Goal: Transaction & Acquisition: Purchase product/service

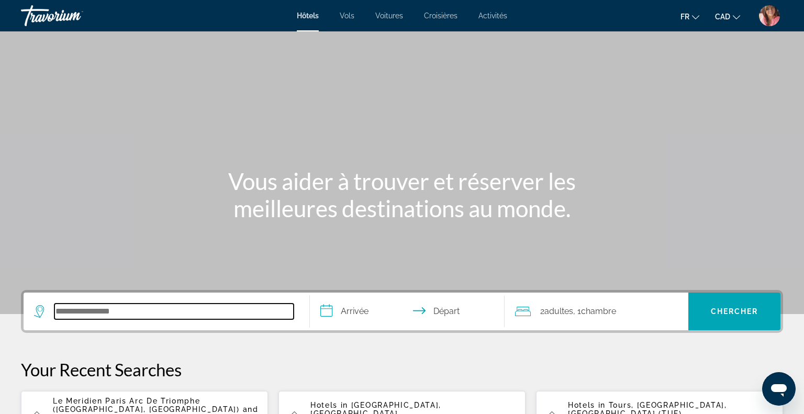
click at [111, 313] on input "Search hotel destination" at bounding box center [173, 312] width 239 height 16
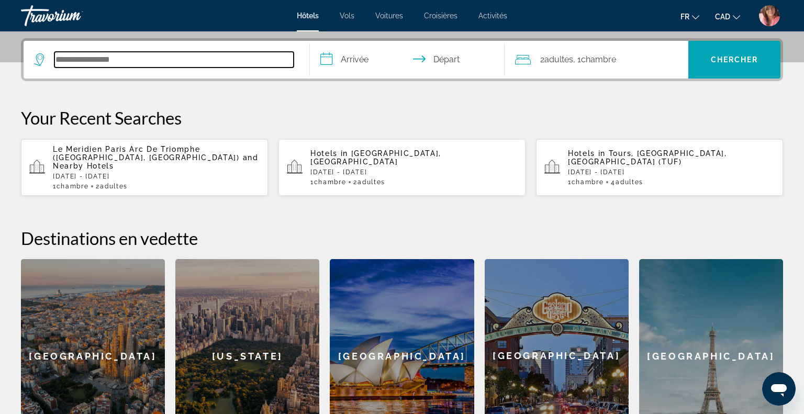
scroll to position [255, 0]
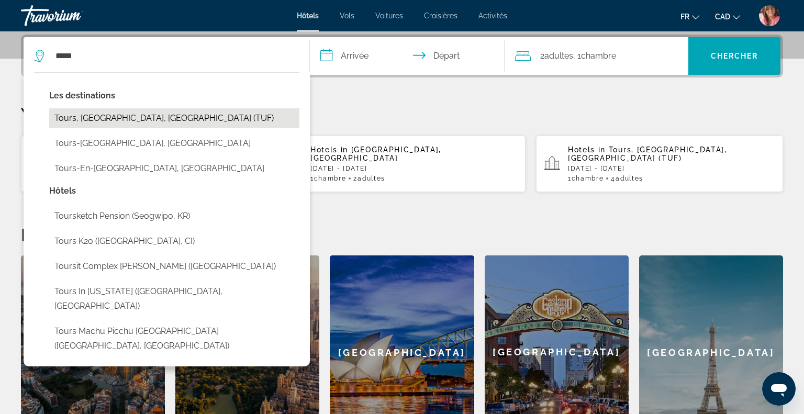
click at [124, 124] on button "Tours, [GEOGRAPHIC_DATA], [GEOGRAPHIC_DATA] (TUF)" at bounding box center [174, 118] width 250 height 20
type input "**********"
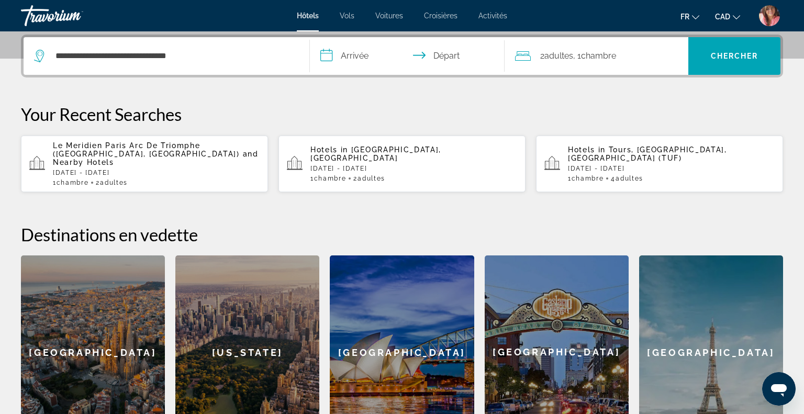
click at [363, 53] on input "**********" at bounding box center [409, 57] width 199 height 41
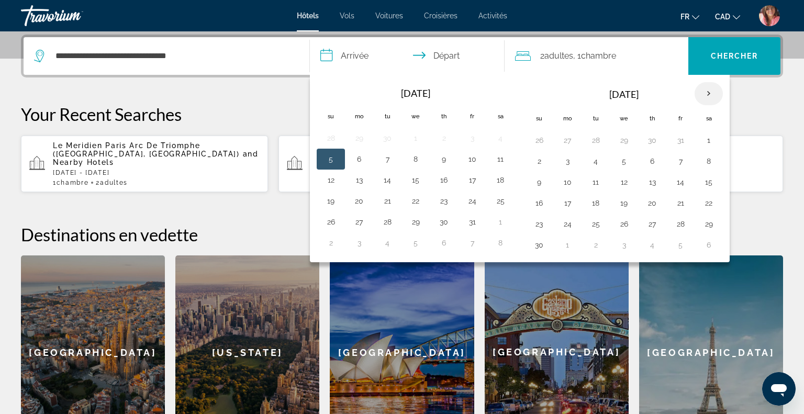
click at [709, 97] on th "Next month" at bounding box center [708, 93] width 28 height 23
click at [334, 242] on button "30" at bounding box center [330, 245] width 17 height 15
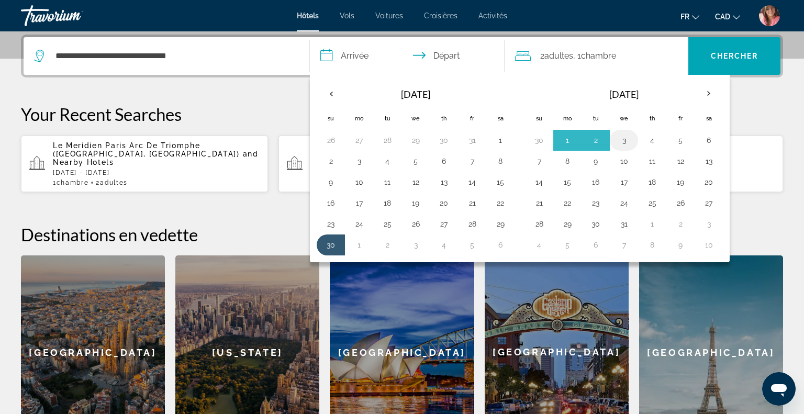
click at [623, 139] on button "3" at bounding box center [623, 140] width 17 height 15
type input "**********"
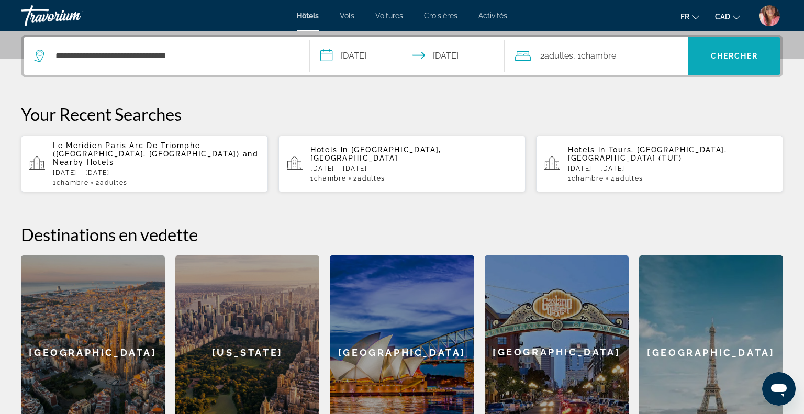
click at [695, 62] on span "Search" at bounding box center [734, 55] width 92 height 25
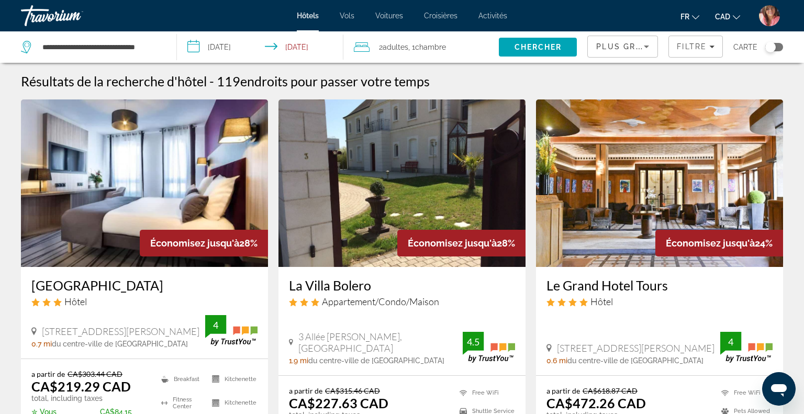
click at [635, 47] on span "Plus grandes économies" at bounding box center [658, 46] width 125 height 8
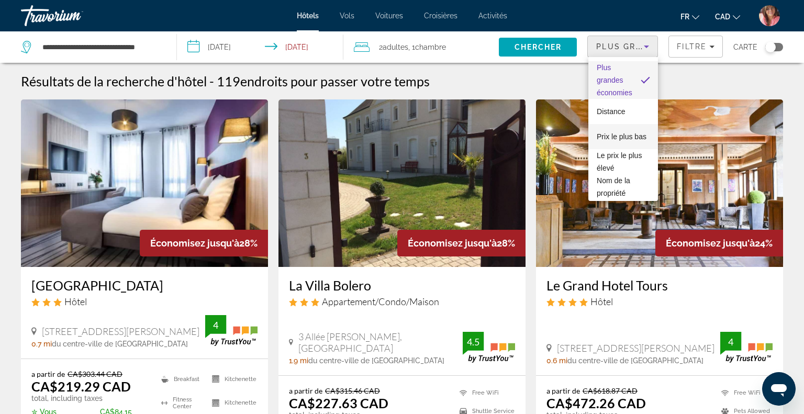
click at [602, 138] on span "Prix le plus bas" at bounding box center [622, 136] width 50 height 8
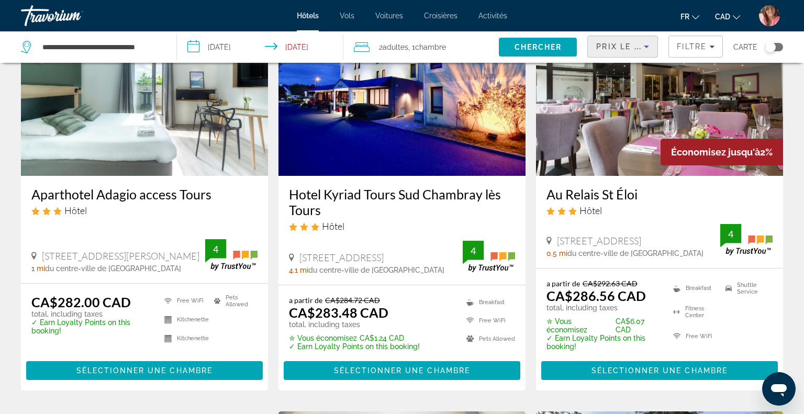
scroll to position [494, 0]
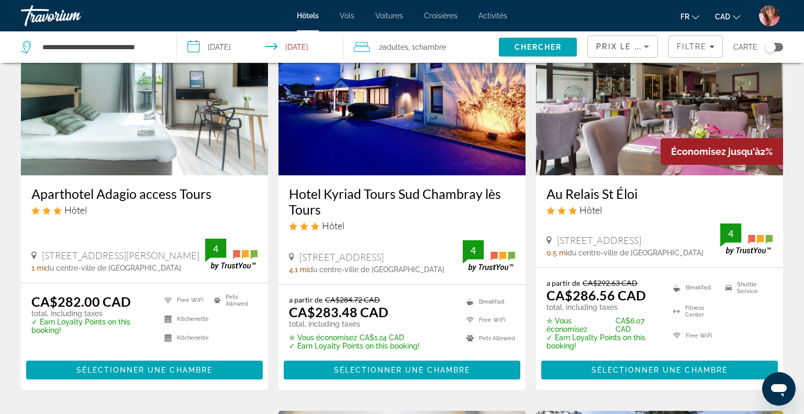
drag, startPoint x: 26, startPoint y: 208, endPoint x: 218, endPoint y: 210, distance: 192.1
click at [218, 210] on div "Aparthotel Adagio access Tours Hôtel [STREET_ADDRESS][PERSON_NAME], Tours 1 mi …" at bounding box center [144, 228] width 247 height 107
copy h3 "Aparthotel Adagio access Tours"
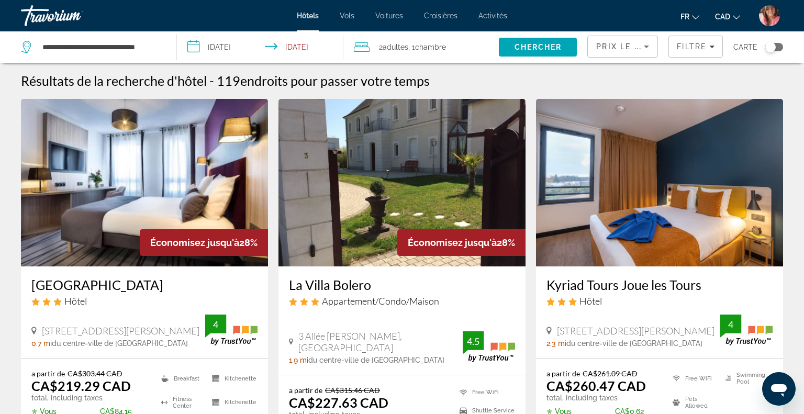
scroll to position [0, 0]
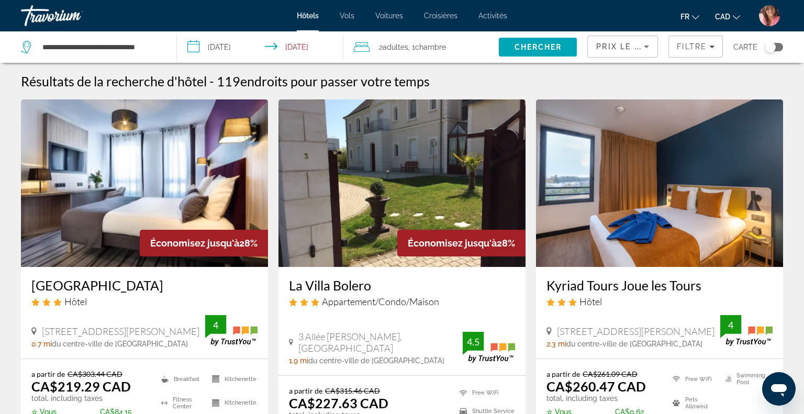
drag, startPoint x: 284, startPoint y: 282, endPoint x: 392, endPoint y: 287, distance: 107.9
click at [392, 287] on div "La Villa Bolero Appartement/Condo/Maison 3 Allée Jacques Marie Rougé, Saint-Cyr…" at bounding box center [401, 321] width 247 height 108
copy h3 "La Villa Bolero"
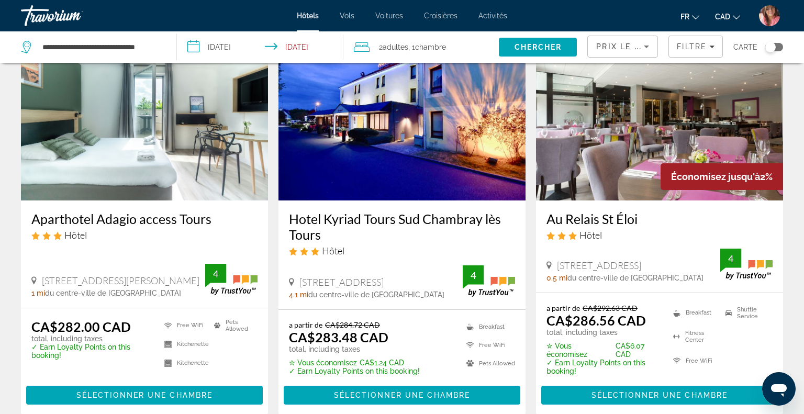
scroll to position [468, 0]
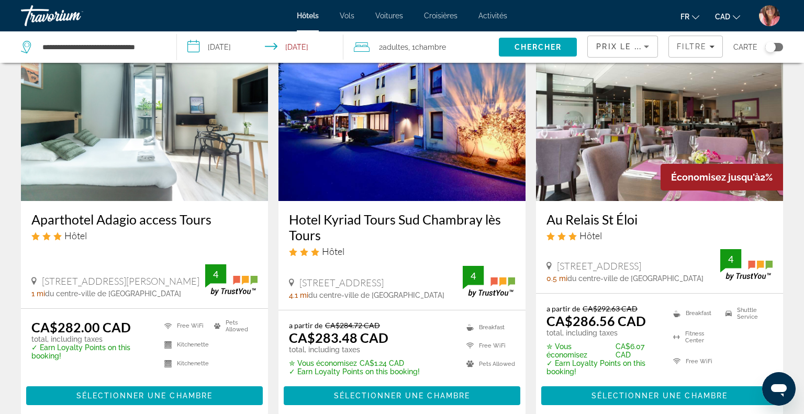
drag, startPoint x: 543, startPoint y: 232, endPoint x: 665, endPoint y: 232, distance: 121.9
click at [665, 232] on div "Au Relais St Éloi Hôtel [STREET_ADDRESS] 0.5 mi du centre-ville de [GEOGRAPHIC_…" at bounding box center [659, 247] width 247 height 92
copy h3 "Au Relais St Éloi"
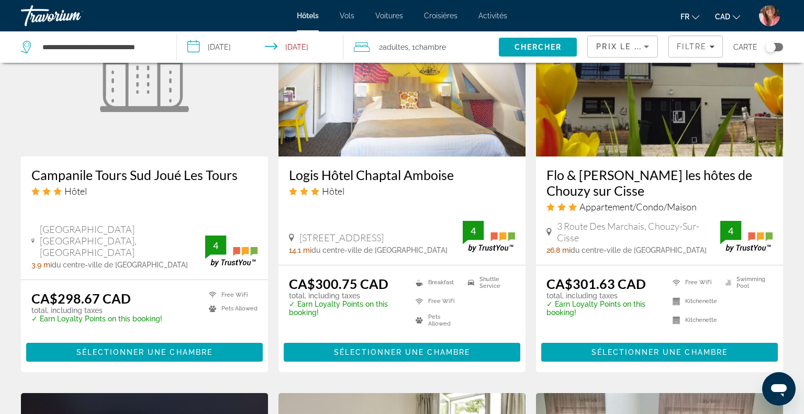
scroll to position [916, 0]
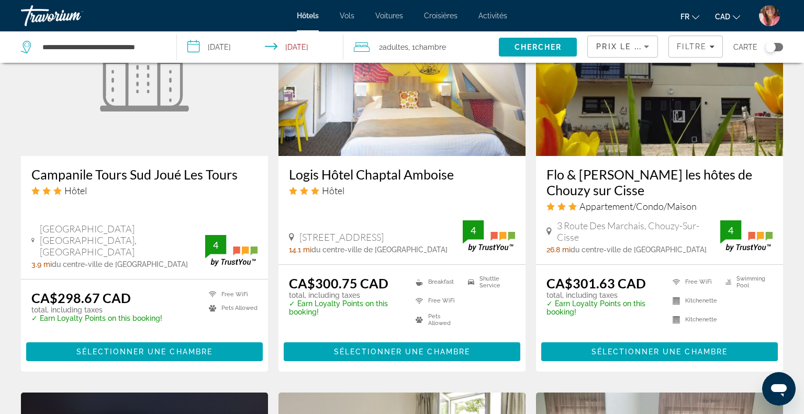
drag, startPoint x: 29, startPoint y: 187, endPoint x: 239, endPoint y: 197, distance: 210.6
click at [239, 197] on div "Campanile Tours Sud Joué Les Tours Hôtel [GEOGRAPHIC_DATA], [GEOGRAPHIC_DATA] 3…" at bounding box center [144, 217] width 247 height 123
copy h3 "Campanile Tours Sud Joué Les Tours"
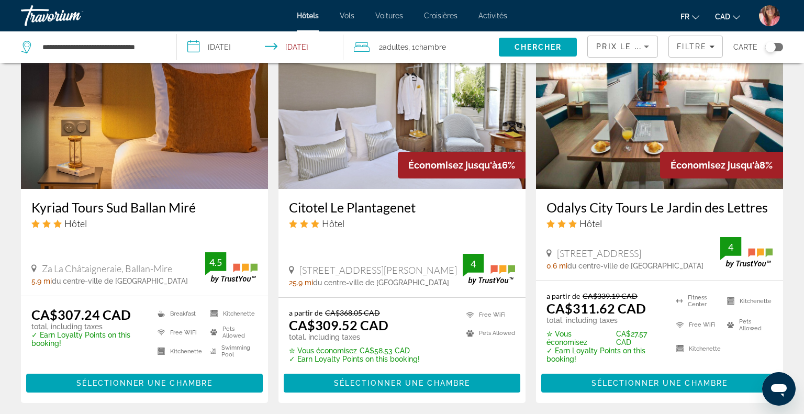
scroll to position [1289, 0]
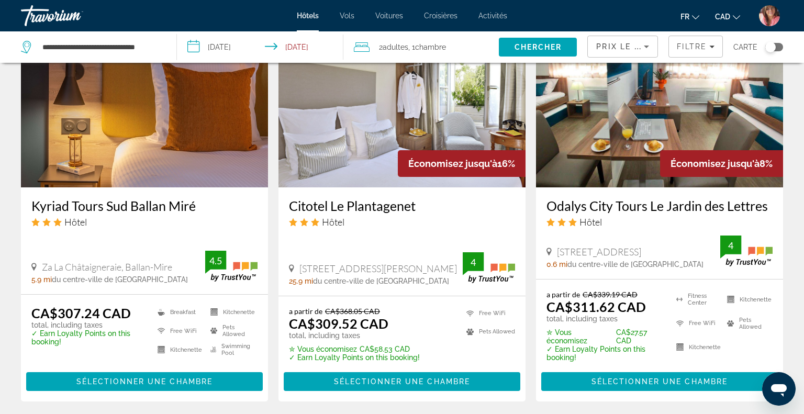
click at [169, 153] on img "Main content" at bounding box center [144, 103] width 247 height 167
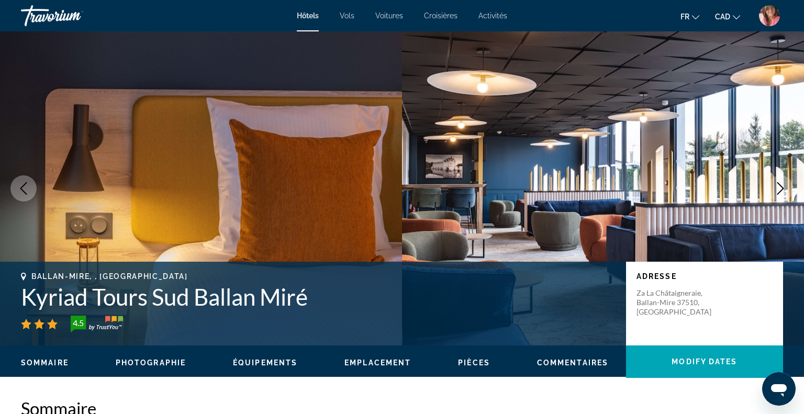
click at [803, 208] on img "Main content" at bounding box center [603, 188] width 402 height 314
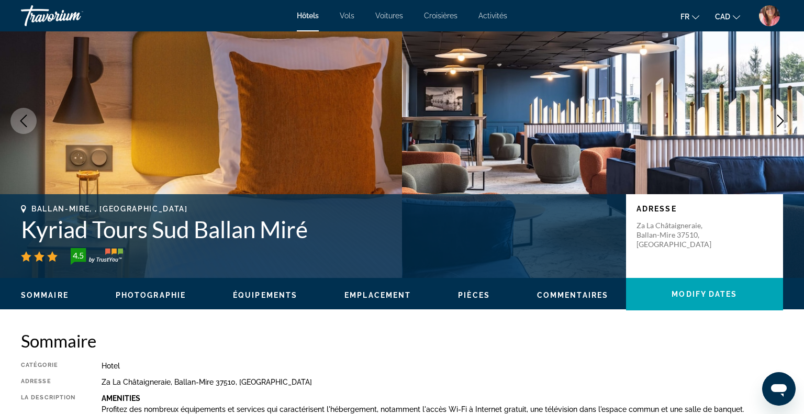
scroll to position [66, 0]
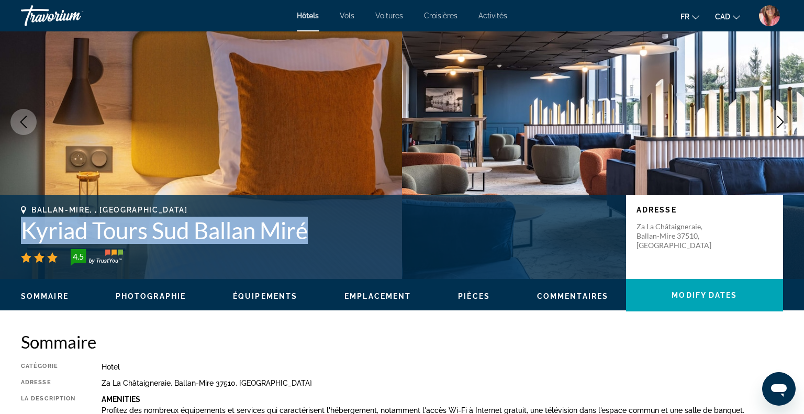
drag, startPoint x: 22, startPoint y: 231, endPoint x: 313, endPoint y: 219, distance: 291.2
click at [313, 219] on h1 "Kyriad Tours Sud Ballan Miré" at bounding box center [318, 230] width 594 height 27
copy h1 "Kyriad Tours Sud Ballan Miré"
click at [313, 219] on h1 "Kyriad Tours Sud Ballan Miré" at bounding box center [318, 230] width 594 height 27
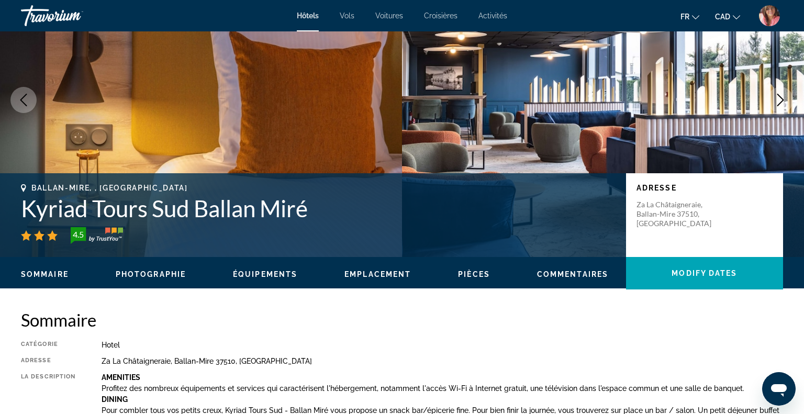
scroll to position [0, 0]
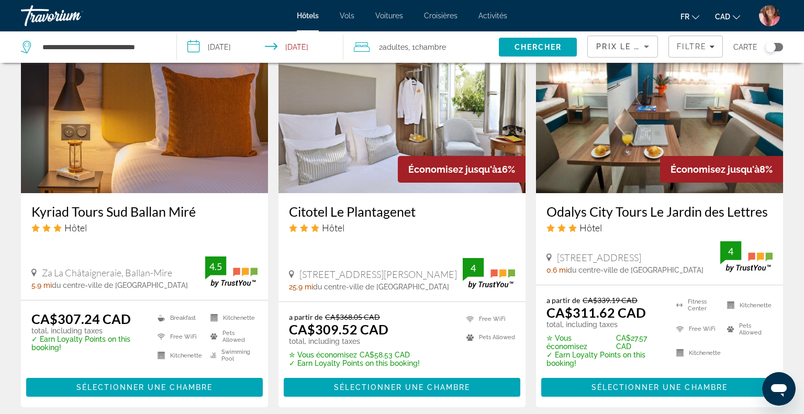
scroll to position [1253, 0]
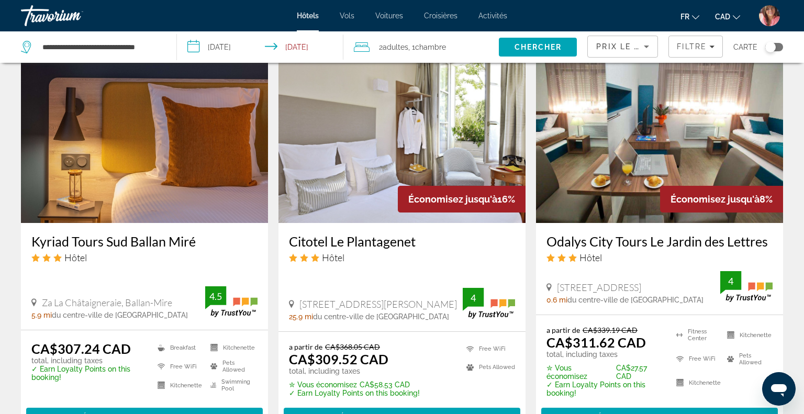
drag, startPoint x: 543, startPoint y: 257, endPoint x: 771, endPoint y: 255, distance: 228.2
click at [771, 255] on div "Odalys City Tours Le Jardin des Lettres Hôtel Boulevard De Preuilly 49 Bis, Tou…" at bounding box center [659, 269] width 247 height 92
copy h3 "Odalys City Tours Le Jardin des Lettres"
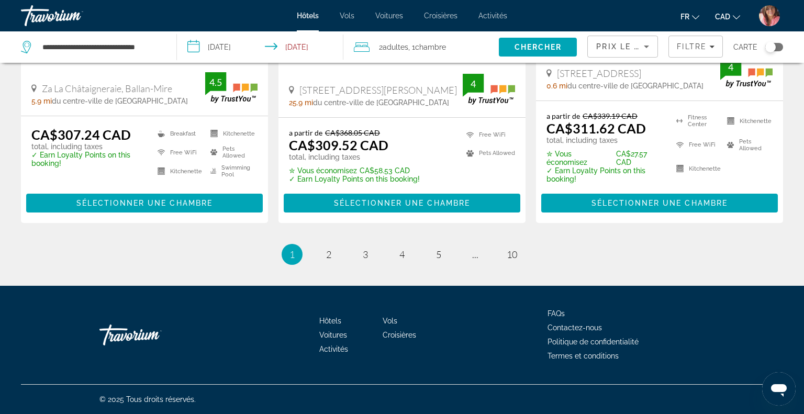
scroll to position [1483, 0]
click at [329, 259] on span "2" at bounding box center [328, 255] width 5 height 12
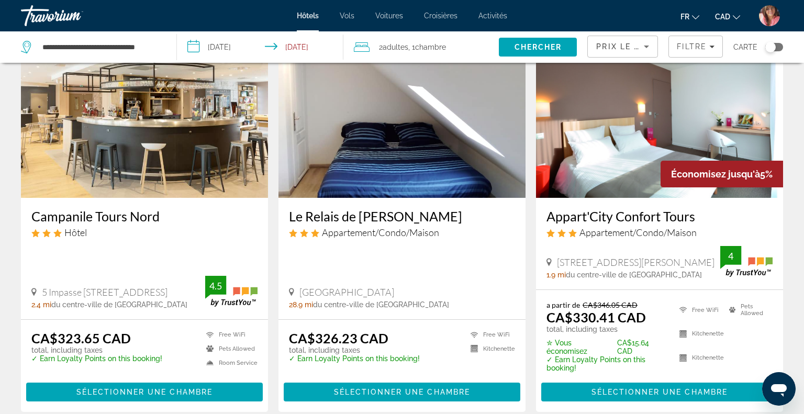
scroll to position [70, 0]
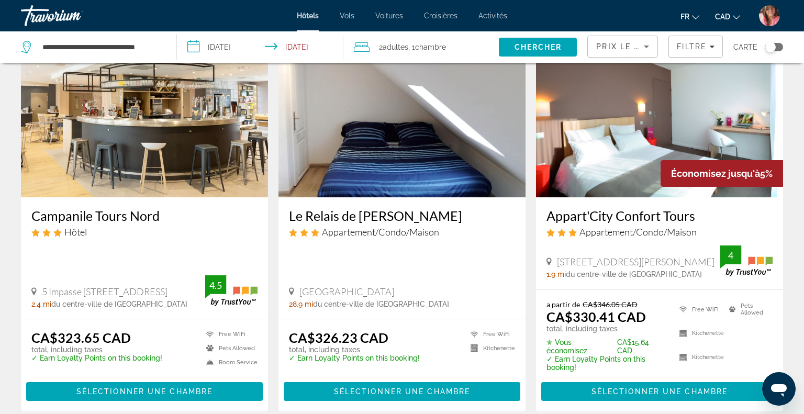
drag, startPoint x: 28, startPoint y: 212, endPoint x: 167, endPoint y: 214, distance: 139.2
click at [167, 214] on div "Campanile Tours Nord Hôtel 5 Impasse 207 Rue De La Presle, Tours 2.4 mi du cent…" at bounding box center [144, 257] width 247 height 121
copy h3 "Campanile Tours Nord"
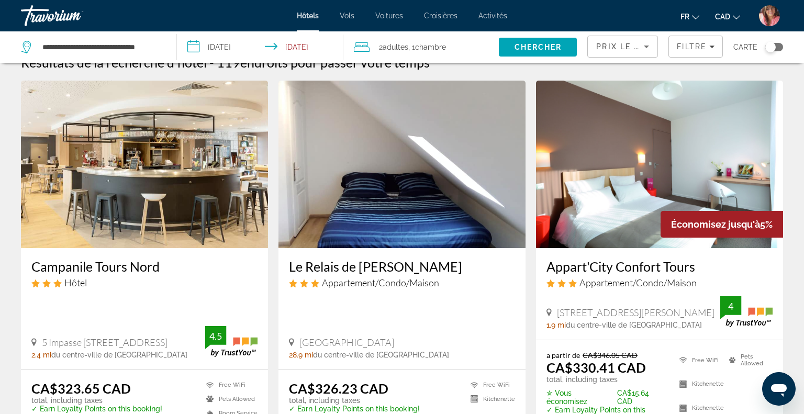
scroll to position [0, 0]
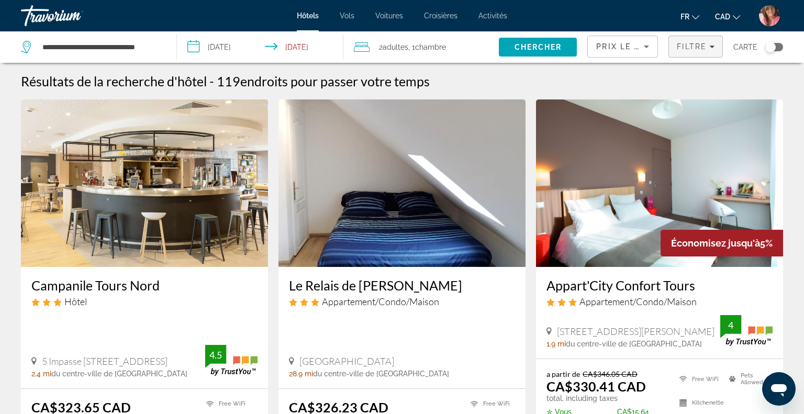
click at [698, 35] on span "Filters" at bounding box center [695, 46] width 53 height 25
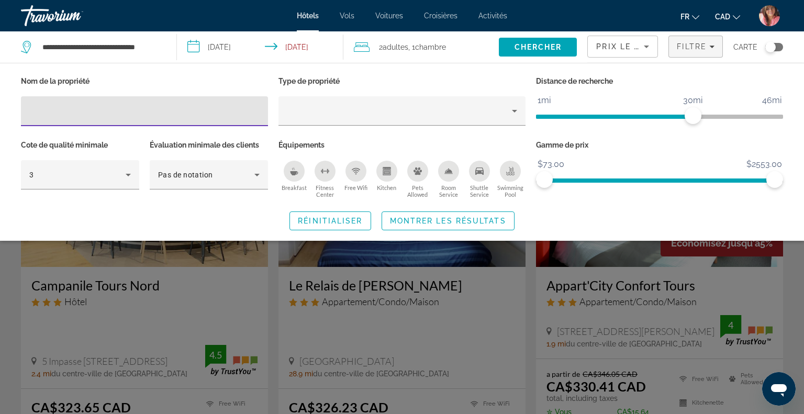
click at [381, 177] on div "Kitchen" at bounding box center [386, 171] width 21 height 21
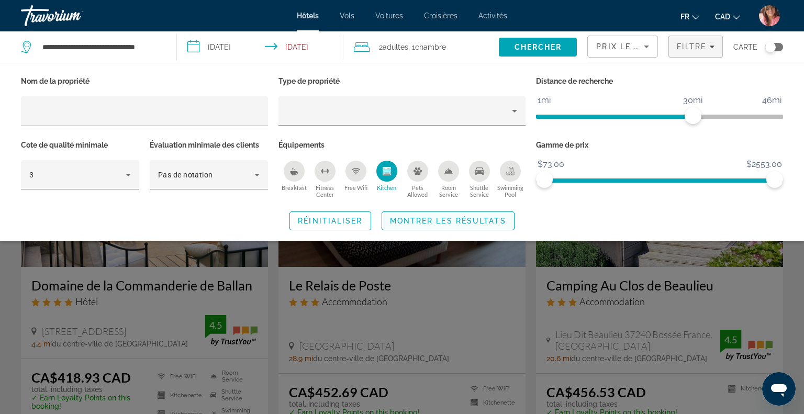
click at [422, 225] on span "Search widget" at bounding box center [448, 220] width 132 height 25
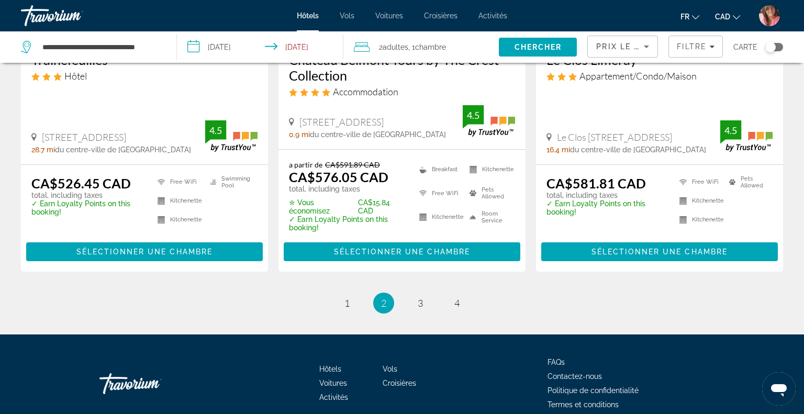
scroll to position [1437, 0]
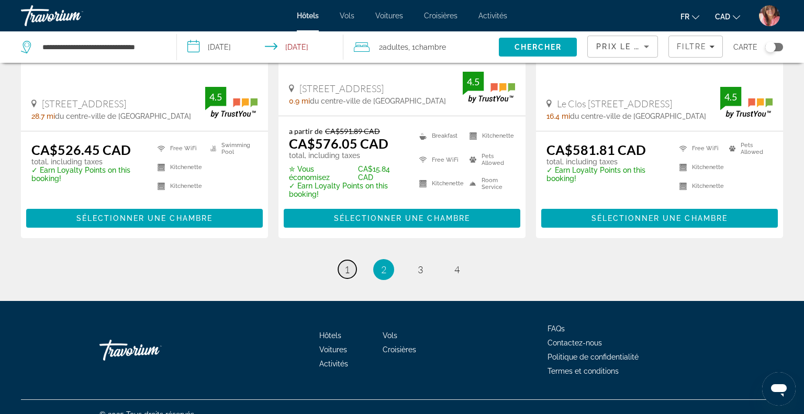
click at [345, 264] on span "1" at bounding box center [346, 270] width 5 height 12
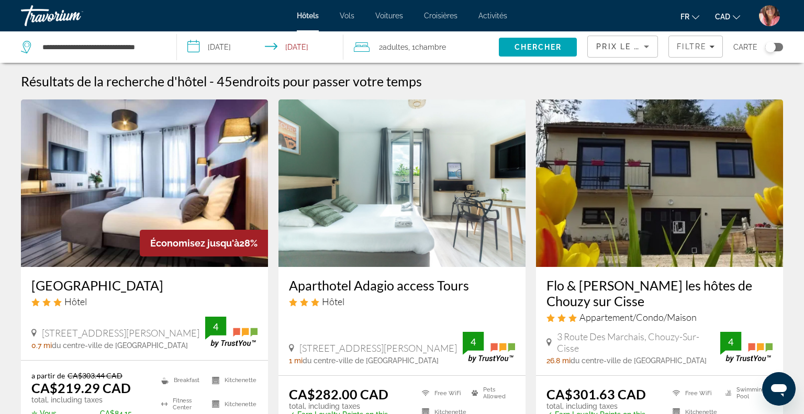
click at [204, 129] on img "Main content" at bounding box center [144, 182] width 247 height 167
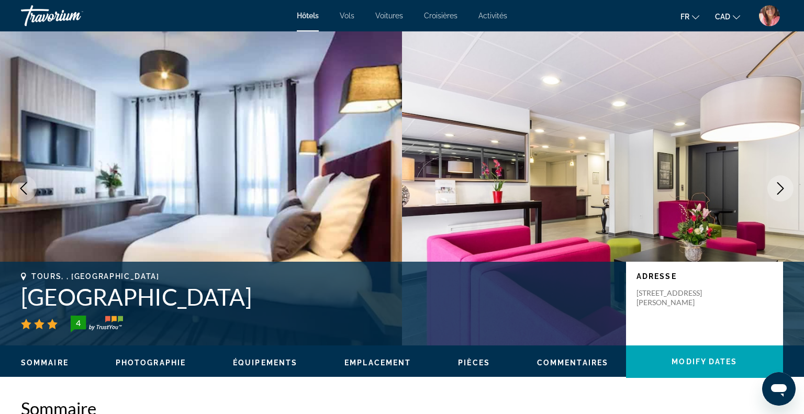
click at [27, 293] on h1 "[GEOGRAPHIC_DATA]" at bounding box center [318, 296] width 594 height 27
drag, startPoint x: 27, startPoint y: 293, endPoint x: 462, endPoint y: 293, distance: 435.4
click at [462, 293] on h1 "[GEOGRAPHIC_DATA]" at bounding box center [318, 296] width 594 height 27
copy h1 "[GEOGRAPHIC_DATA]"
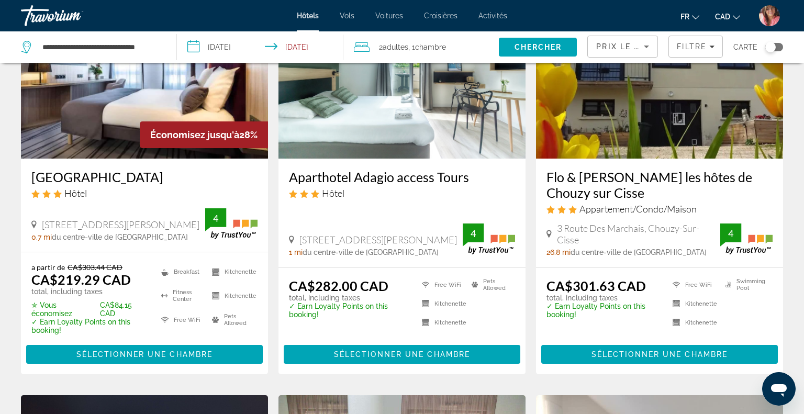
scroll to position [111, 0]
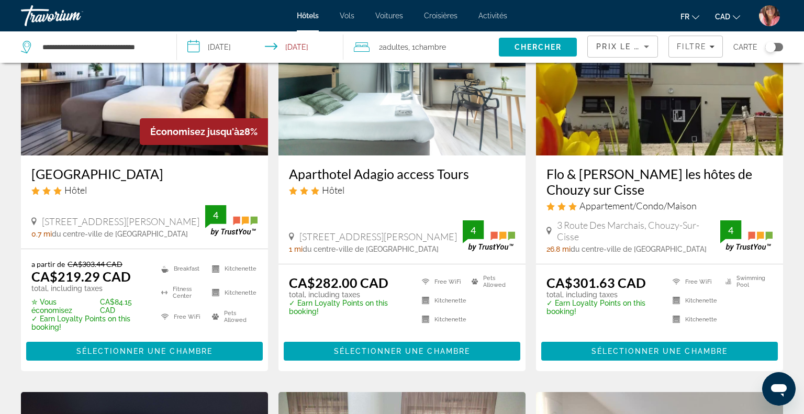
drag, startPoint x: 287, startPoint y: 173, endPoint x: 469, endPoint y: 176, distance: 181.6
click at [469, 176] on div "Aparthotel Adagio access Tours Hôtel [STREET_ADDRESS][PERSON_NAME], Tours 1 mi …" at bounding box center [401, 209] width 247 height 108
copy h3 "Aparthotel Adagio access Tours"
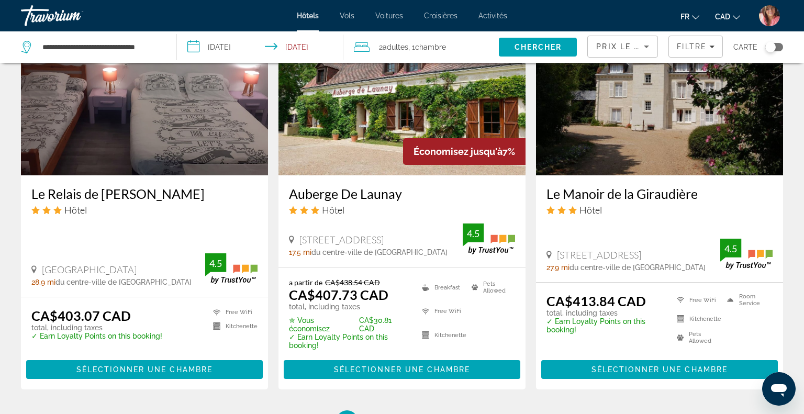
scroll to position [1482, 0]
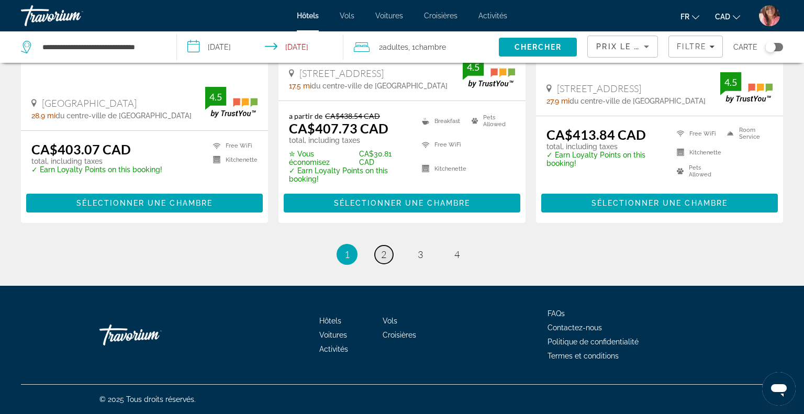
click at [388, 260] on link "page 2" at bounding box center [384, 254] width 18 height 18
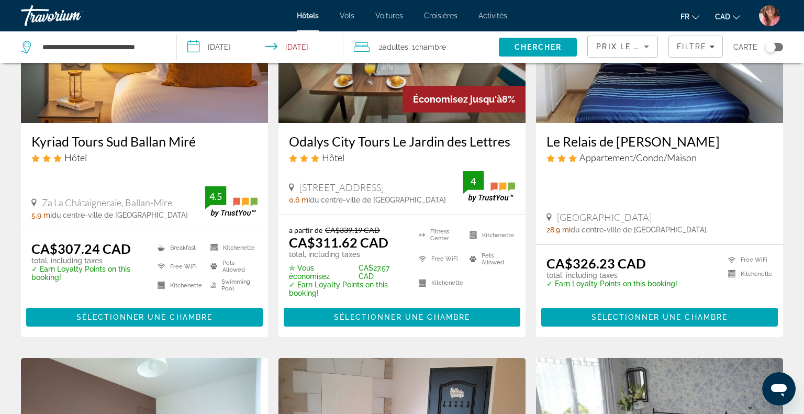
scroll to position [547, 0]
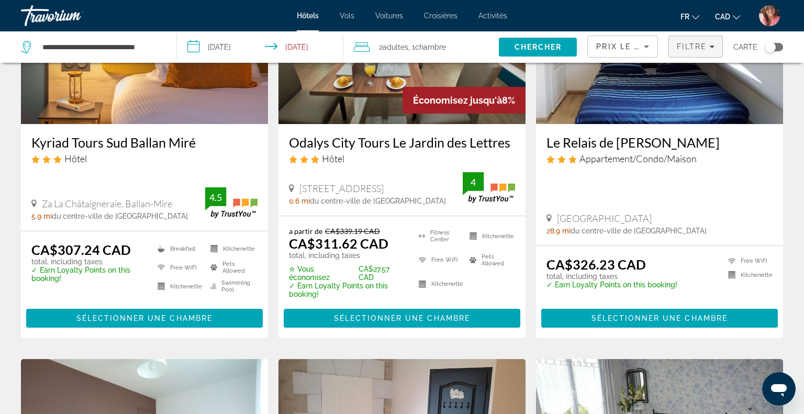
click at [683, 46] on span "Filtre" at bounding box center [692, 46] width 30 height 8
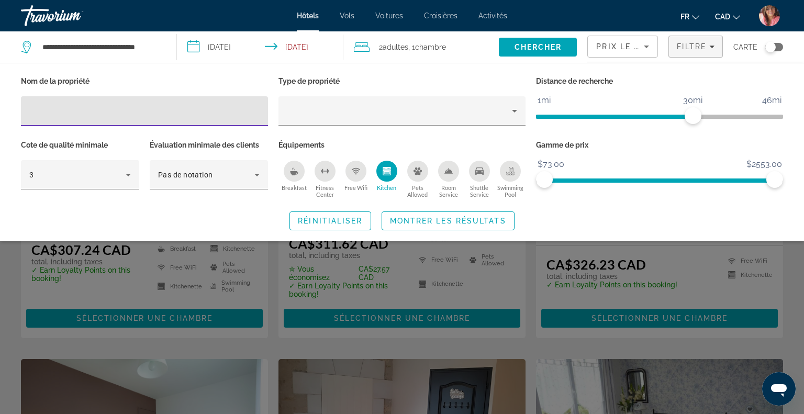
click at [237, 104] on div "Hotel Filters" at bounding box center [144, 111] width 230 height 30
click at [215, 117] on input "Hotel Filters" at bounding box center [144, 111] width 230 height 13
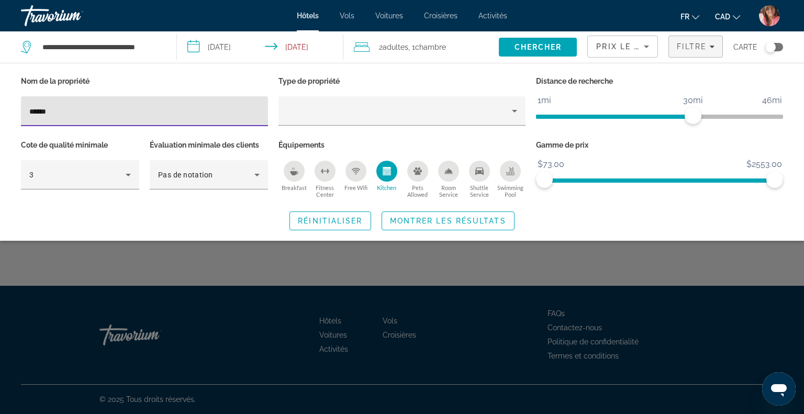
type input "*******"
click at [271, 251] on div "Search widget" at bounding box center [402, 285] width 804 height 257
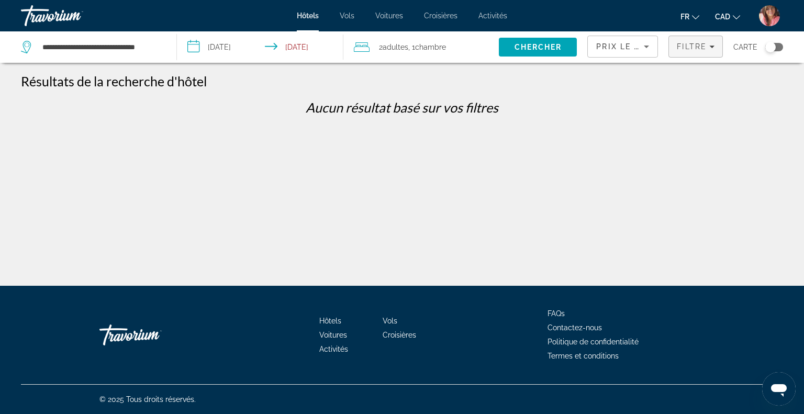
click at [689, 45] on span "Filtre" at bounding box center [692, 46] width 30 height 8
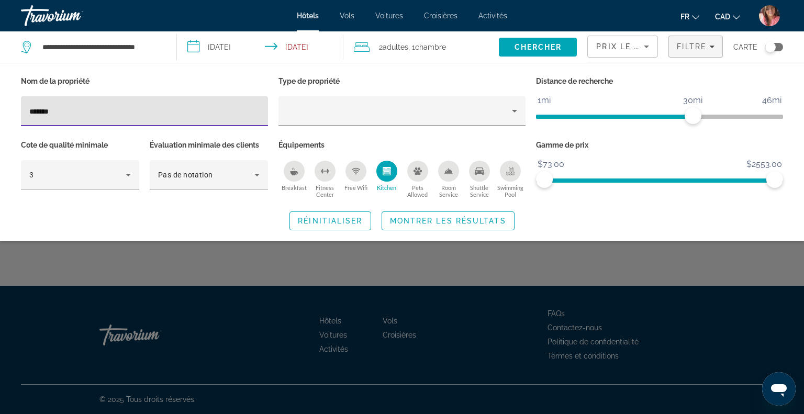
click at [198, 111] on input "*******" at bounding box center [144, 111] width 230 height 13
type input "*"
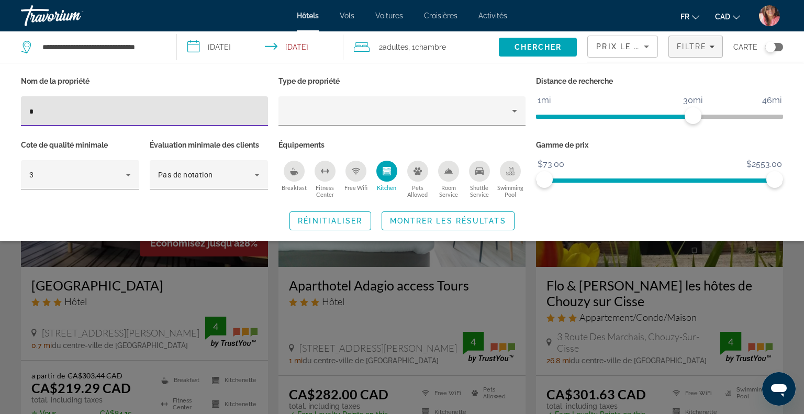
type input "**"
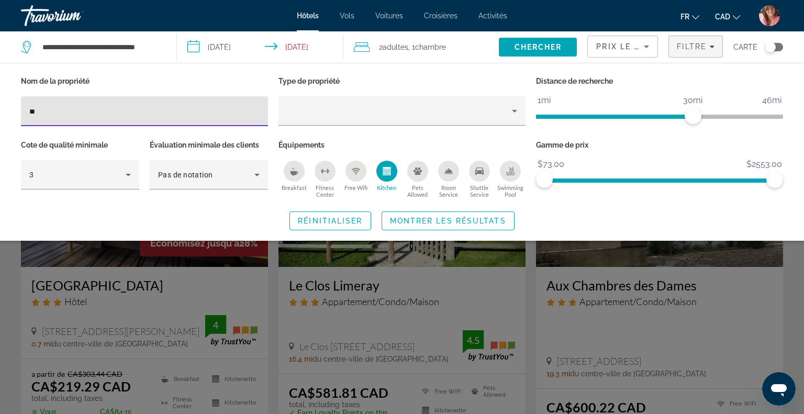
click at [700, 309] on div "Search widget" at bounding box center [402, 285] width 804 height 257
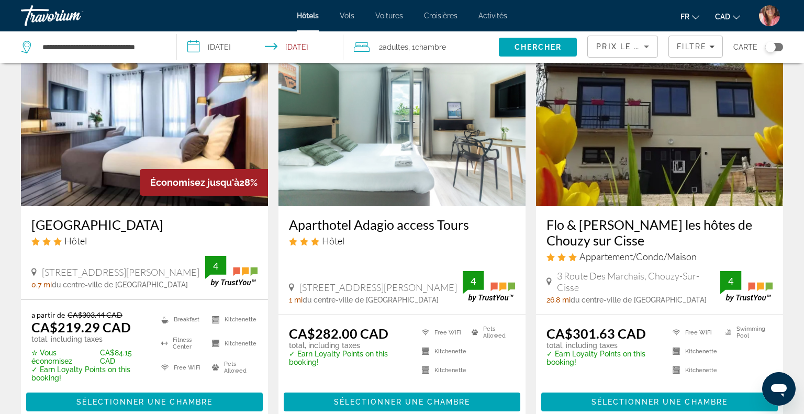
scroll to position [61, 0]
click at [417, 154] on img "Main content" at bounding box center [401, 122] width 247 height 167
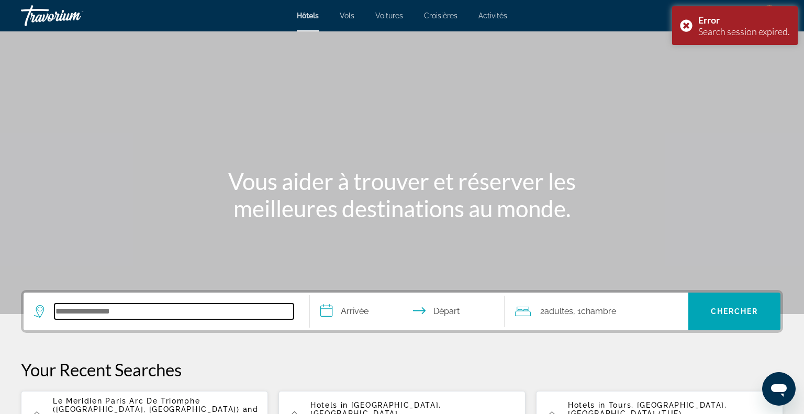
click at [216, 308] on input "Search hotel destination" at bounding box center [173, 312] width 239 height 16
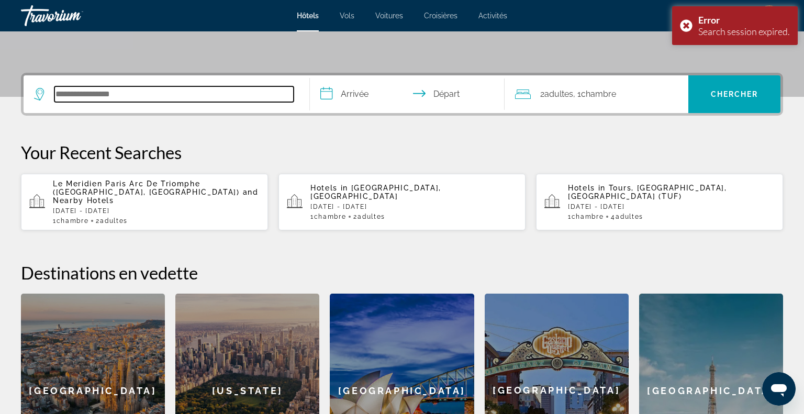
scroll to position [255, 0]
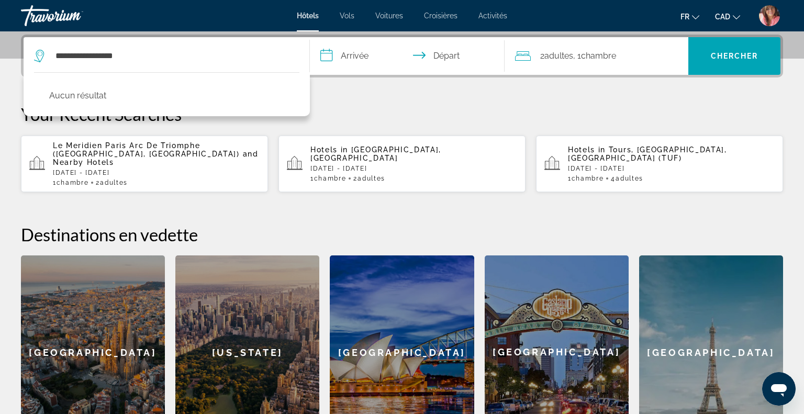
click at [318, 123] on p "Your Recent Searches" at bounding box center [402, 114] width 762 height 21
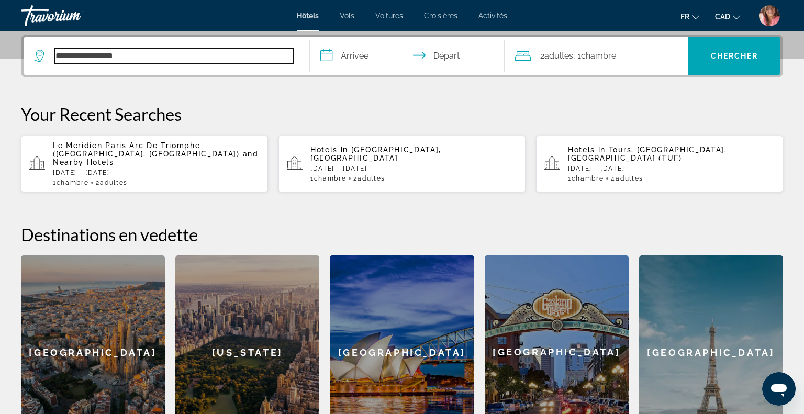
click at [103, 51] on input "**********" at bounding box center [173, 56] width 239 height 16
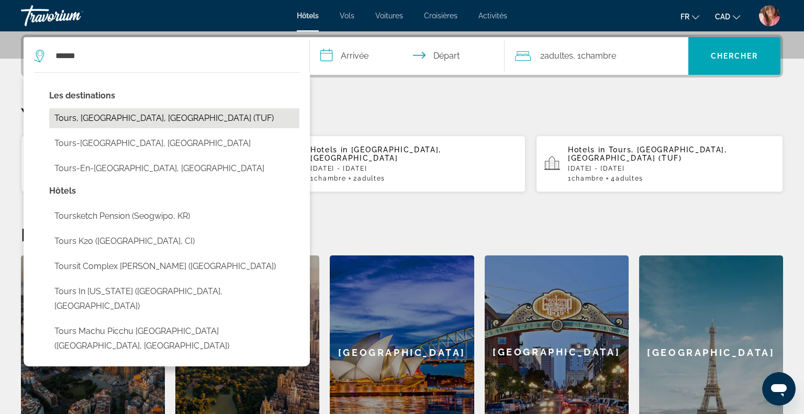
click at [127, 115] on button "Tours, [GEOGRAPHIC_DATA], [GEOGRAPHIC_DATA] (TUF)" at bounding box center [174, 118] width 250 height 20
type input "**********"
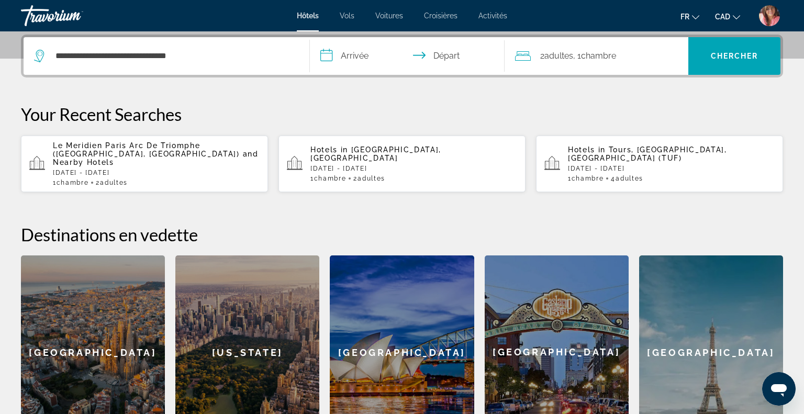
click at [366, 61] on input "**********" at bounding box center [409, 57] width 199 height 41
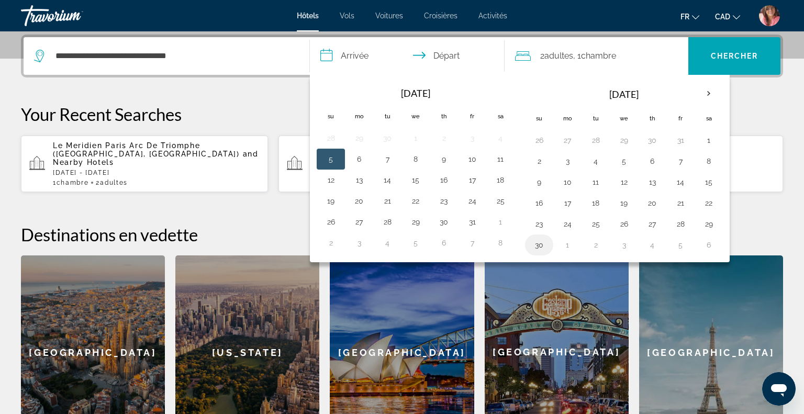
click at [536, 245] on button "30" at bounding box center [539, 245] width 17 height 15
click at [704, 99] on th "Next month" at bounding box center [708, 93] width 28 height 23
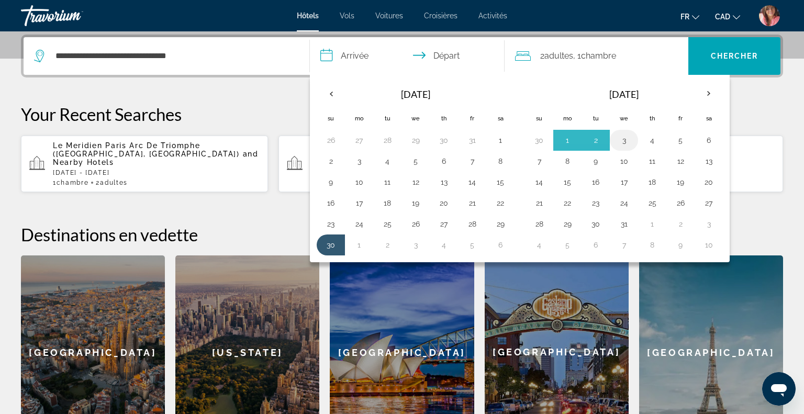
click at [621, 139] on button "3" at bounding box center [623, 140] width 17 height 15
type input "**********"
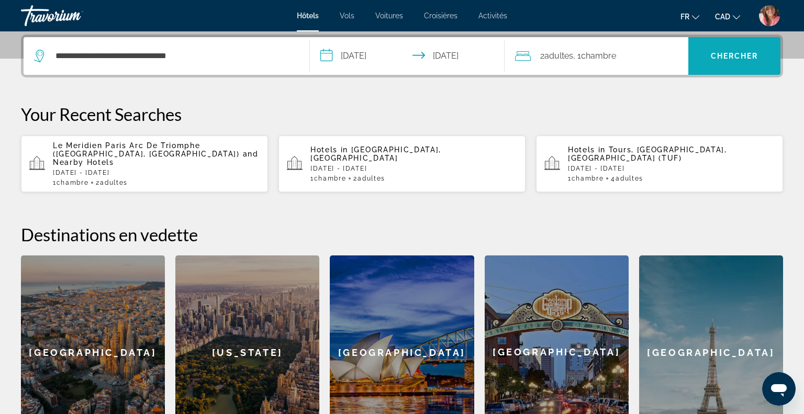
click at [761, 58] on span "Search" at bounding box center [734, 55] width 92 height 25
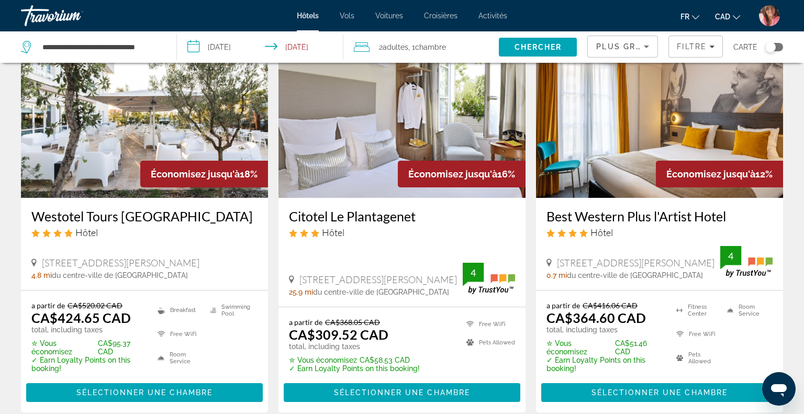
scroll to position [876, 0]
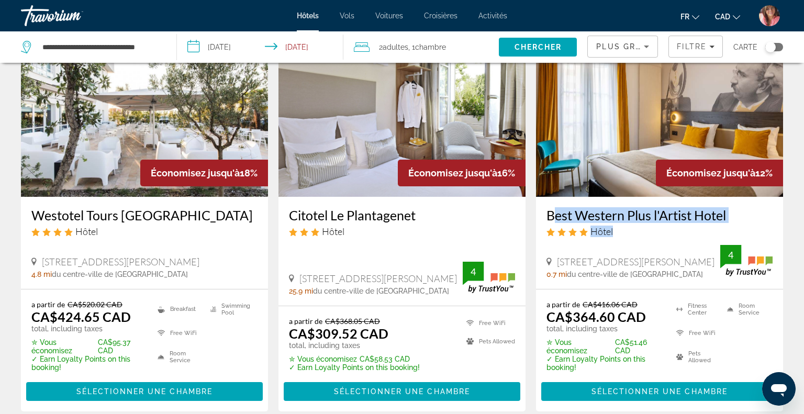
drag, startPoint x: 538, startPoint y: 225, endPoint x: 738, endPoint y: 240, distance: 200.0
click at [738, 240] on div "Best Western Plus l'Artist Hotel Hôtel 13 15 Rue Frédéric Joliot Curie, Tours 0…" at bounding box center [659, 243] width 247 height 92
copy div "Best Western Plus l'Artist Hotel Hôtel"
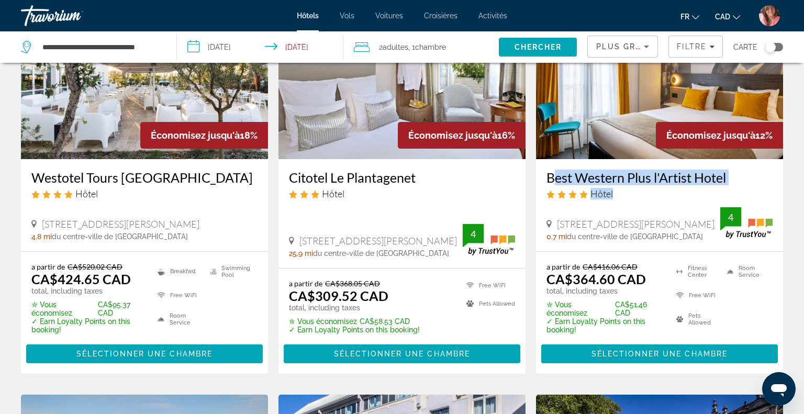
scroll to position [915, 0]
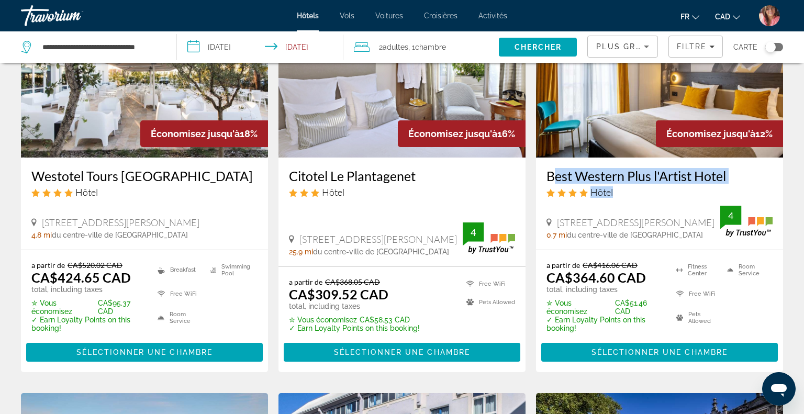
click at [610, 140] on img "Main content" at bounding box center [659, 73] width 247 height 167
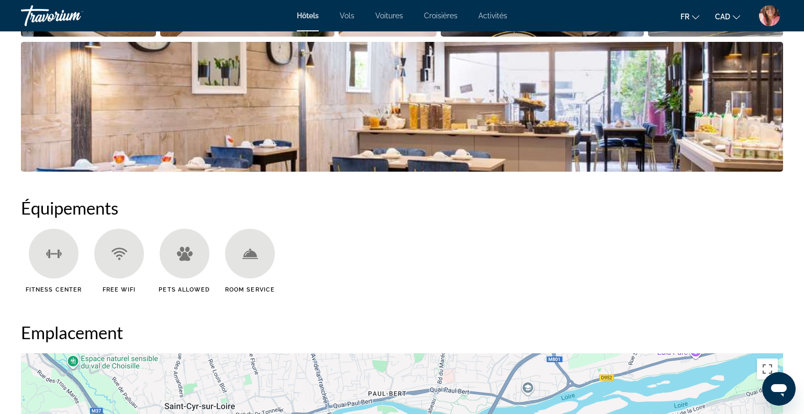
scroll to position [701, 0]
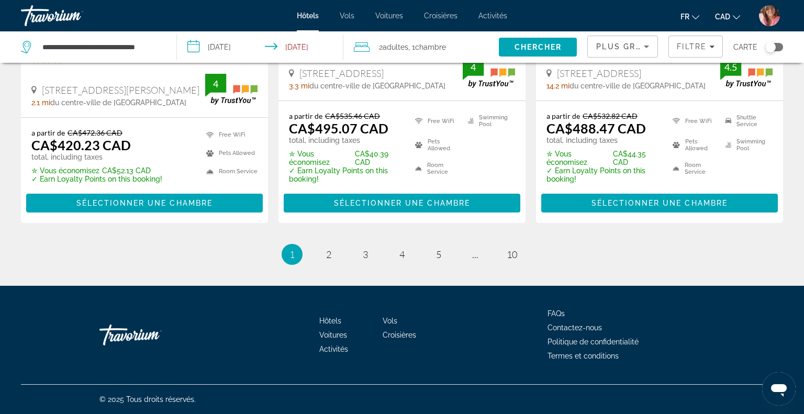
scroll to position [1482, 0]
click at [331, 251] on span "2" at bounding box center [328, 255] width 5 height 12
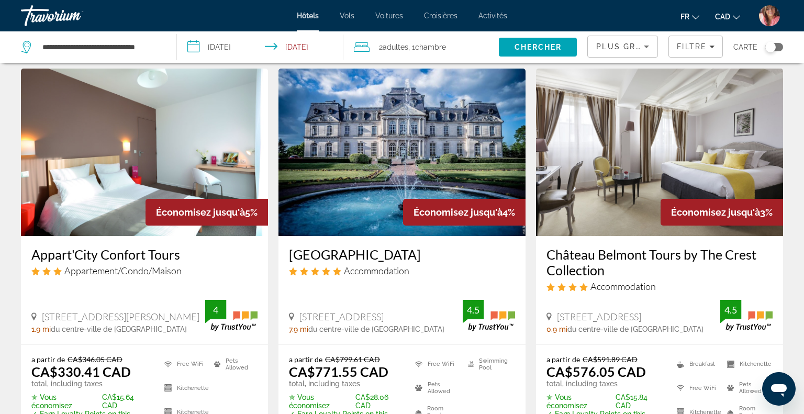
scroll to position [432, 0]
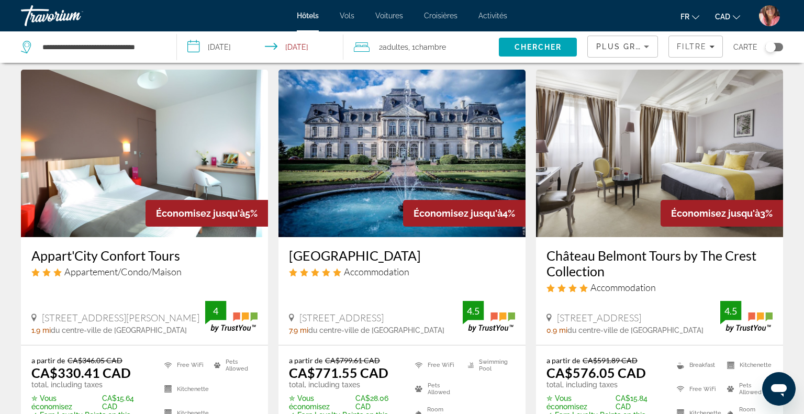
click at [412, 114] on img "Main content" at bounding box center [401, 153] width 247 height 167
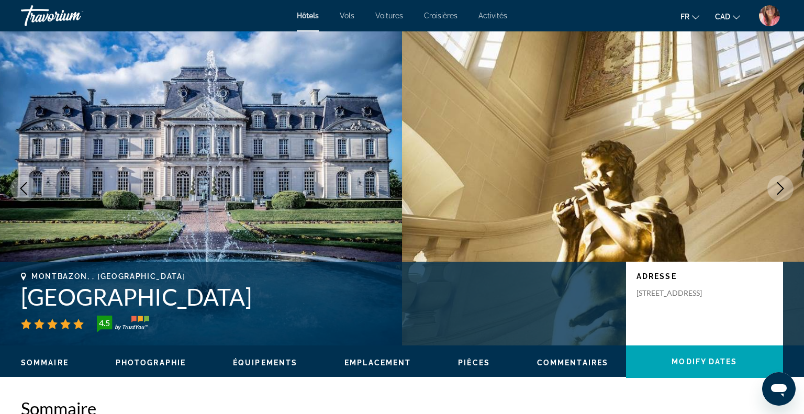
click at [778, 190] on icon "Next image" at bounding box center [780, 188] width 13 height 13
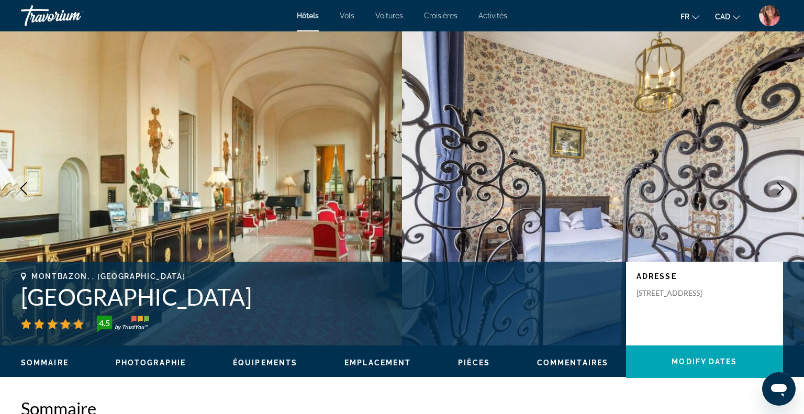
click at [778, 190] on icon "Next image" at bounding box center [780, 188] width 13 height 13
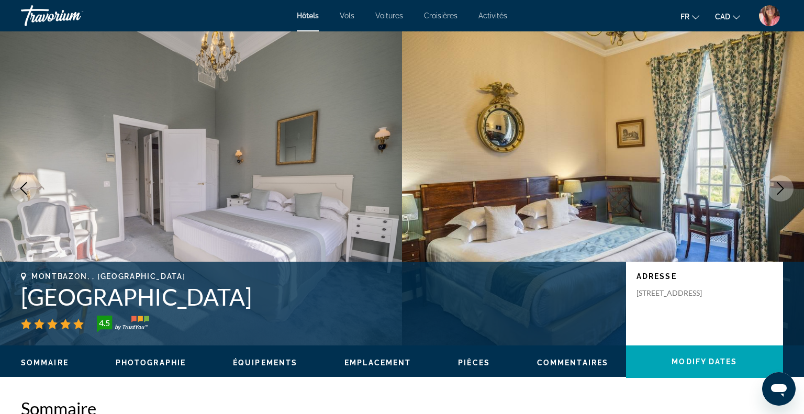
click at [775, 188] on icon "Next image" at bounding box center [780, 188] width 13 height 13
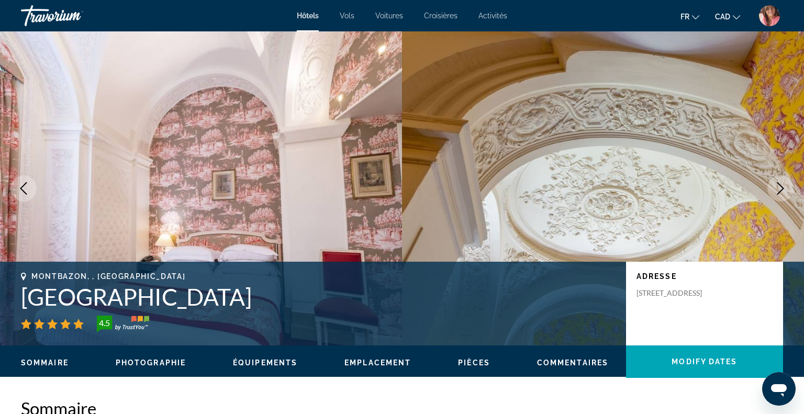
click at [775, 188] on icon "Next image" at bounding box center [780, 188] width 13 height 13
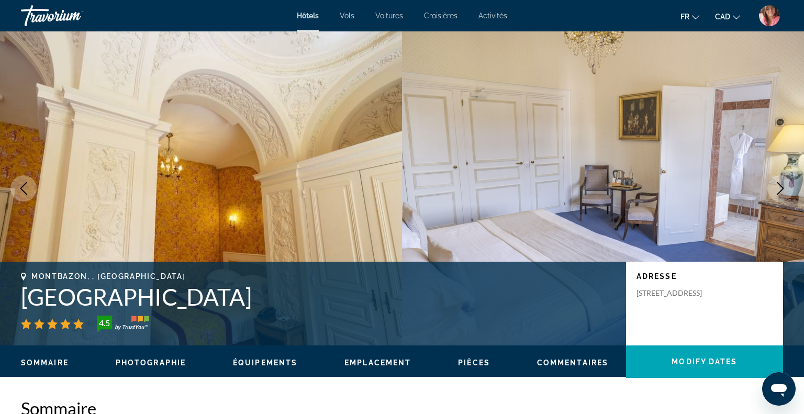
click at [775, 188] on icon "Next image" at bounding box center [780, 188] width 13 height 13
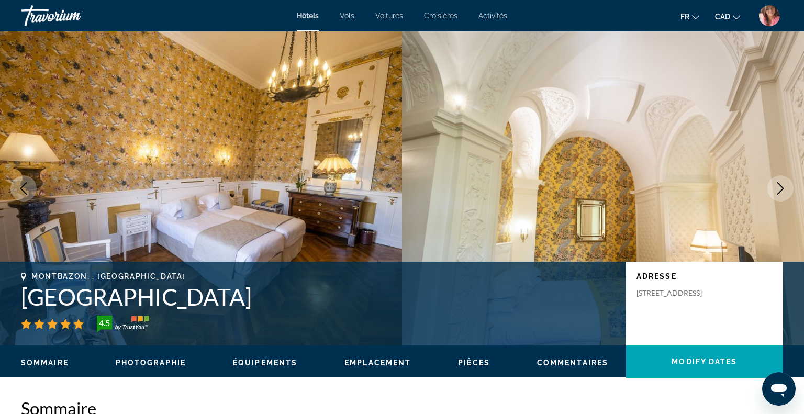
click at [775, 188] on icon "Next image" at bounding box center [780, 188] width 13 height 13
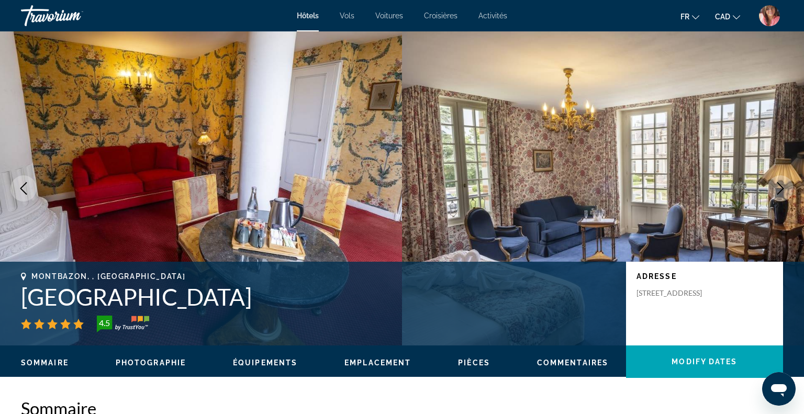
click at [775, 188] on icon "Next image" at bounding box center [780, 188] width 13 height 13
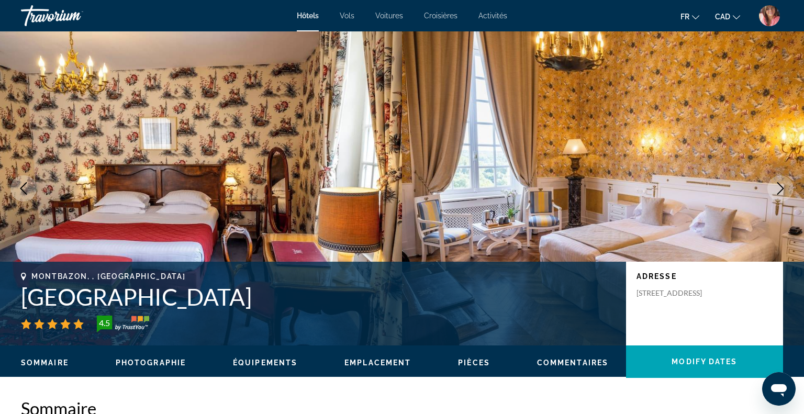
click at [775, 188] on icon "Next image" at bounding box center [780, 188] width 13 height 13
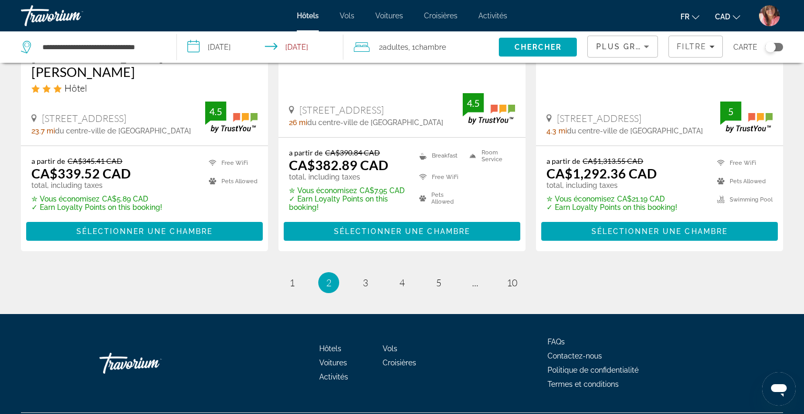
scroll to position [1473, 0]
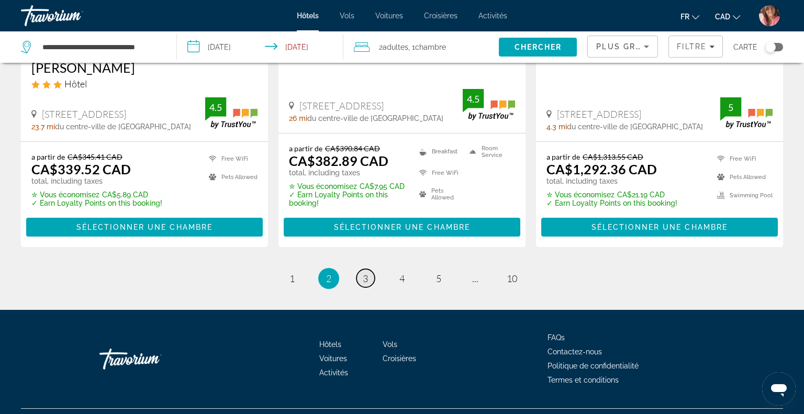
click at [360, 269] on link "page 3" at bounding box center [365, 278] width 18 height 18
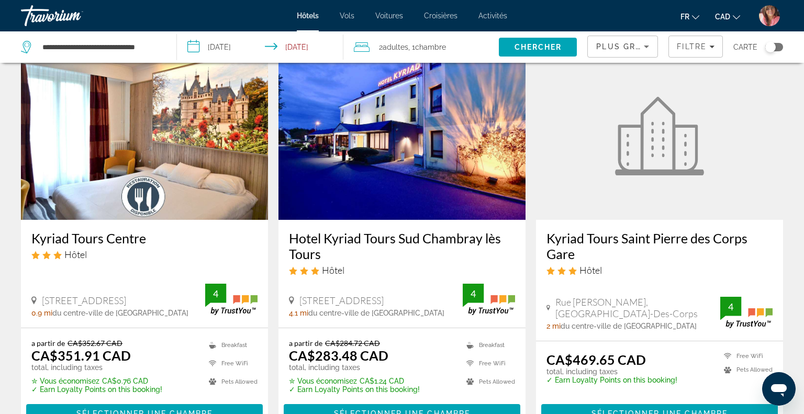
scroll to position [479, 0]
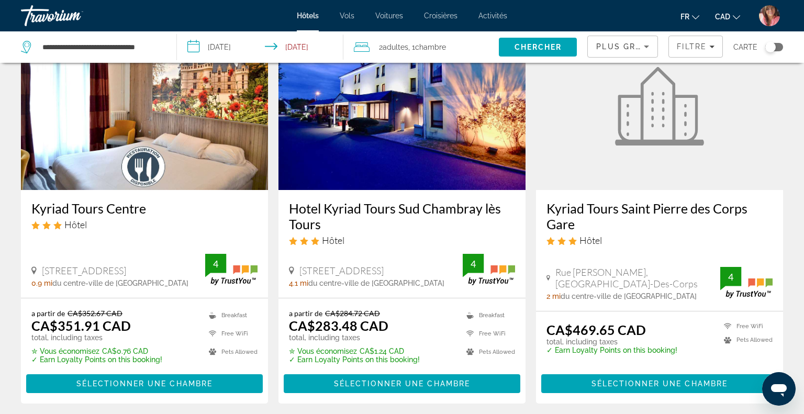
click at [381, 162] on img "Main content" at bounding box center [401, 106] width 247 height 167
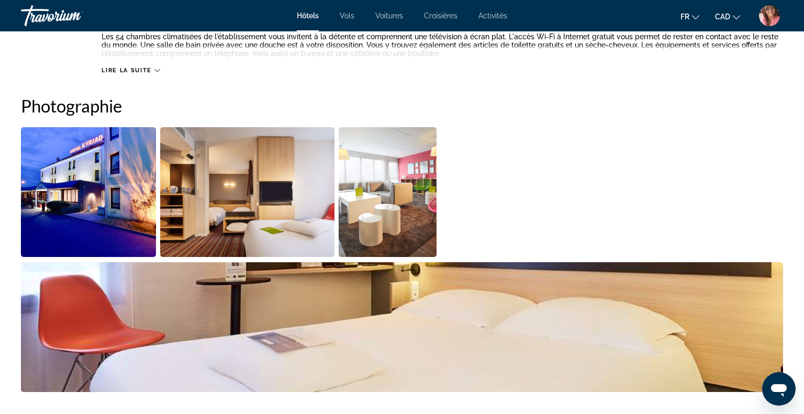
scroll to position [478, 0]
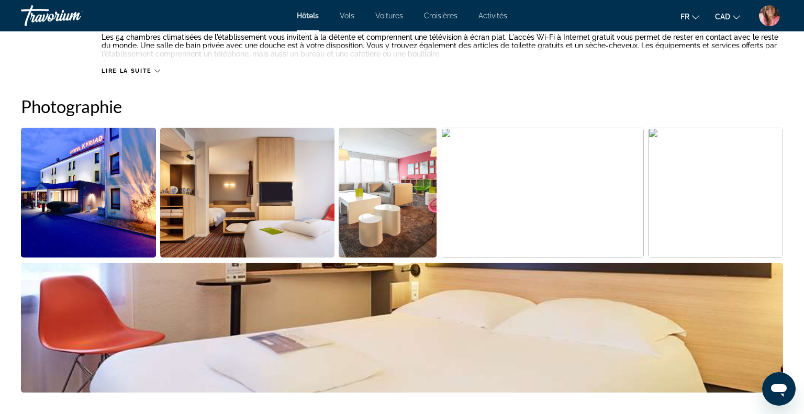
click at [233, 192] on img "Open full-screen image slider" at bounding box center [247, 193] width 174 height 130
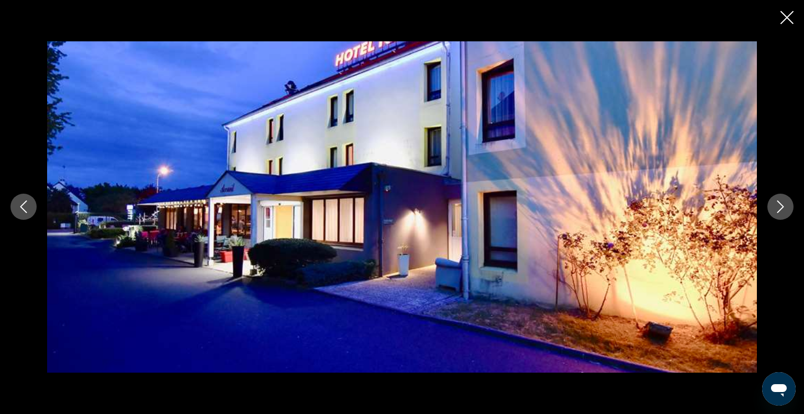
click at [778, 216] on button "Next image" at bounding box center [780, 207] width 26 height 26
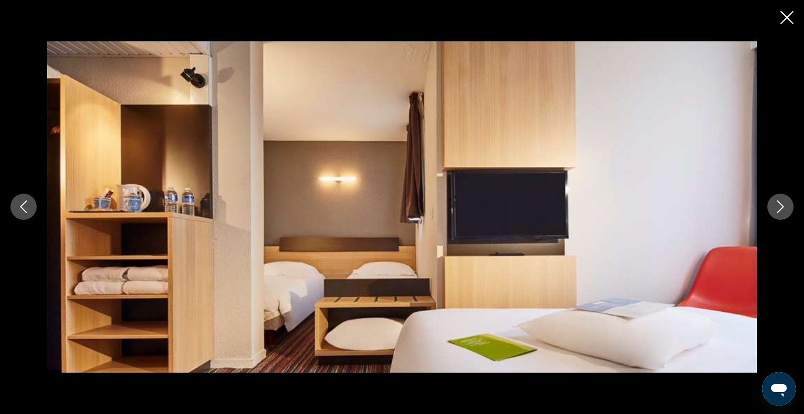
click at [776, 207] on icon "Next image" at bounding box center [780, 206] width 13 height 13
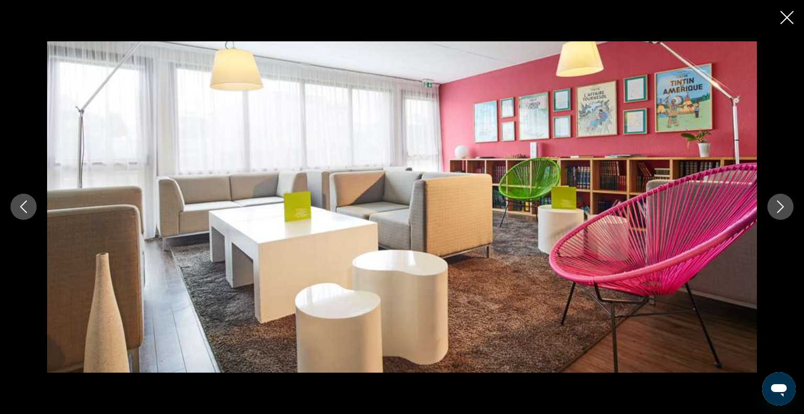
click at [776, 207] on icon "Next image" at bounding box center [780, 206] width 13 height 13
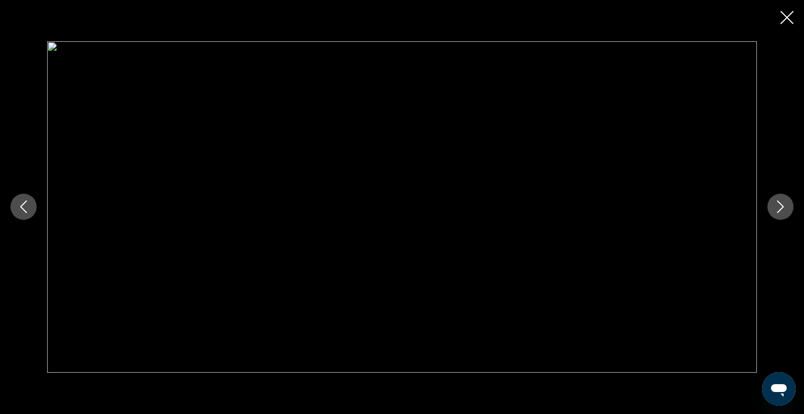
click at [776, 207] on icon "Next image" at bounding box center [780, 206] width 13 height 13
click at [781, 19] on icon "Close slideshow" at bounding box center [786, 17] width 13 height 13
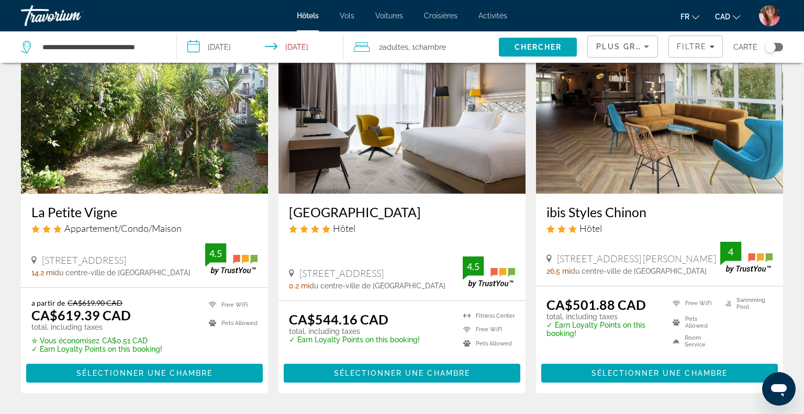
scroll to position [1451, 0]
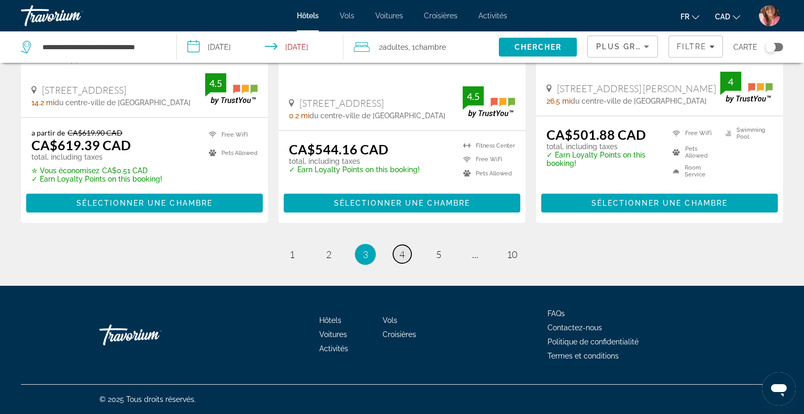
click at [399, 256] on span "4" at bounding box center [401, 255] width 5 height 12
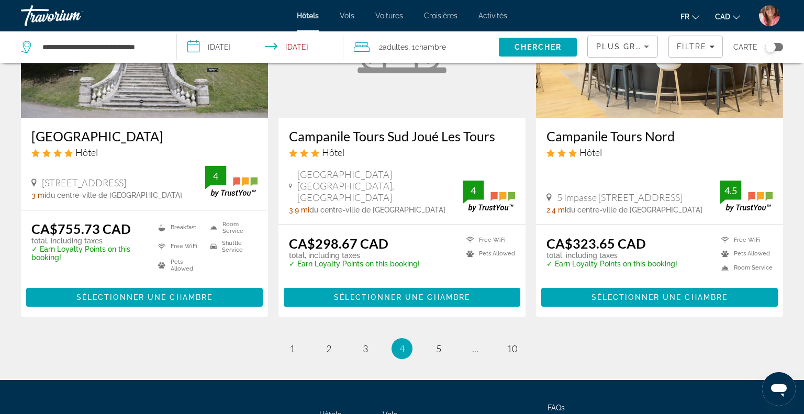
scroll to position [1377, 0]
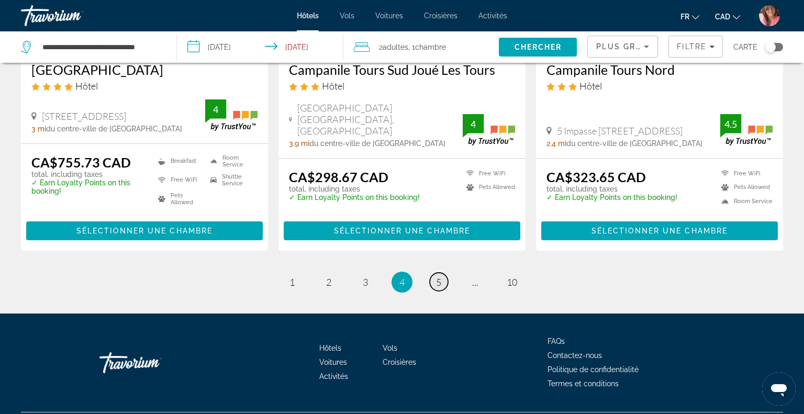
click at [437, 276] on span "5" at bounding box center [438, 282] width 5 height 12
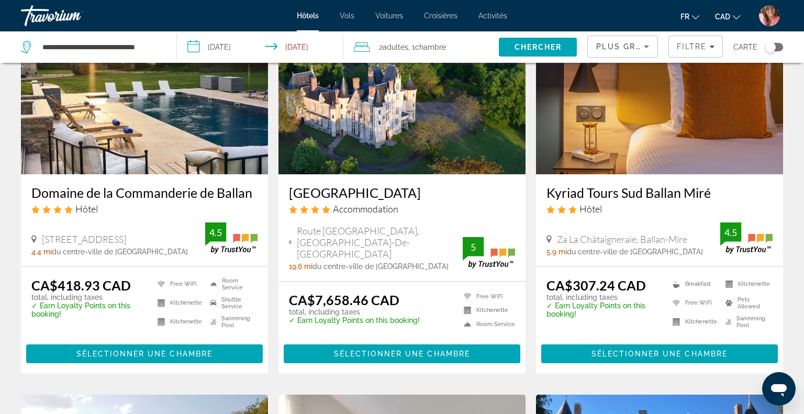
scroll to position [481, 0]
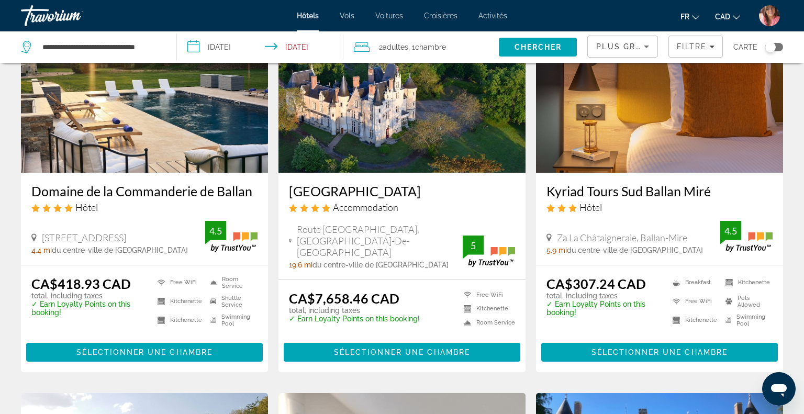
drag, startPoint x: 541, startPoint y: 192, endPoint x: 730, endPoint y: 188, distance: 188.4
click at [730, 188] on div "Kyriad Tours Sud Ballan Miré Hôtel Za La Châtaigneraie, Ballan-Mire 5.9 mi du c…" at bounding box center [659, 219] width 247 height 92
click at [695, 126] on img "Main content" at bounding box center [659, 88] width 247 height 167
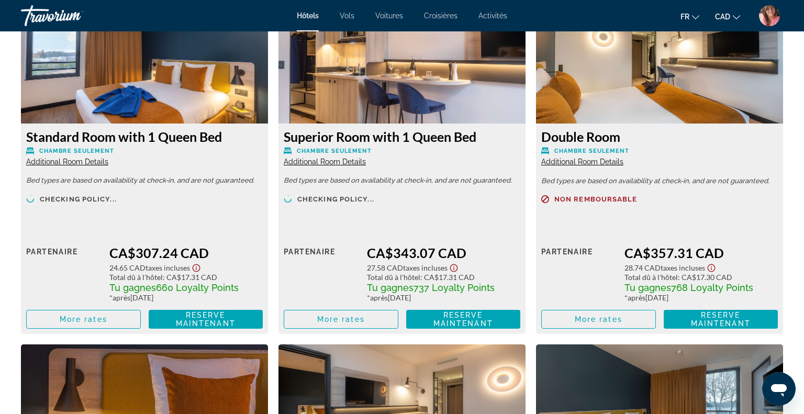
scroll to position [1490, 0]
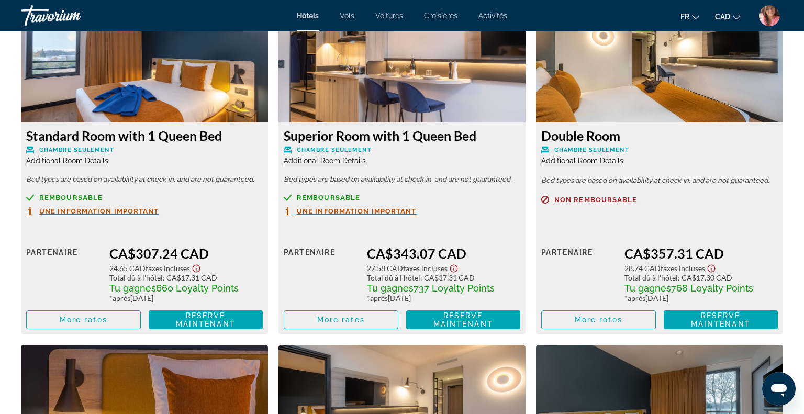
click at [86, 162] on span "Additional Room Details" at bounding box center [67, 160] width 82 height 8
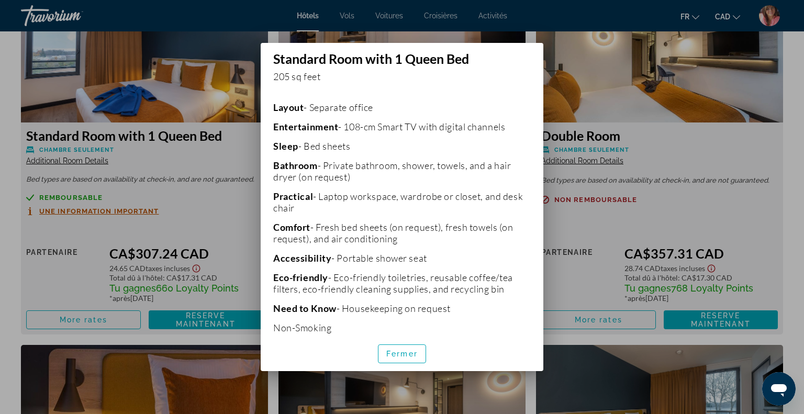
scroll to position [237, 0]
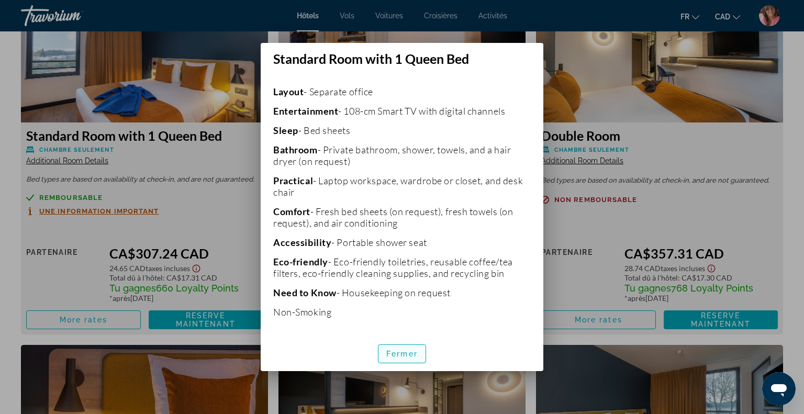
click at [416, 345] on span "button" at bounding box center [401, 353] width 47 height 25
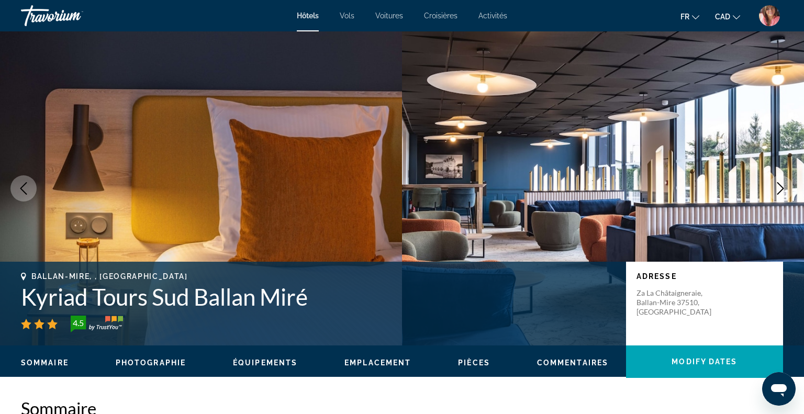
scroll to position [1490, 0]
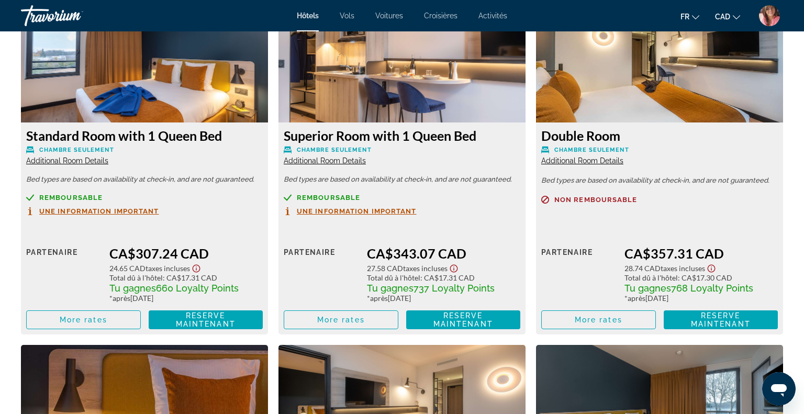
click at [354, 161] on span "Additional Room Details" at bounding box center [325, 160] width 82 height 8
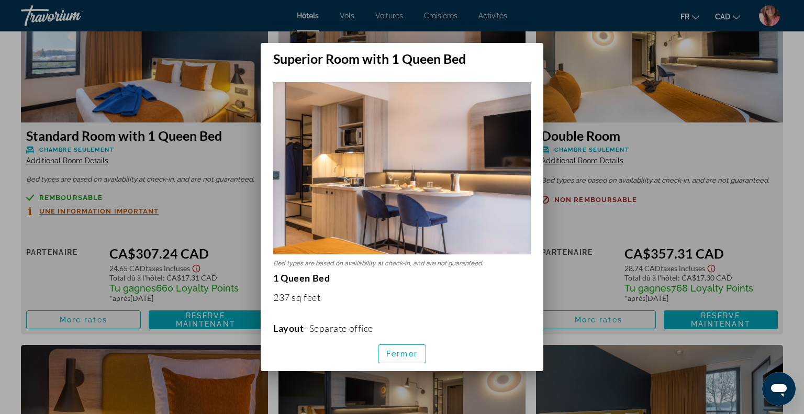
click at [354, 161] on img at bounding box center [401, 168] width 257 height 172
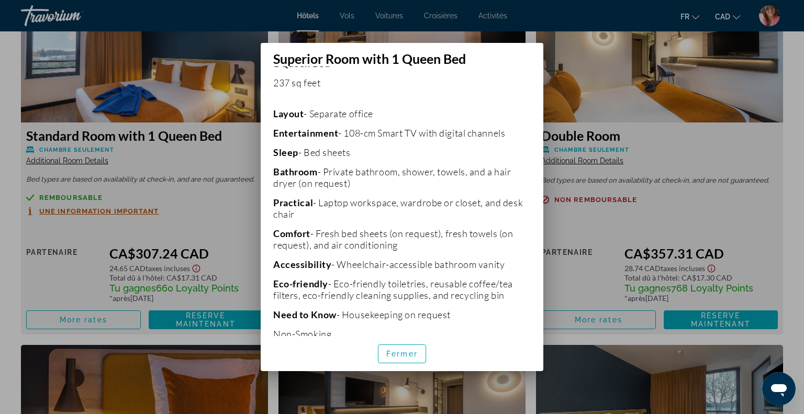
scroll to position [237, 0]
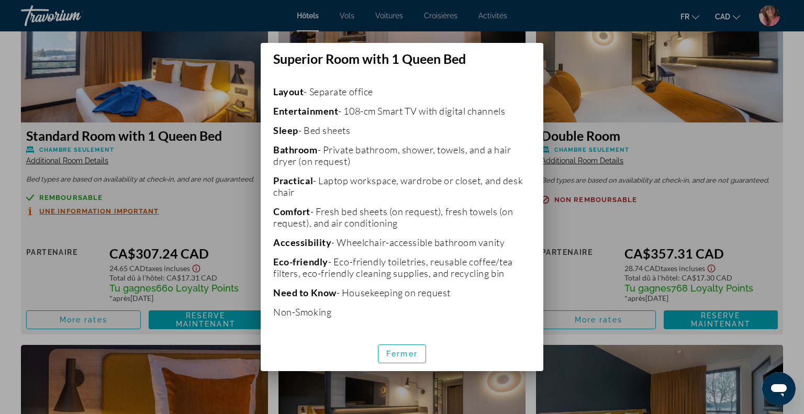
click at [590, 223] on div at bounding box center [402, 207] width 804 height 414
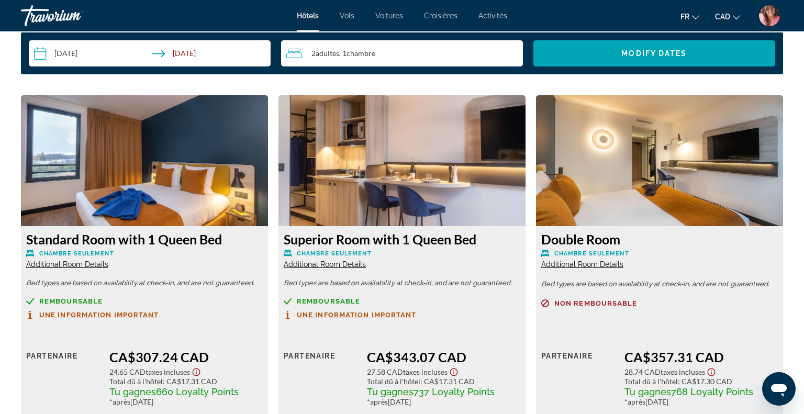
scroll to position [1388, 0]
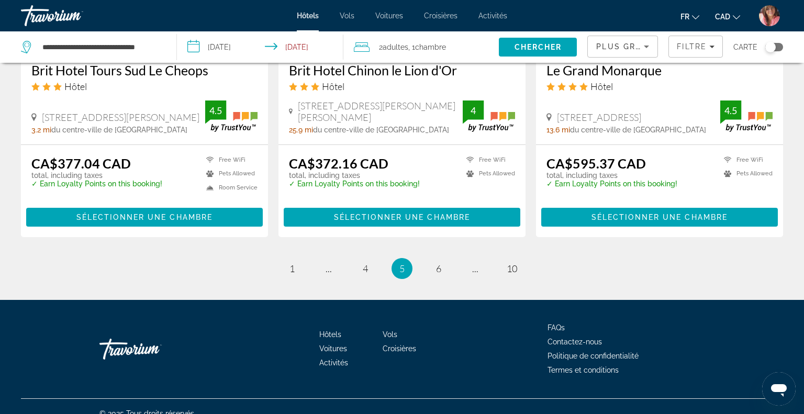
scroll to position [1382, 0]
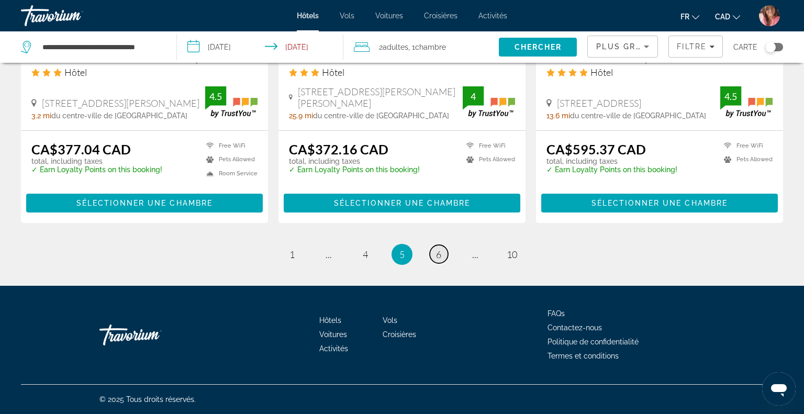
click at [442, 253] on link "page 6" at bounding box center [439, 254] width 18 height 18
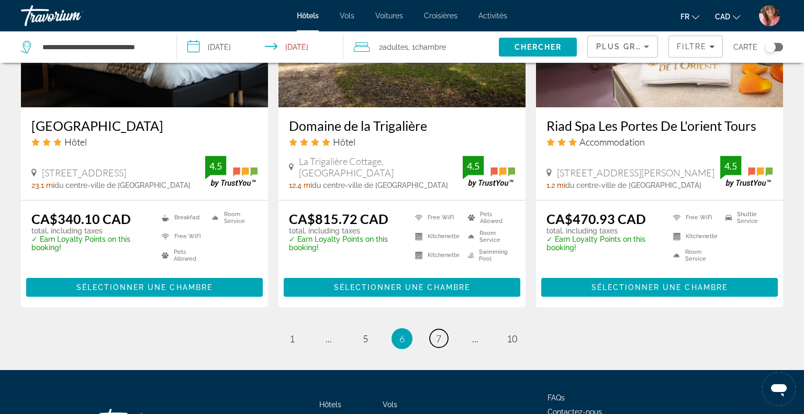
scroll to position [1406, 0]
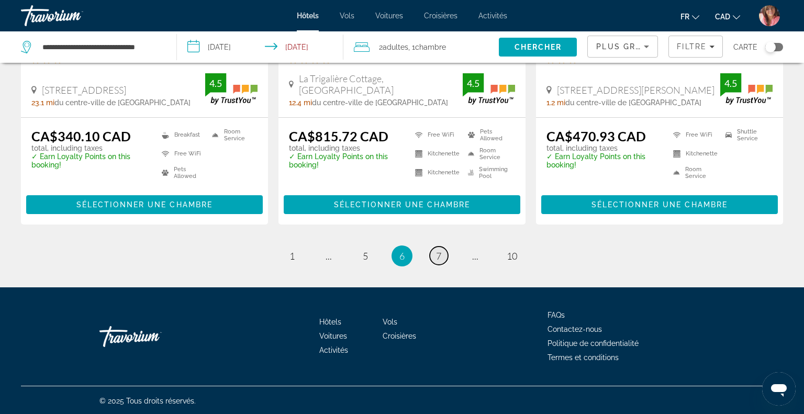
click at [440, 251] on span "7" at bounding box center [438, 256] width 5 height 12
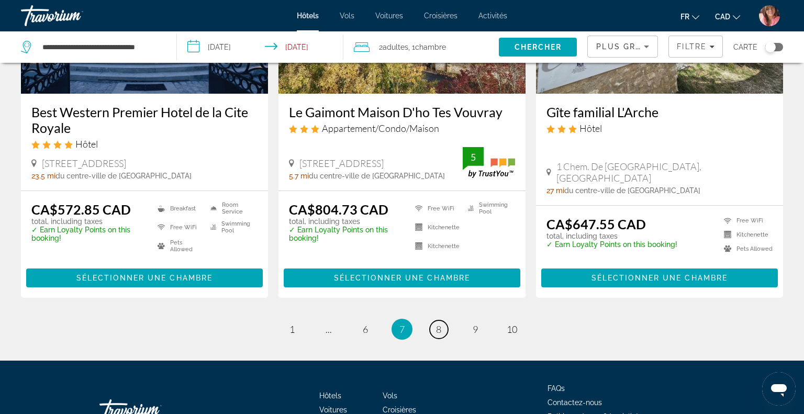
scroll to position [1312, 0]
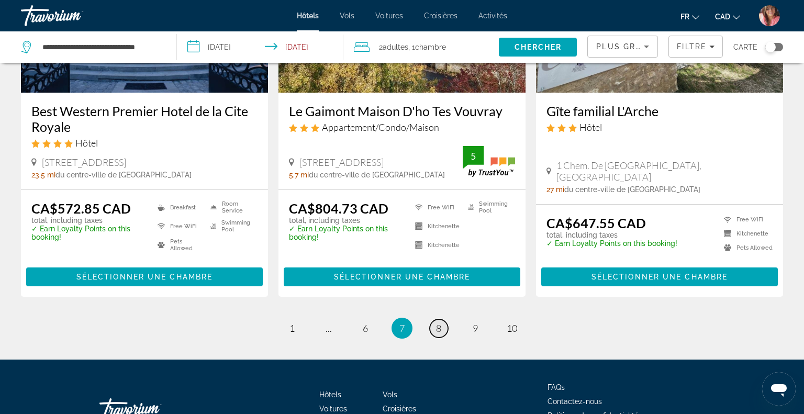
click at [438, 329] on span "8" at bounding box center [438, 328] width 5 height 12
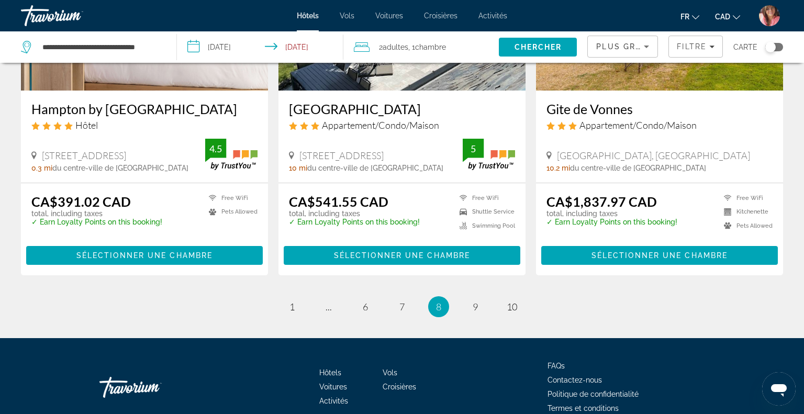
scroll to position [1360, 0]
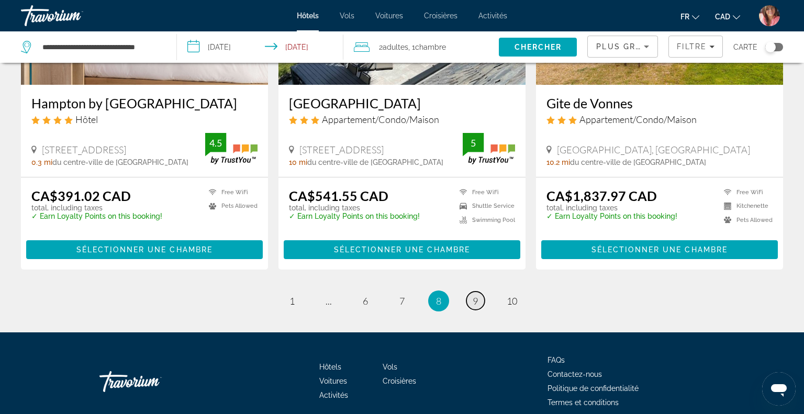
click at [472, 291] on link "page 9" at bounding box center [475, 300] width 18 height 18
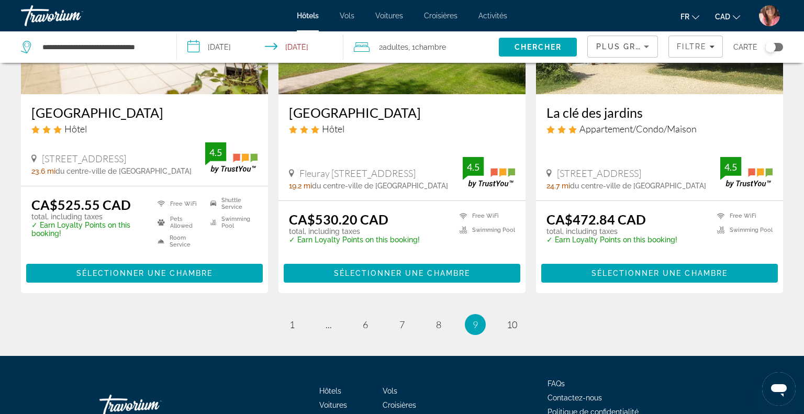
scroll to position [1361, 0]
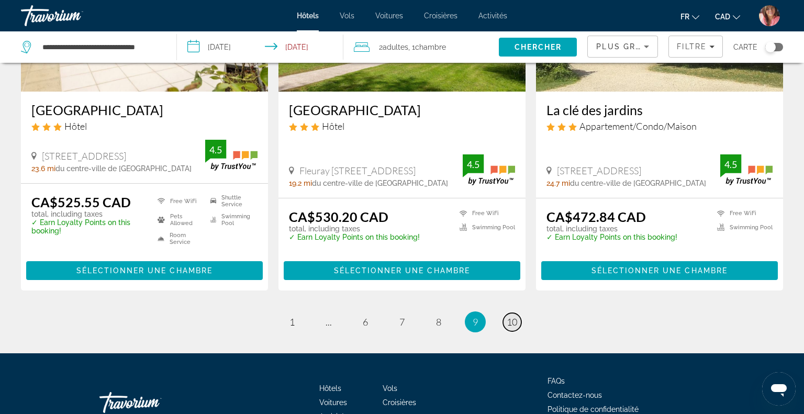
click at [510, 316] on span "10" at bounding box center [512, 322] width 10 height 12
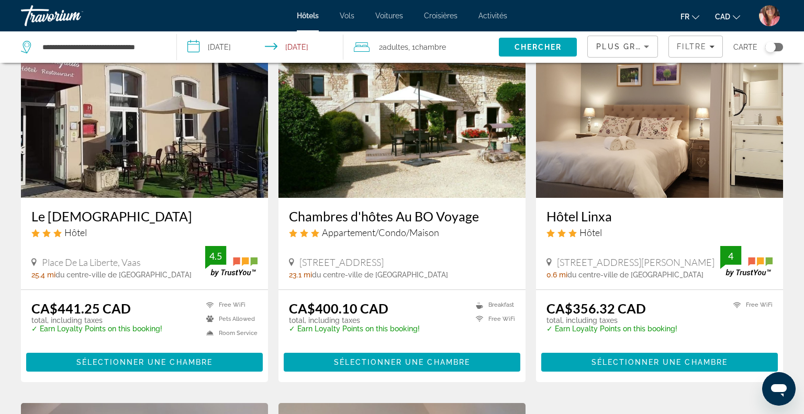
scroll to position [846, 0]
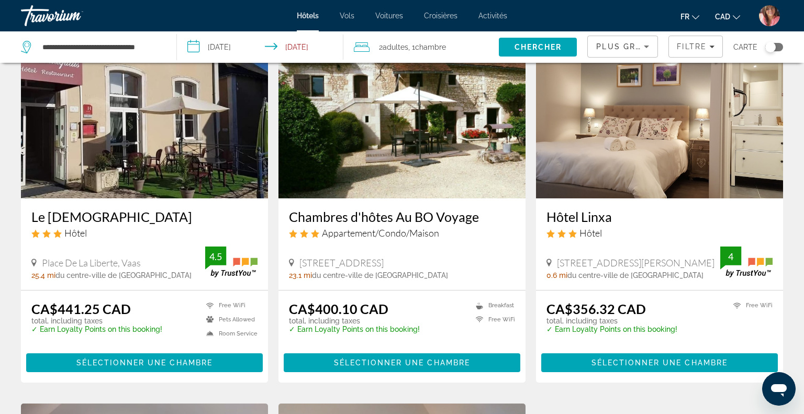
click at [667, 130] on img "Main content" at bounding box center [659, 114] width 247 height 167
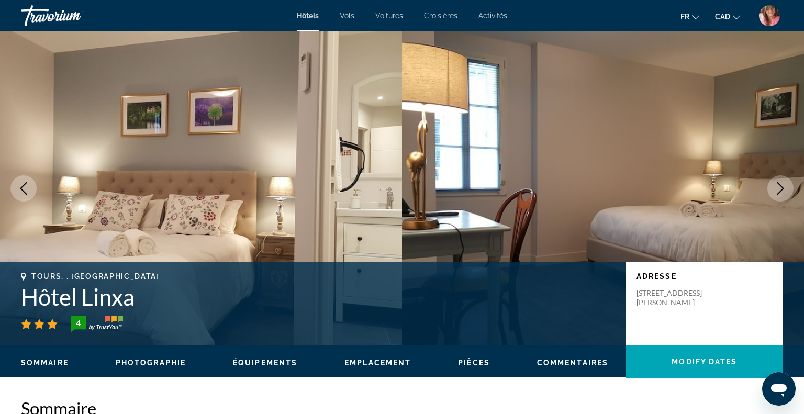
click at [780, 186] on icon "Next image" at bounding box center [780, 188] width 13 height 13
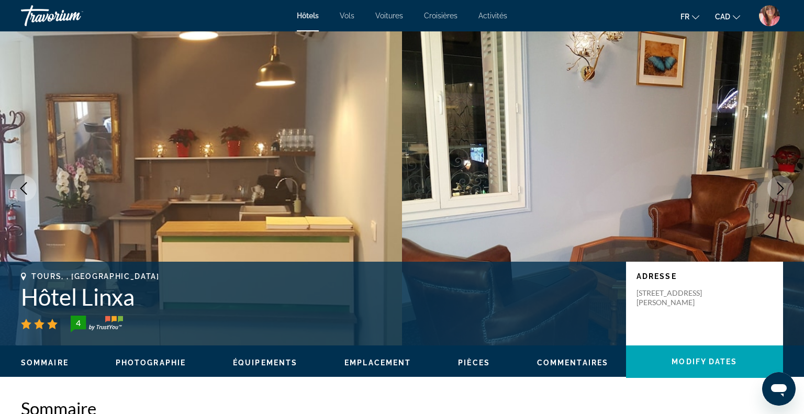
click at [780, 186] on icon "Next image" at bounding box center [780, 188] width 13 height 13
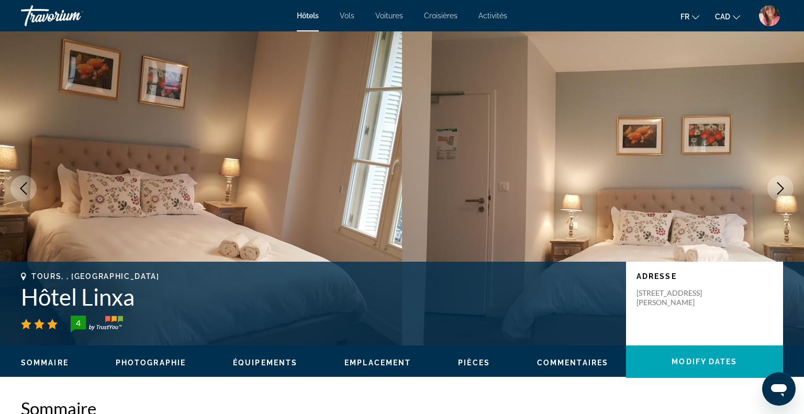
click at [780, 186] on icon "Next image" at bounding box center [780, 188] width 13 height 13
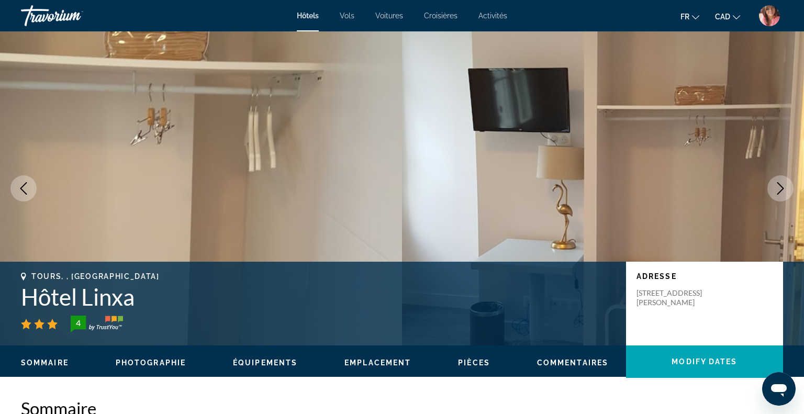
click at [780, 186] on icon "Next image" at bounding box center [780, 188] width 13 height 13
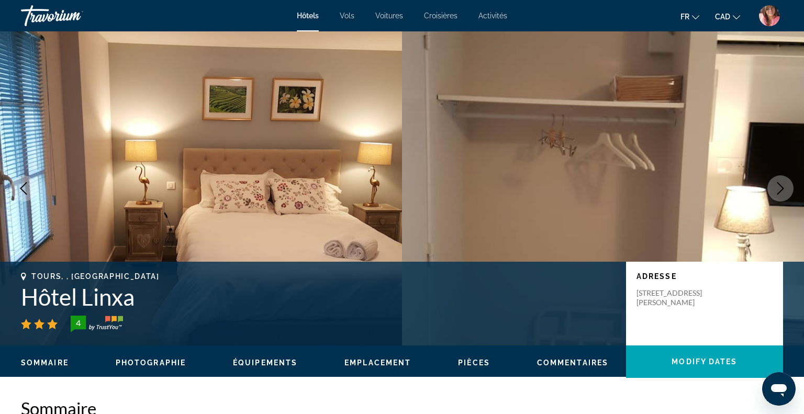
click at [780, 186] on icon "Next image" at bounding box center [780, 188] width 13 height 13
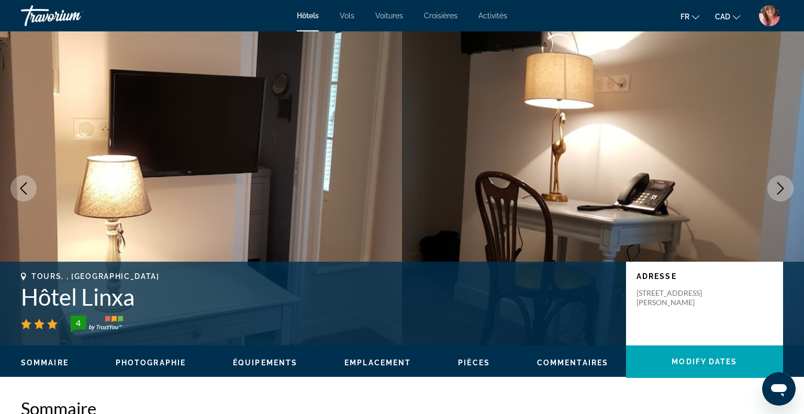
click at [780, 186] on icon "Next image" at bounding box center [780, 188] width 13 height 13
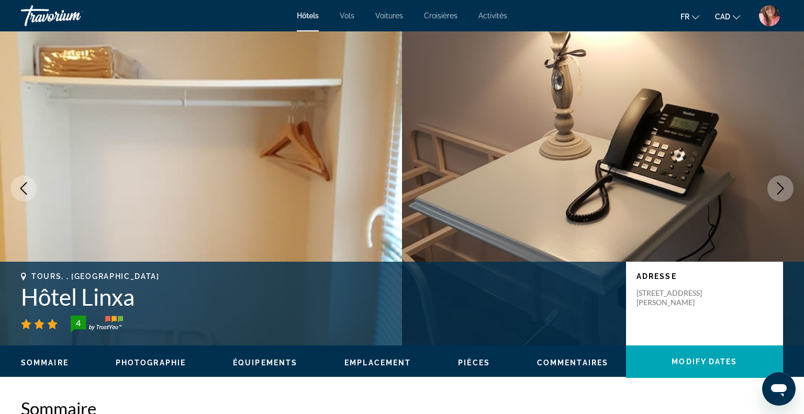
click at [780, 186] on icon "Next image" at bounding box center [780, 188] width 13 height 13
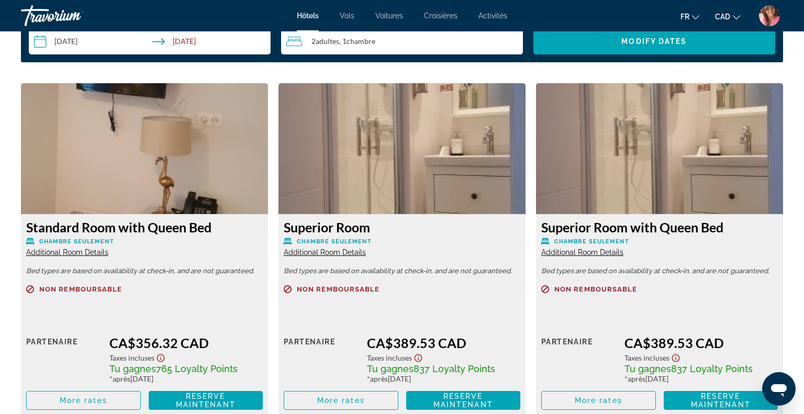
scroll to position [1400, 0]
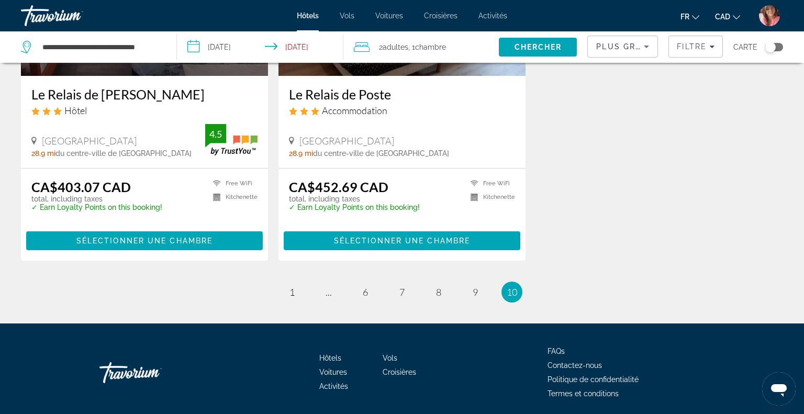
scroll to position [1346, 0]
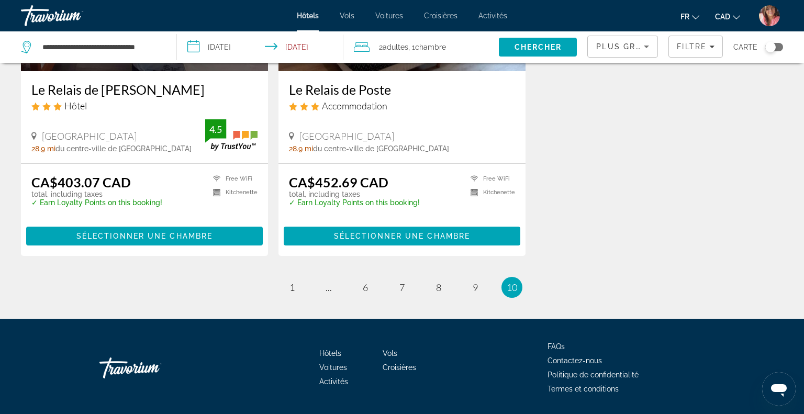
click at [448, 174] on div "CA$452.69 CAD total, including taxes ✓ Earn Loyalty Points on this booking! Fre…" at bounding box center [402, 195] width 226 height 42
click at [474, 282] on span "9" at bounding box center [475, 288] width 5 height 12
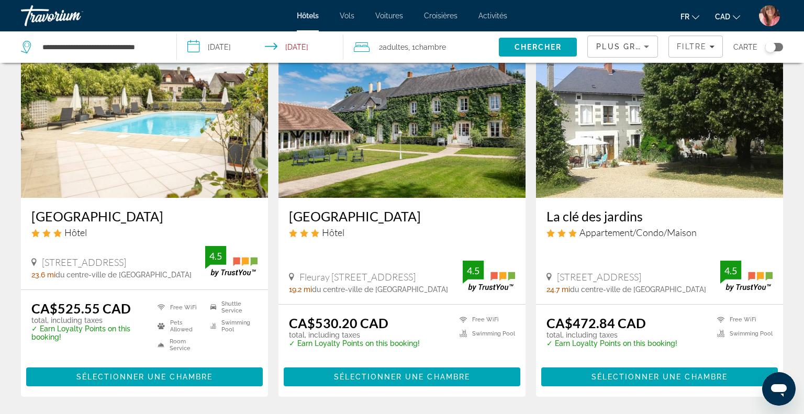
scroll to position [1413, 0]
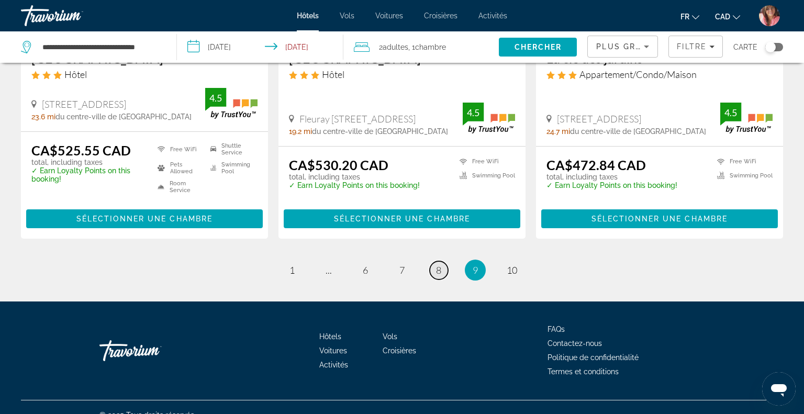
click at [440, 264] on span "8" at bounding box center [438, 270] width 5 height 12
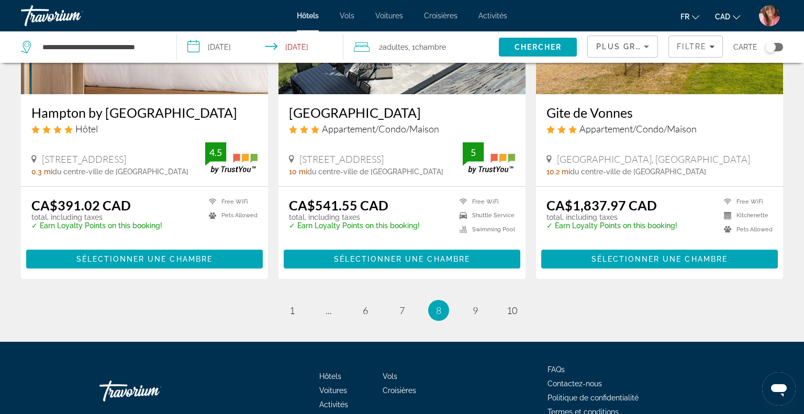
scroll to position [1392, 0]
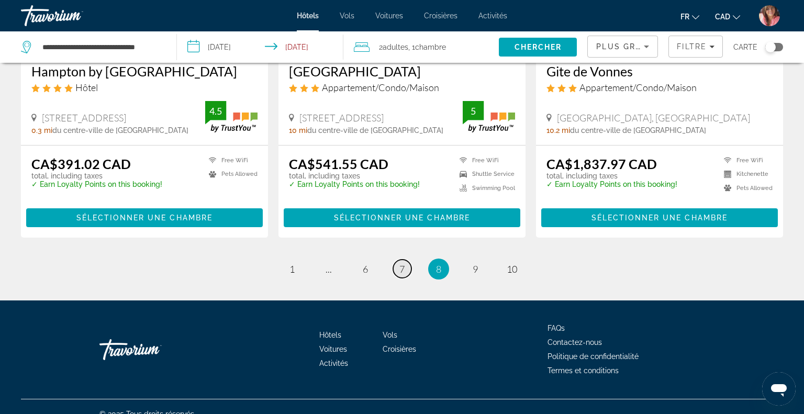
click at [396, 260] on link "page 7" at bounding box center [402, 269] width 18 height 18
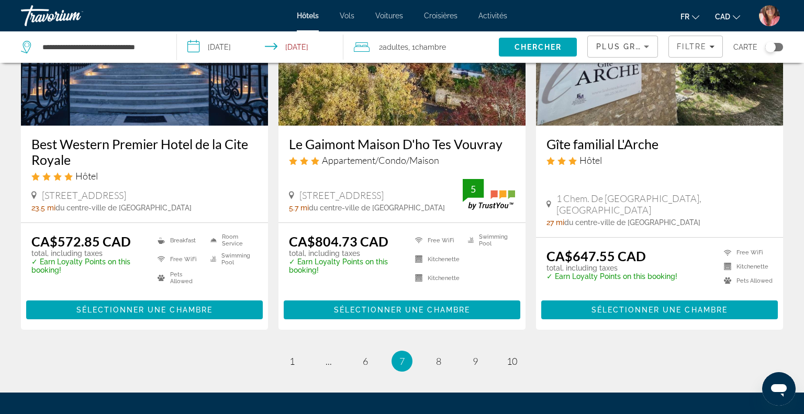
scroll to position [1385, 0]
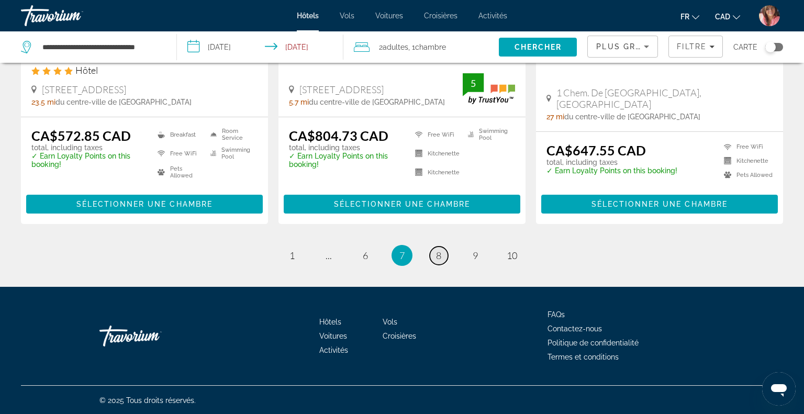
click at [437, 261] on link "page 8" at bounding box center [439, 255] width 18 height 18
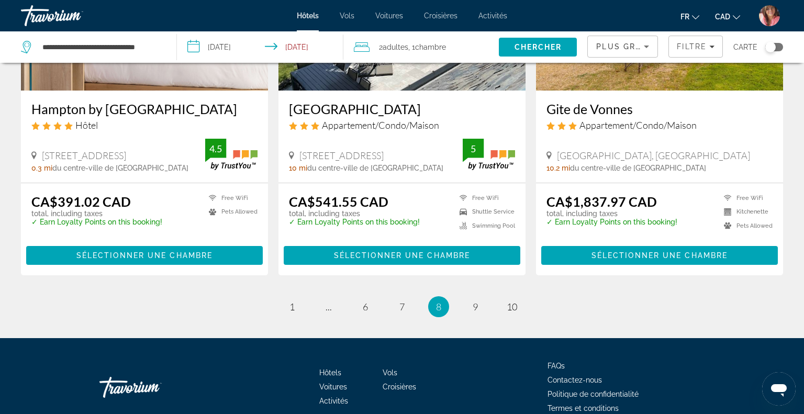
scroll to position [1359, 0]
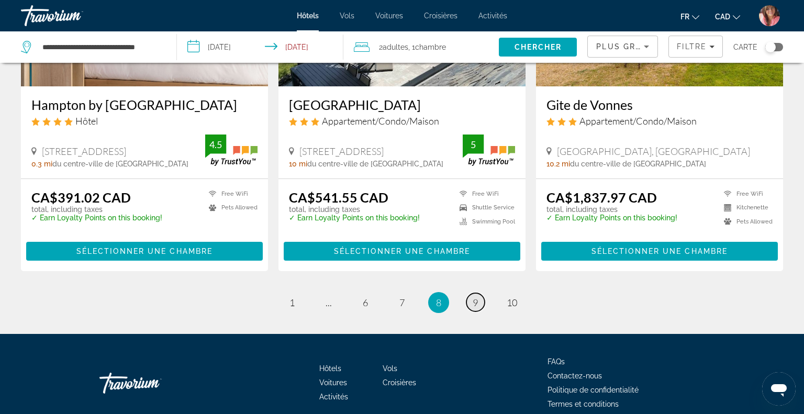
click at [476, 297] on span "9" at bounding box center [475, 303] width 5 height 12
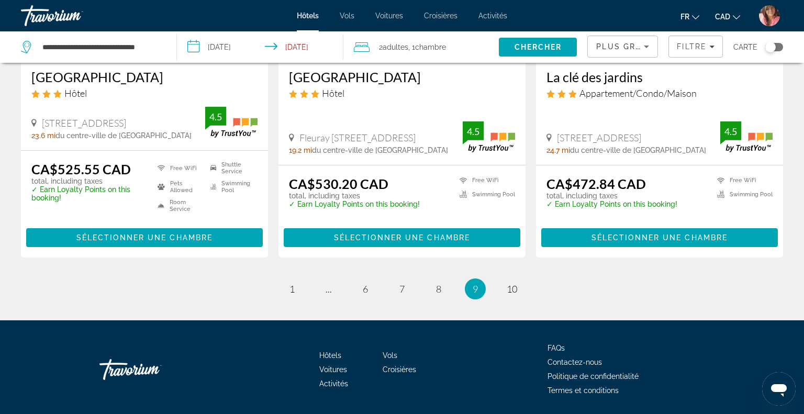
scroll to position [1395, 0]
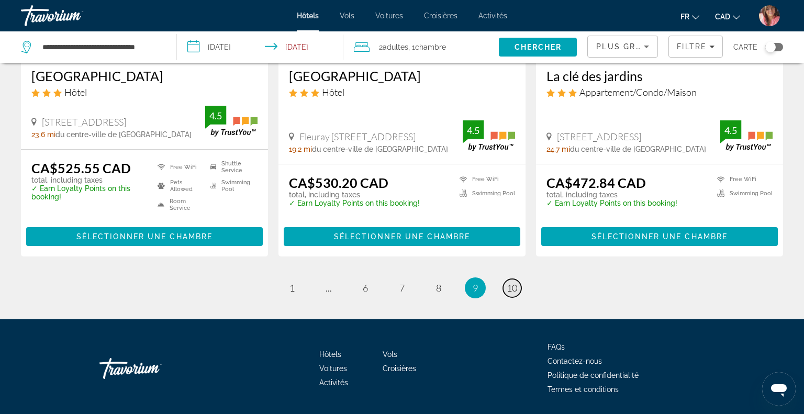
click at [508, 282] on span "10" at bounding box center [512, 288] width 10 height 12
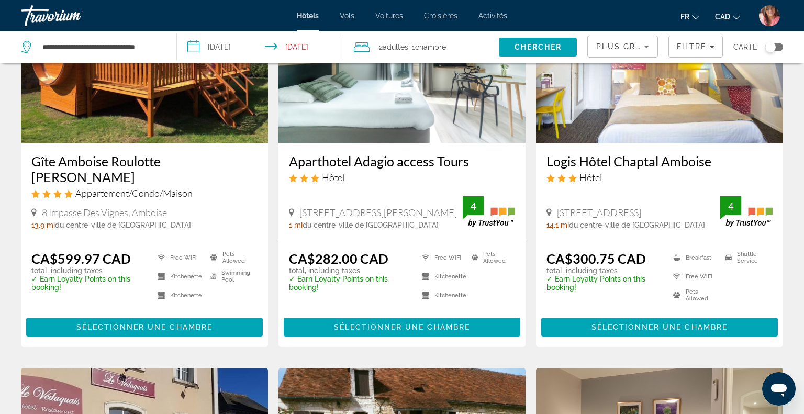
scroll to position [510, 0]
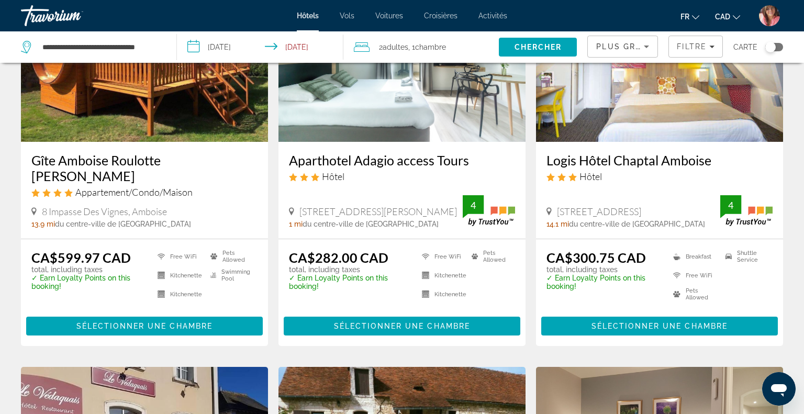
click at [409, 152] on h3 "Aparthotel Adagio access Tours" at bounding box center [402, 160] width 226 height 16
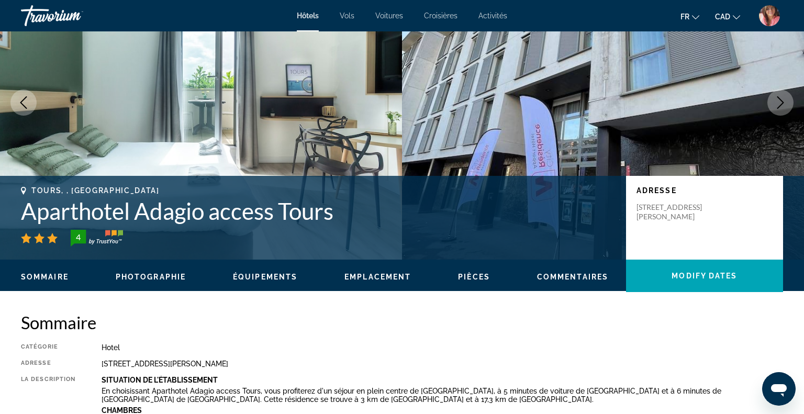
scroll to position [33, 0]
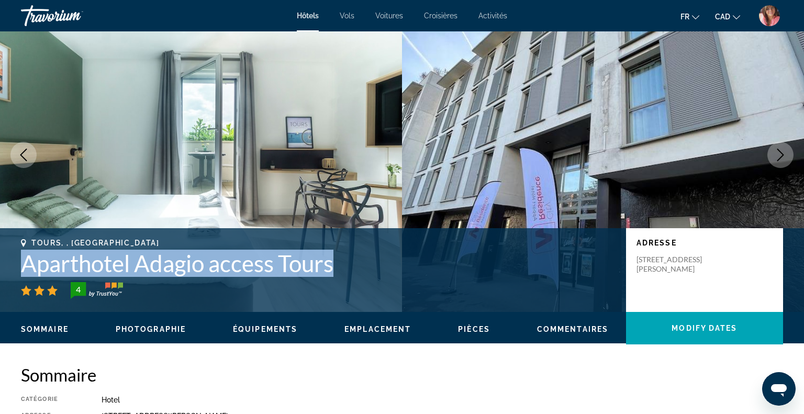
drag, startPoint x: 20, startPoint y: 266, endPoint x: 361, endPoint y: 262, distance: 341.2
click at [361, 262] on div "Tours, , France Aparthotel Adagio access Tours 4 Adresse 41 Rue Edouard Vaillan…" at bounding box center [402, 270] width 804 height 63
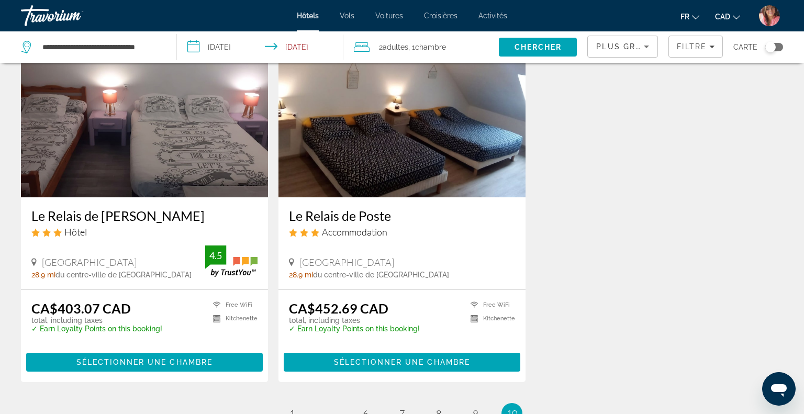
scroll to position [1362, 0]
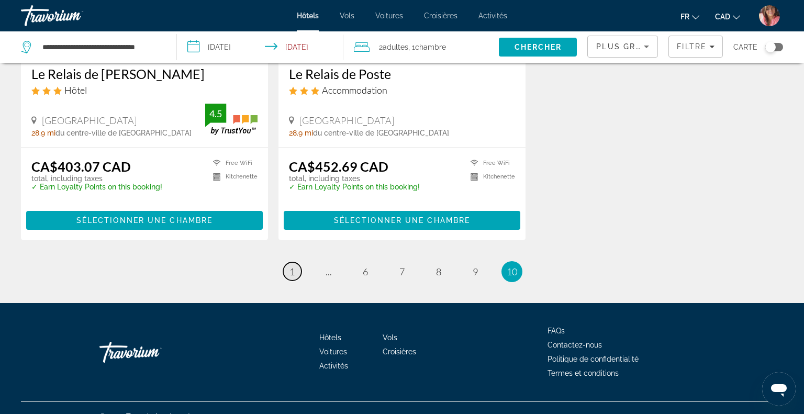
click at [295, 266] on span "1" at bounding box center [291, 272] width 5 height 12
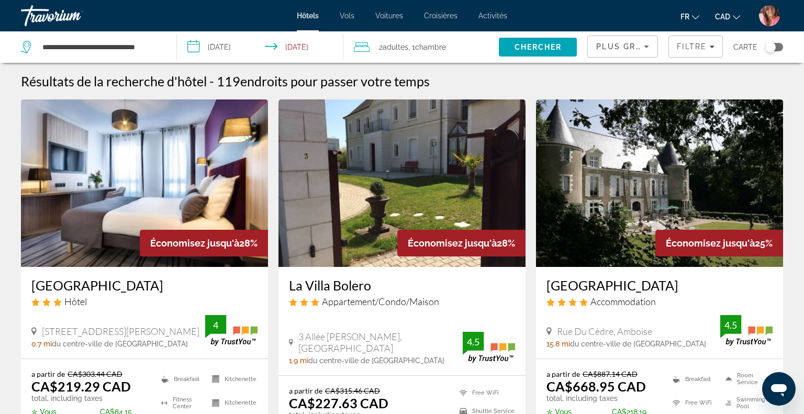
drag, startPoint x: 29, startPoint y: 282, endPoint x: 94, endPoint y: 306, distance: 68.7
click at [94, 306] on div "[GEOGRAPHIC_DATA] Hôtel [STREET_ADDRESS][PERSON_NAME] 0.7 mi du centre-ville de…" at bounding box center [144, 313] width 247 height 92
click at [94, 293] on h3 "[GEOGRAPHIC_DATA]" at bounding box center [144, 285] width 226 height 16
click at [697, 47] on span "Filtre" at bounding box center [692, 46] width 30 height 8
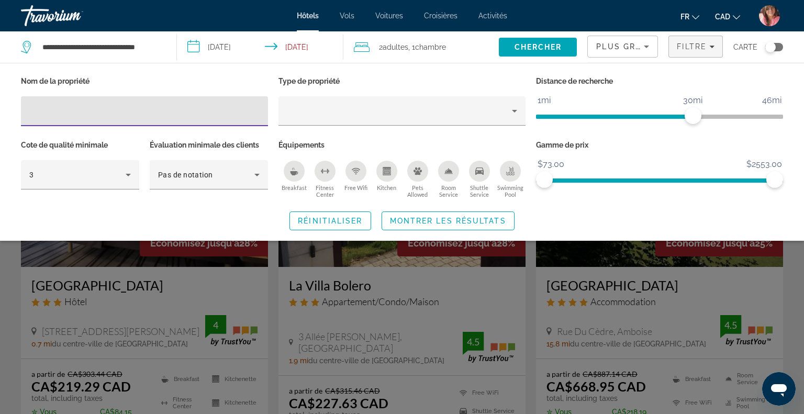
click at [231, 102] on div "Hotel Filters" at bounding box center [144, 111] width 230 height 30
click at [228, 107] on input "Hotel Filters" at bounding box center [144, 111] width 230 height 13
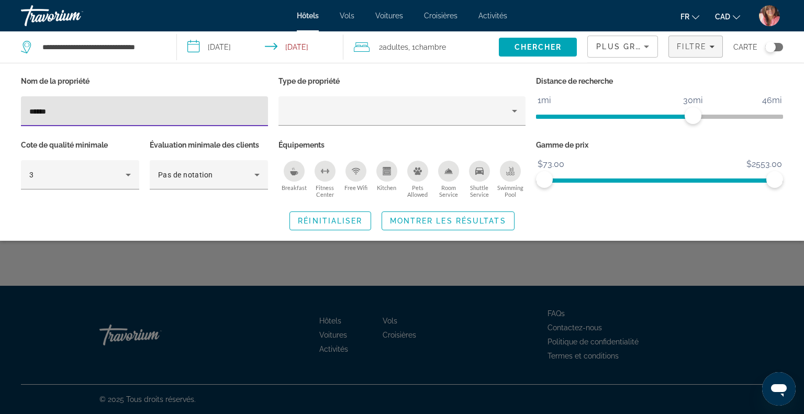
type input "****"
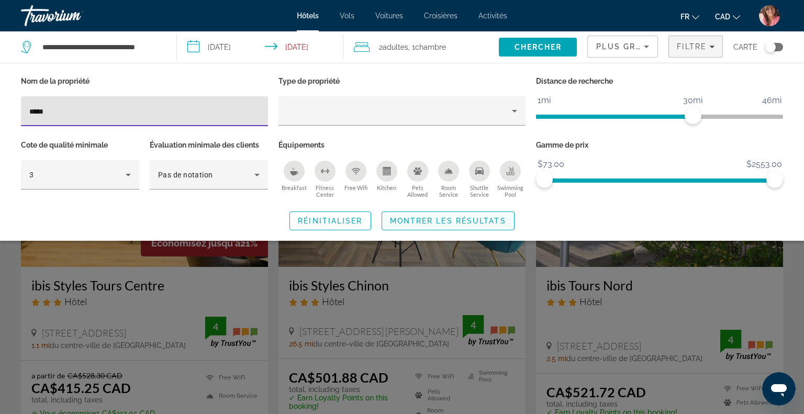
click at [405, 225] on span "Search widget" at bounding box center [448, 220] width 132 height 25
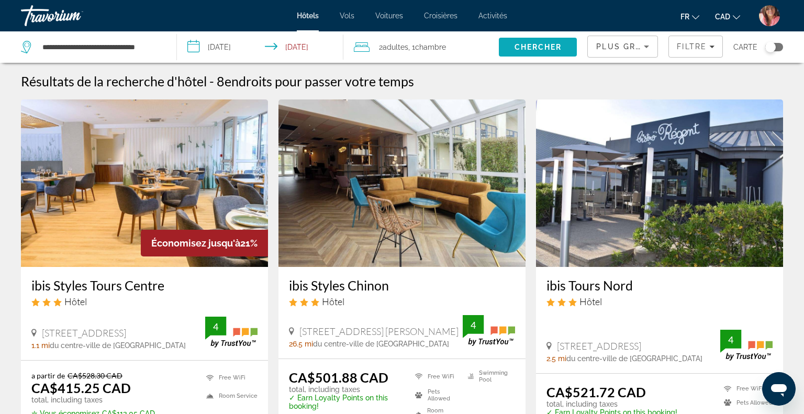
click at [527, 51] on span "Chercher" at bounding box center [538, 47] width 48 height 8
click at [542, 48] on span "Chercher" at bounding box center [538, 47] width 48 height 8
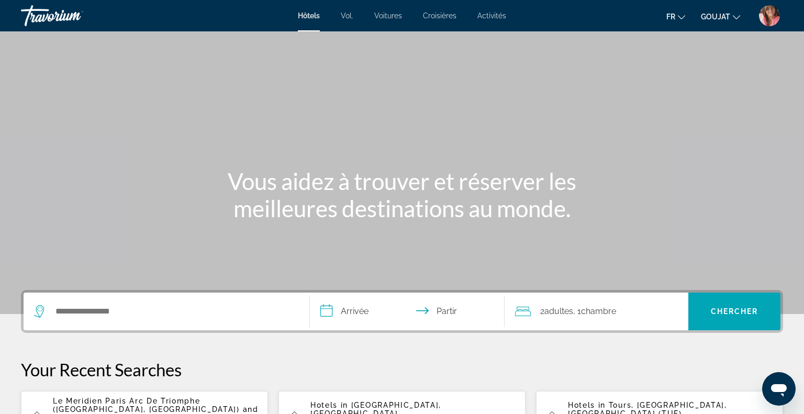
click at [165, 325] on div "Widget de recherche" at bounding box center [166, 312] width 265 height 38
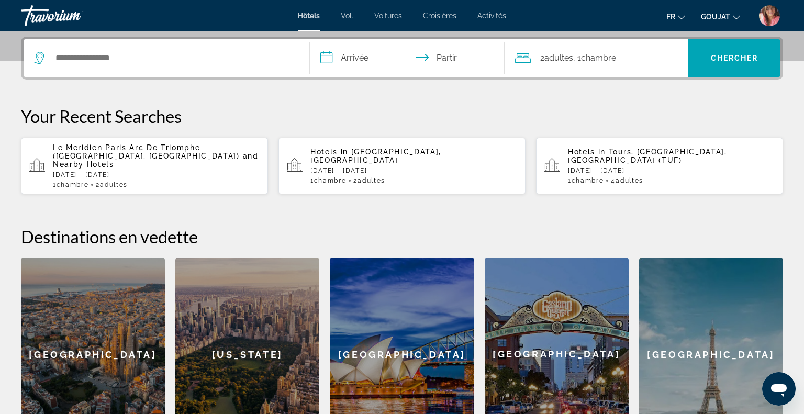
scroll to position [255, 0]
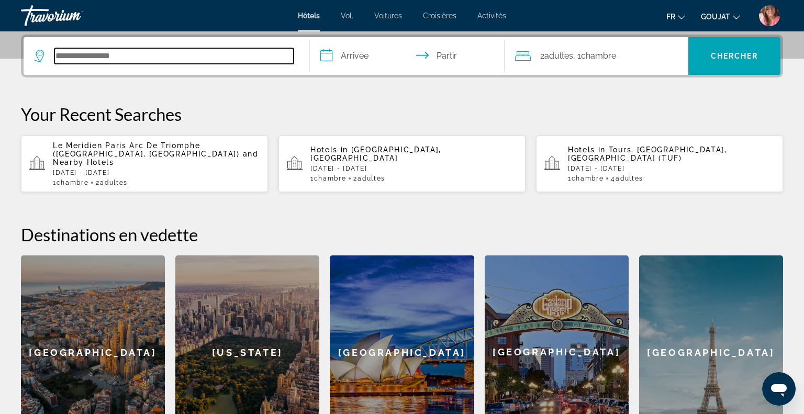
click at [165, 48] on input "Rechercher une destination hôtelière" at bounding box center [173, 56] width 239 height 16
click at [228, 57] on input "Search hotel destination" at bounding box center [173, 56] width 239 height 16
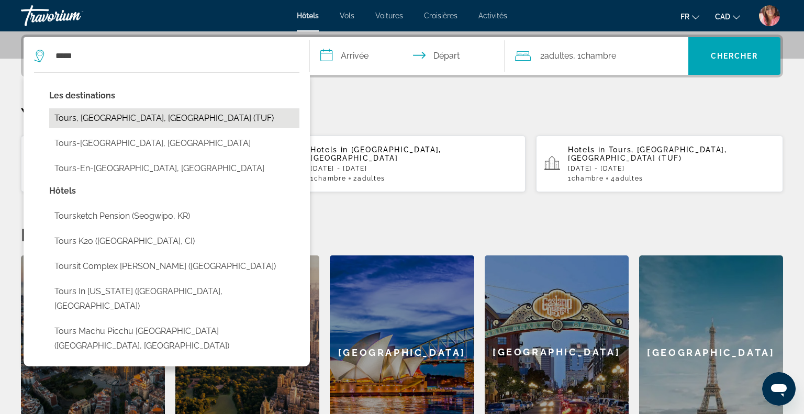
click at [128, 117] on button "Tours, [GEOGRAPHIC_DATA], [GEOGRAPHIC_DATA] (TUF)" at bounding box center [174, 118] width 250 height 20
type input "**********"
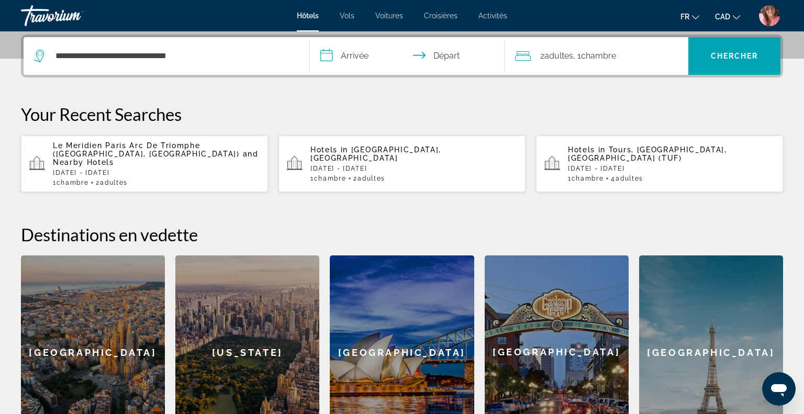
click at [353, 52] on input "**********" at bounding box center [409, 57] width 199 height 41
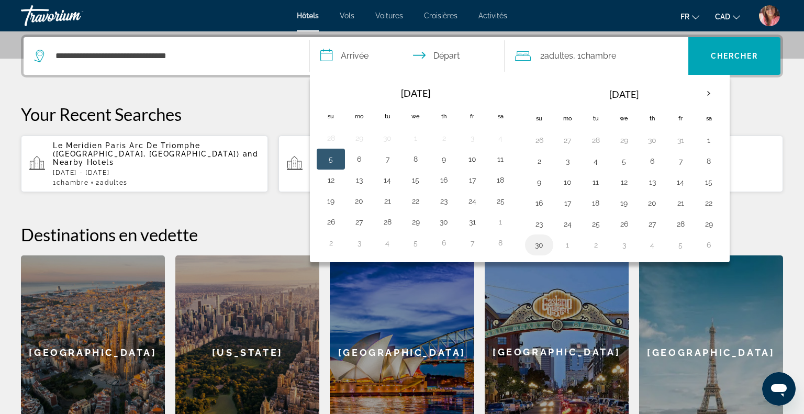
click at [537, 246] on button "30" at bounding box center [539, 245] width 17 height 15
click at [707, 93] on th "Next month" at bounding box center [708, 93] width 28 height 23
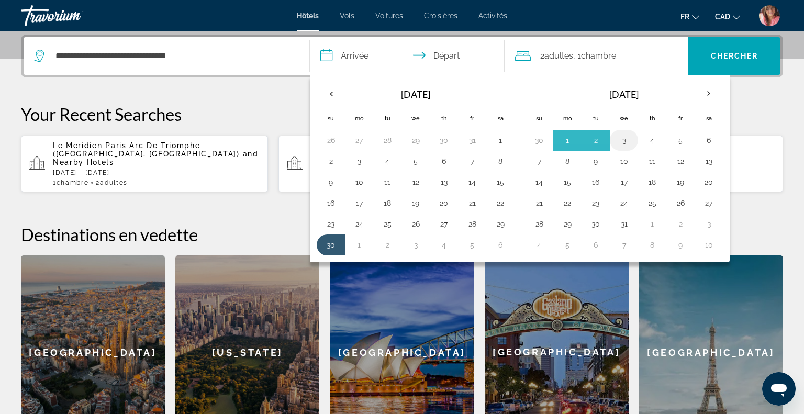
click at [624, 139] on button "3" at bounding box center [623, 140] width 17 height 15
type input "**********"
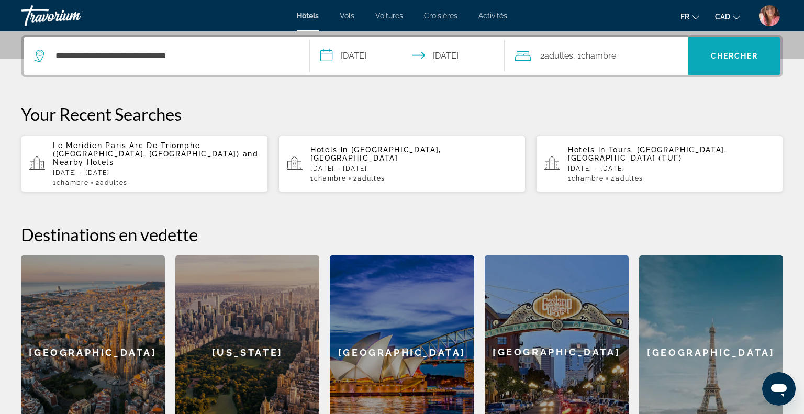
click at [754, 54] on span "Chercher" at bounding box center [735, 56] width 48 height 8
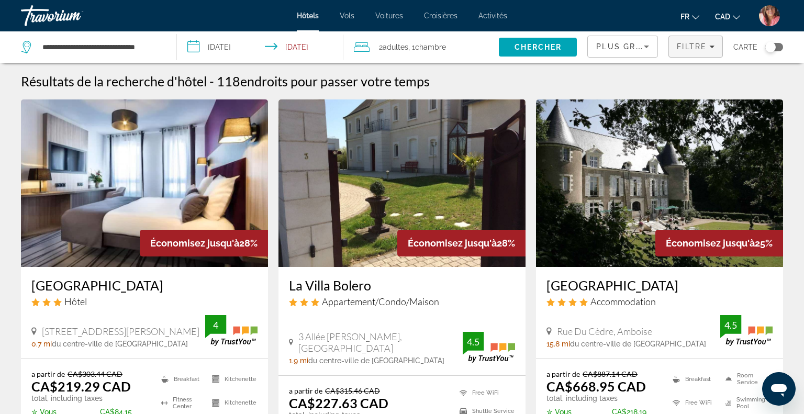
click at [675, 47] on span "Filters" at bounding box center [695, 46] width 53 height 25
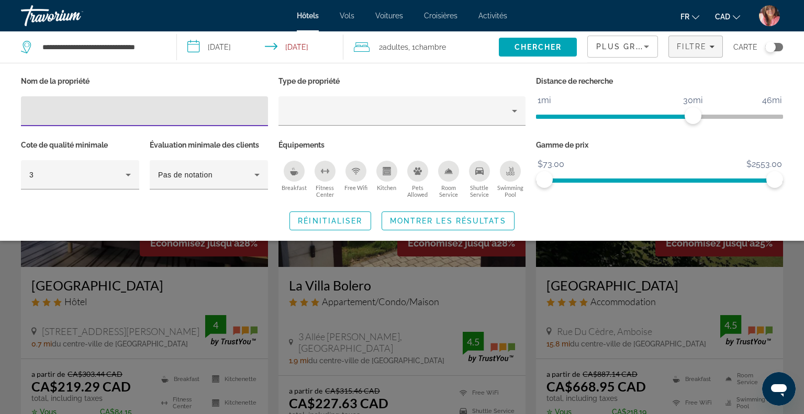
click at [193, 117] on div "Hotel Filters" at bounding box center [144, 111] width 230 height 30
paste input "**********"
type input "**********"
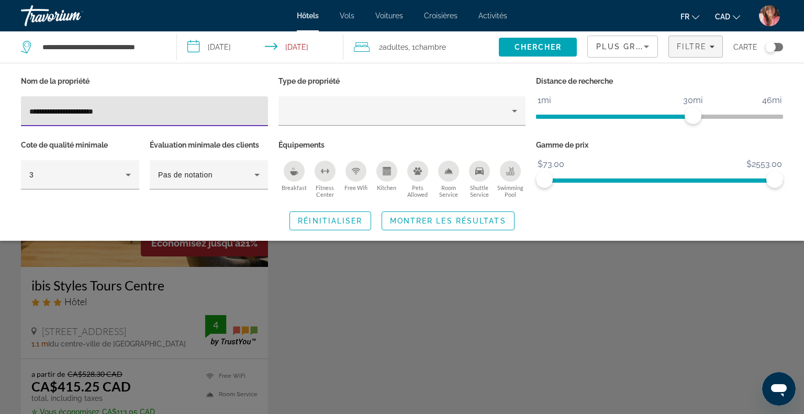
click at [164, 312] on div "Search widget" at bounding box center [402, 285] width 804 height 257
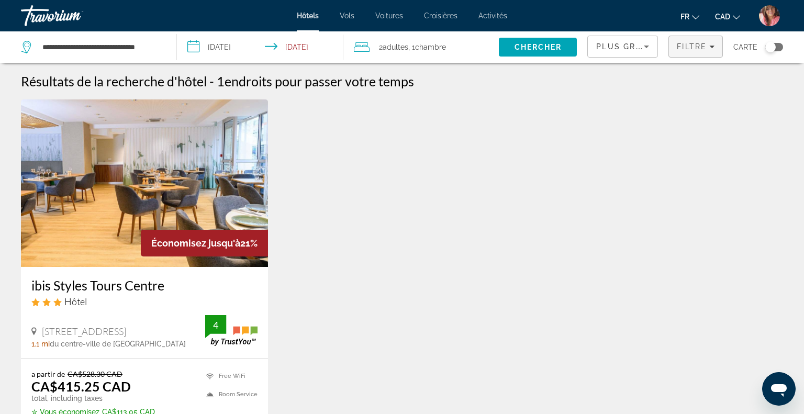
click at [677, 53] on span "Filters" at bounding box center [695, 46] width 53 height 25
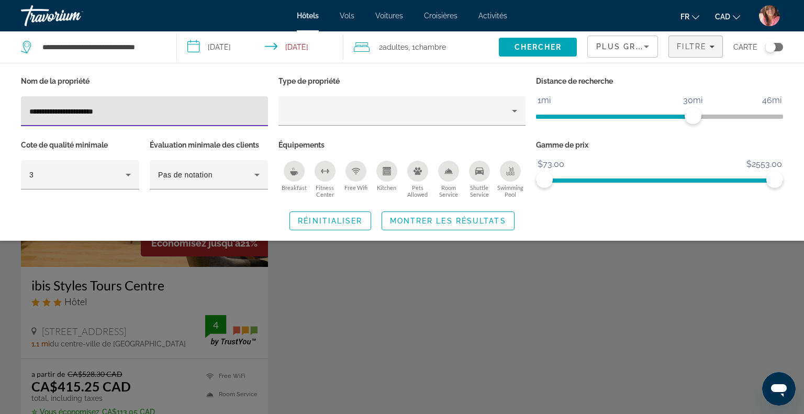
click at [164, 115] on input "**********" at bounding box center [144, 111] width 230 height 13
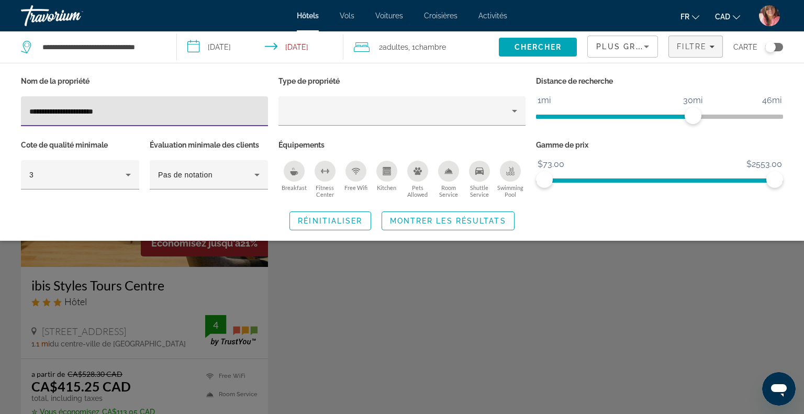
click at [164, 115] on input "**********" at bounding box center [144, 111] width 230 height 13
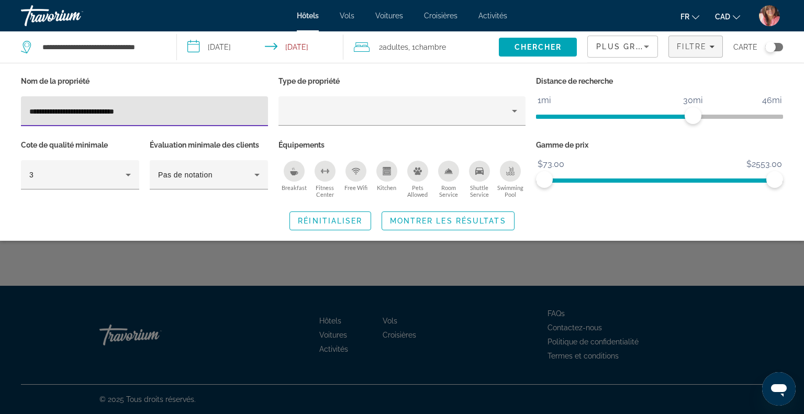
type input "**********"
click at [407, 221] on span "Montrer les résultats" at bounding box center [448, 221] width 116 height 8
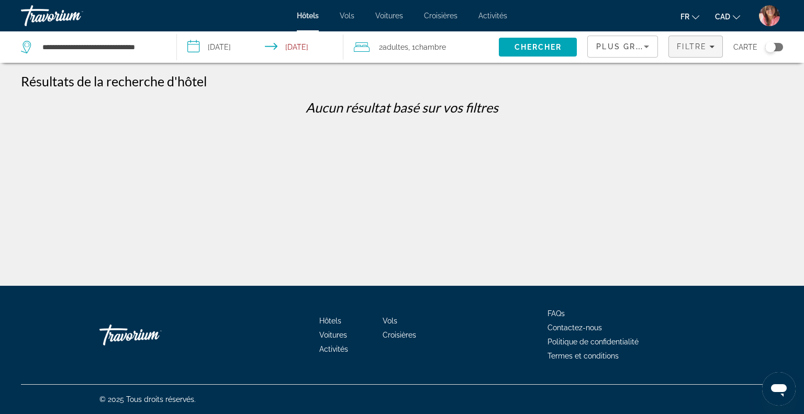
click at [693, 47] on span "Filtre" at bounding box center [692, 46] width 30 height 8
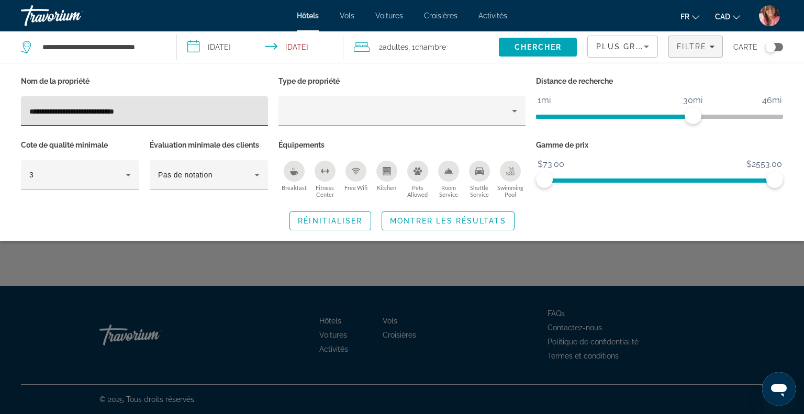
click at [147, 111] on input "**********" at bounding box center [144, 111] width 230 height 13
type input "**********"
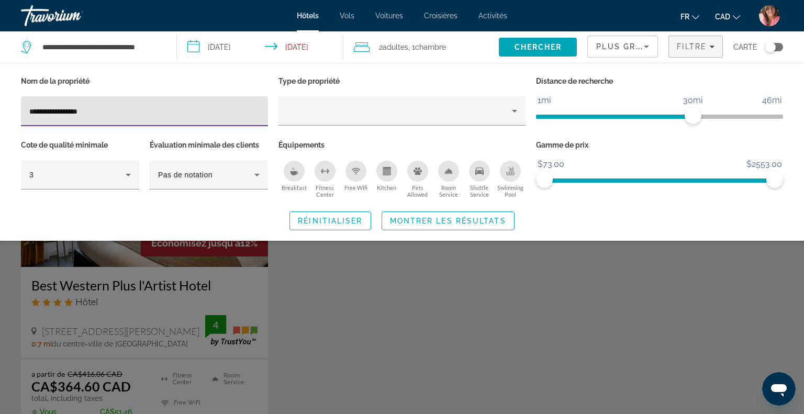
click at [145, 313] on div "Search widget" at bounding box center [402, 285] width 804 height 257
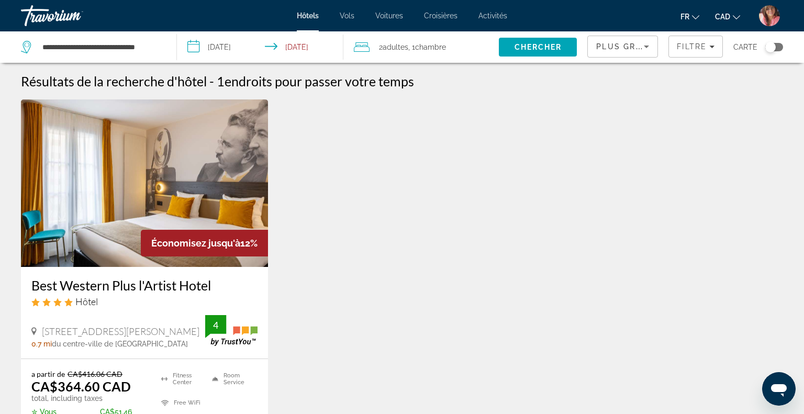
click at [189, 181] on img "Main content" at bounding box center [144, 182] width 247 height 167
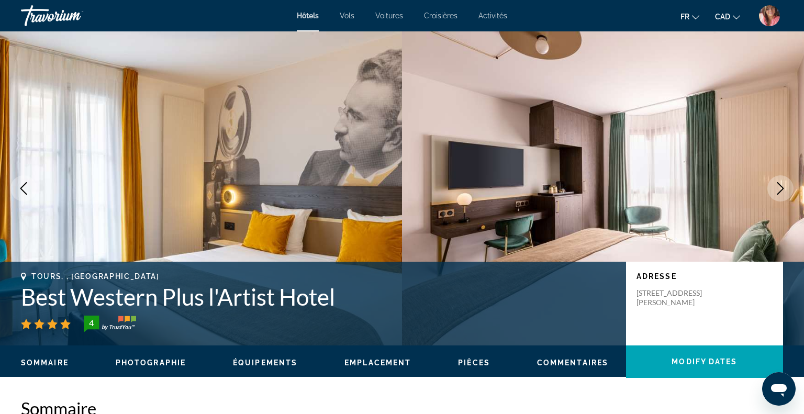
click at [779, 192] on icon "Next image" at bounding box center [780, 188] width 7 height 13
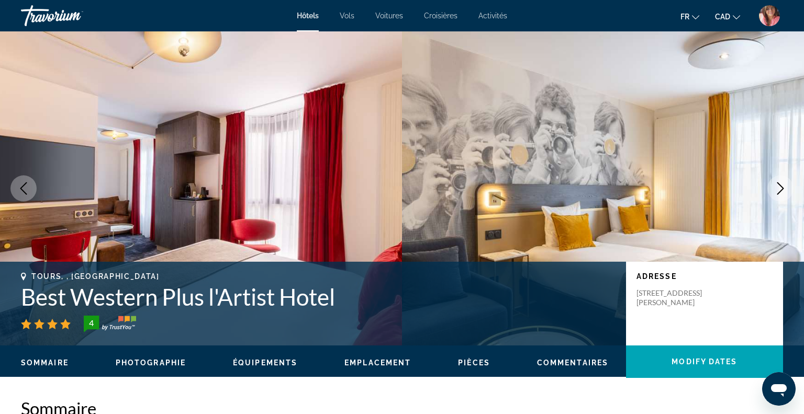
click at [779, 192] on icon "Next image" at bounding box center [780, 188] width 7 height 13
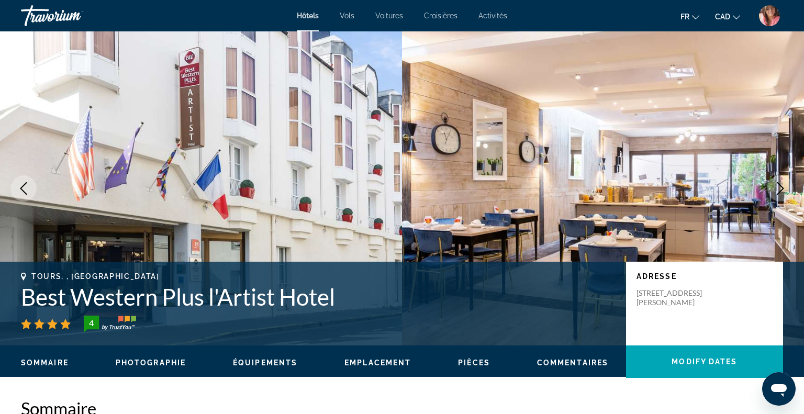
click at [779, 187] on icon "Next image" at bounding box center [780, 188] width 13 height 13
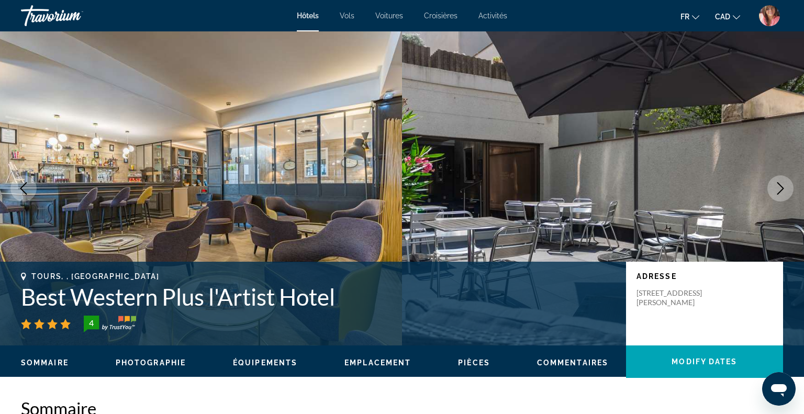
click at [779, 187] on icon "Next image" at bounding box center [780, 188] width 13 height 13
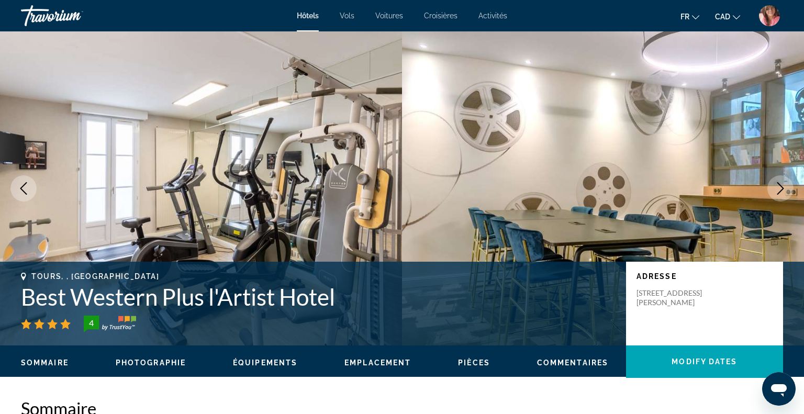
click at [779, 187] on icon "Next image" at bounding box center [780, 188] width 13 height 13
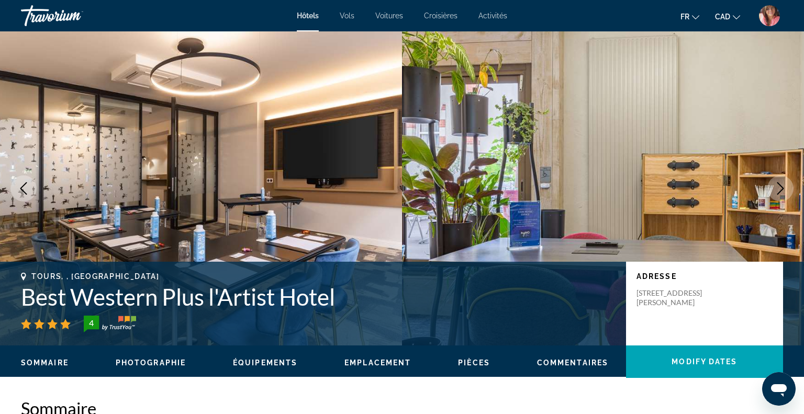
click at [779, 187] on icon "Next image" at bounding box center [780, 188] width 13 height 13
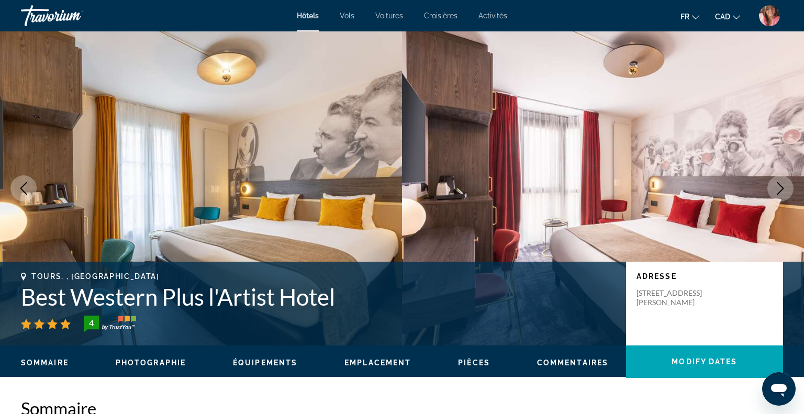
click at [779, 187] on icon "Next image" at bounding box center [780, 188] width 13 height 13
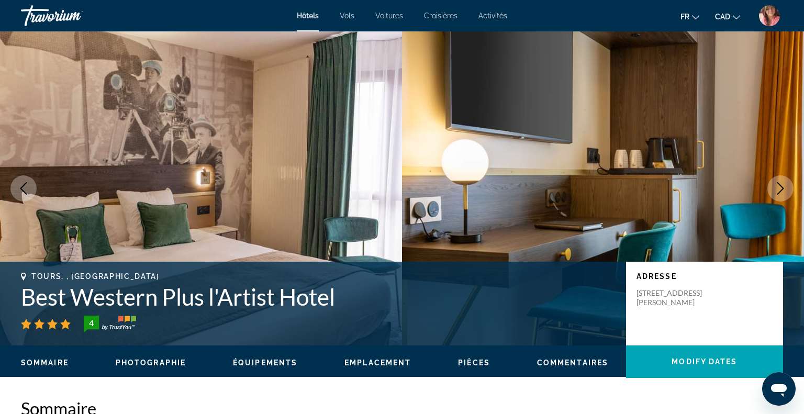
click at [779, 187] on icon "Next image" at bounding box center [780, 188] width 13 height 13
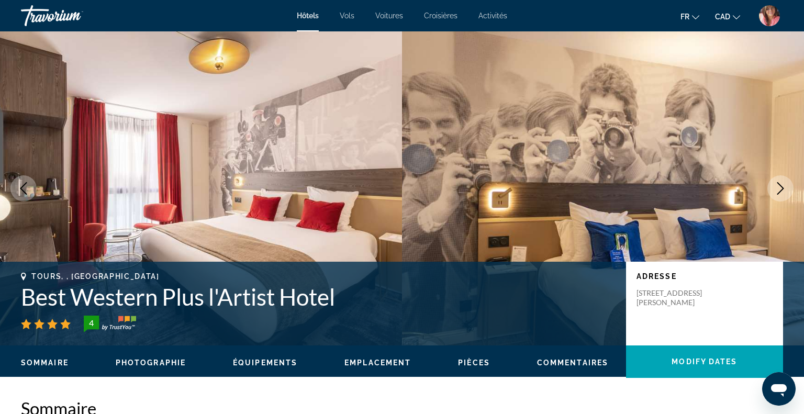
click at [779, 187] on icon "Next image" at bounding box center [780, 188] width 13 height 13
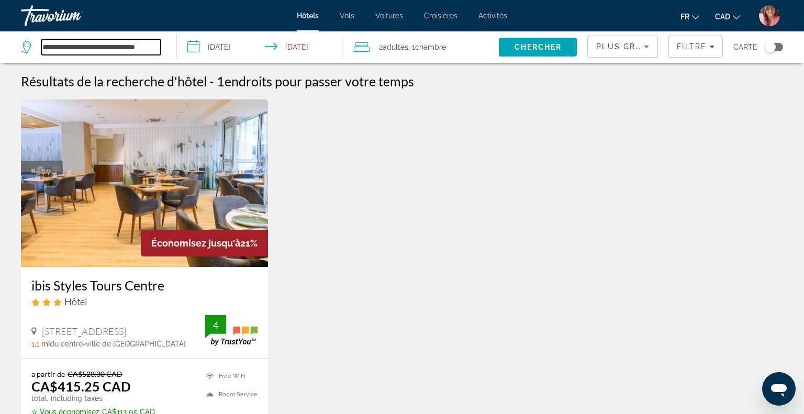
click at [146, 40] on input "**********" at bounding box center [100, 47] width 119 height 16
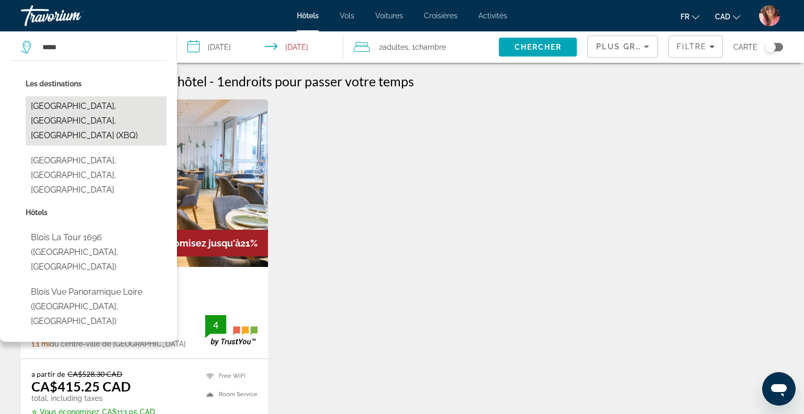
click at [127, 105] on button "[GEOGRAPHIC_DATA], [GEOGRAPHIC_DATA], [GEOGRAPHIC_DATA] (XBQ)" at bounding box center [96, 120] width 141 height 49
type input "**********"
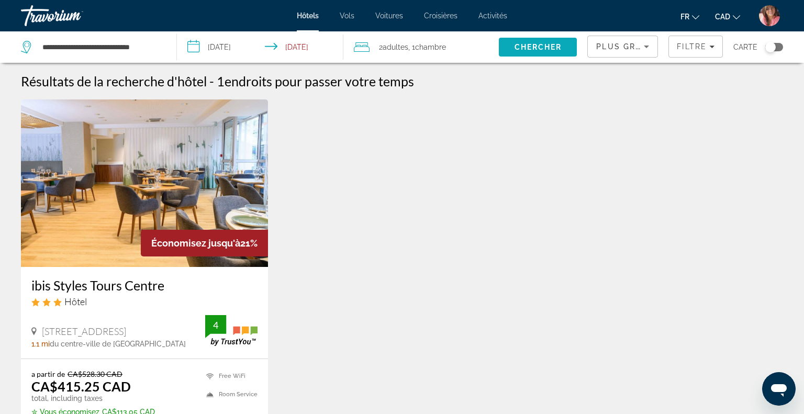
click at [529, 50] on span "Chercher" at bounding box center [538, 47] width 48 height 8
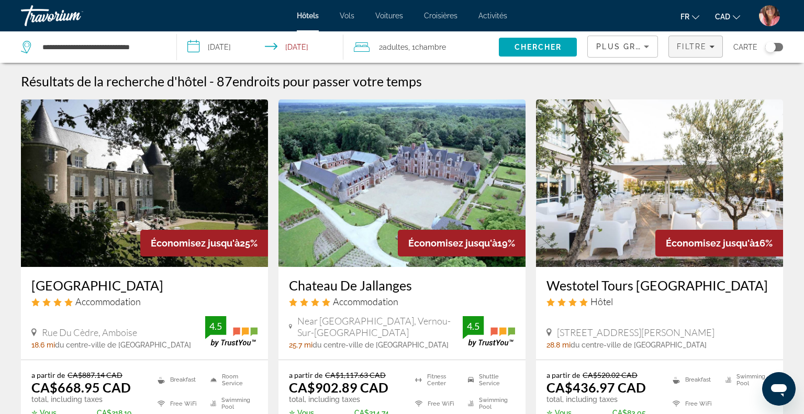
click at [704, 44] on span "Filtre" at bounding box center [692, 46] width 30 height 8
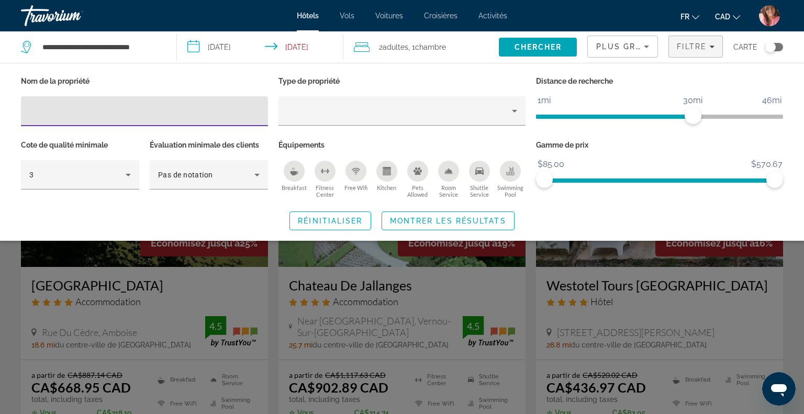
click at [600, 47] on span "Plus grandes économies" at bounding box center [658, 46] width 125 height 8
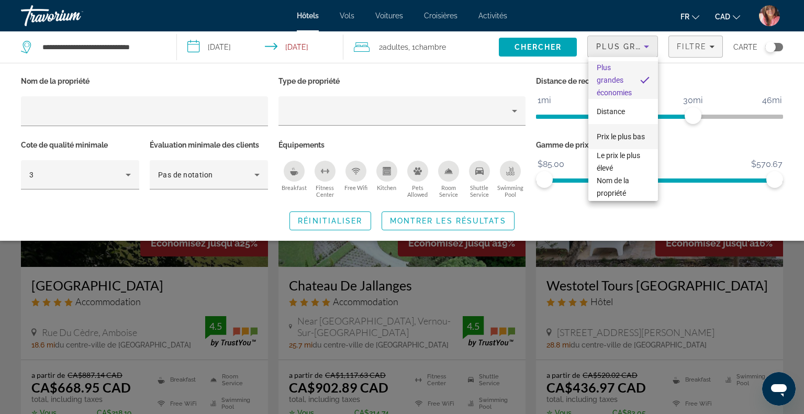
click at [603, 139] on span "Prix le plus bas" at bounding box center [621, 136] width 48 height 8
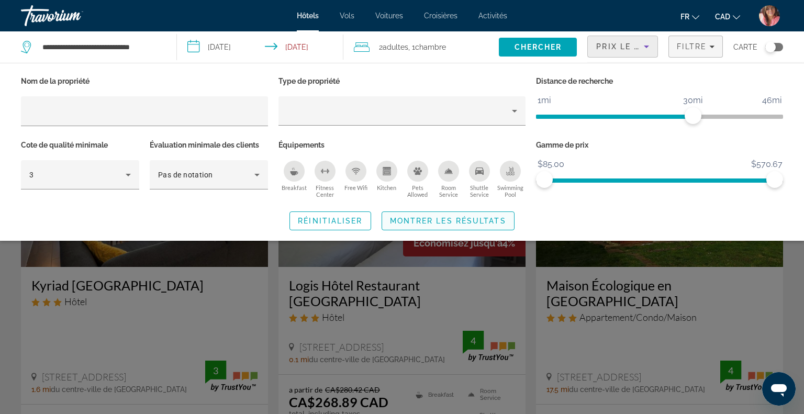
click at [412, 217] on span "Montrer les résultats" at bounding box center [448, 221] width 116 height 8
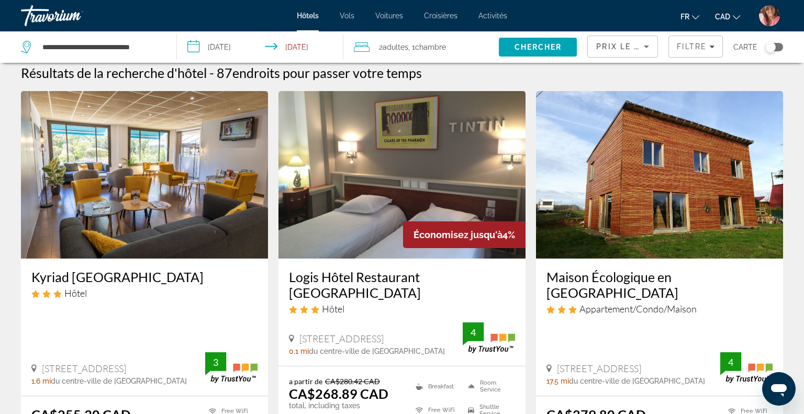
scroll to position [8, 0]
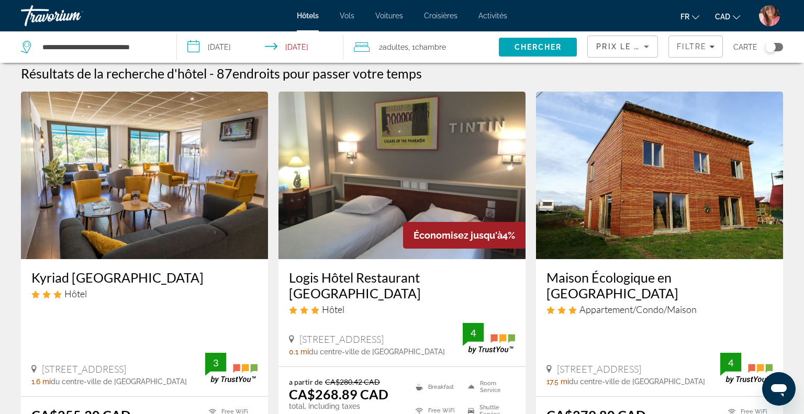
click at [199, 154] on img "Main content" at bounding box center [144, 175] width 247 height 167
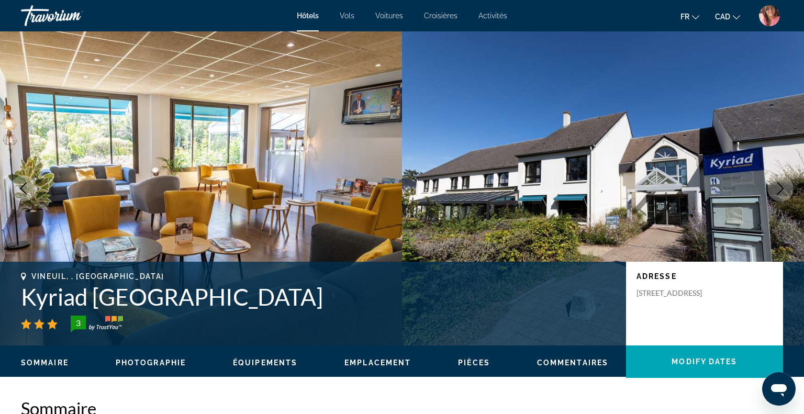
click at [775, 185] on icon "Next image" at bounding box center [780, 188] width 13 height 13
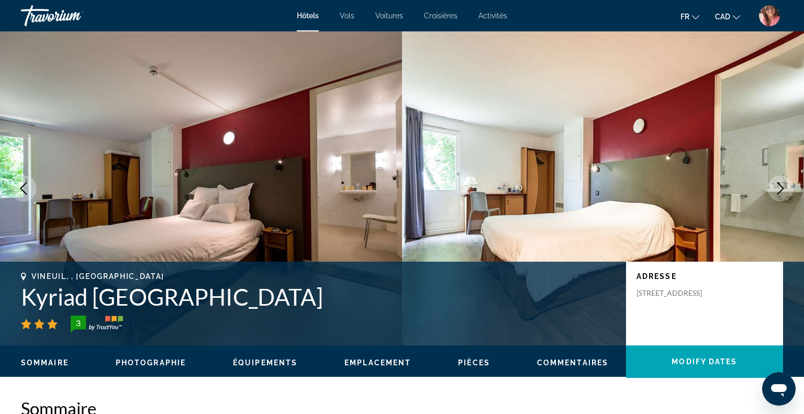
click at [775, 185] on icon "Next image" at bounding box center [780, 188] width 13 height 13
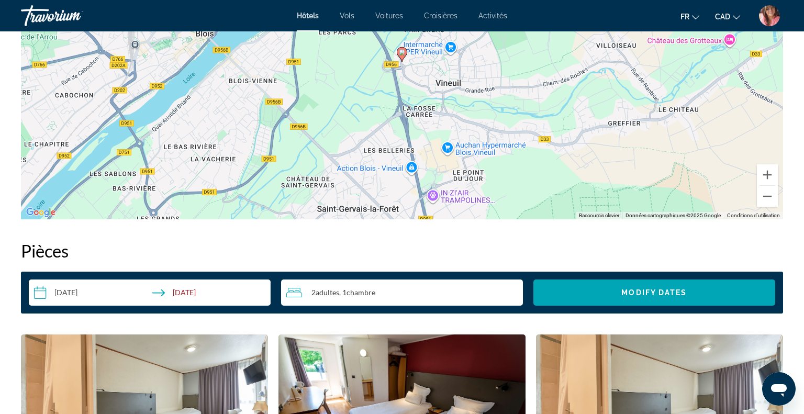
scroll to position [1154, 0]
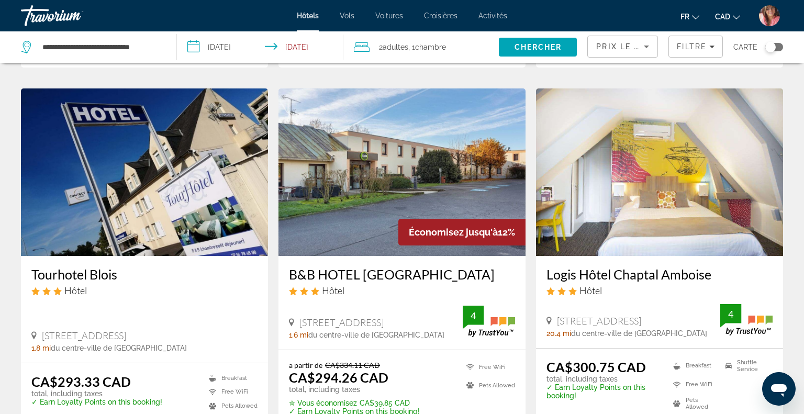
scroll to position [430, 0]
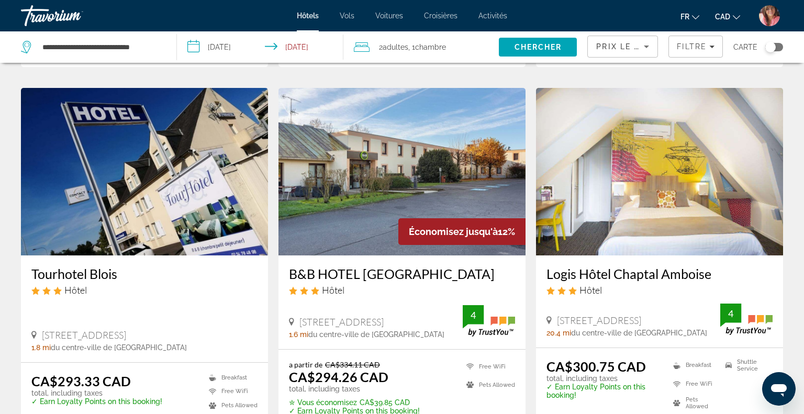
click at [180, 127] on img "Main content" at bounding box center [144, 171] width 247 height 167
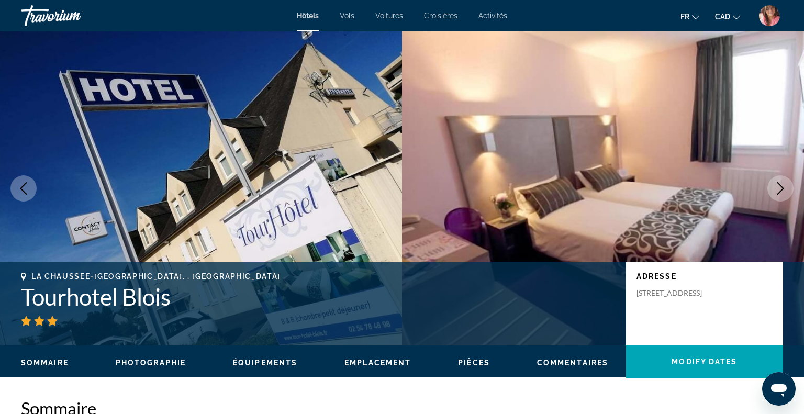
click at [776, 188] on icon "Next image" at bounding box center [780, 188] width 13 height 13
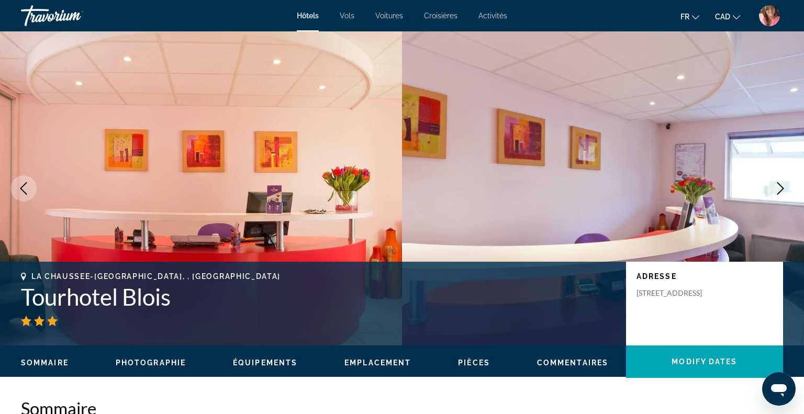
click at [776, 188] on icon "Next image" at bounding box center [780, 188] width 13 height 13
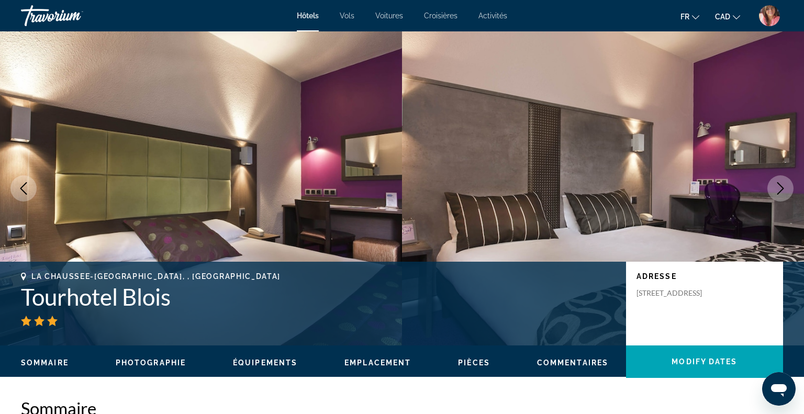
click at [776, 188] on icon "Next image" at bounding box center [780, 188] width 13 height 13
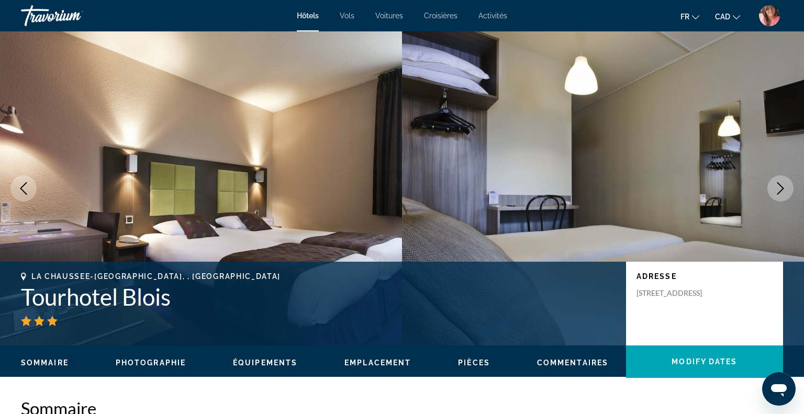
click at [776, 188] on icon "Next image" at bounding box center [780, 188] width 13 height 13
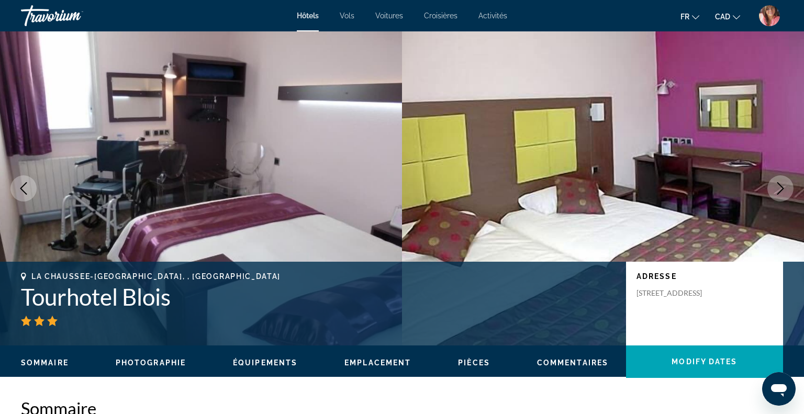
click at [776, 188] on icon "Next image" at bounding box center [780, 188] width 13 height 13
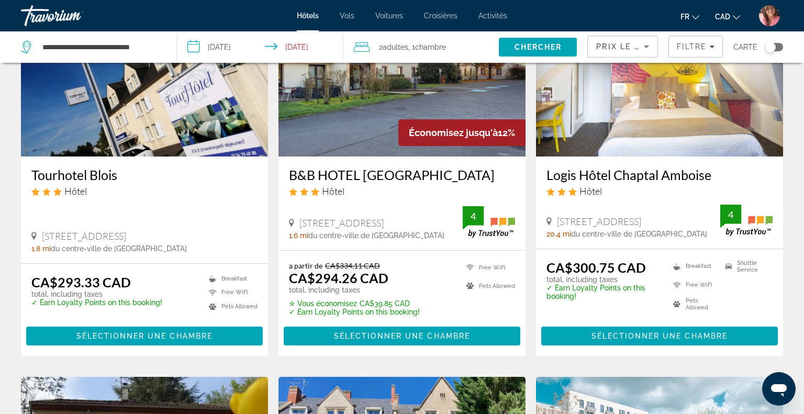
scroll to position [531, 0]
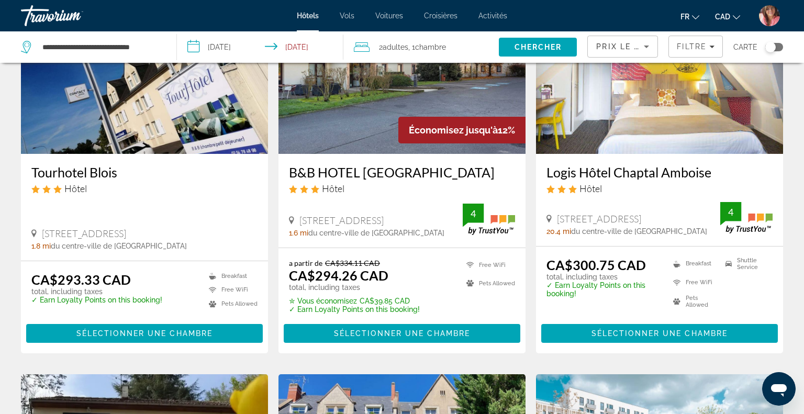
click at [376, 130] on img "Main content" at bounding box center [401, 69] width 247 height 167
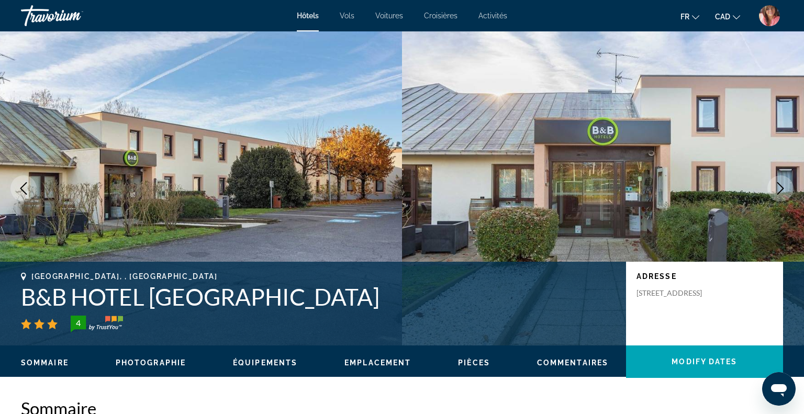
click at [779, 189] on icon "Next image" at bounding box center [780, 188] width 13 height 13
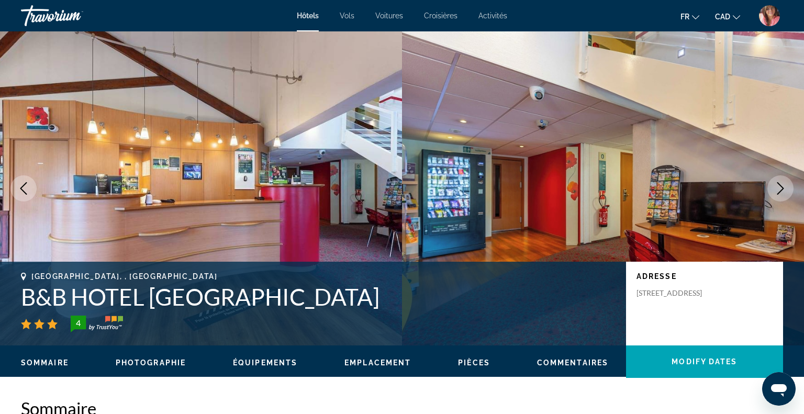
click at [779, 189] on icon "Next image" at bounding box center [780, 188] width 13 height 13
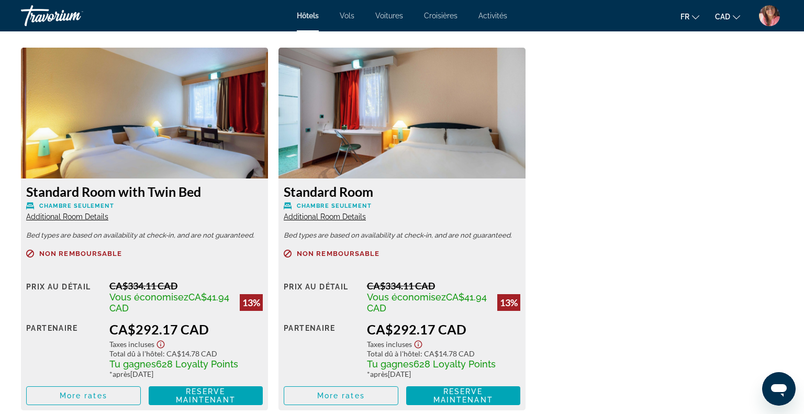
scroll to position [1377, 0]
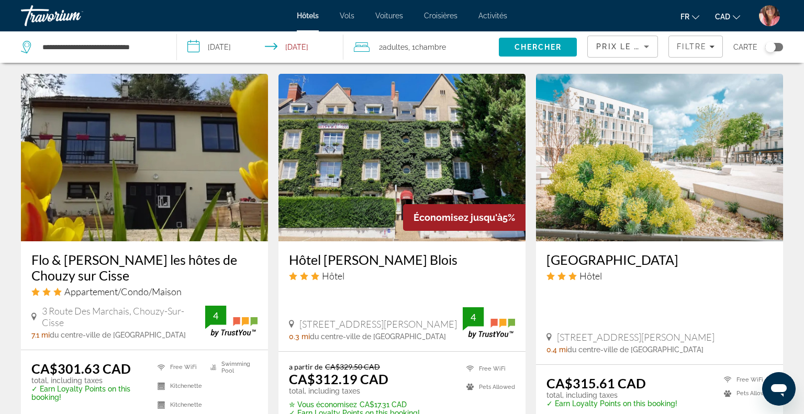
scroll to position [833, 0]
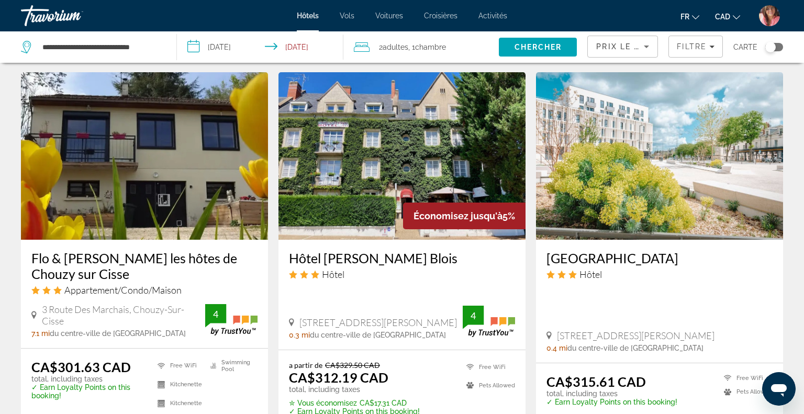
click at [409, 151] on img "Main content" at bounding box center [401, 155] width 247 height 167
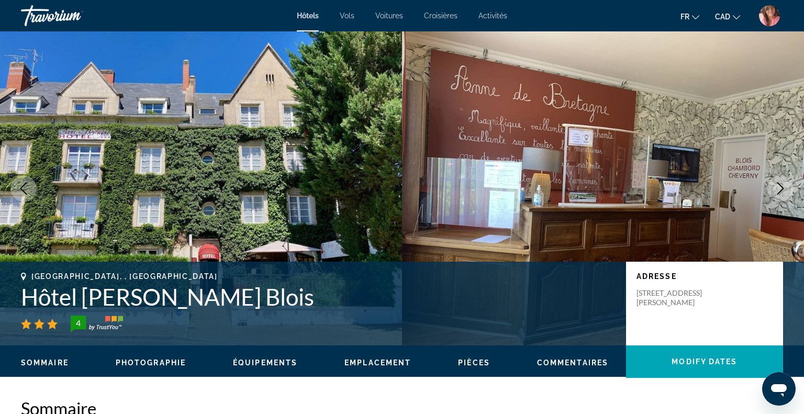
click at [781, 186] on icon "Next image" at bounding box center [780, 188] width 7 height 13
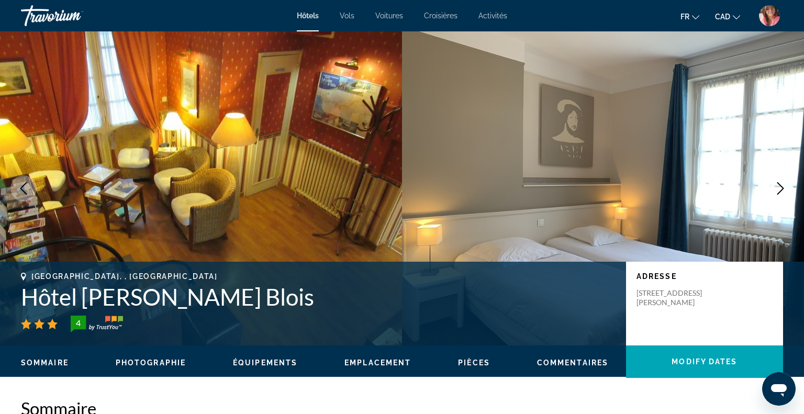
click at [781, 186] on icon "Next image" at bounding box center [780, 188] width 7 height 13
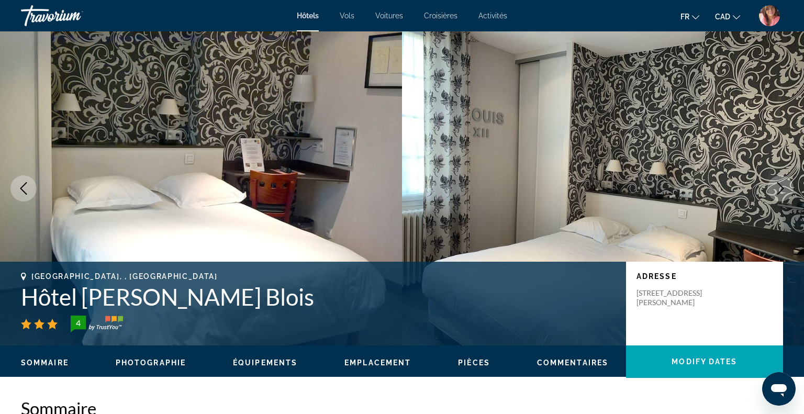
click at [781, 186] on icon "Next image" at bounding box center [780, 188] width 7 height 13
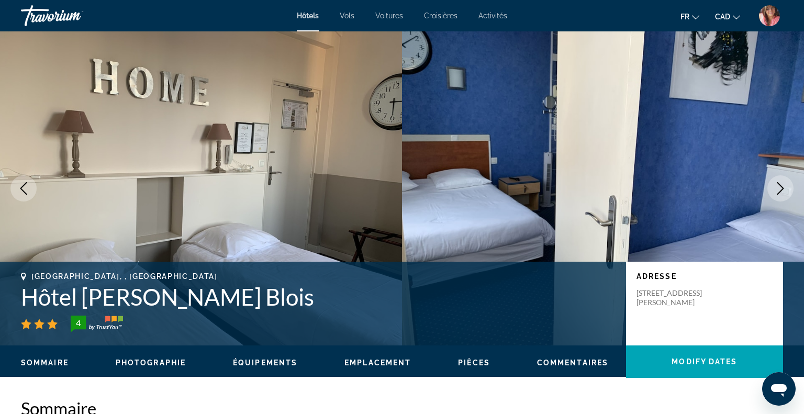
click at [781, 186] on icon "Next image" at bounding box center [780, 188] width 7 height 13
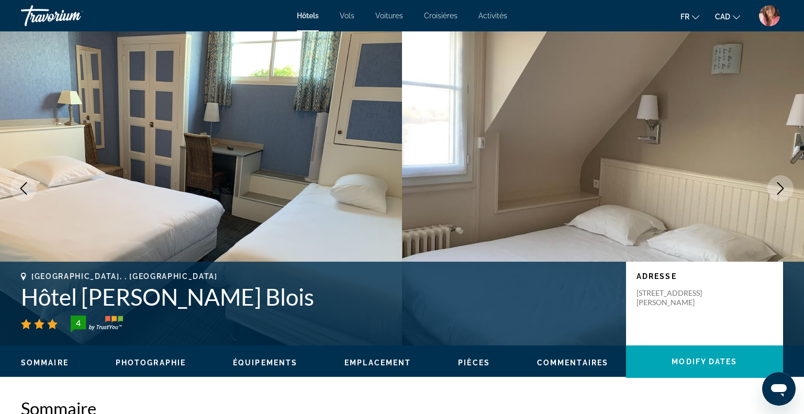
click at [781, 186] on icon "Next image" at bounding box center [780, 188] width 7 height 13
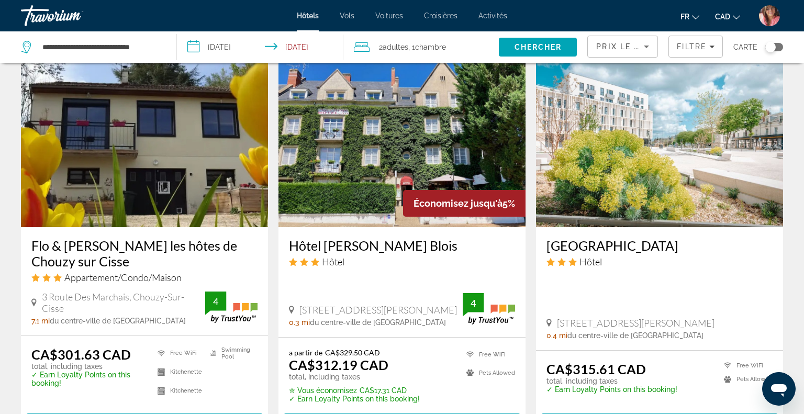
scroll to position [848, 0]
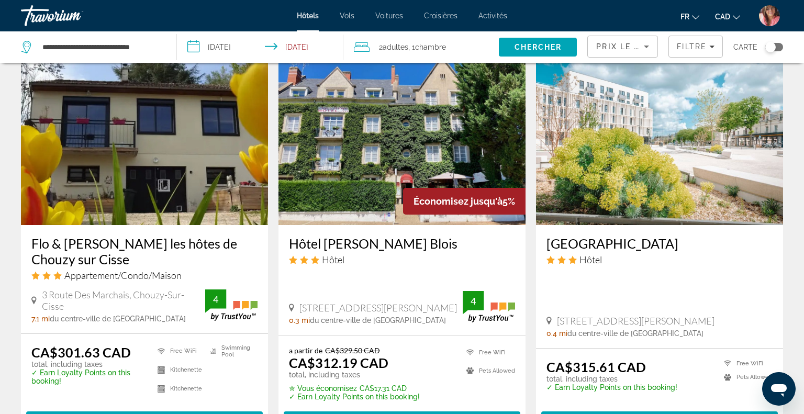
click at [653, 178] on img "Main content" at bounding box center [659, 141] width 247 height 167
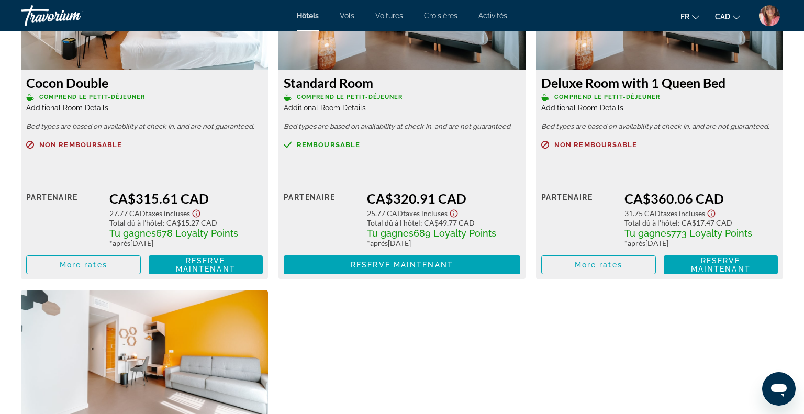
scroll to position [1426, 0]
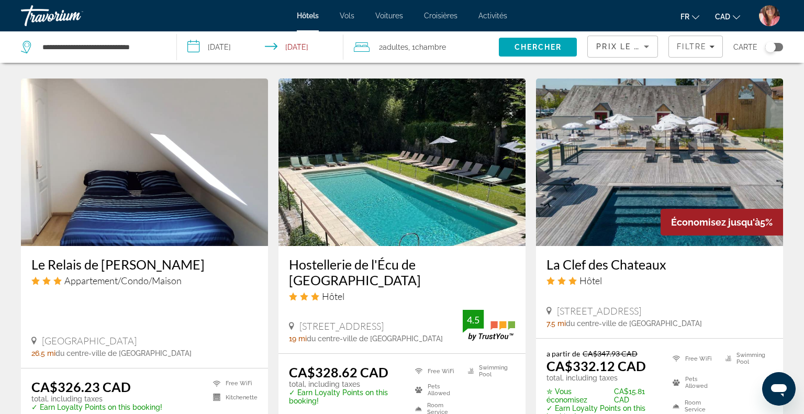
scroll to position [1232, 0]
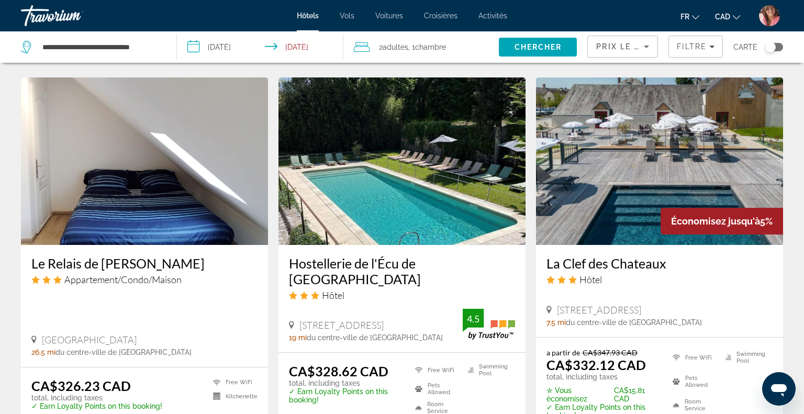
click at [659, 160] on img "Main content" at bounding box center [659, 160] width 247 height 167
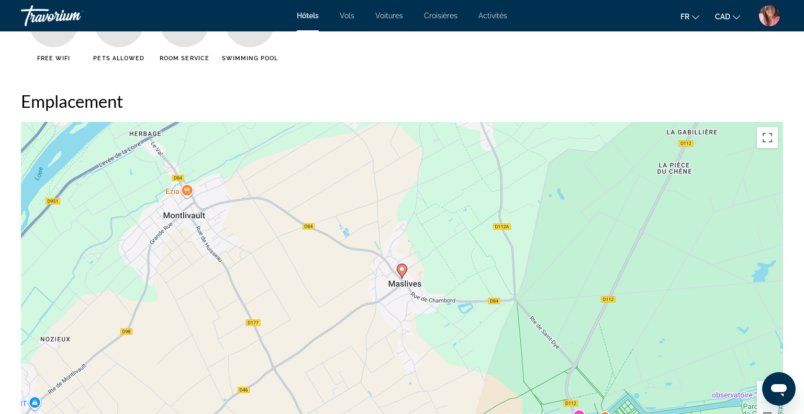
scroll to position [953, 0]
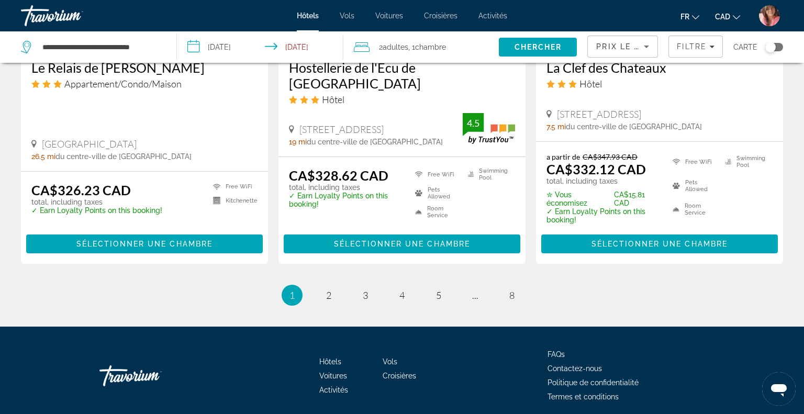
scroll to position [1441, 0]
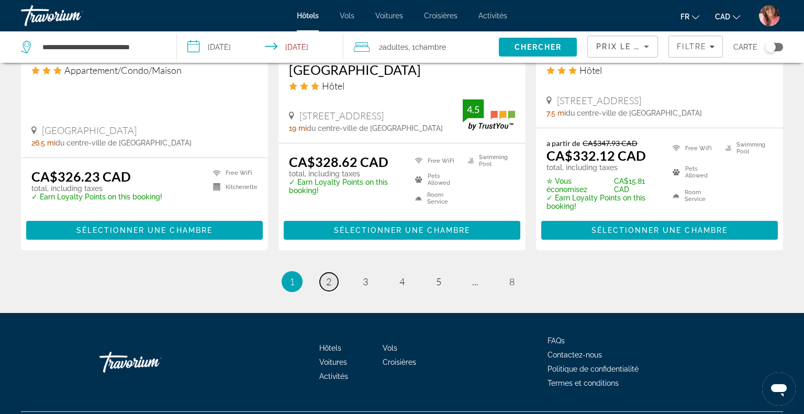
click at [328, 273] on link "page 2" at bounding box center [329, 282] width 18 height 18
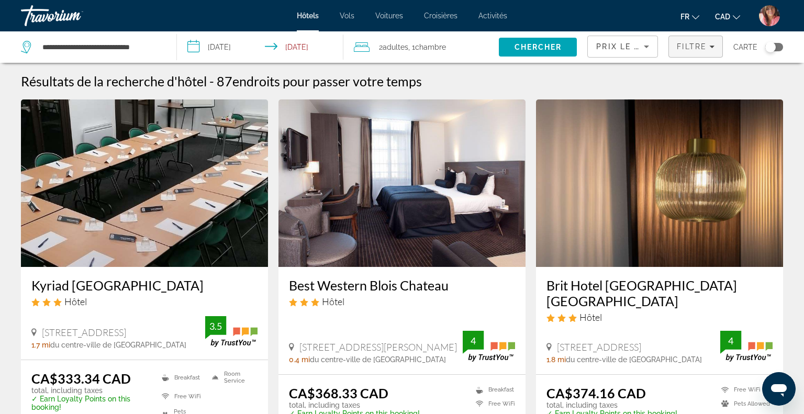
click at [697, 43] on span "Filtre" at bounding box center [692, 46] width 30 height 8
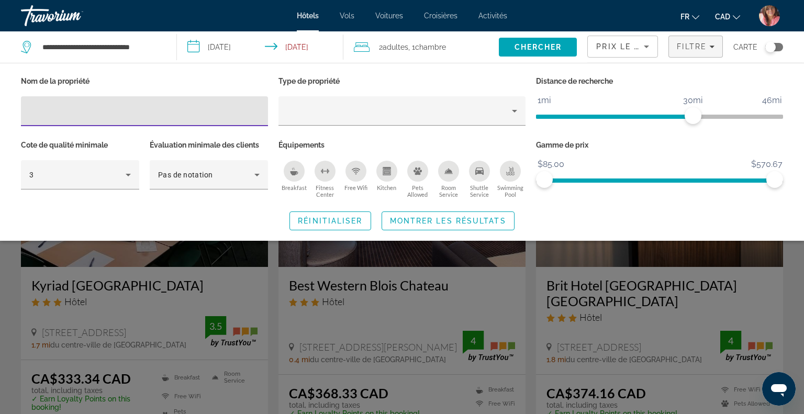
click at [388, 176] on div "Kitchen" at bounding box center [386, 171] width 21 height 21
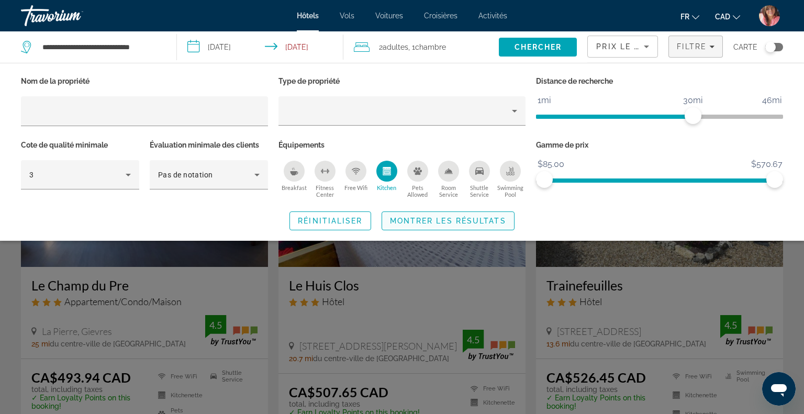
click at [406, 219] on span "Montrer les résultats" at bounding box center [448, 221] width 116 height 8
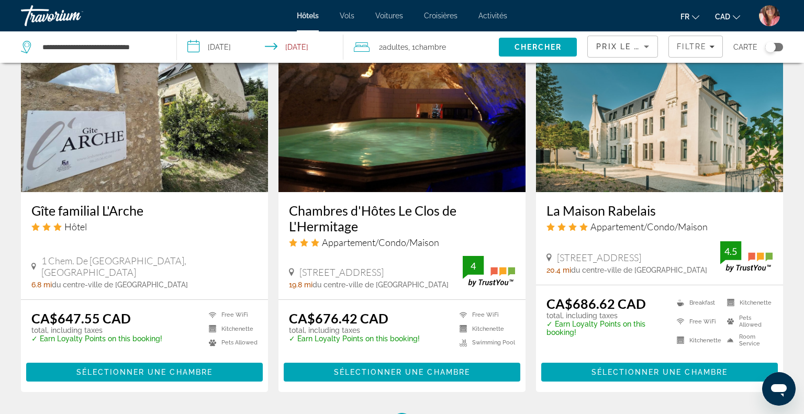
scroll to position [1392, 0]
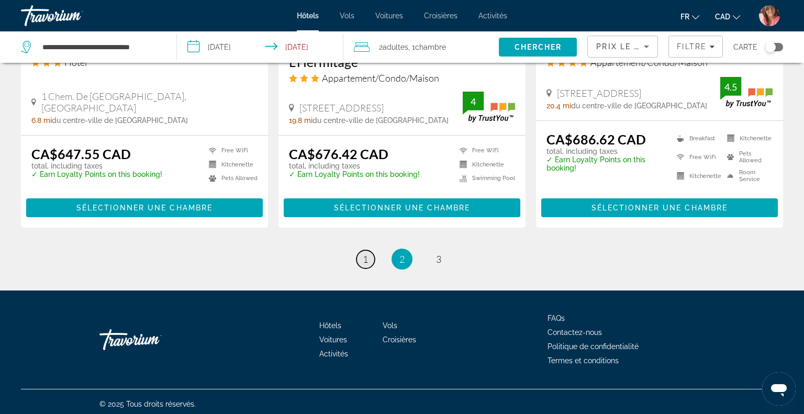
click at [363, 254] on span "1" at bounding box center [365, 259] width 5 height 12
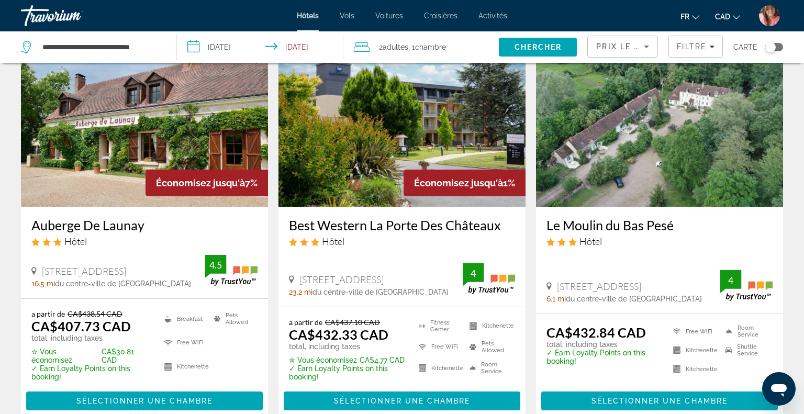
scroll to position [843, 0]
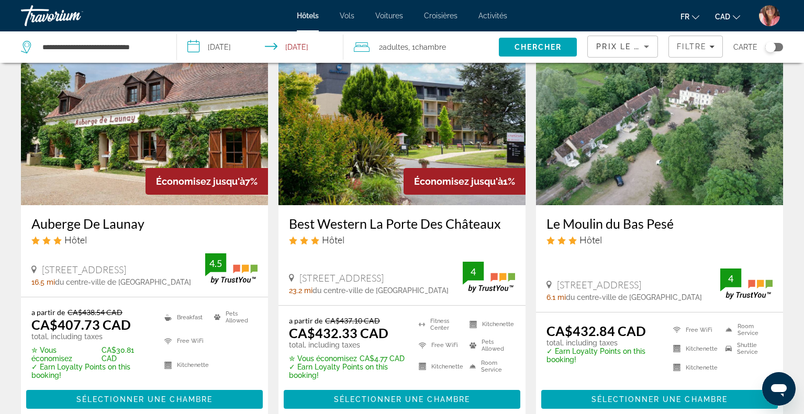
click at [463, 153] on img "Main content" at bounding box center [401, 121] width 247 height 167
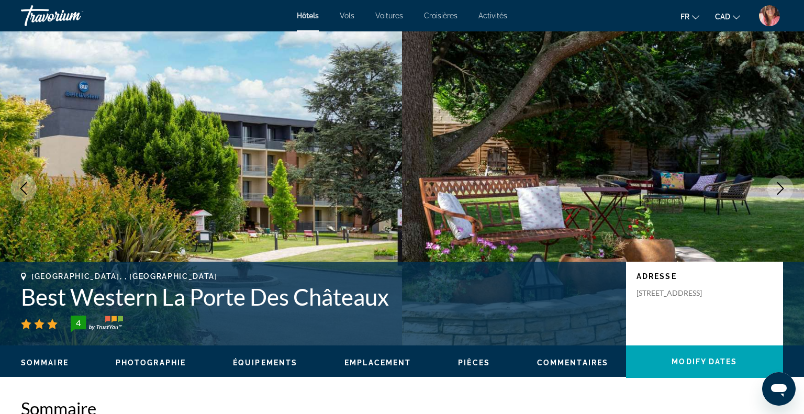
click at [772, 190] on button "Next image" at bounding box center [780, 188] width 26 height 26
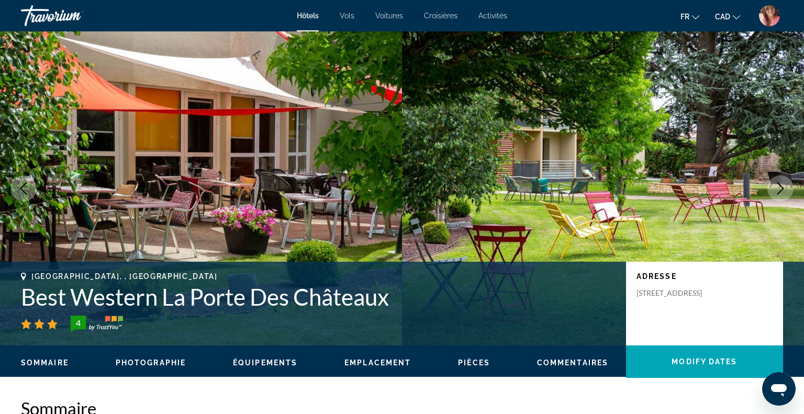
click at [772, 190] on button "Next image" at bounding box center [780, 188] width 26 height 26
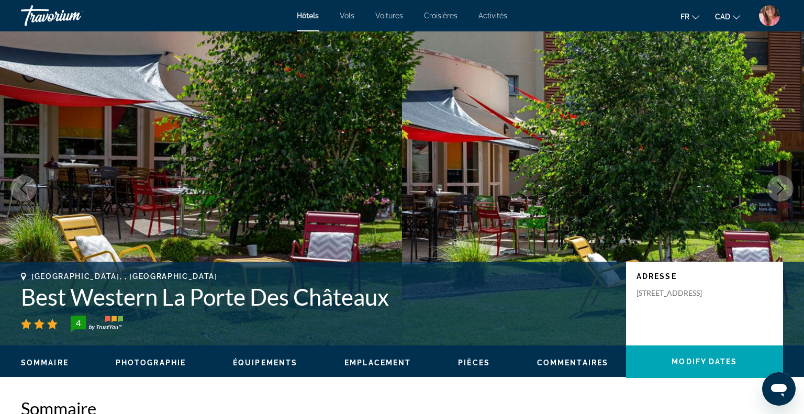
click at [772, 190] on button "Next image" at bounding box center [780, 188] width 26 height 26
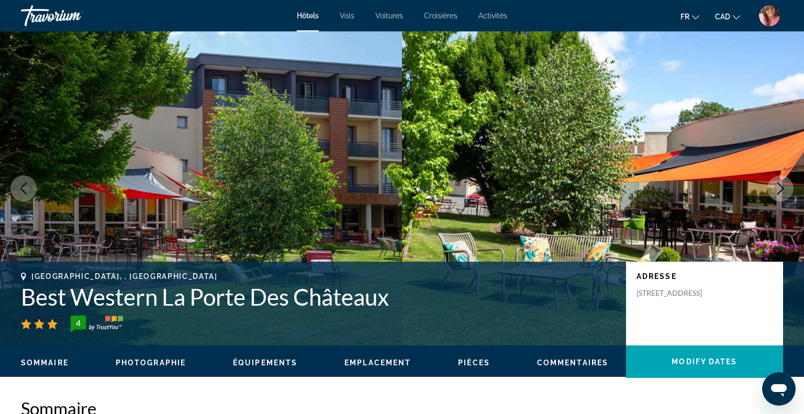
click at [772, 190] on button "Next image" at bounding box center [780, 188] width 26 height 26
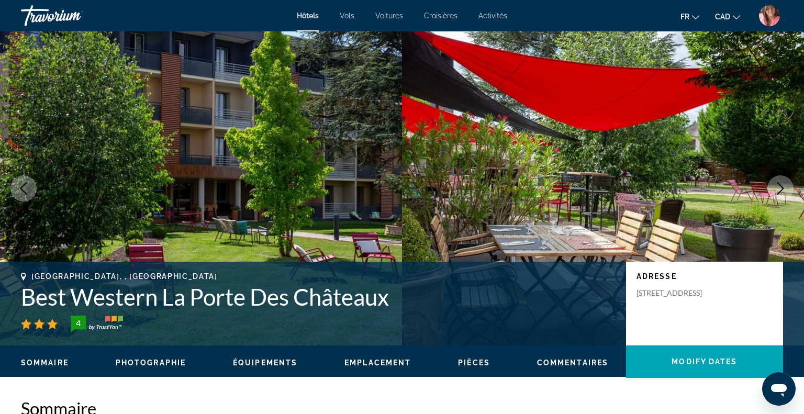
click at [772, 190] on button "Next image" at bounding box center [780, 188] width 26 height 26
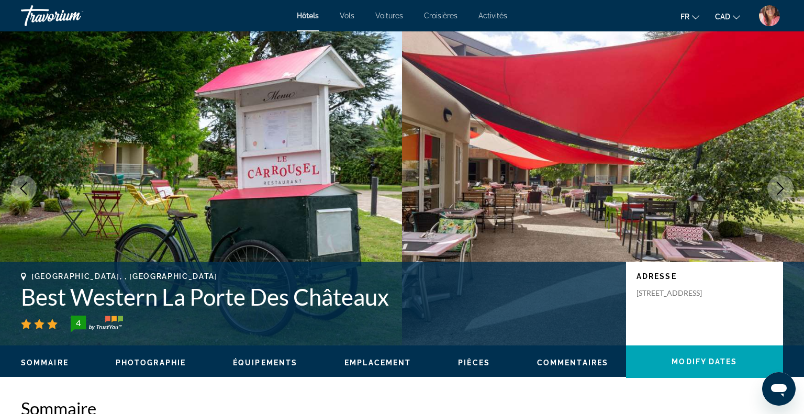
click at [772, 190] on button "Next image" at bounding box center [780, 188] width 26 height 26
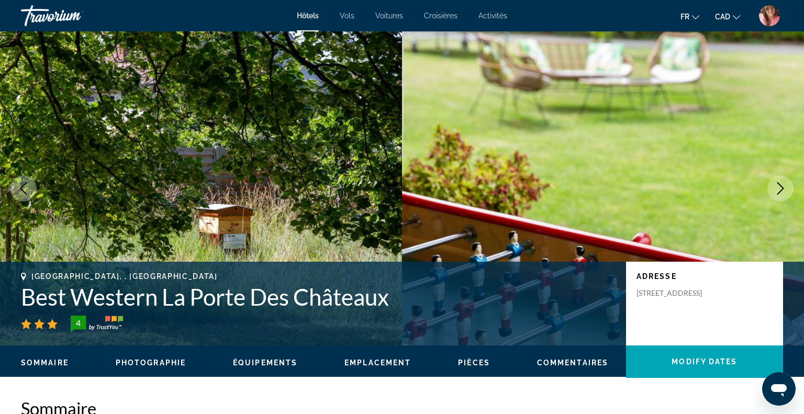
click at [772, 190] on button "Next image" at bounding box center [780, 188] width 26 height 26
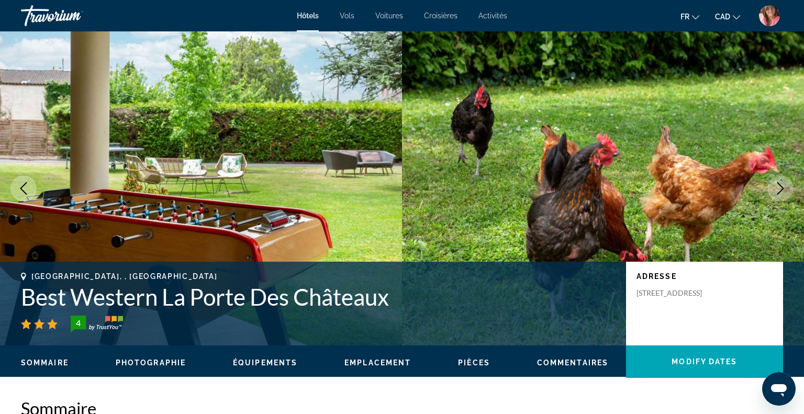
click at [772, 190] on button "Next image" at bounding box center [780, 188] width 26 height 26
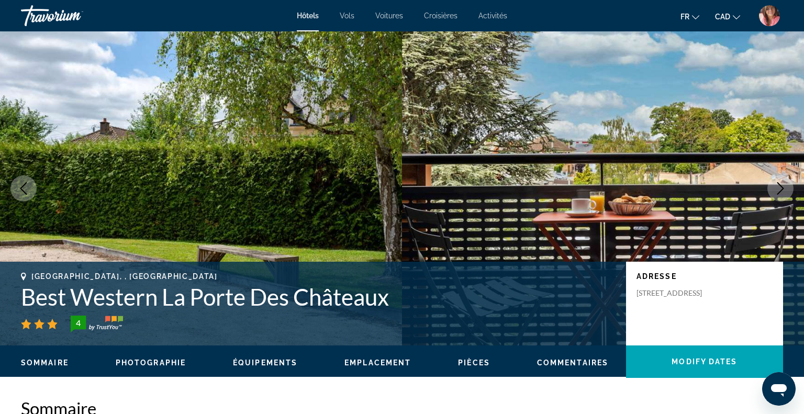
click at [772, 190] on button "Next image" at bounding box center [780, 188] width 26 height 26
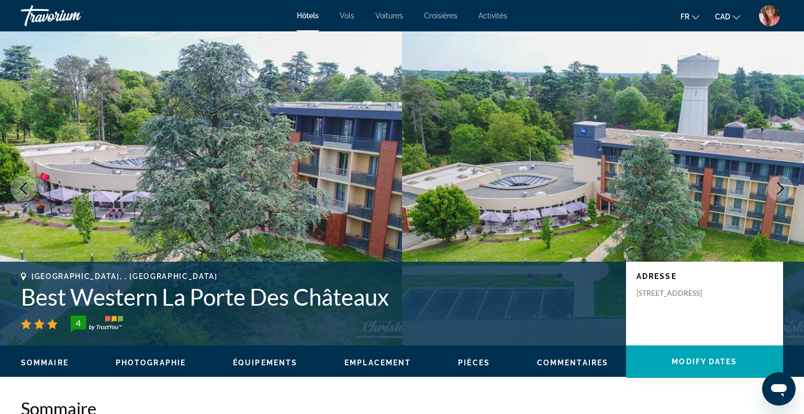
click at [772, 190] on button "Next image" at bounding box center [780, 188] width 26 height 26
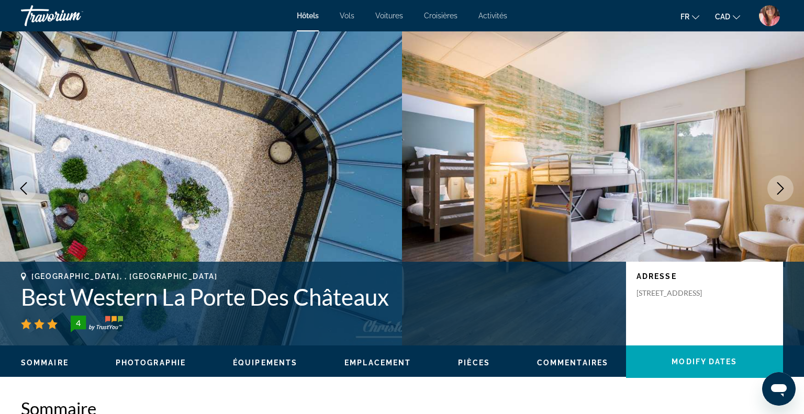
click at [772, 190] on button "Next image" at bounding box center [780, 188] width 26 height 26
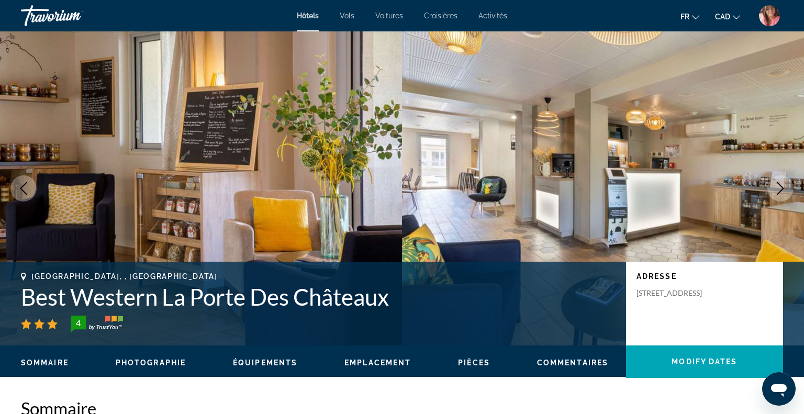
click at [772, 190] on button "Next image" at bounding box center [780, 188] width 26 height 26
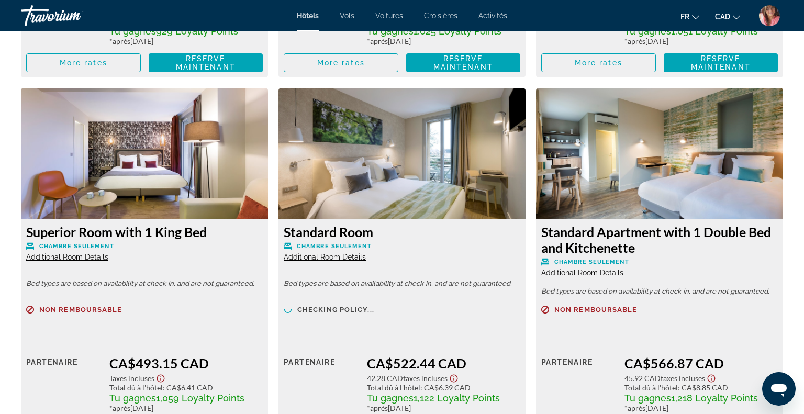
scroll to position [1767, 0]
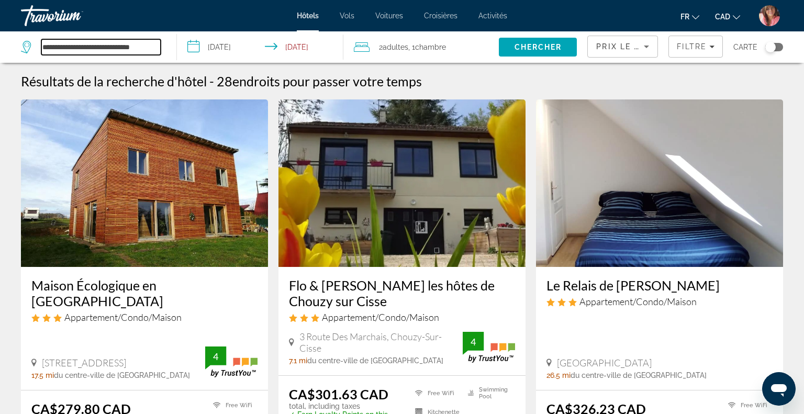
click at [132, 44] on input "**********" at bounding box center [100, 47] width 119 height 16
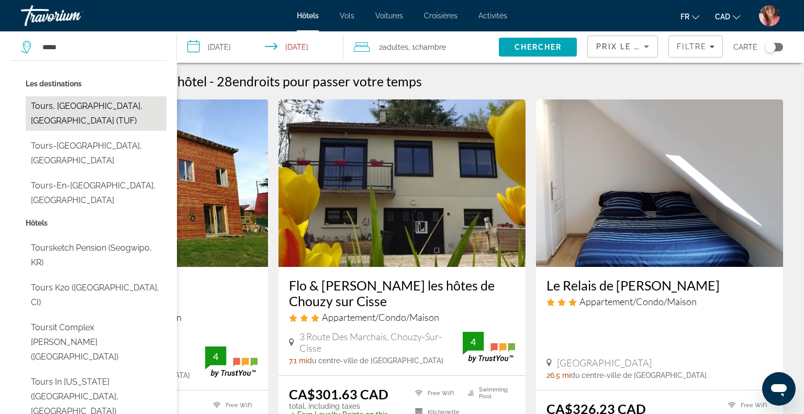
click at [119, 100] on button "Tours, [GEOGRAPHIC_DATA], [GEOGRAPHIC_DATA] (TUF)" at bounding box center [96, 113] width 141 height 35
type input "**********"
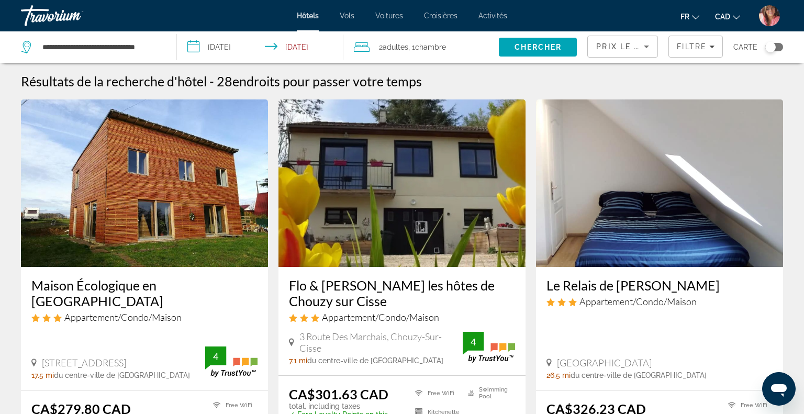
click at [294, 49] on input "**********" at bounding box center [262, 48] width 171 height 35
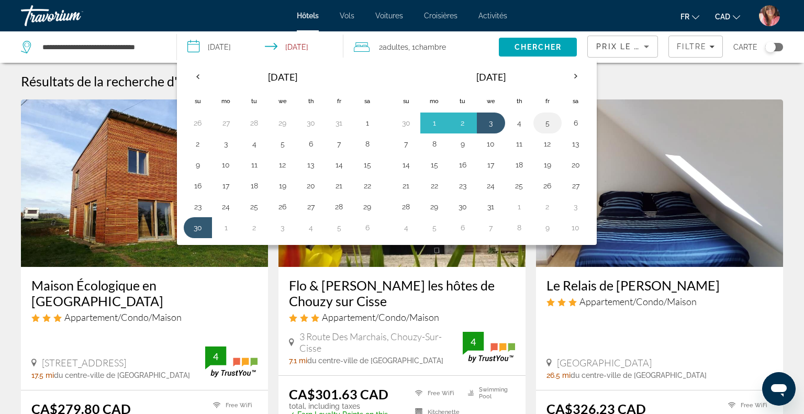
click at [543, 126] on button "5" at bounding box center [547, 123] width 17 height 15
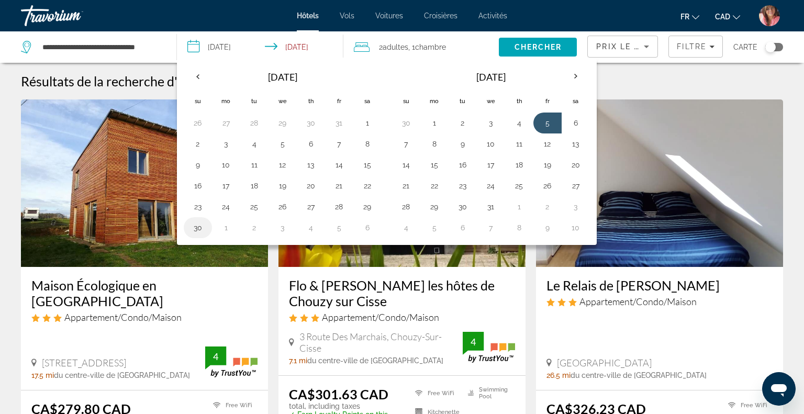
click at [190, 231] on button "30" at bounding box center [197, 227] width 17 height 15
type input "**********"
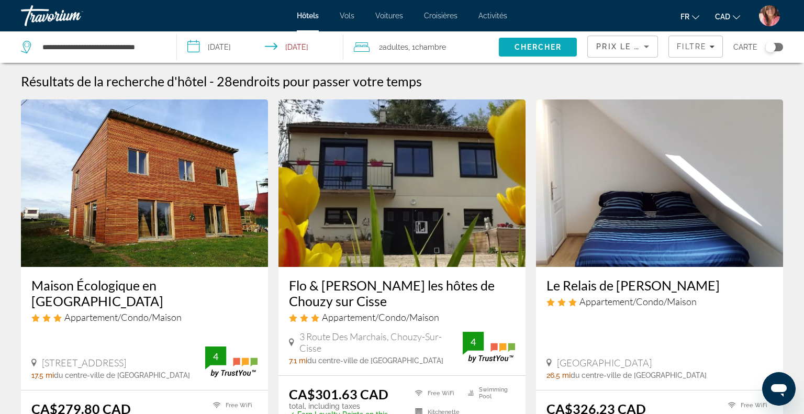
click at [565, 41] on span "Search" at bounding box center [538, 47] width 78 height 25
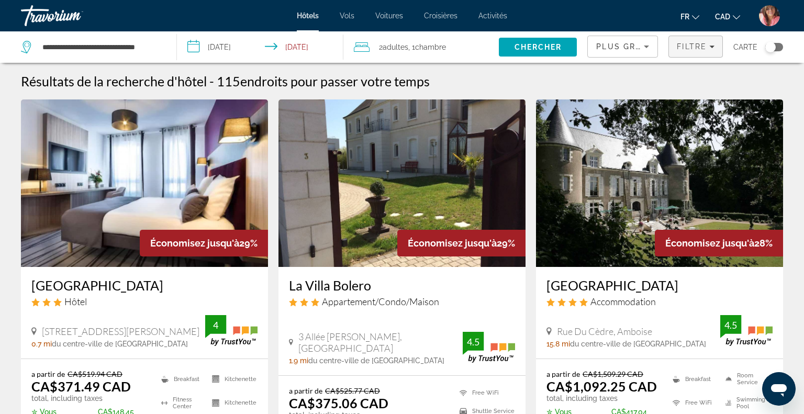
click at [695, 52] on span "Filters" at bounding box center [695, 46] width 53 height 25
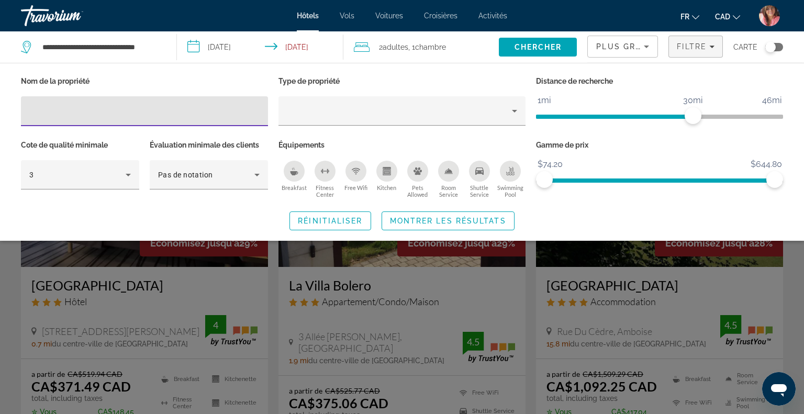
click at [644, 48] on icon "Sort by" at bounding box center [646, 46] width 13 height 13
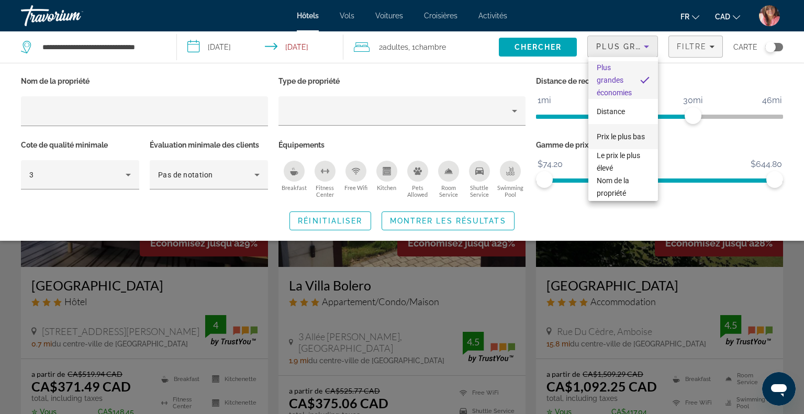
click at [615, 142] on mat-option "Prix le plus bas" at bounding box center [623, 136] width 70 height 25
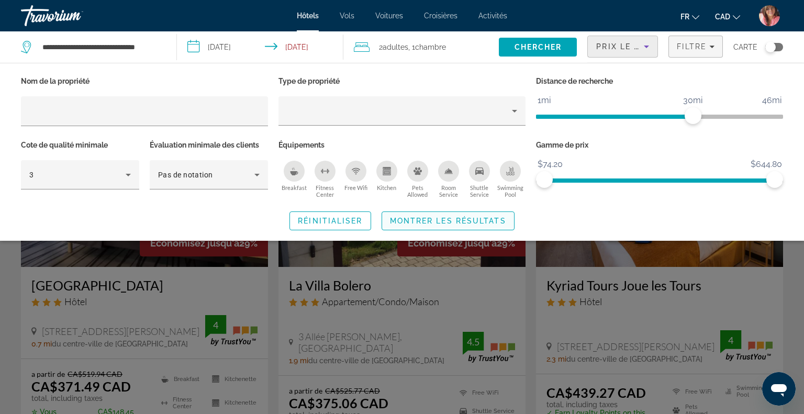
click at [410, 219] on span "Montrer les résultats" at bounding box center [448, 221] width 116 height 8
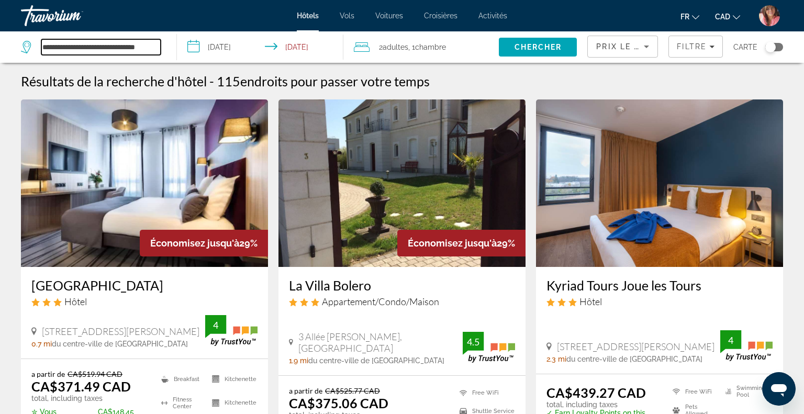
click at [95, 49] on input "**********" at bounding box center [100, 47] width 119 height 16
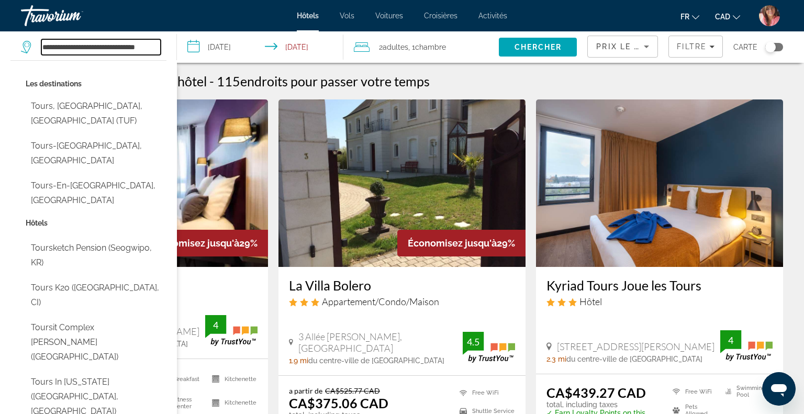
click at [95, 49] on input "**********" at bounding box center [100, 47] width 119 height 16
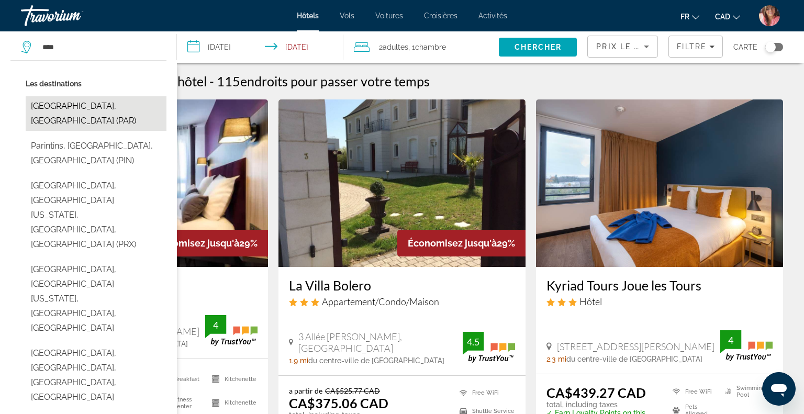
click at [54, 111] on button "[GEOGRAPHIC_DATA], [GEOGRAPHIC_DATA] (PAR)" at bounding box center [96, 113] width 141 height 35
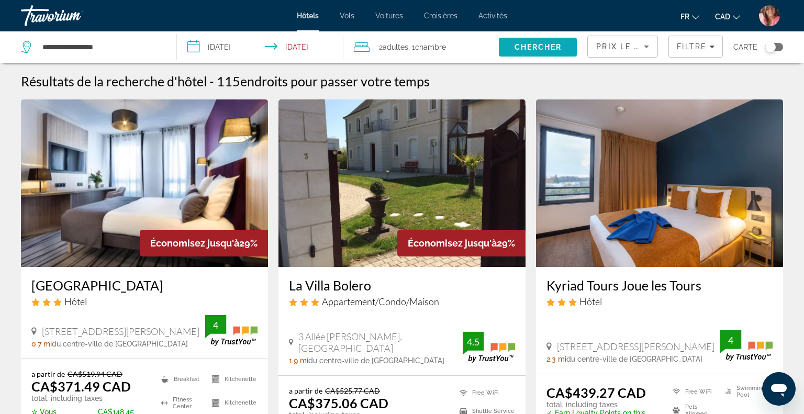
click at [523, 43] on span "Chercher" at bounding box center [538, 47] width 48 height 8
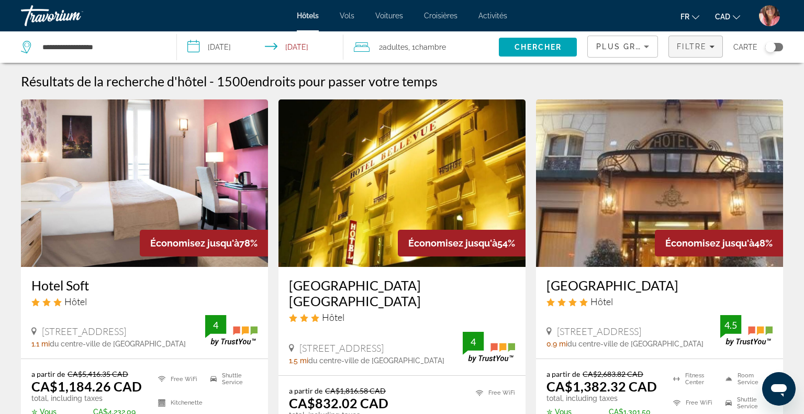
click at [687, 48] on span "Filtre" at bounding box center [692, 46] width 30 height 8
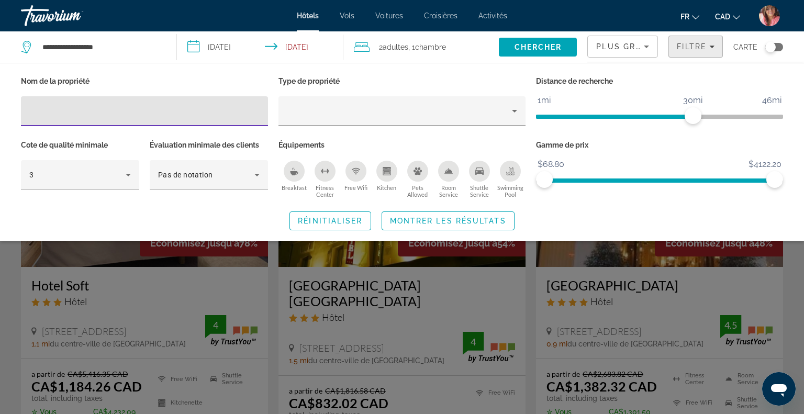
click at [687, 48] on span "Filtre" at bounding box center [692, 46] width 30 height 8
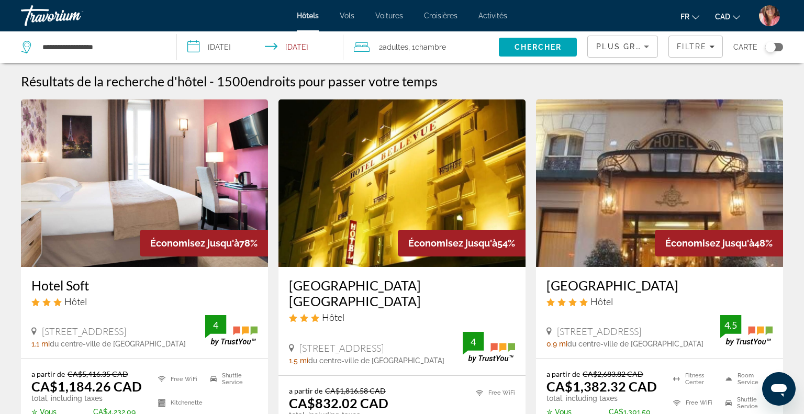
click at [612, 50] on div "Plus grandes économies" at bounding box center [620, 46] width 48 height 13
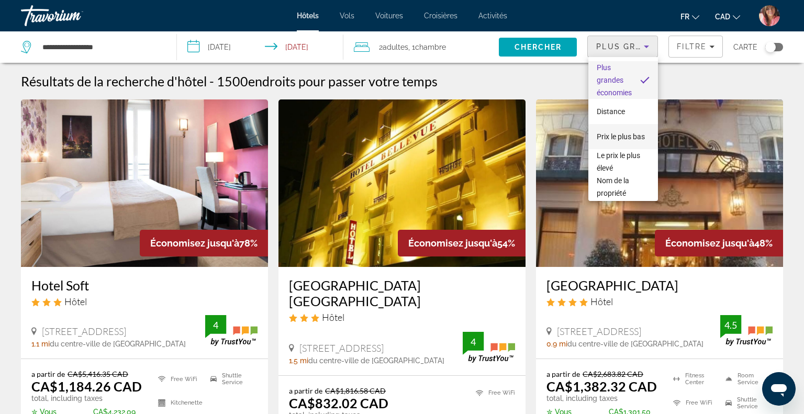
click at [605, 134] on span "Prix le plus bas" at bounding box center [621, 136] width 48 height 8
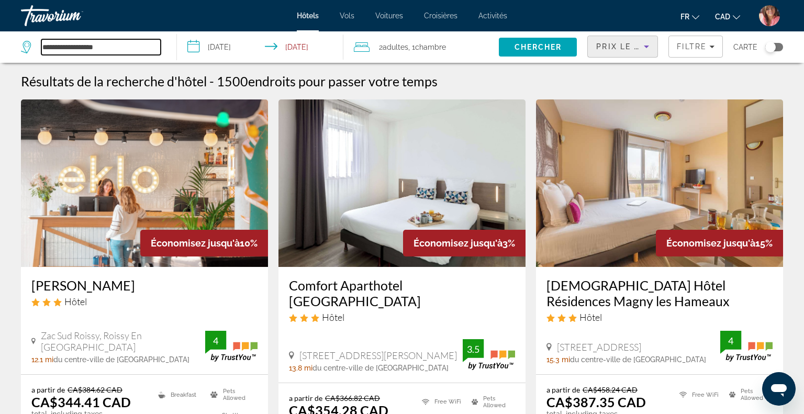
click at [104, 46] on input "**********" at bounding box center [100, 47] width 119 height 16
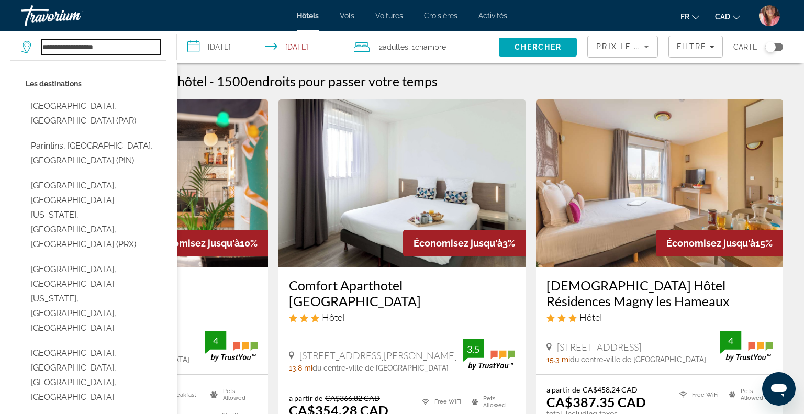
click at [104, 46] on input "**********" at bounding box center [100, 47] width 119 height 16
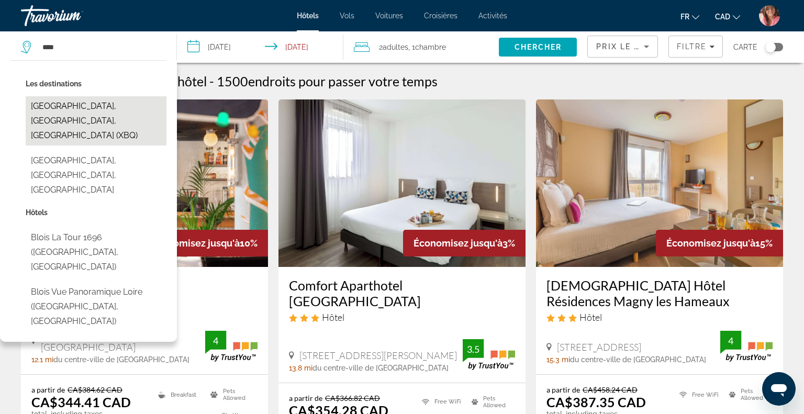
click at [132, 101] on button "[GEOGRAPHIC_DATA], [GEOGRAPHIC_DATA], [GEOGRAPHIC_DATA] (XBQ)" at bounding box center [96, 120] width 141 height 49
type input "**********"
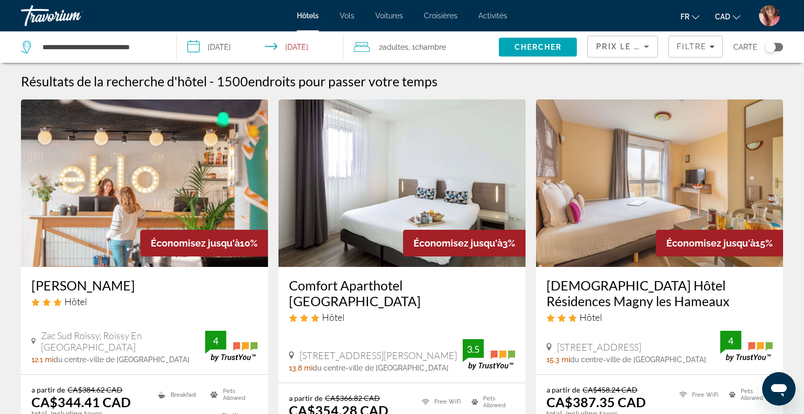
click at [233, 49] on input "**********" at bounding box center [262, 48] width 171 height 35
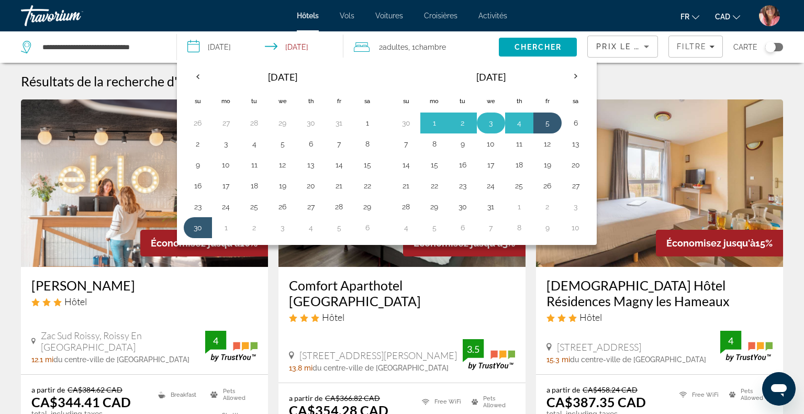
click at [490, 123] on button "3" at bounding box center [490, 123] width 17 height 15
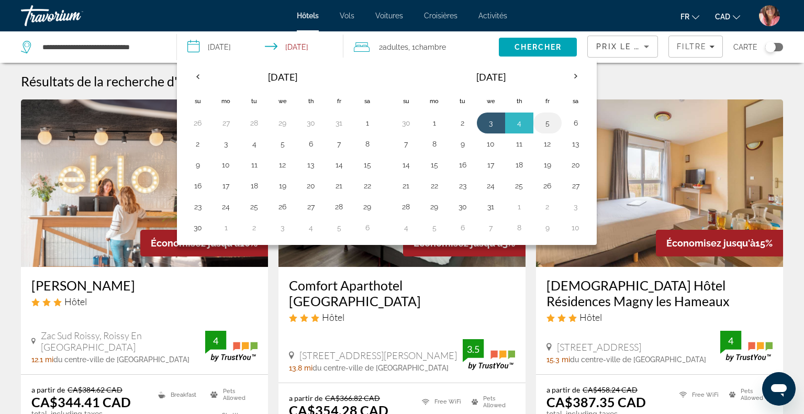
click at [546, 125] on button "5" at bounding box center [547, 123] width 17 height 15
type input "**********"
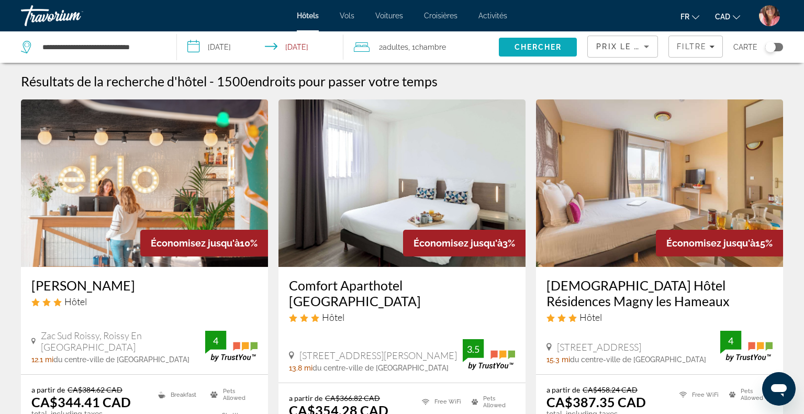
click at [531, 48] on span "Chercher" at bounding box center [538, 47] width 48 height 8
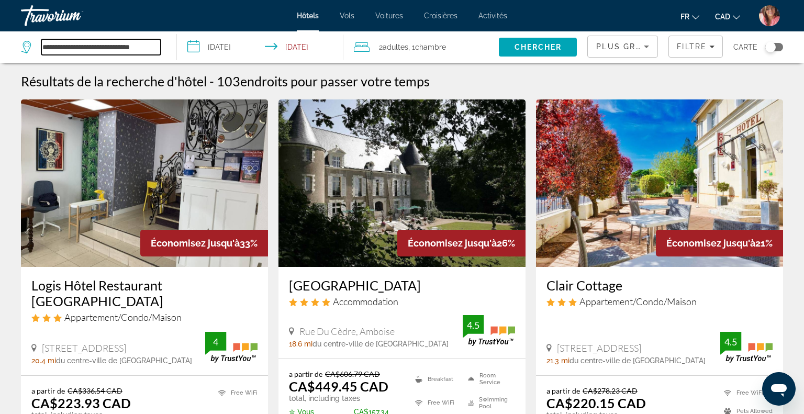
click at [101, 50] on input "**********" at bounding box center [100, 47] width 119 height 16
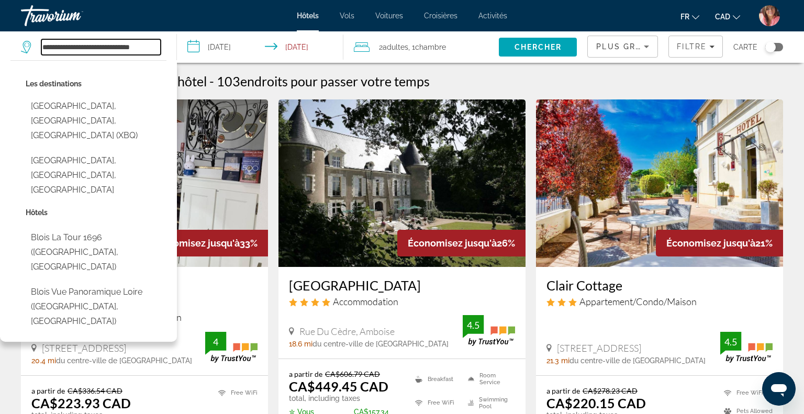
click at [101, 50] on input "**********" at bounding box center [100, 47] width 119 height 16
paste input "Search hotel destination"
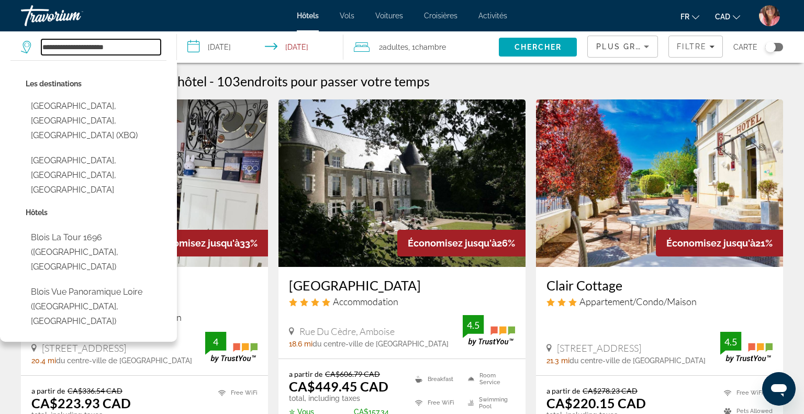
click at [93, 42] on input "**********" at bounding box center [100, 47] width 119 height 16
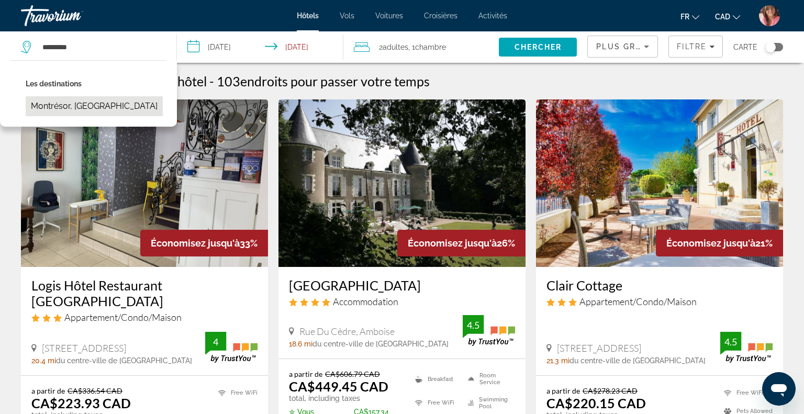
click at [87, 104] on button "Montrésor, [GEOGRAPHIC_DATA]" at bounding box center [94, 106] width 137 height 20
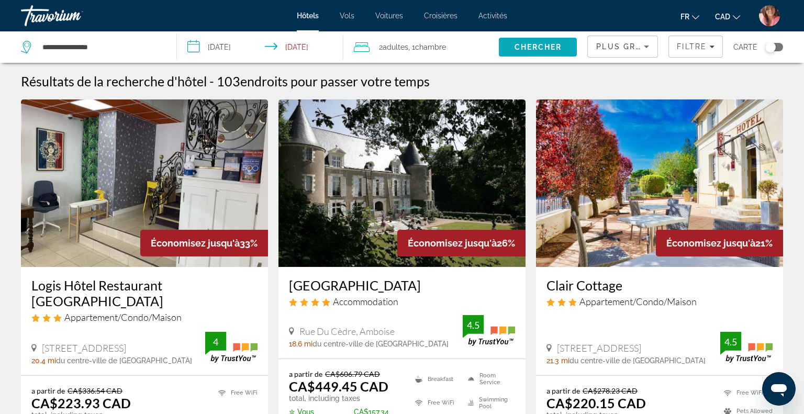
click at [519, 49] on span "Chercher" at bounding box center [538, 47] width 48 height 8
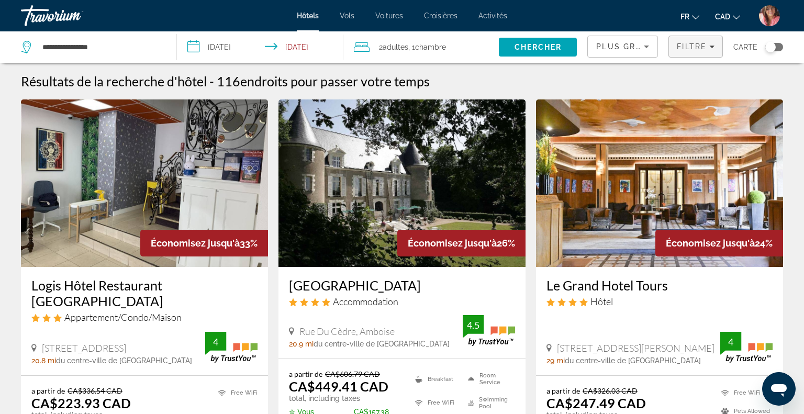
click at [708, 42] on div "Filtre" at bounding box center [696, 46] width 38 height 8
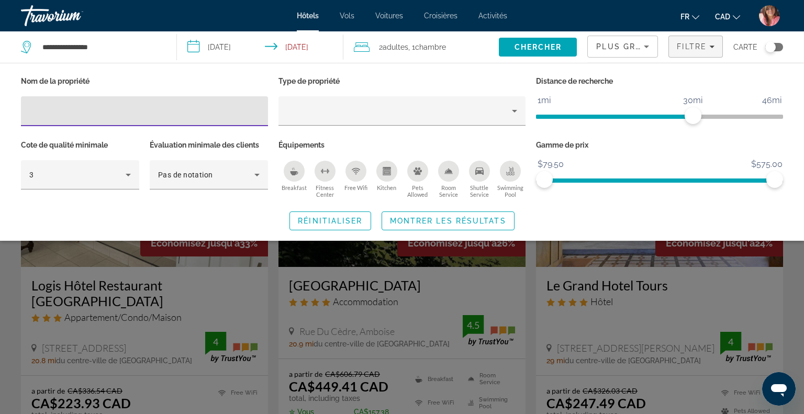
click at [638, 47] on span "Plus grandes économies" at bounding box center [658, 46] width 125 height 8
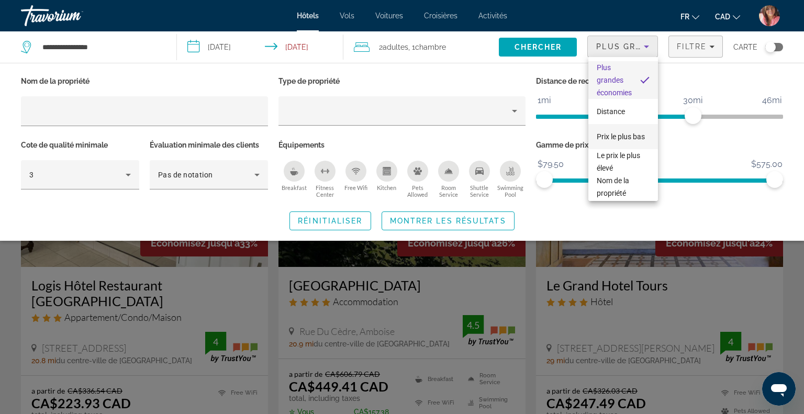
click at [608, 138] on span "Prix le plus bas" at bounding box center [621, 136] width 48 height 8
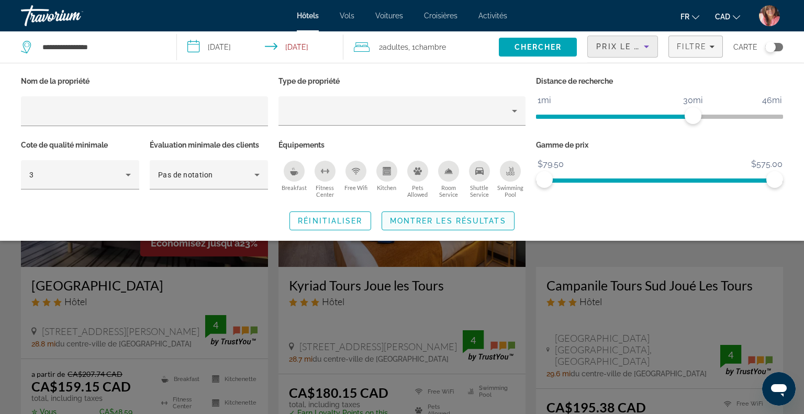
click at [486, 223] on span "Montrer les résultats" at bounding box center [448, 221] width 116 height 8
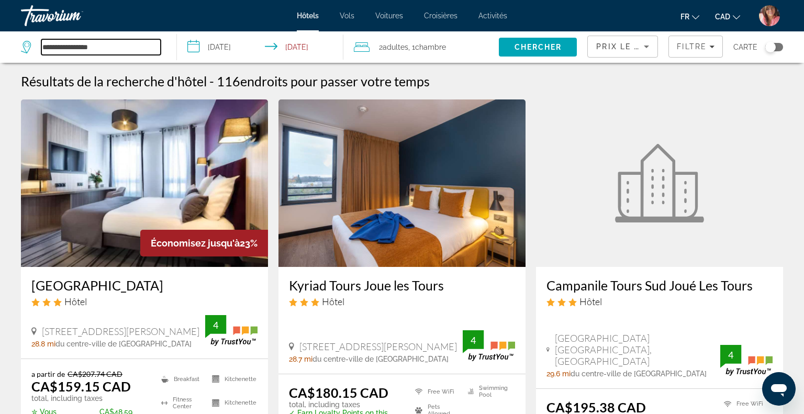
click at [103, 48] on input "**********" at bounding box center [100, 47] width 119 height 16
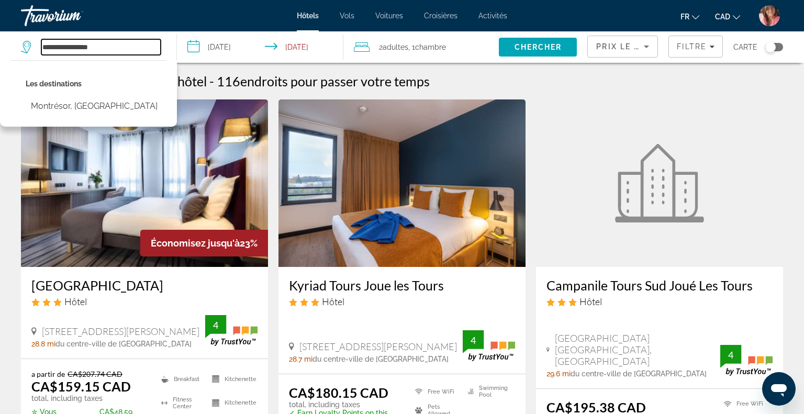
click at [103, 48] on input "**********" at bounding box center [100, 47] width 119 height 16
paste input "******"
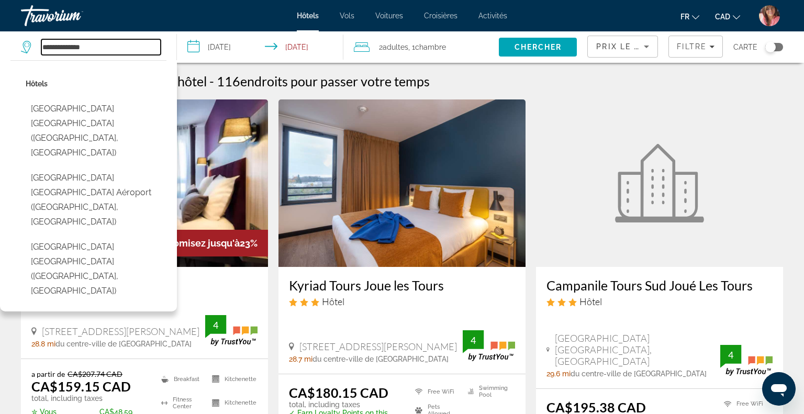
click at [96, 41] on input "**********" at bounding box center [100, 47] width 119 height 16
paste input "**********"
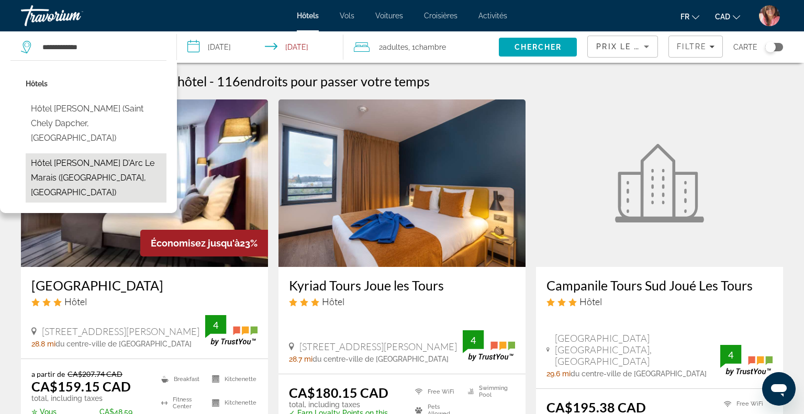
click at [55, 166] on button "Hôtel [PERSON_NAME] d'Arc Le Marais ([GEOGRAPHIC_DATA], [GEOGRAPHIC_DATA])" at bounding box center [96, 177] width 141 height 49
type input "**********"
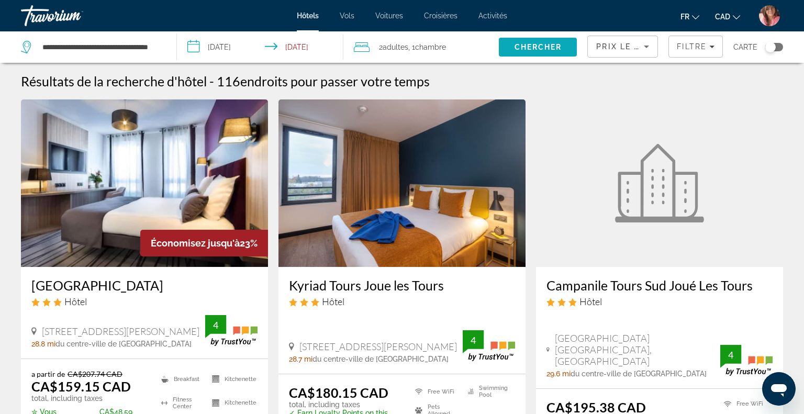
click at [515, 50] on span "Chercher" at bounding box center [538, 47] width 48 height 8
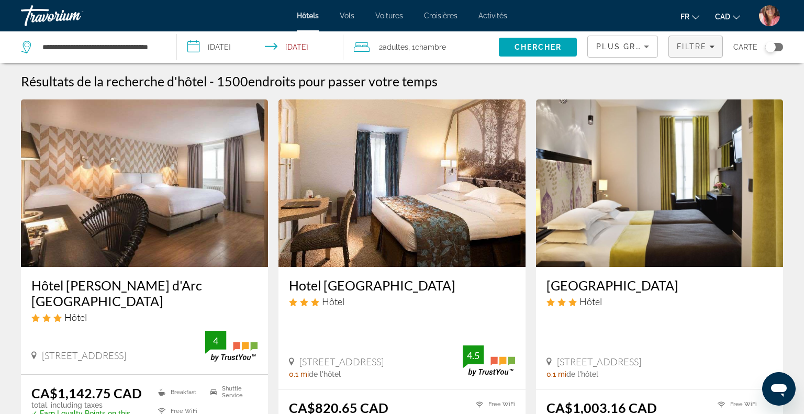
click at [693, 38] on span "Filters" at bounding box center [695, 46] width 53 height 25
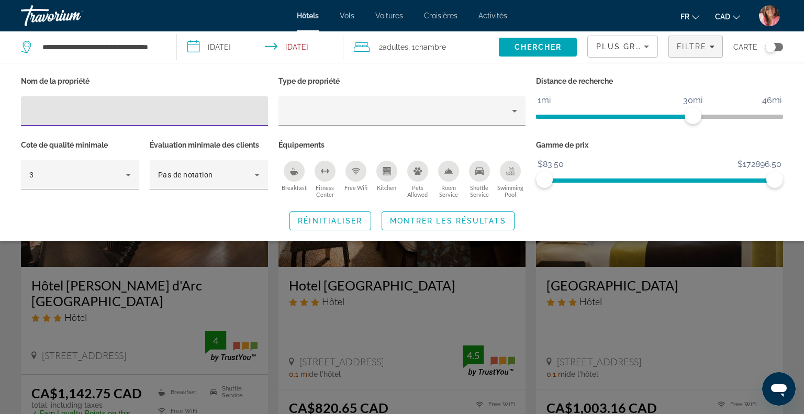
click at [164, 110] on input "Hotel Filters" at bounding box center [144, 111] width 230 height 13
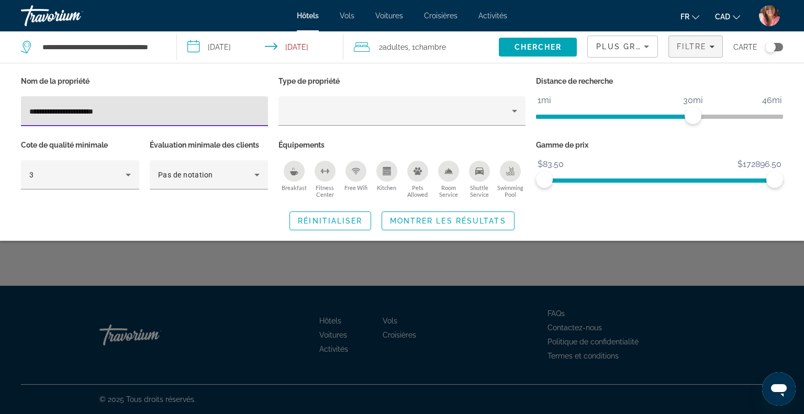
click at [158, 103] on div "**********" at bounding box center [144, 111] width 230 height 30
click at [118, 117] on input "**********" at bounding box center [144, 111] width 230 height 13
paste input "****"
type input "**********"
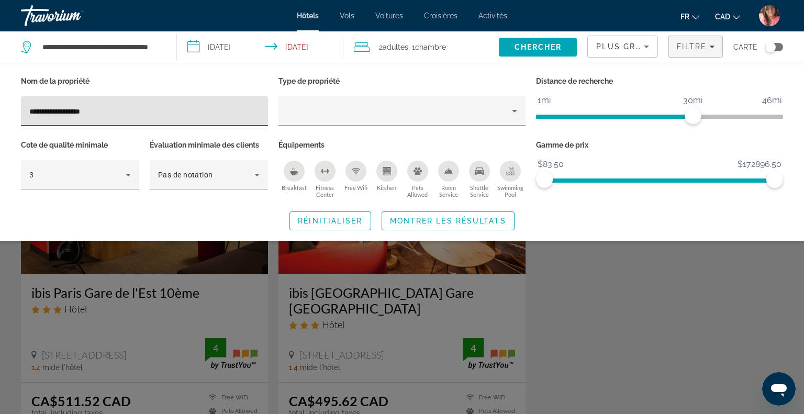
scroll to position [396, 0]
click at [154, 266] on div "Search widget" at bounding box center [402, 285] width 804 height 257
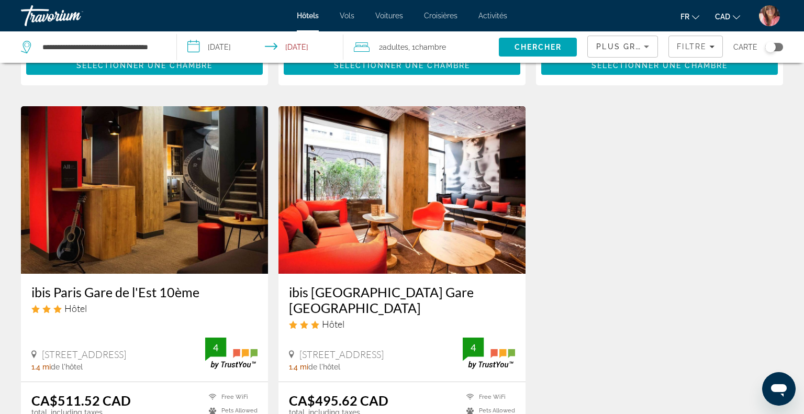
click at [183, 203] on img "Main content" at bounding box center [144, 189] width 247 height 167
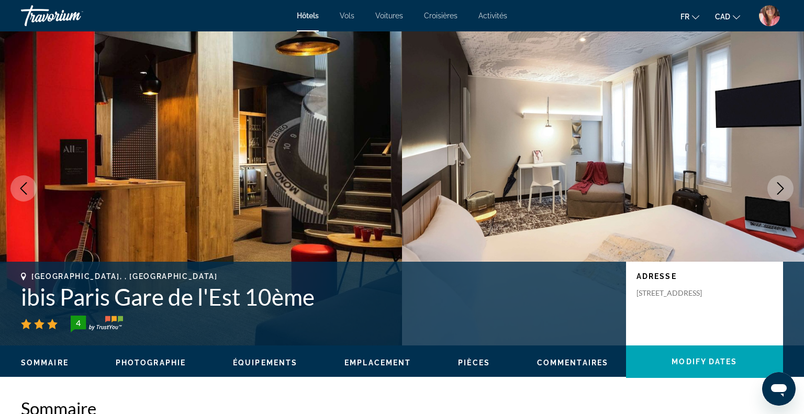
click at [778, 190] on icon "Next image" at bounding box center [780, 188] width 13 height 13
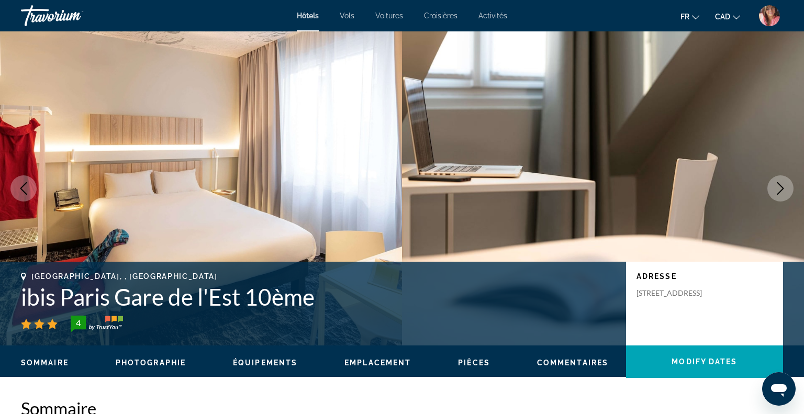
click at [778, 190] on icon "Next image" at bounding box center [780, 188] width 13 height 13
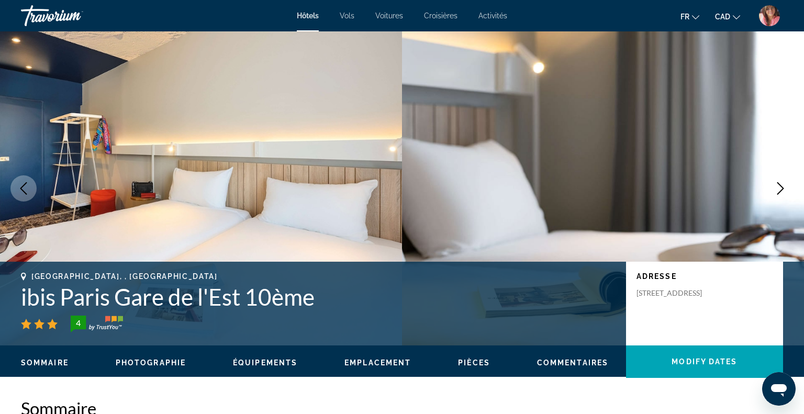
click at [778, 190] on icon "Next image" at bounding box center [780, 188] width 13 height 13
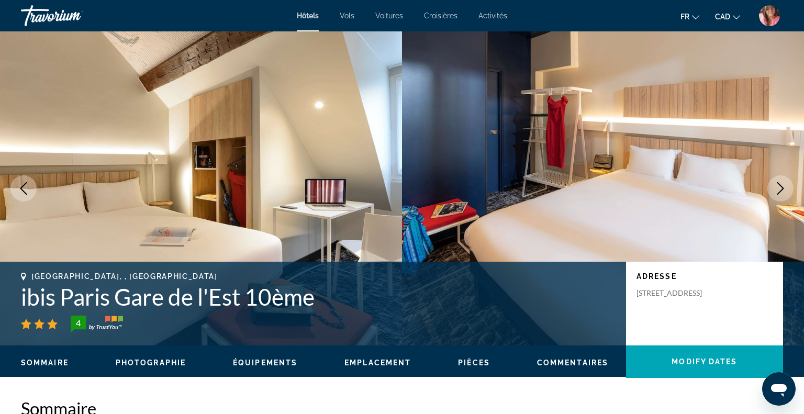
click at [778, 190] on icon "Next image" at bounding box center [780, 188] width 13 height 13
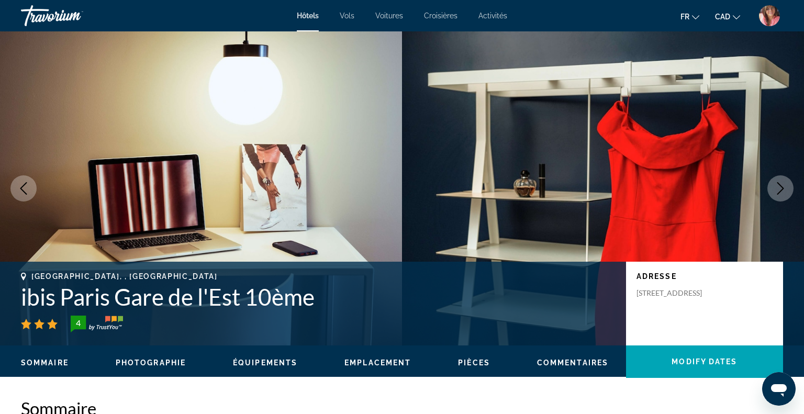
click at [778, 190] on icon "Next image" at bounding box center [780, 188] width 13 height 13
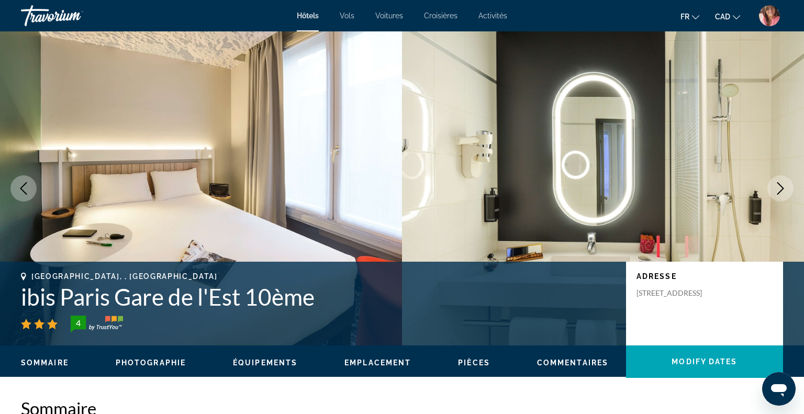
click at [778, 190] on icon "Next image" at bounding box center [780, 188] width 13 height 13
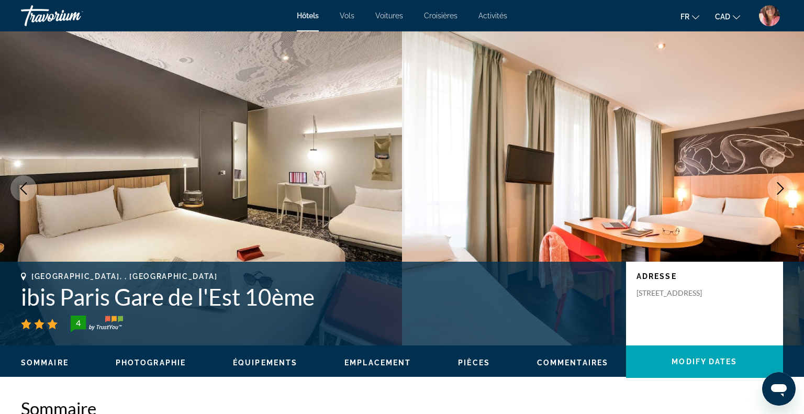
click at [778, 190] on icon "Next image" at bounding box center [780, 188] width 13 height 13
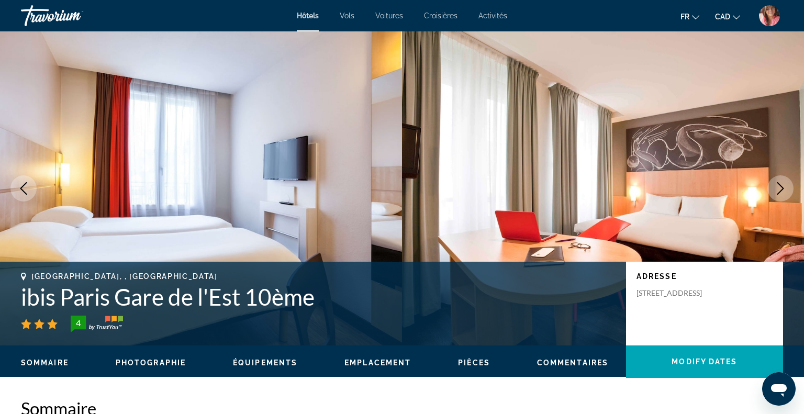
click at [778, 190] on icon "Next image" at bounding box center [780, 188] width 13 height 13
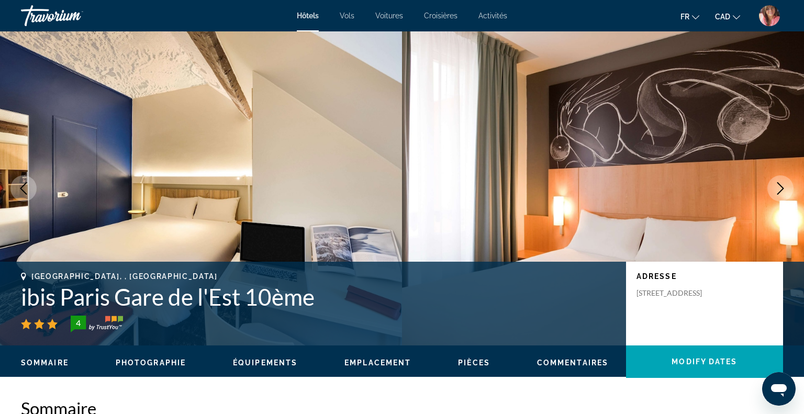
click at [778, 190] on icon "Next image" at bounding box center [780, 188] width 13 height 13
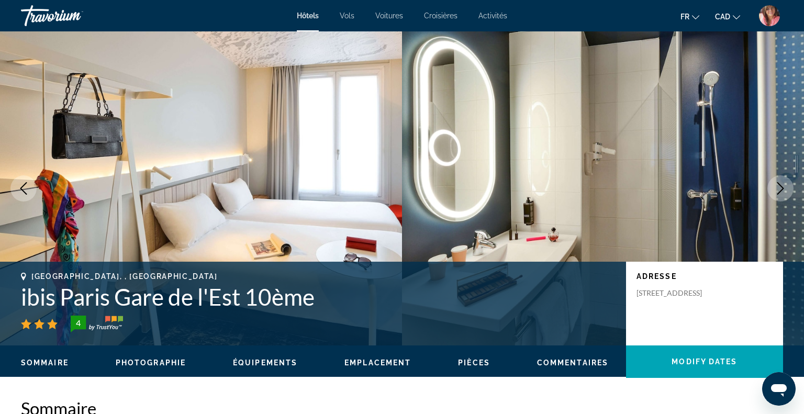
click at [778, 190] on icon "Next image" at bounding box center [780, 188] width 13 height 13
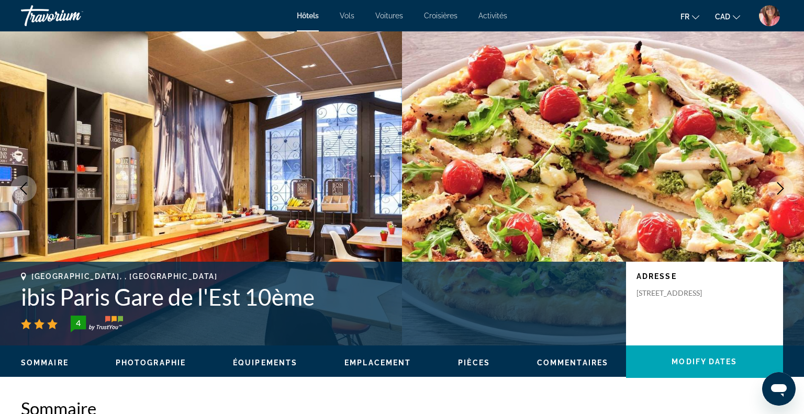
click at [778, 190] on icon "Next image" at bounding box center [780, 188] width 13 height 13
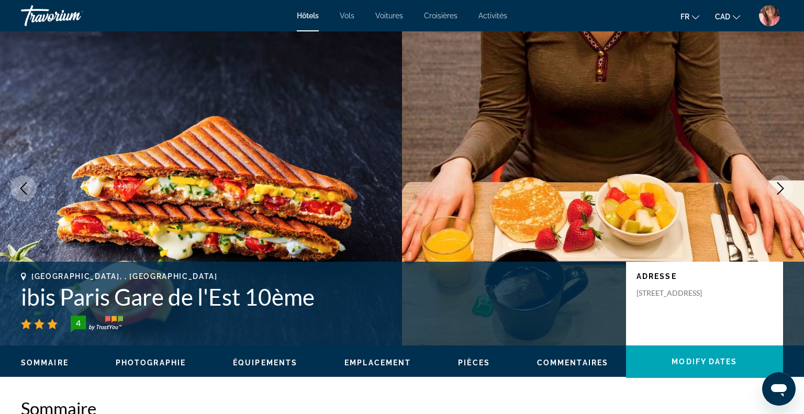
click at [778, 190] on icon "Next image" at bounding box center [780, 188] width 13 height 13
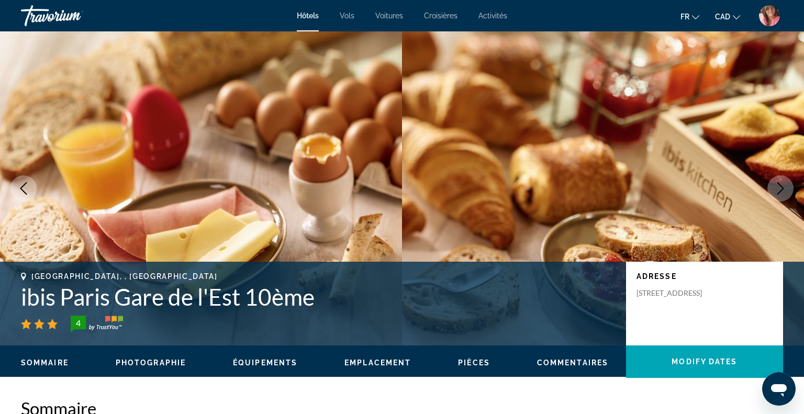
click at [778, 190] on icon "Next image" at bounding box center [780, 188] width 13 height 13
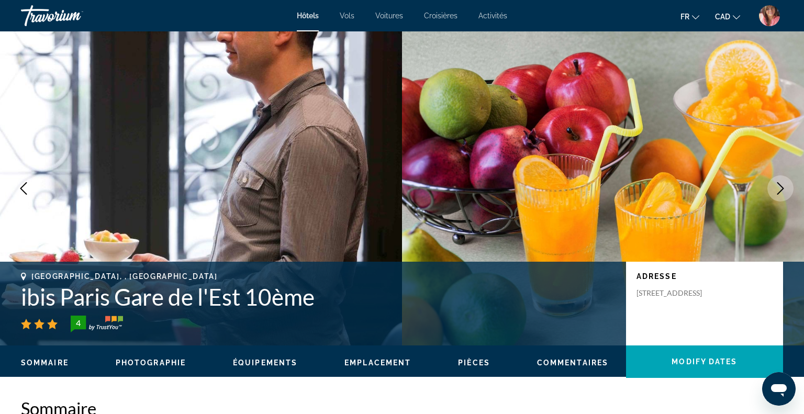
click at [778, 190] on icon "Next image" at bounding box center [780, 188] width 13 height 13
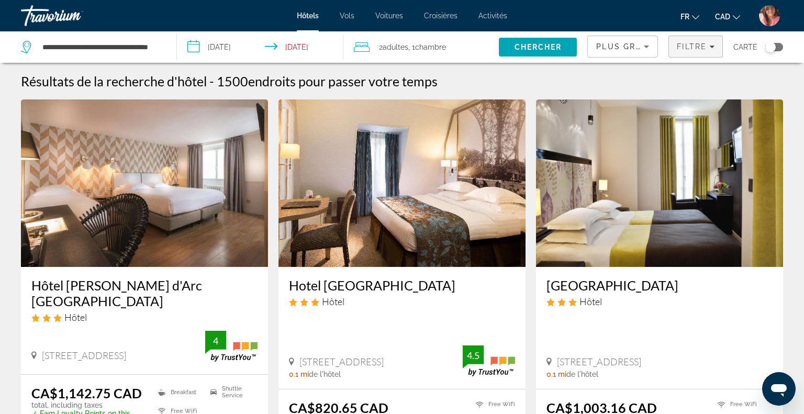
click at [679, 50] on span "Filtre" at bounding box center [692, 46] width 30 height 8
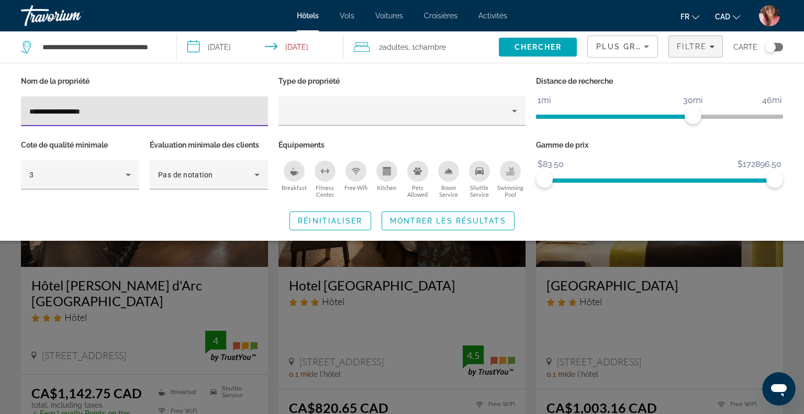
click at [154, 105] on input "**********" at bounding box center [144, 111] width 230 height 13
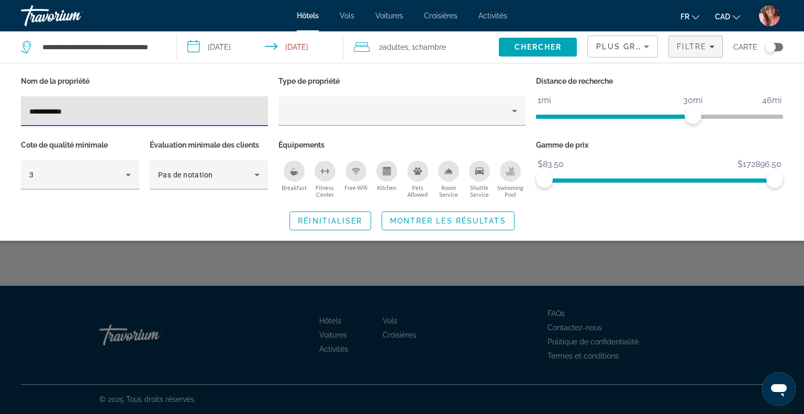
type input "**********"
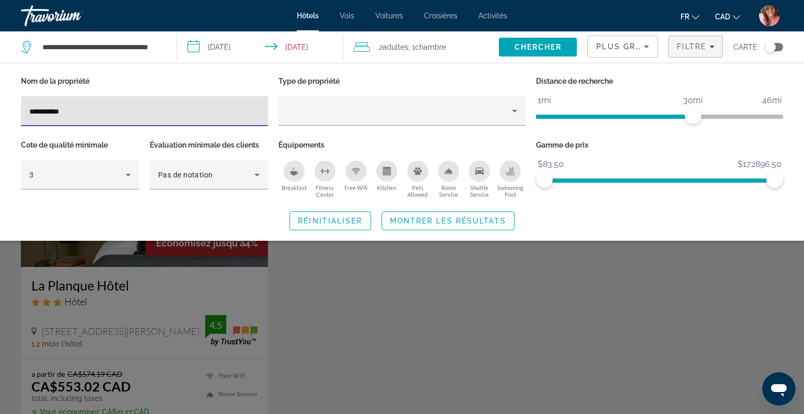
click at [139, 293] on div "Search widget" at bounding box center [402, 285] width 804 height 257
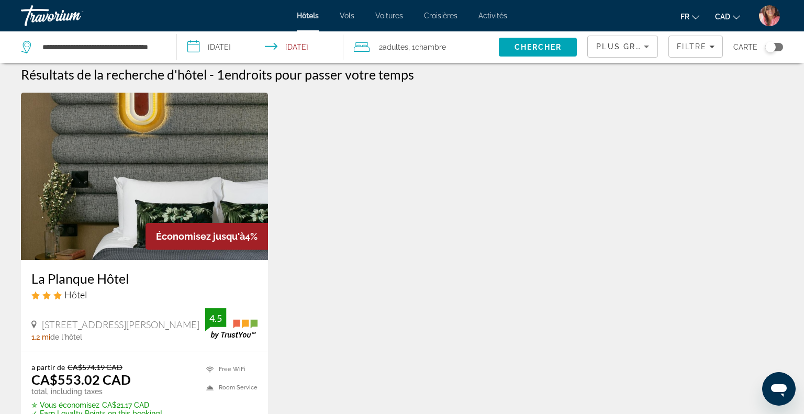
scroll to position [4, 0]
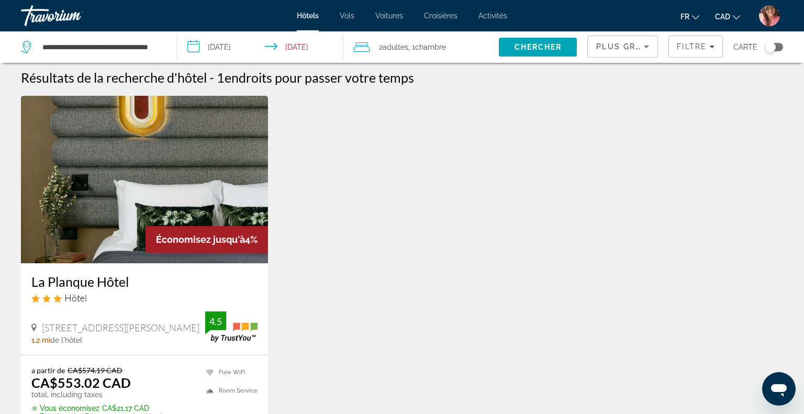
click at [209, 154] on img "Main content" at bounding box center [144, 179] width 247 height 167
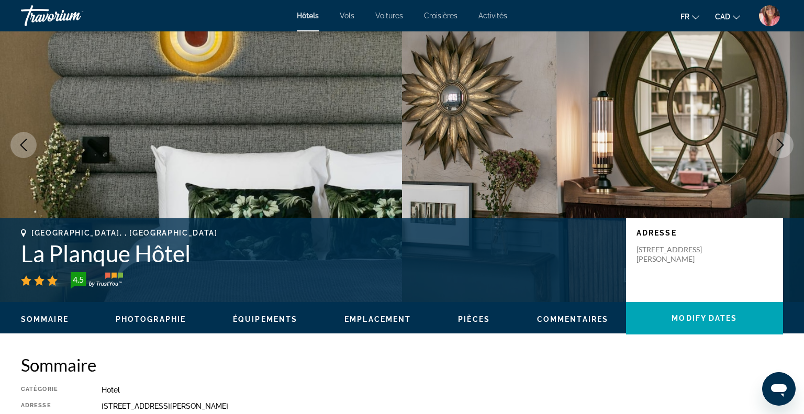
scroll to position [31, 0]
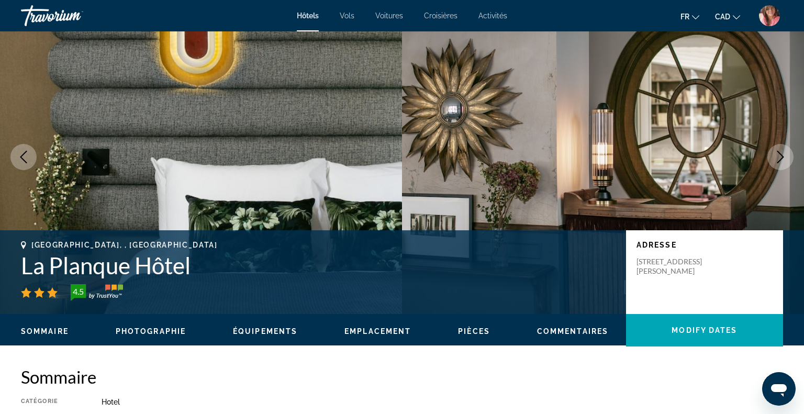
click at [776, 159] on icon "Next image" at bounding box center [780, 157] width 13 height 13
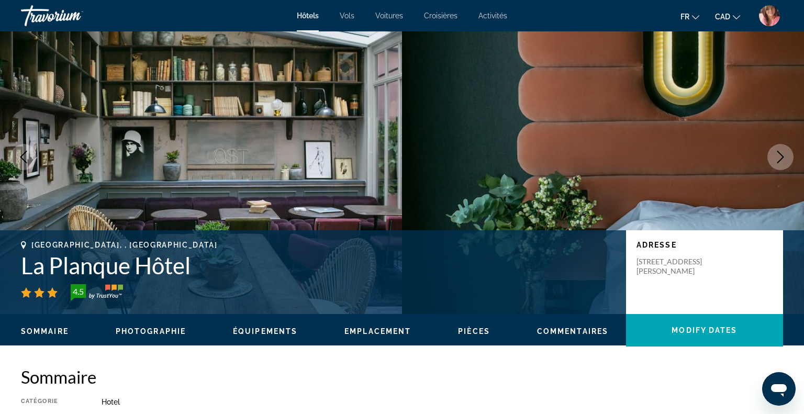
click at [776, 159] on icon "Next image" at bounding box center [780, 157] width 13 height 13
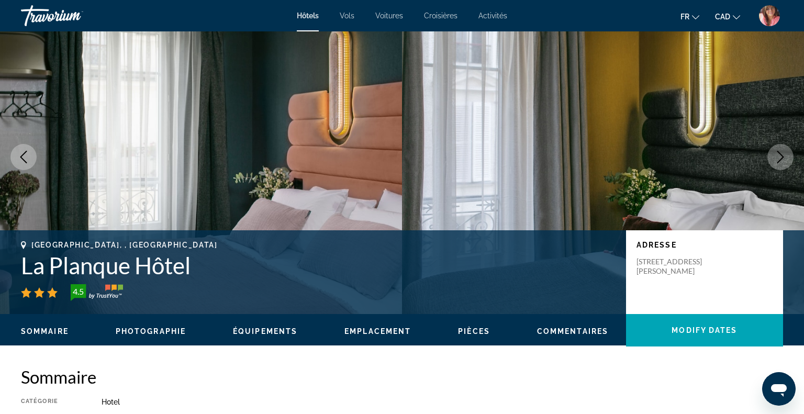
click at [776, 159] on icon "Next image" at bounding box center [780, 157] width 13 height 13
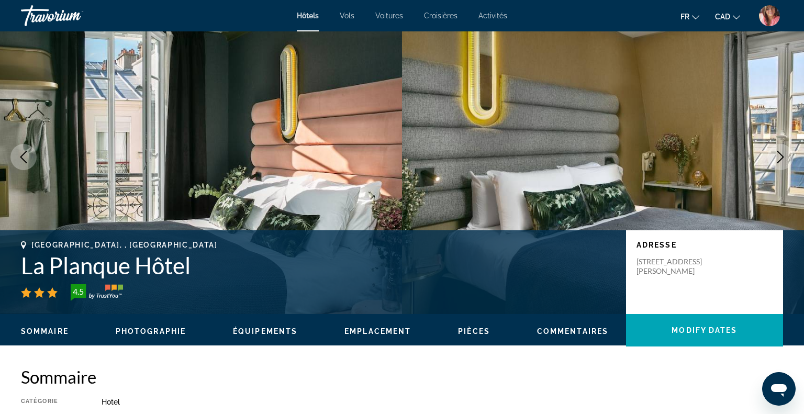
click at [776, 159] on icon "Next image" at bounding box center [780, 157] width 13 height 13
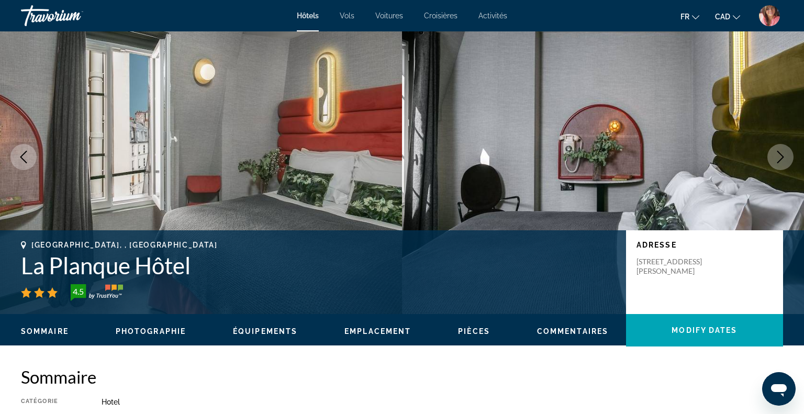
click at [776, 159] on icon "Next image" at bounding box center [780, 157] width 13 height 13
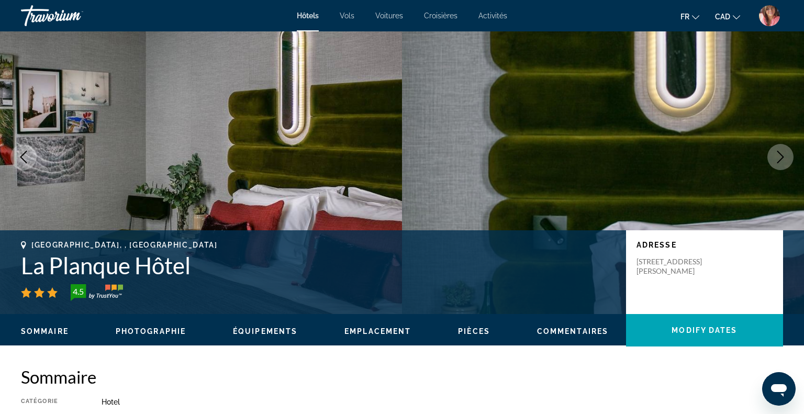
click at [776, 159] on icon "Next image" at bounding box center [780, 157] width 13 height 13
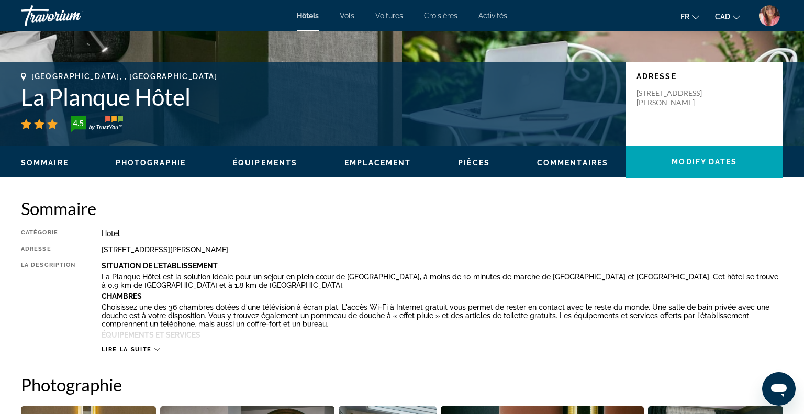
scroll to position [199, 0]
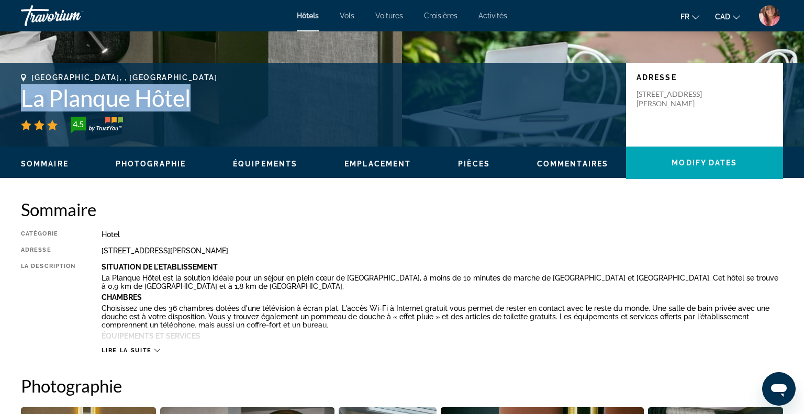
drag, startPoint x: 23, startPoint y: 92, endPoint x: 215, endPoint y: 92, distance: 192.6
click at [215, 92] on h1 "La Planque Hôtel" at bounding box center [318, 97] width 594 height 27
copy h1 "La Planque Hôtel"
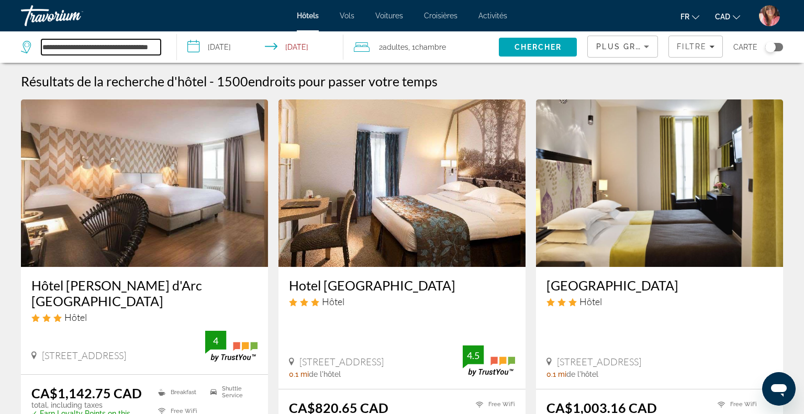
click at [73, 52] on input "**********" at bounding box center [100, 47] width 119 height 16
paste input "Search hotel destination"
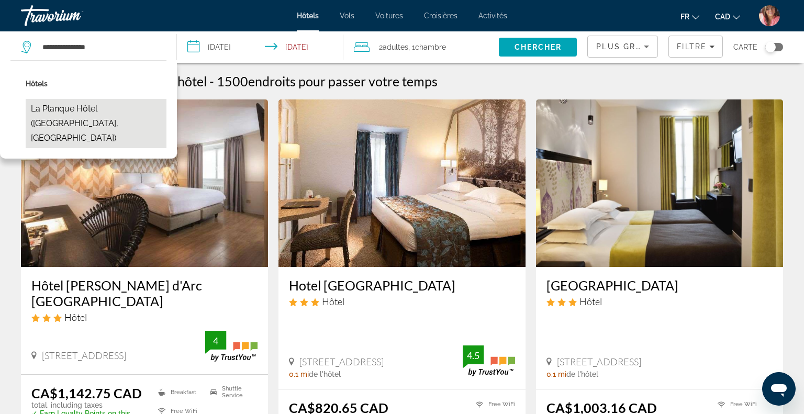
click at [89, 115] on button "La Planque Hôtel ([GEOGRAPHIC_DATA], [GEOGRAPHIC_DATA])" at bounding box center [96, 123] width 141 height 49
type input "**********"
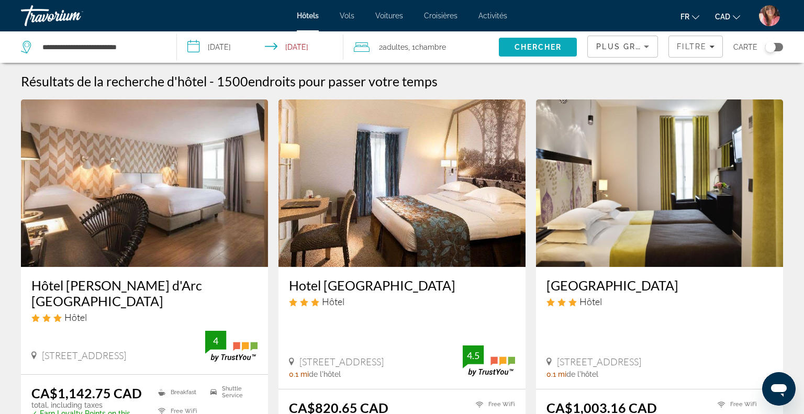
click at [514, 51] on span "Search" at bounding box center [538, 47] width 78 height 25
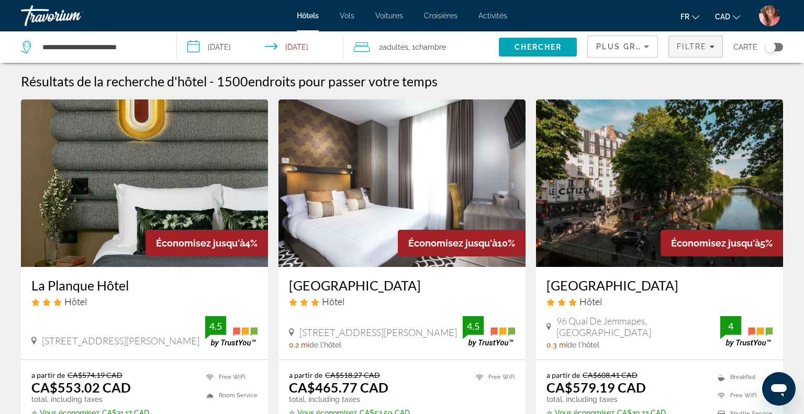
click at [695, 44] on span "Filtre" at bounding box center [692, 46] width 30 height 8
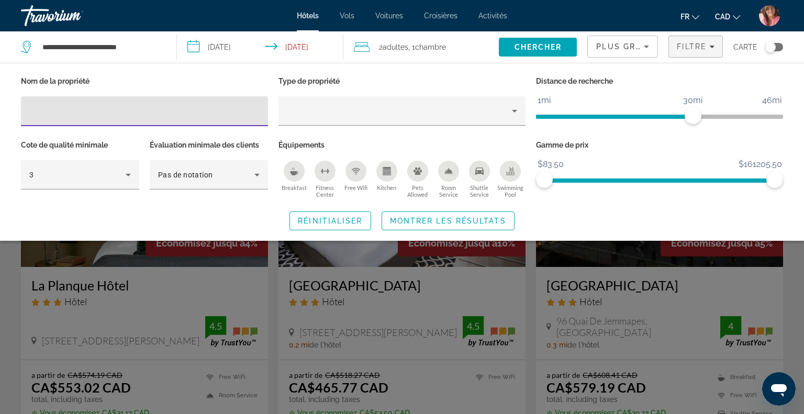
click at [634, 53] on div "Plus grandes économies" at bounding box center [622, 50] width 53 height 29
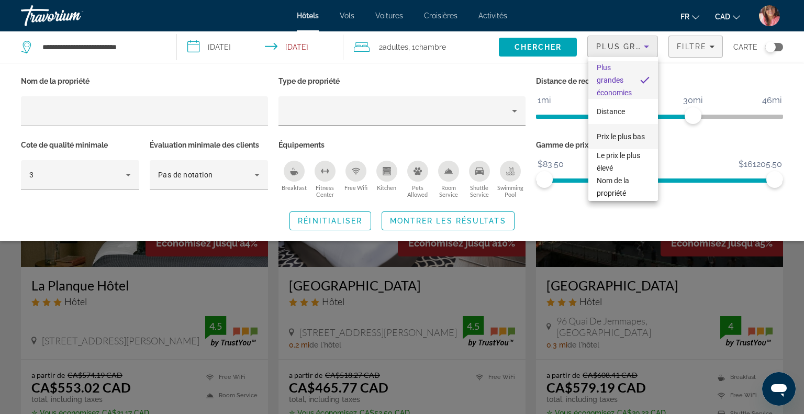
click at [624, 134] on span "Prix le plus bas" at bounding box center [621, 136] width 48 height 8
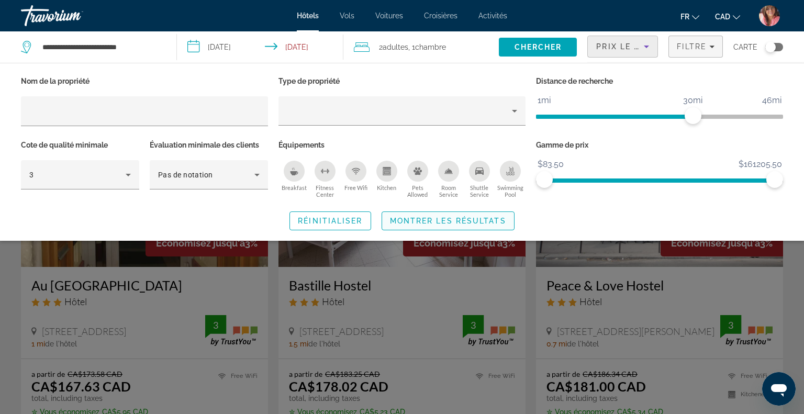
click at [489, 223] on span "Montrer les résultats" at bounding box center [448, 221] width 116 height 8
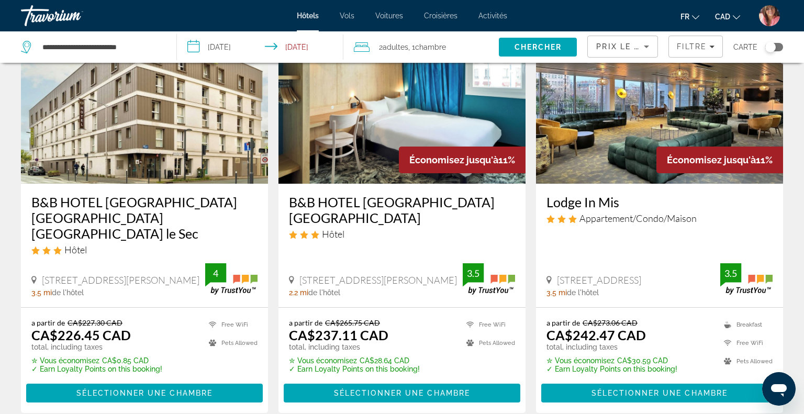
scroll to position [1419, 0]
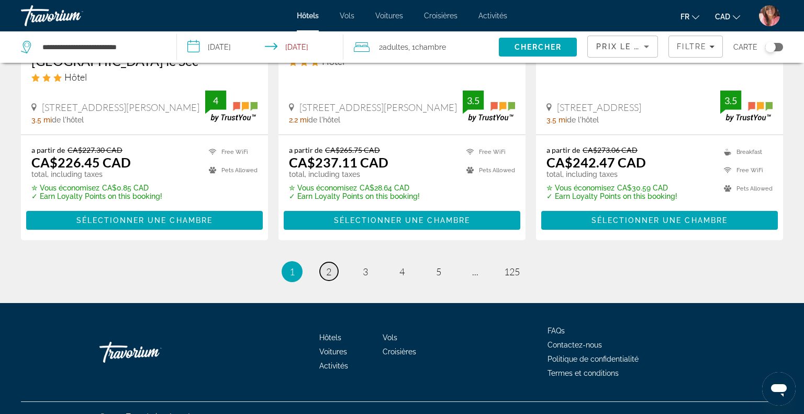
click at [327, 266] on span "2" at bounding box center [328, 272] width 5 height 12
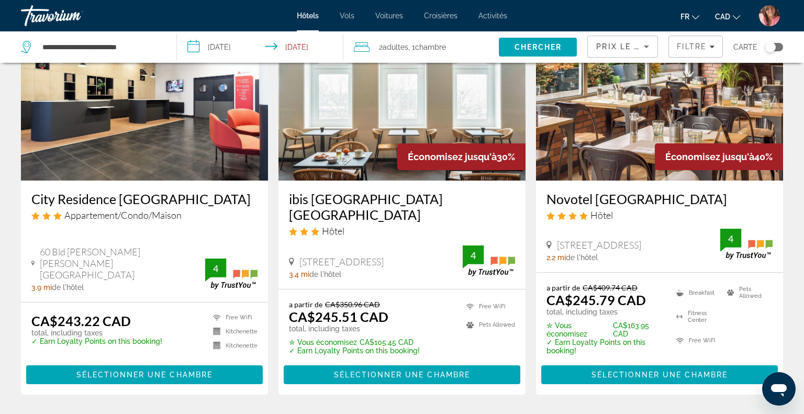
scroll to position [17, 0]
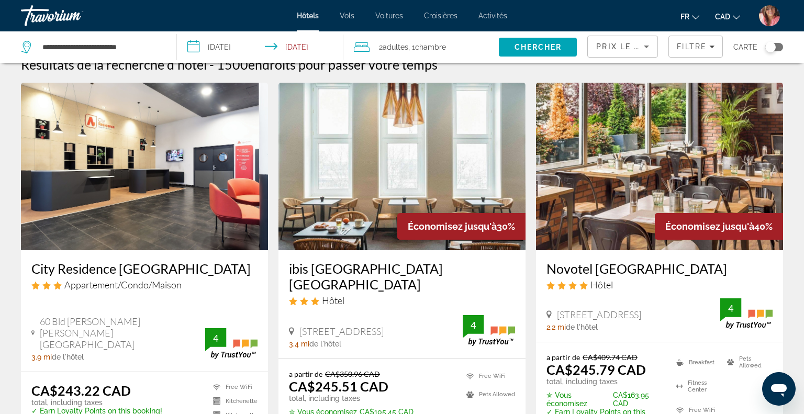
click at [200, 131] on img "Main content" at bounding box center [144, 166] width 247 height 167
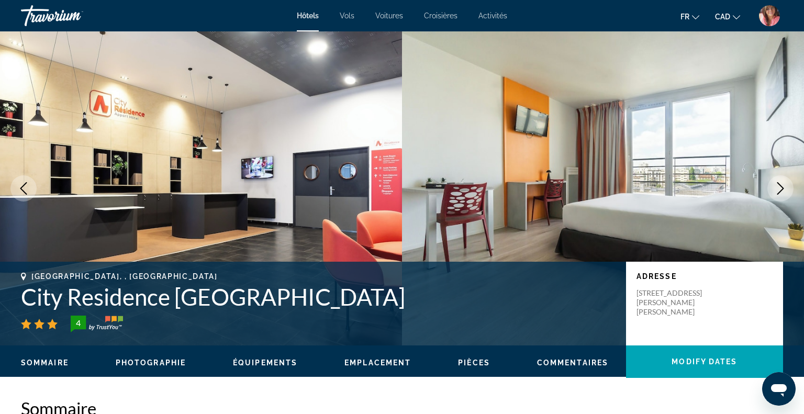
click at [778, 192] on icon "Next image" at bounding box center [780, 188] width 13 height 13
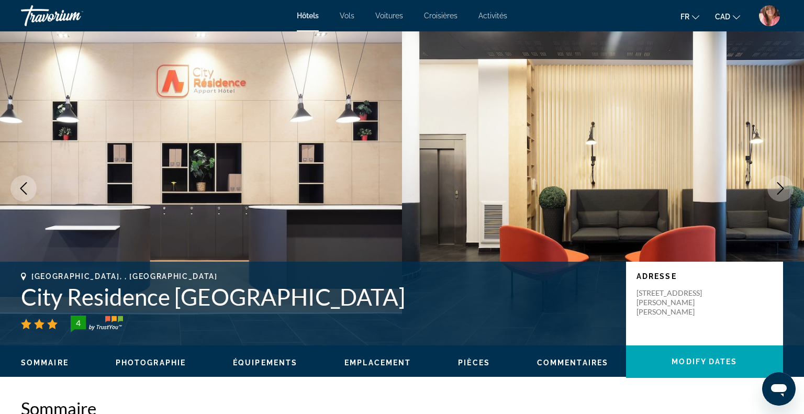
click at [778, 192] on icon "Next image" at bounding box center [780, 188] width 13 height 13
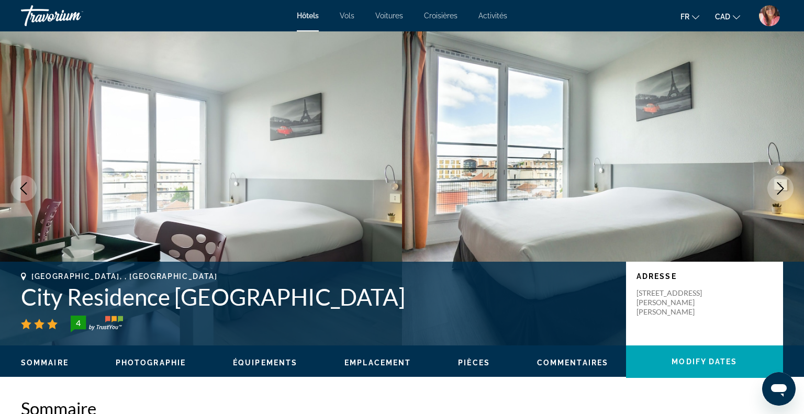
click at [778, 192] on icon "Next image" at bounding box center [780, 188] width 13 height 13
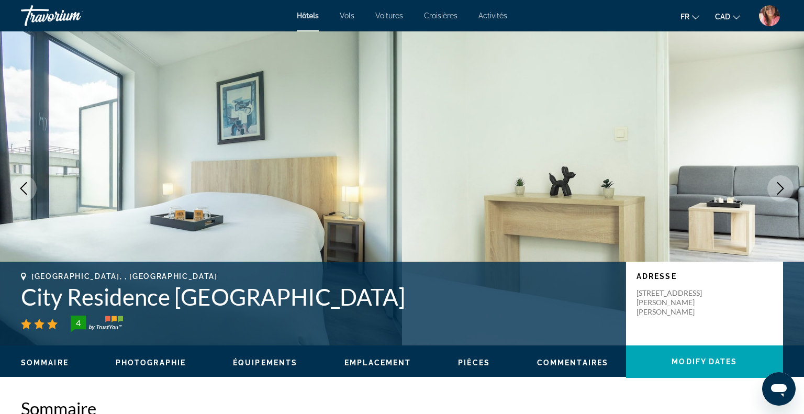
click at [778, 192] on icon "Next image" at bounding box center [780, 188] width 13 height 13
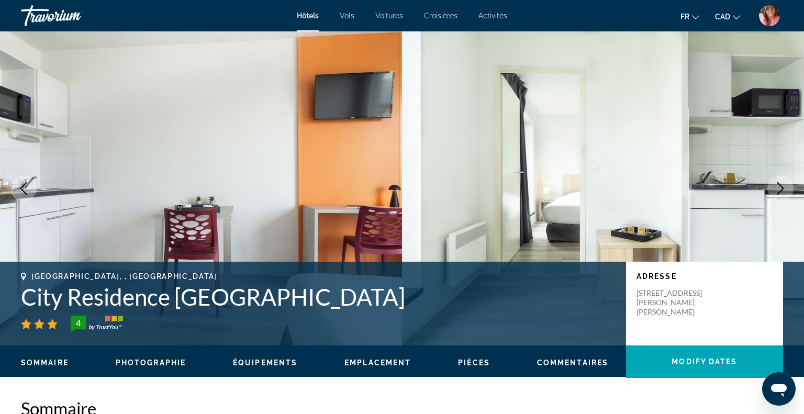
click at [778, 192] on icon "Next image" at bounding box center [780, 188] width 13 height 13
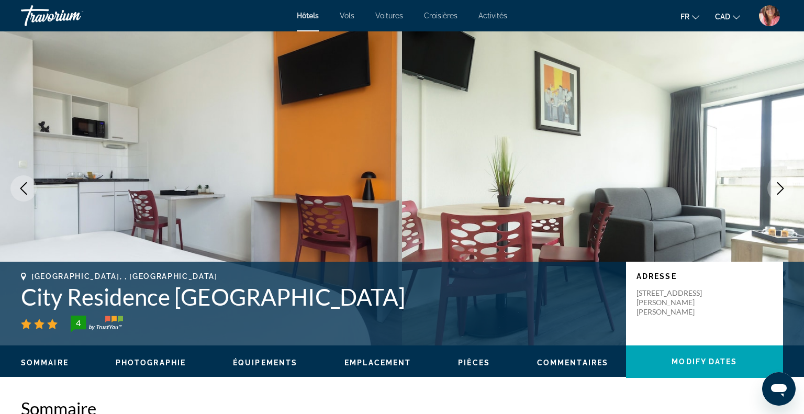
click at [778, 192] on icon "Next image" at bounding box center [780, 188] width 13 height 13
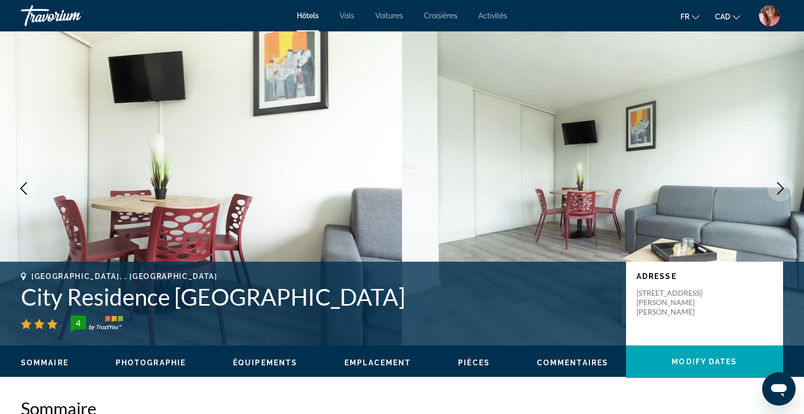
click at [778, 192] on icon "Next image" at bounding box center [780, 188] width 13 height 13
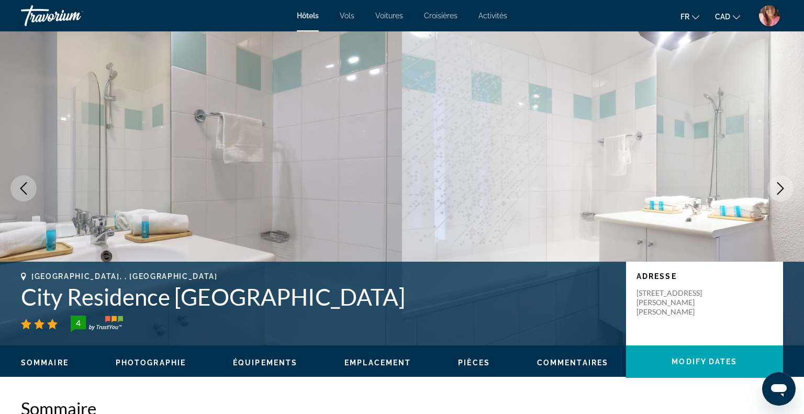
click at [778, 192] on icon "Next image" at bounding box center [780, 188] width 13 height 13
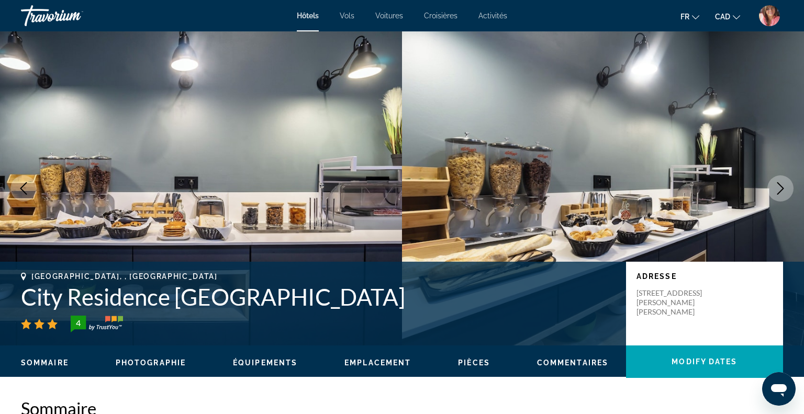
click at [778, 192] on icon "Next image" at bounding box center [780, 188] width 13 height 13
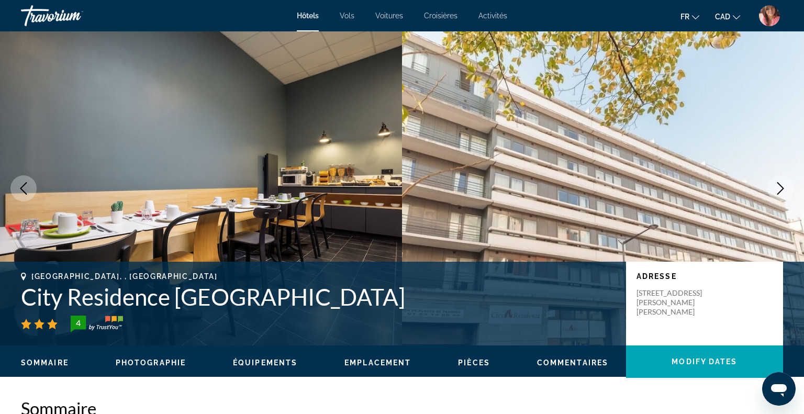
click at [778, 192] on icon "Next image" at bounding box center [780, 188] width 13 height 13
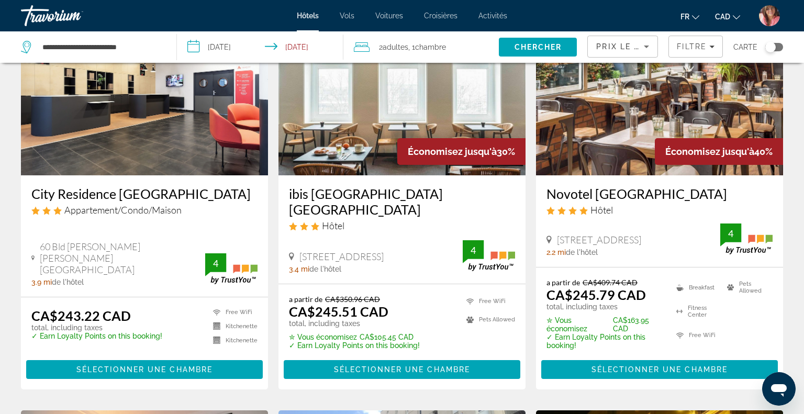
scroll to position [94, 0]
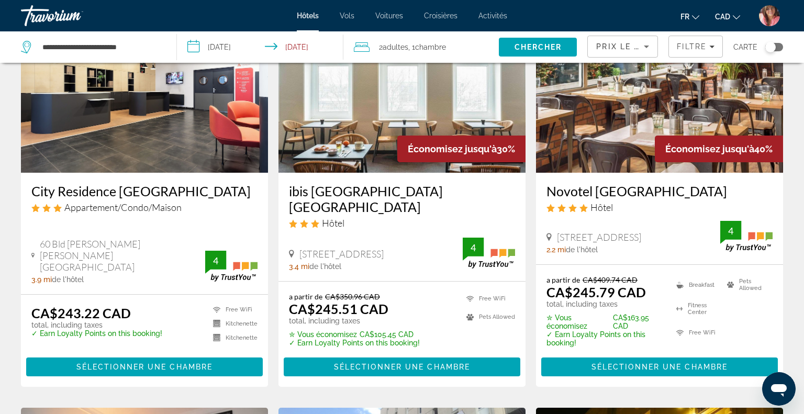
click at [415, 121] on img "Main content" at bounding box center [401, 88] width 247 height 167
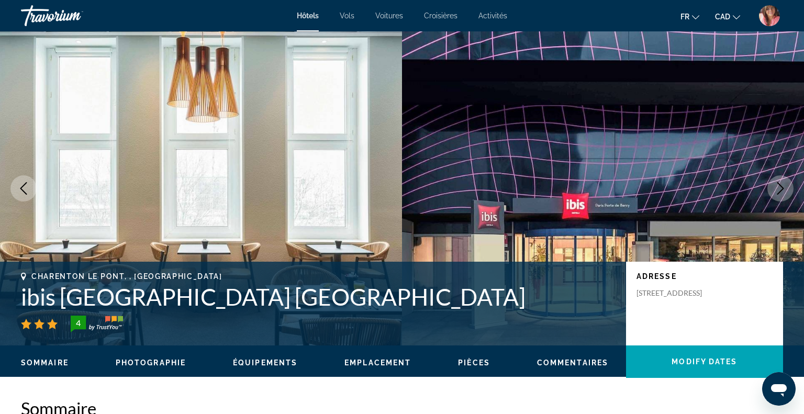
click at [780, 187] on icon "Next image" at bounding box center [780, 188] width 13 height 13
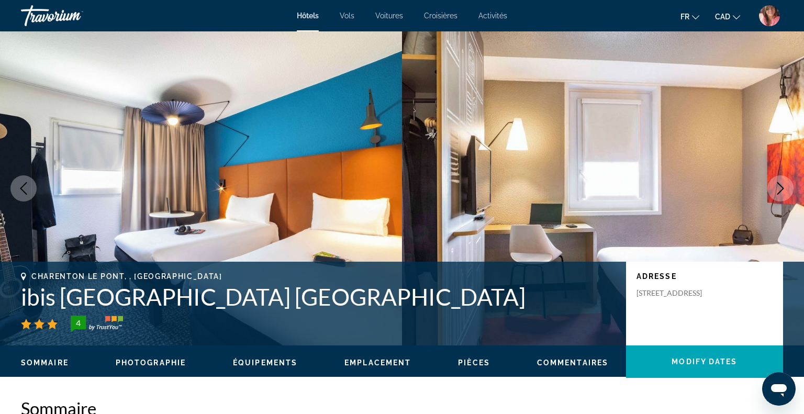
click at [780, 187] on icon "Next image" at bounding box center [780, 188] width 13 height 13
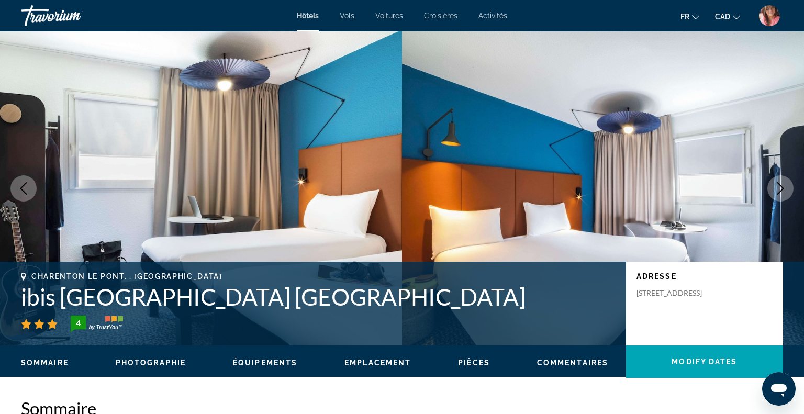
click at [780, 187] on icon "Next image" at bounding box center [780, 188] width 13 height 13
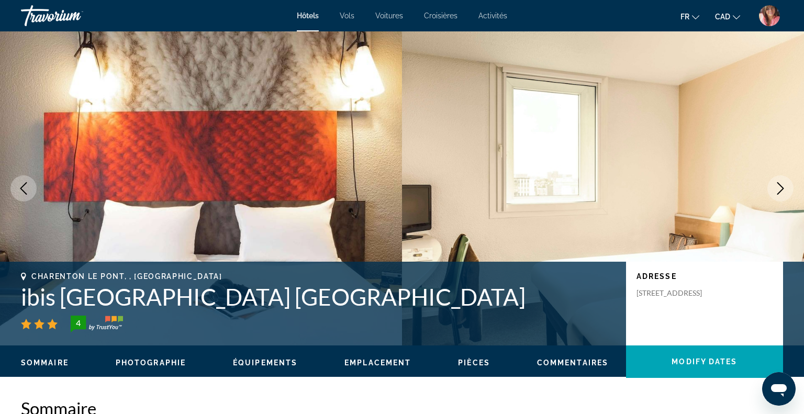
click at [780, 187] on icon "Next image" at bounding box center [780, 188] width 13 height 13
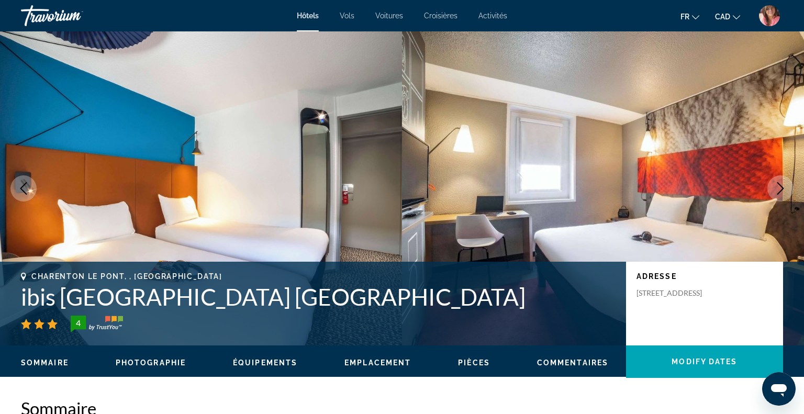
click at [780, 187] on icon "Next image" at bounding box center [780, 188] width 13 height 13
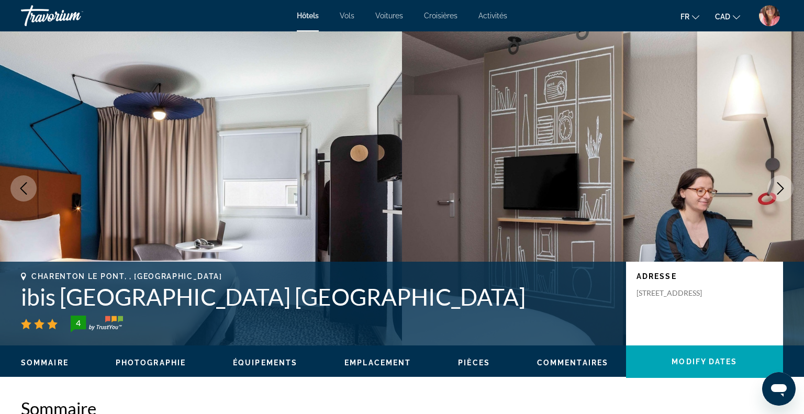
click at [780, 187] on icon "Next image" at bounding box center [780, 188] width 13 height 13
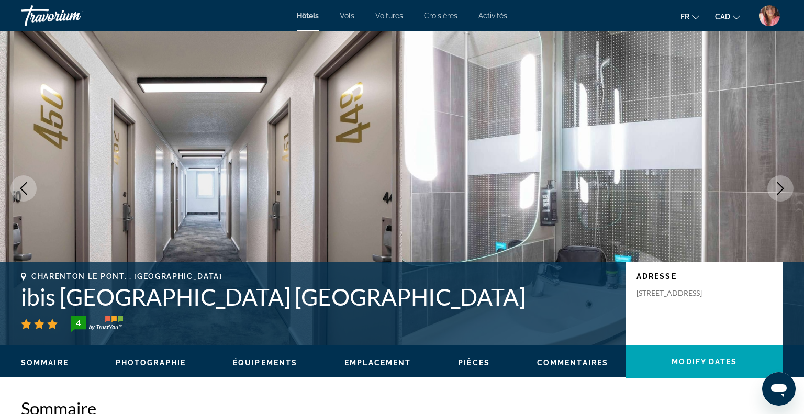
click at [780, 187] on icon "Next image" at bounding box center [780, 188] width 13 height 13
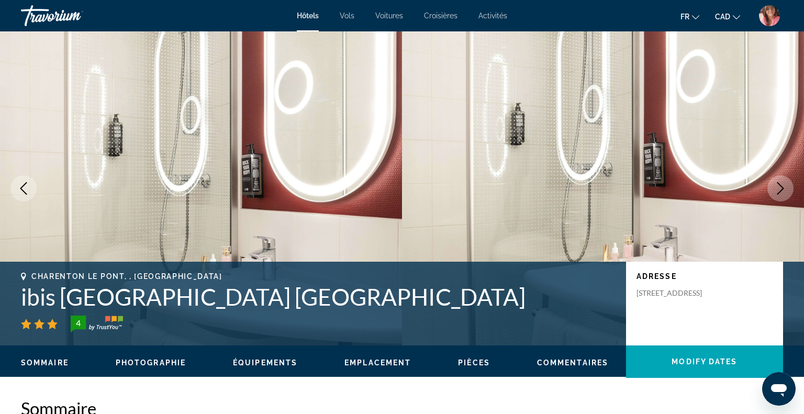
click at [780, 187] on icon "Next image" at bounding box center [780, 188] width 13 height 13
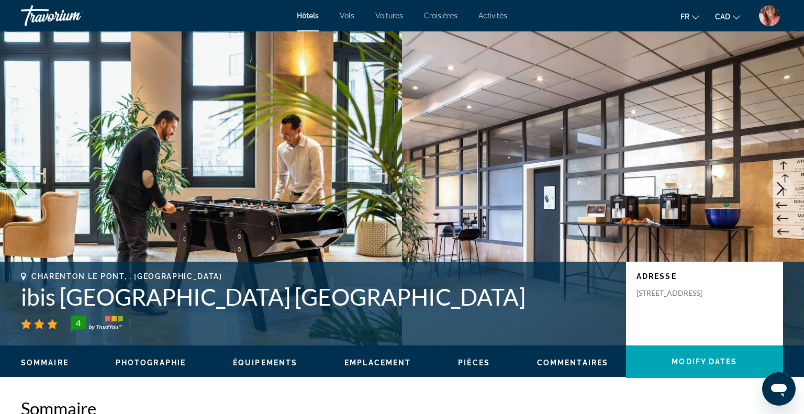
click at [780, 187] on icon "Next image" at bounding box center [780, 188] width 13 height 13
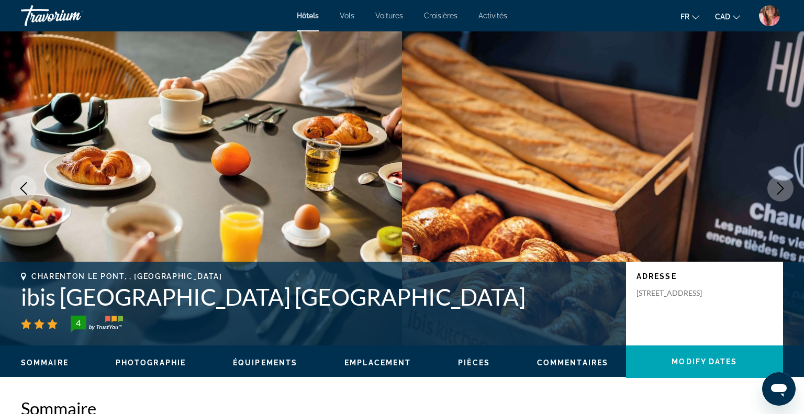
click at [780, 187] on icon "Next image" at bounding box center [780, 188] width 13 height 13
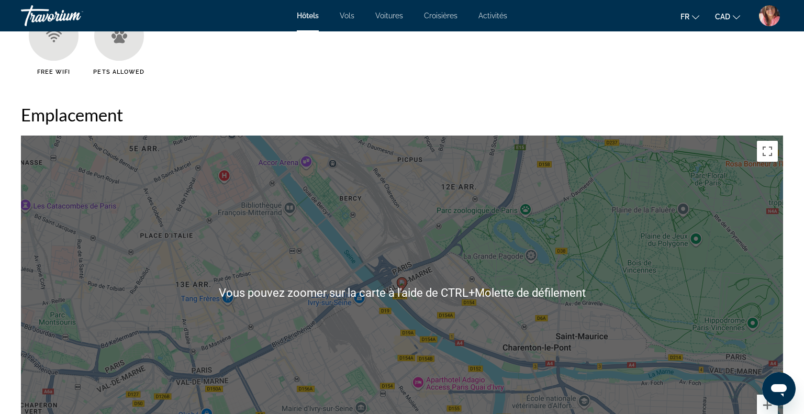
scroll to position [916, 0]
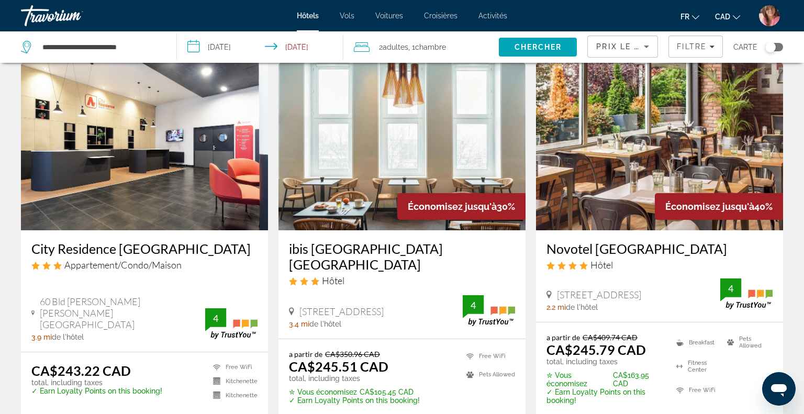
scroll to position [38, 0]
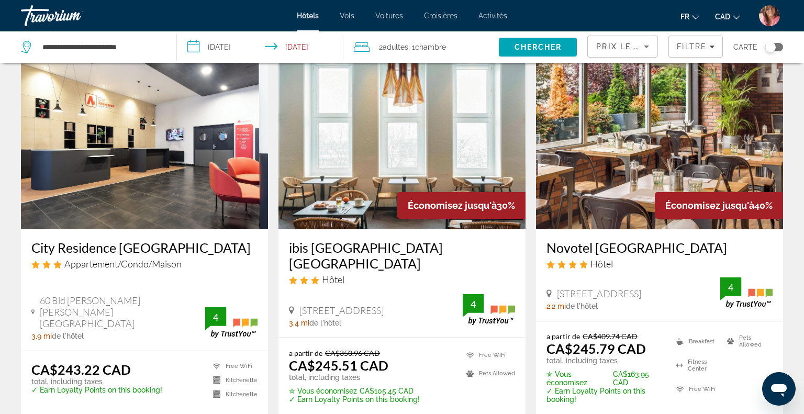
click at [675, 172] on img "Main content" at bounding box center [659, 145] width 247 height 167
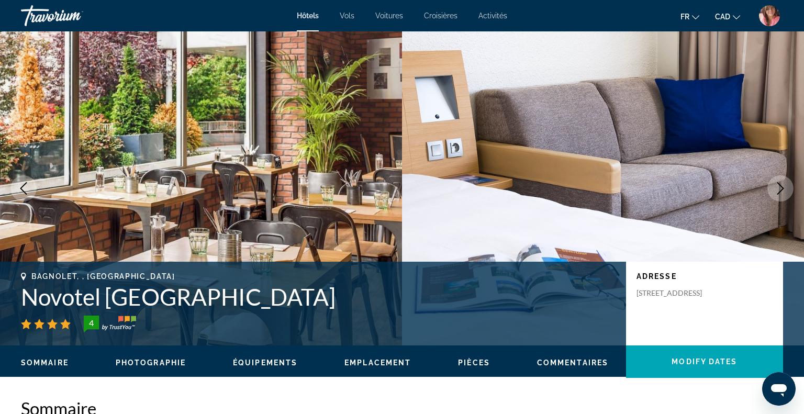
click at [782, 186] on icon "Next image" at bounding box center [780, 188] width 13 height 13
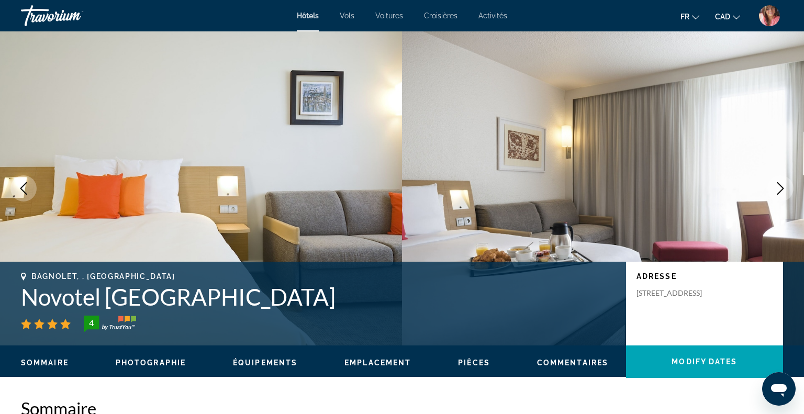
click at [779, 192] on icon "Next image" at bounding box center [780, 188] width 7 height 13
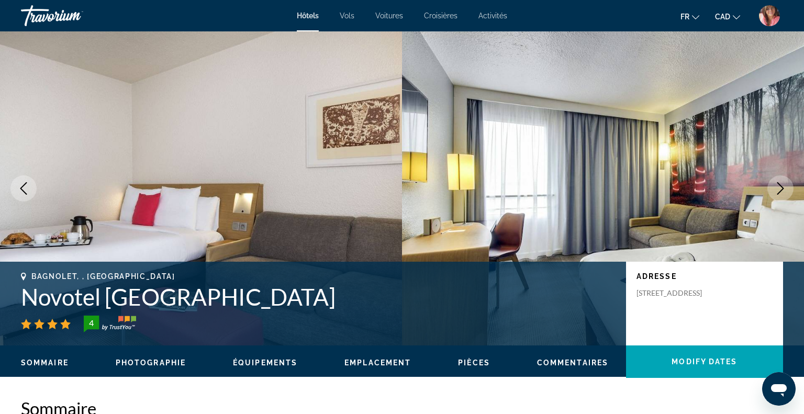
click at [779, 192] on icon "Next image" at bounding box center [780, 188] width 7 height 13
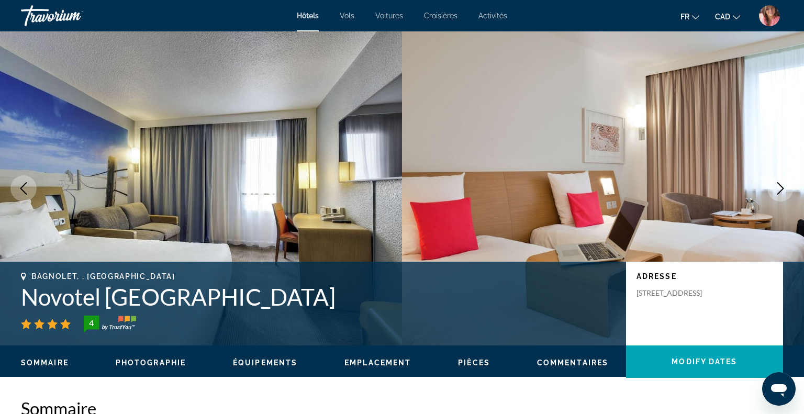
click at [779, 187] on icon "Next image" at bounding box center [780, 188] width 13 height 13
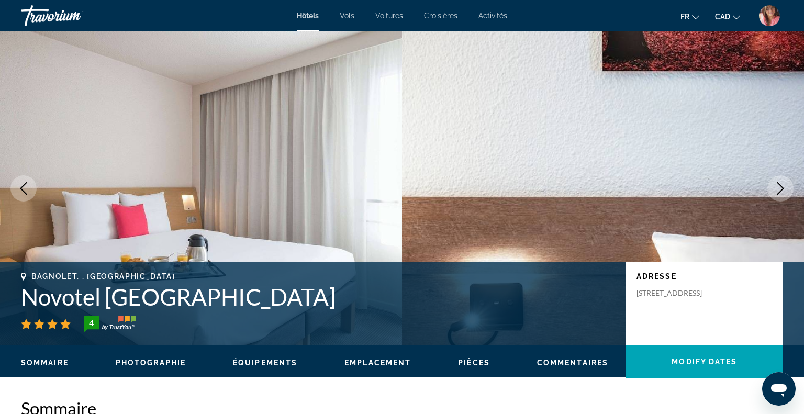
click at [779, 187] on icon "Next image" at bounding box center [780, 188] width 13 height 13
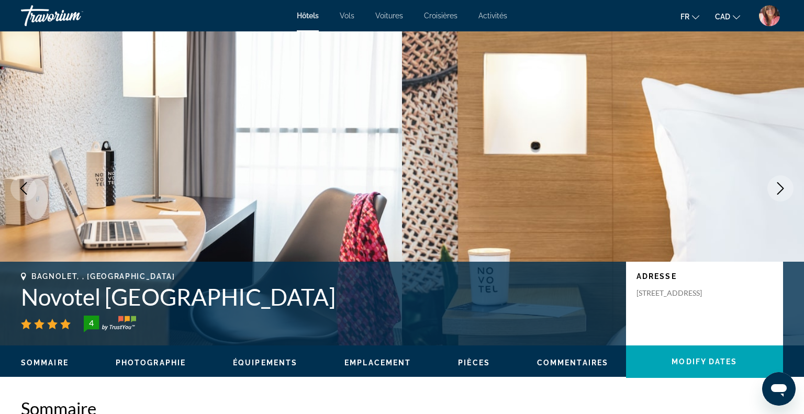
click at [779, 187] on icon "Next image" at bounding box center [780, 188] width 13 height 13
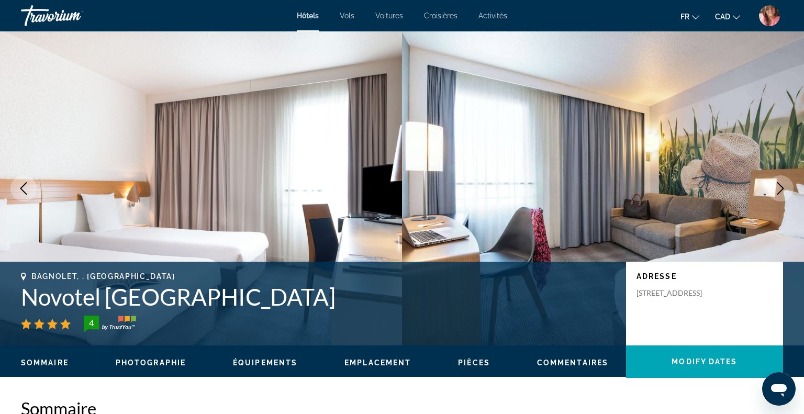
click at [779, 187] on icon "Next image" at bounding box center [780, 188] width 13 height 13
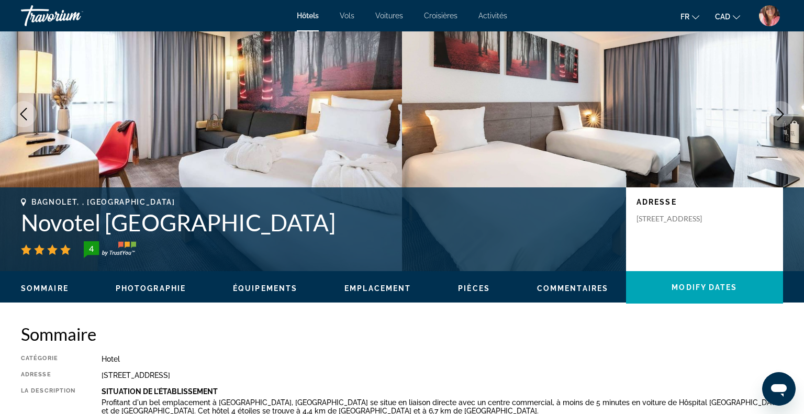
scroll to position [69, 0]
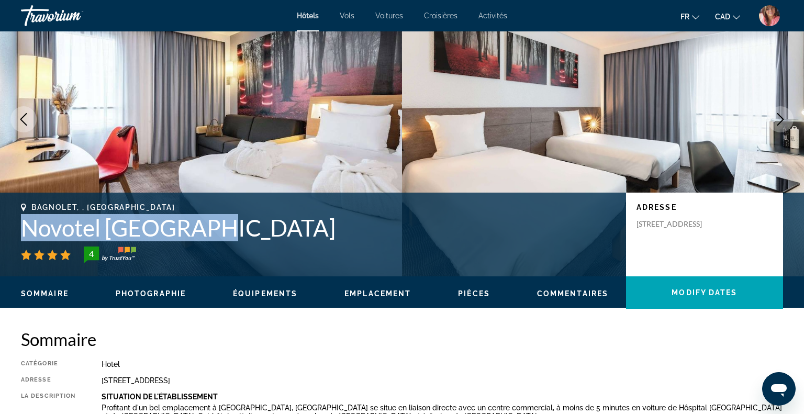
drag, startPoint x: 24, startPoint y: 226, endPoint x: 208, endPoint y: 224, distance: 184.2
click at [208, 224] on h1 "Novotel [GEOGRAPHIC_DATA]" at bounding box center [318, 227] width 594 height 27
copy h1 "Novotel [GEOGRAPHIC_DATA]"
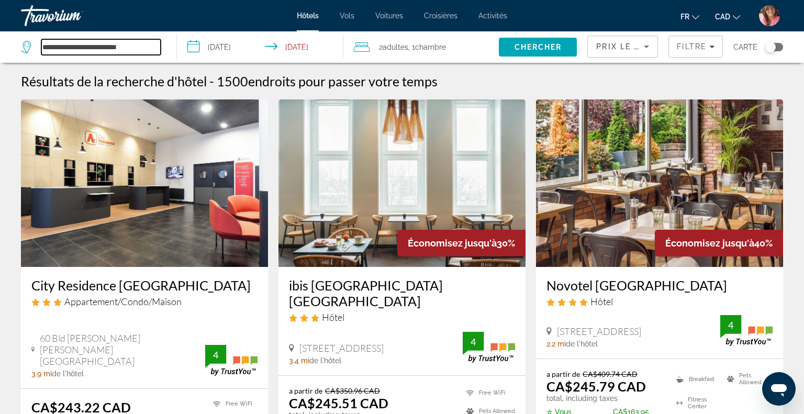
click at [123, 48] on input "**********" at bounding box center [100, 47] width 119 height 16
paste input "Search hotel destination"
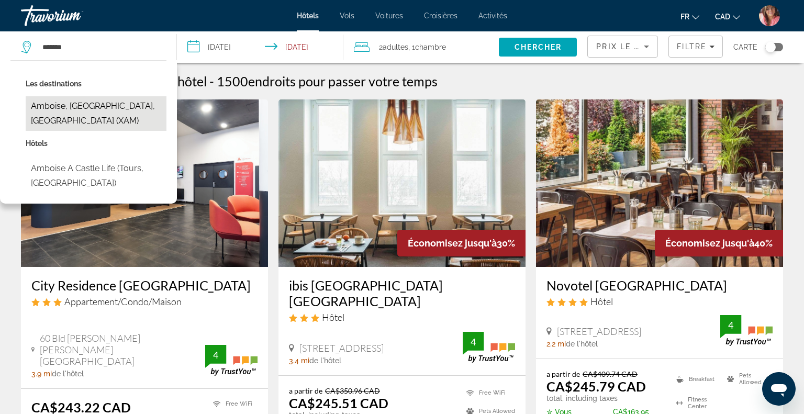
click at [108, 106] on button "Amboise, [GEOGRAPHIC_DATA], [GEOGRAPHIC_DATA] (XAM)" at bounding box center [96, 113] width 141 height 35
type input "**********"
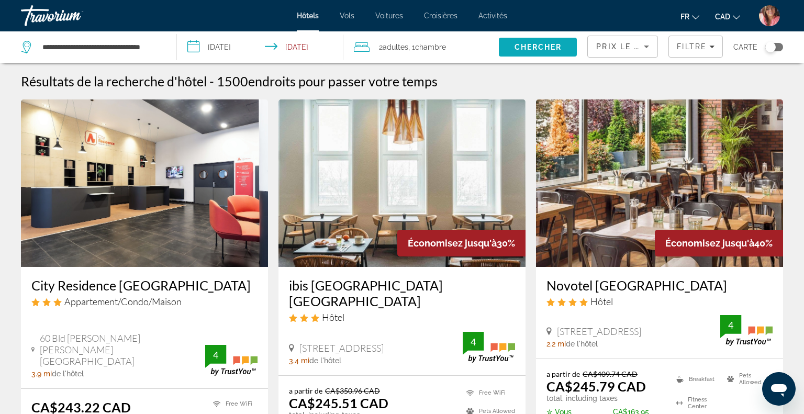
click at [514, 46] on span "Chercher" at bounding box center [538, 47] width 48 height 8
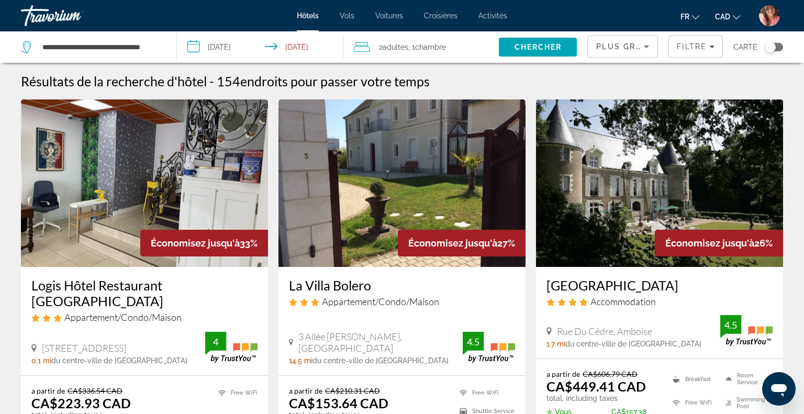
click at [644, 51] on icon "Sort by" at bounding box center [646, 46] width 13 height 13
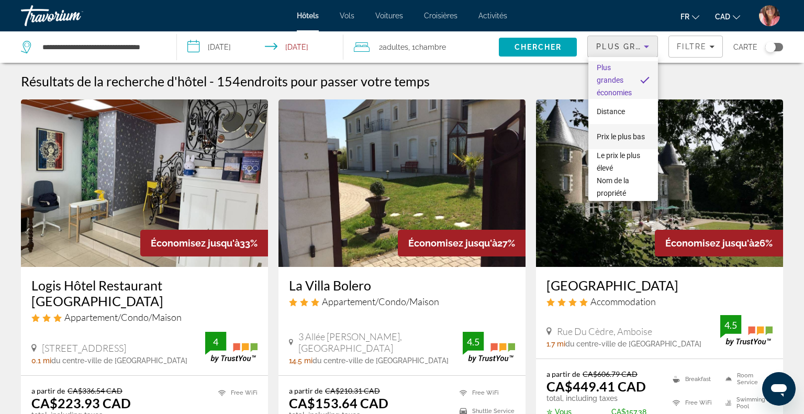
click at [627, 135] on span "Prix le plus bas" at bounding box center [621, 136] width 48 height 8
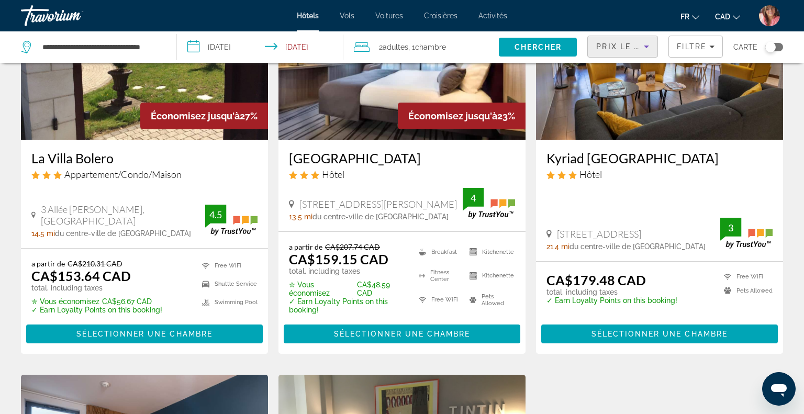
scroll to position [145, 0]
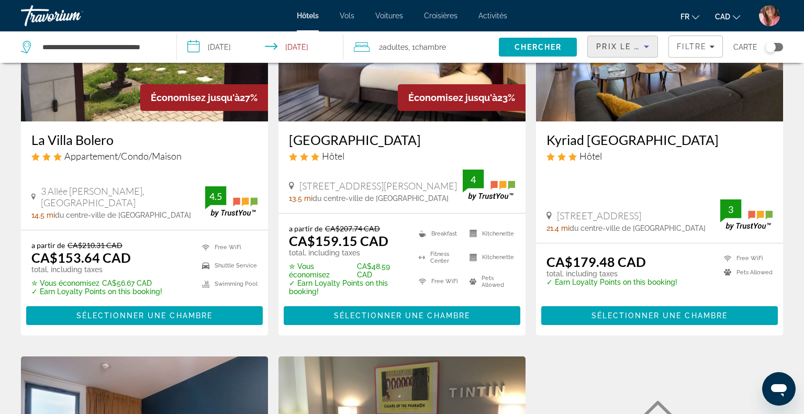
click at [583, 221] on span "[STREET_ADDRESS]" at bounding box center [599, 216] width 84 height 12
click at [558, 221] on span "[STREET_ADDRESS]" at bounding box center [599, 216] width 84 height 12
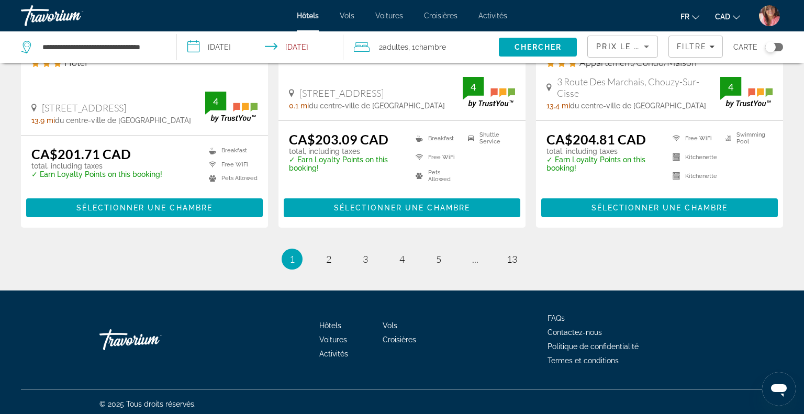
scroll to position [1468, 0]
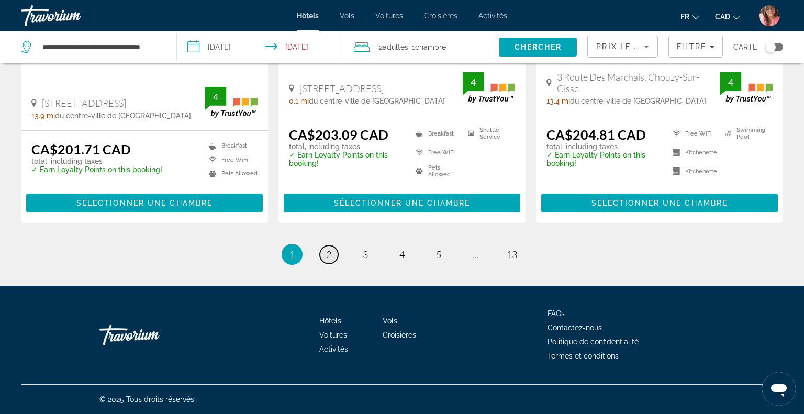
click at [329, 257] on span "2" at bounding box center [328, 255] width 5 height 12
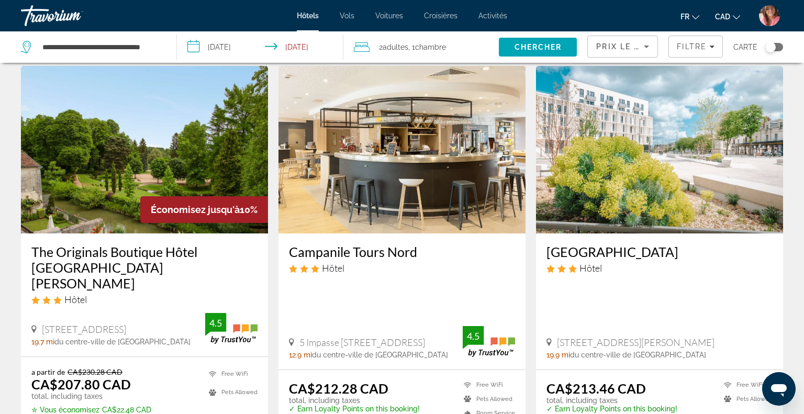
scroll to position [33, 0]
click at [228, 140] on img "Main content" at bounding box center [144, 149] width 247 height 167
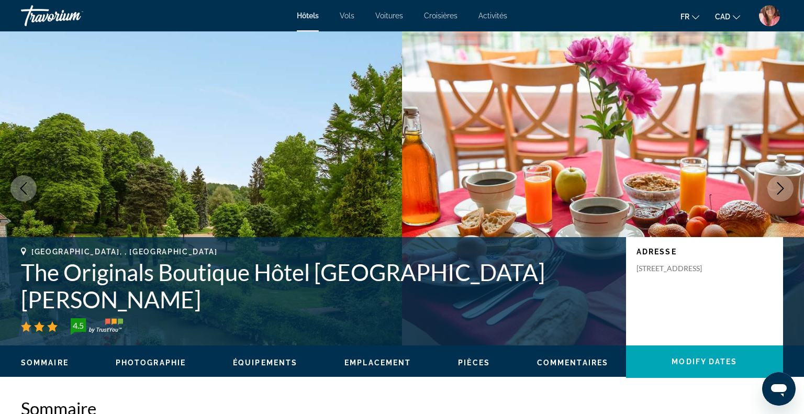
click at [774, 186] on icon "Next image" at bounding box center [780, 188] width 13 height 13
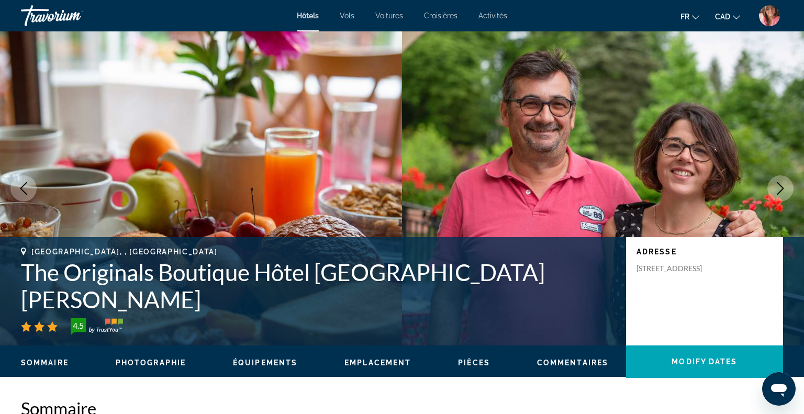
click at [774, 186] on icon "Next image" at bounding box center [780, 188] width 13 height 13
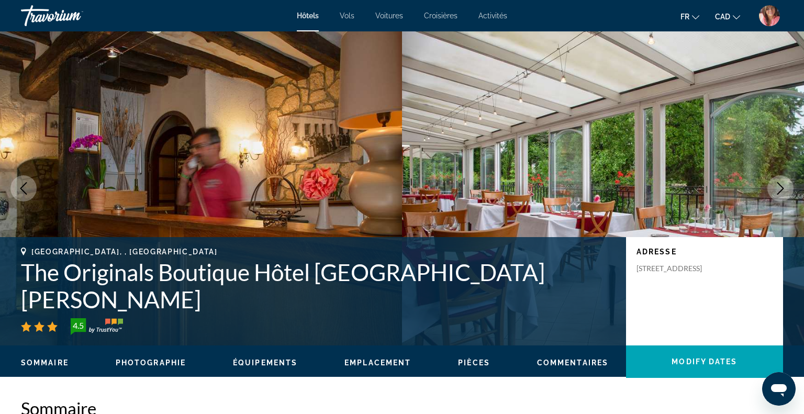
click at [774, 186] on icon "Next image" at bounding box center [780, 188] width 13 height 13
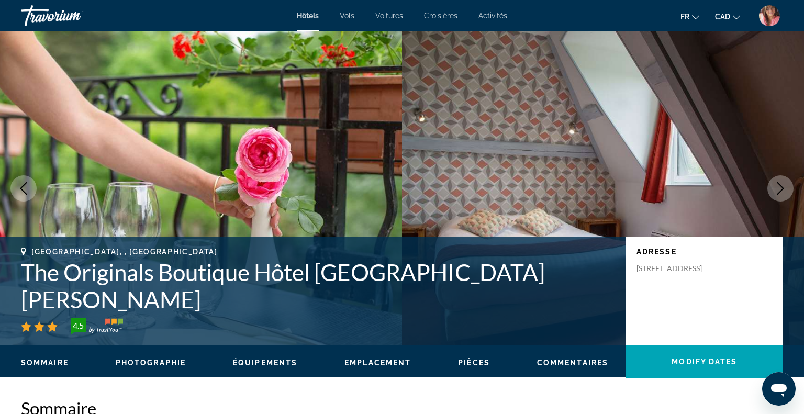
click at [774, 186] on icon "Next image" at bounding box center [780, 188] width 13 height 13
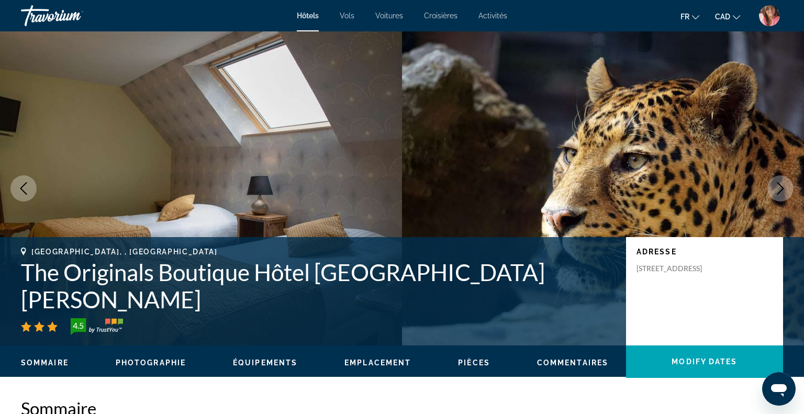
click at [774, 186] on icon "Next image" at bounding box center [780, 188] width 13 height 13
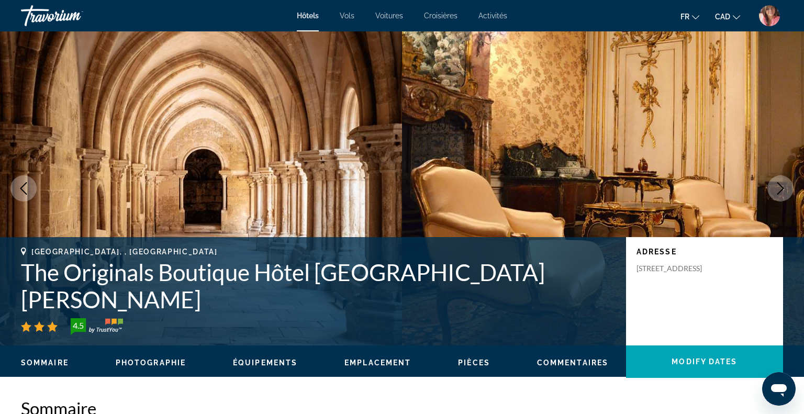
click at [774, 186] on icon "Next image" at bounding box center [780, 188] width 13 height 13
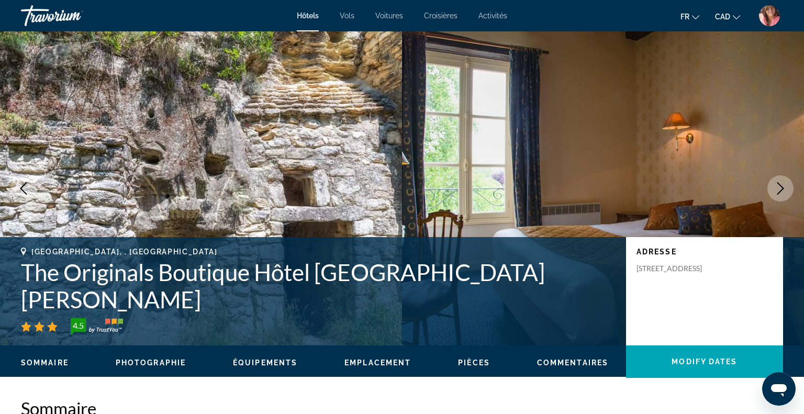
click at [774, 186] on icon "Next image" at bounding box center [780, 188] width 13 height 13
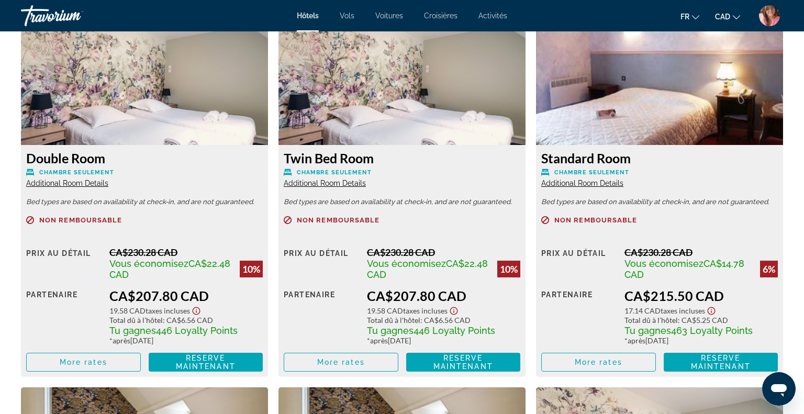
scroll to position [1473, 0]
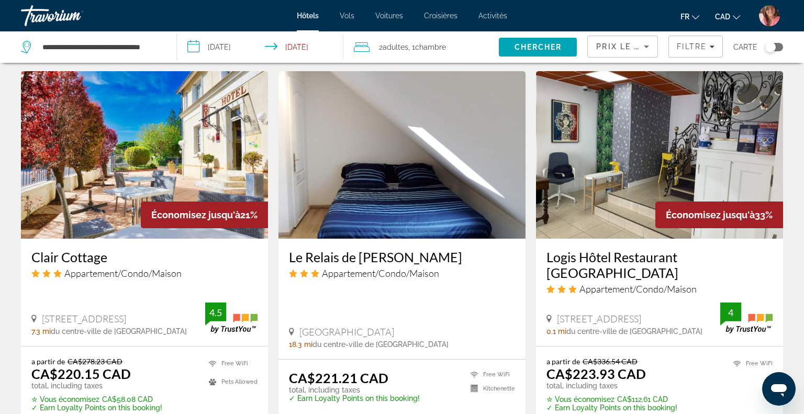
scroll to position [846, 0]
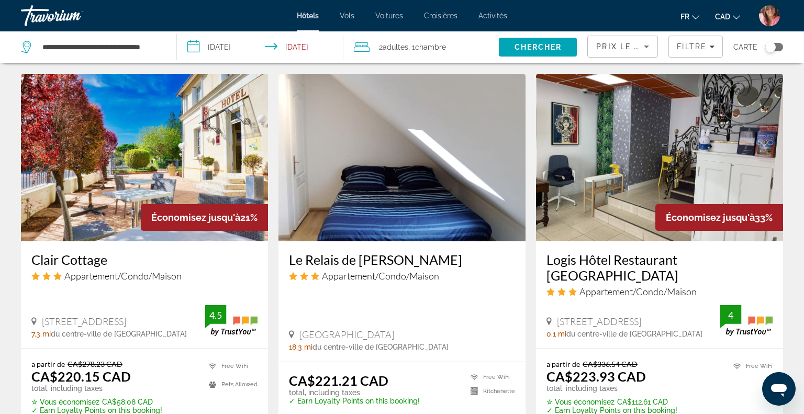
click at [701, 119] on img "Main content" at bounding box center [659, 157] width 247 height 167
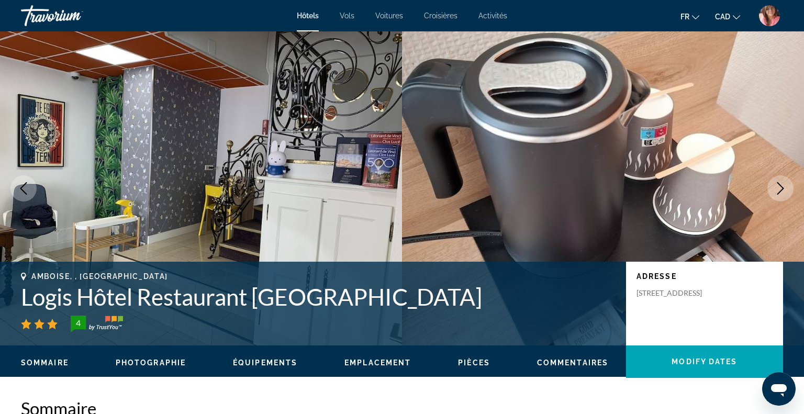
click at [776, 192] on icon "Next image" at bounding box center [780, 188] width 13 height 13
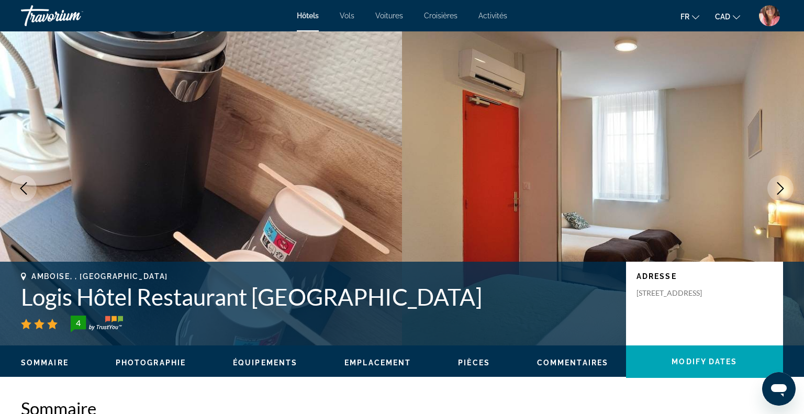
click at [776, 192] on icon "Next image" at bounding box center [780, 188] width 13 height 13
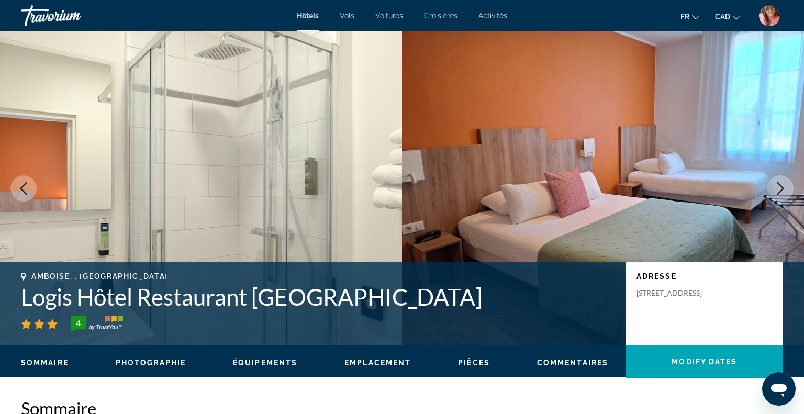
click at [776, 192] on icon "Next image" at bounding box center [780, 188] width 13 height 13
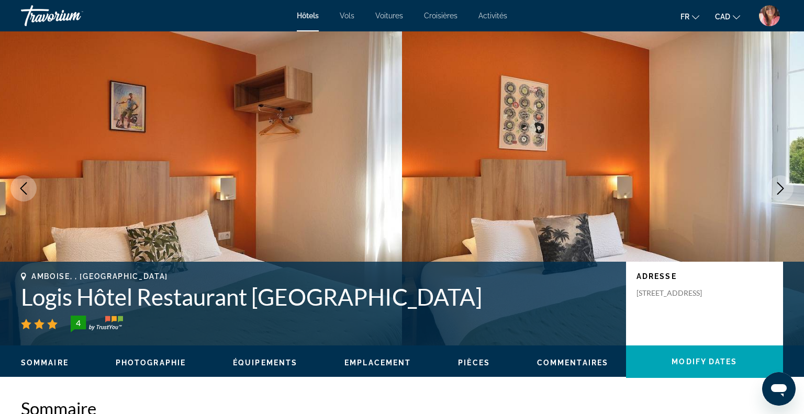
click at [776, 192] on icon "Next image" at bounding box center [780, 188] width 13 height 13
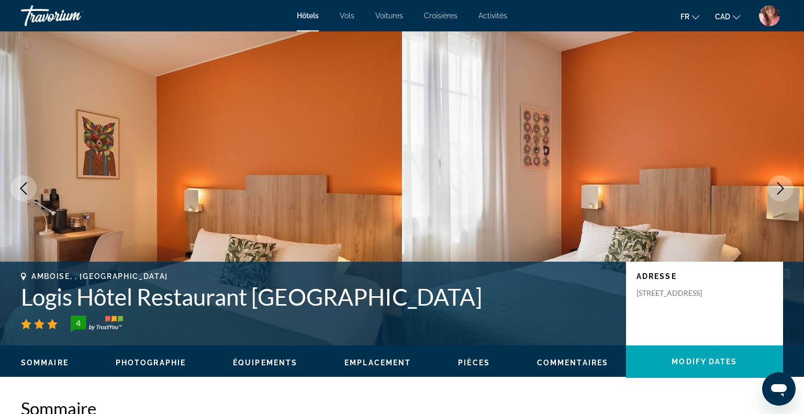
click at [776, 192] on icon "Next image" at bounding box center [780, 188] width 13 height 13
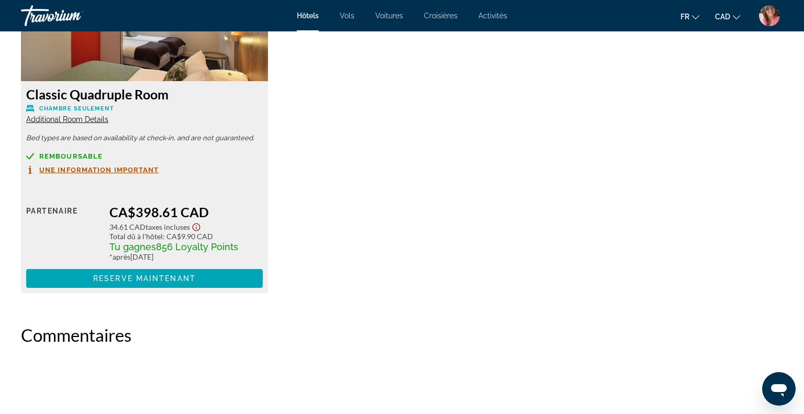
scroll to position [2259, 0]
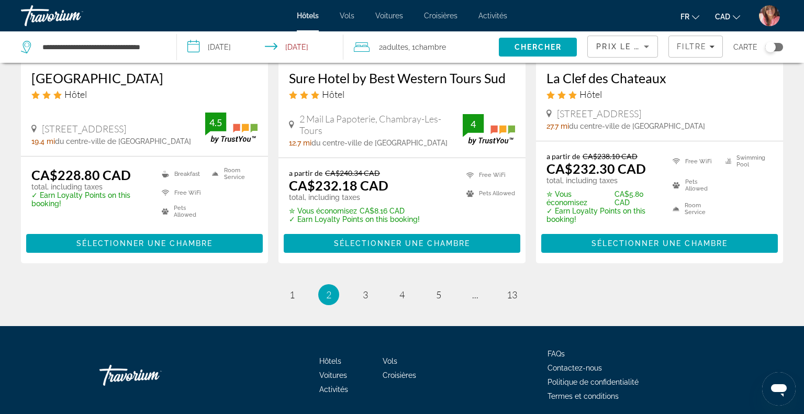
scroll to position [1438, 0]
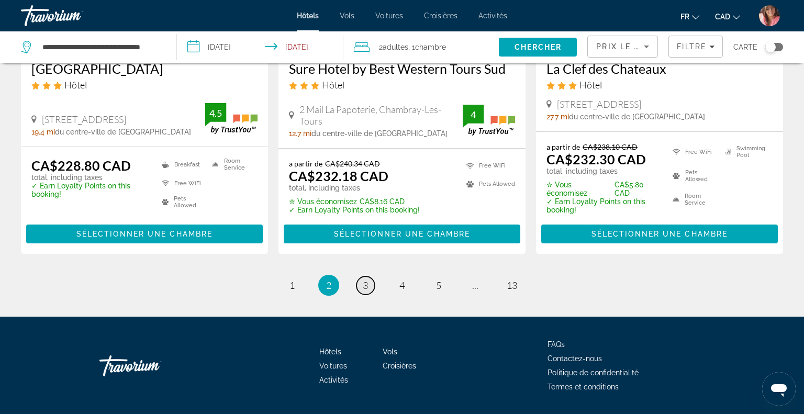
click at [360, 276] on link "page 3" at bounding box center [365, 285] width 18 height 18
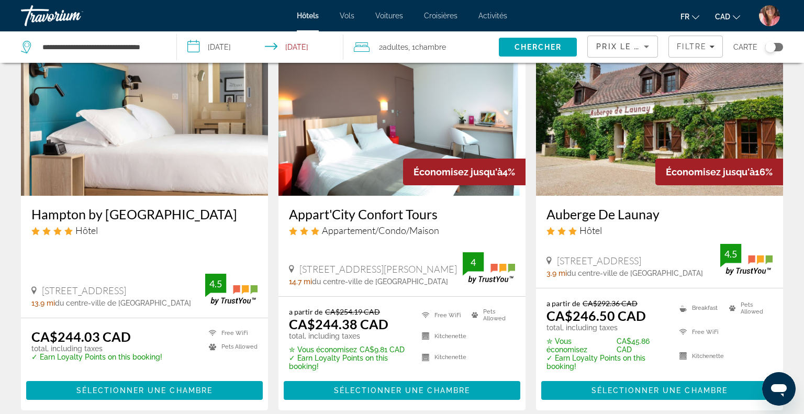
scroll to position [458, 0]
click at [634, 144] on img "Main content" at bounding box center [659, 111] width 247 height 167
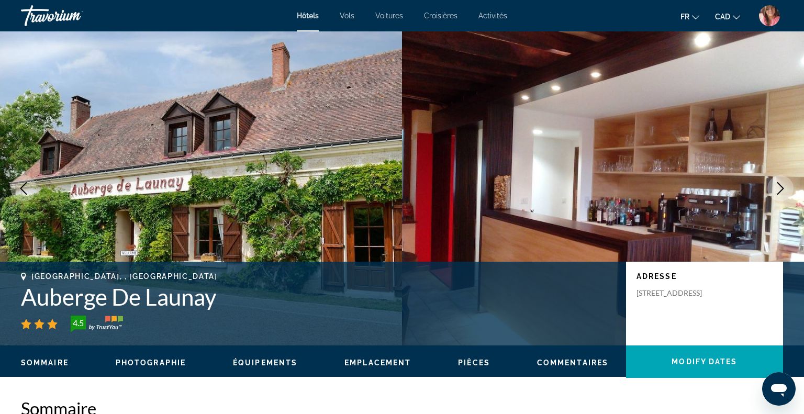
click at [776, 188] on icon "Next image" at bounding box center [780, 188] width 13 height 13
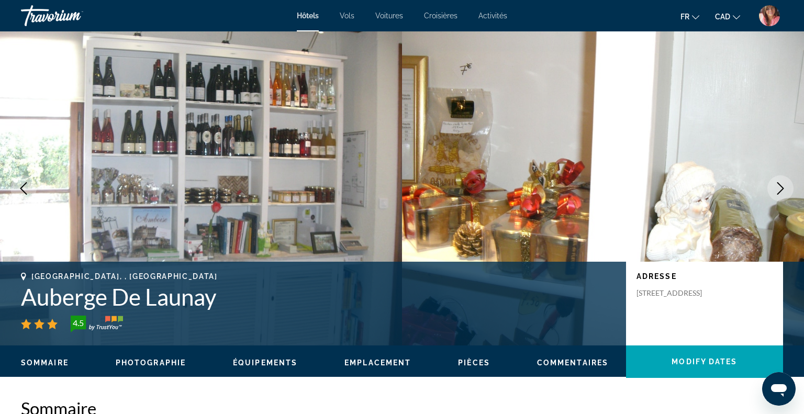
click at [776, 188] on icon "Next image" at bounding box center [780, 188] width 13 height 13
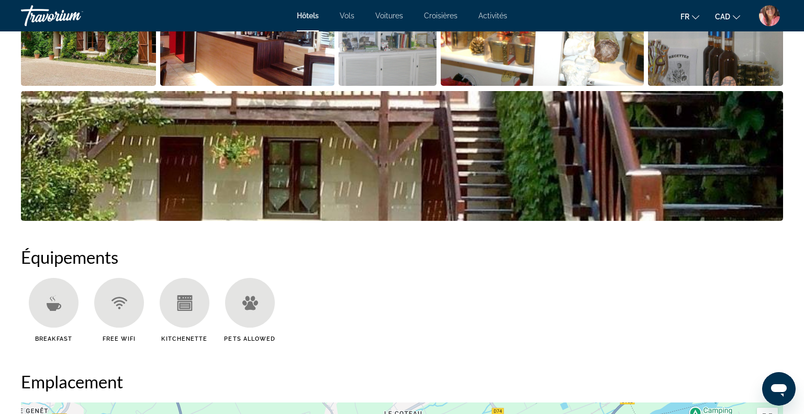
scroll to position [652, 0]
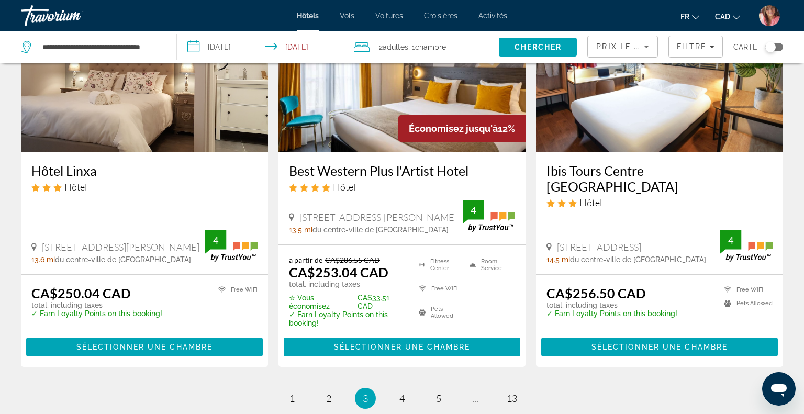
scroll to position [1434, 0]
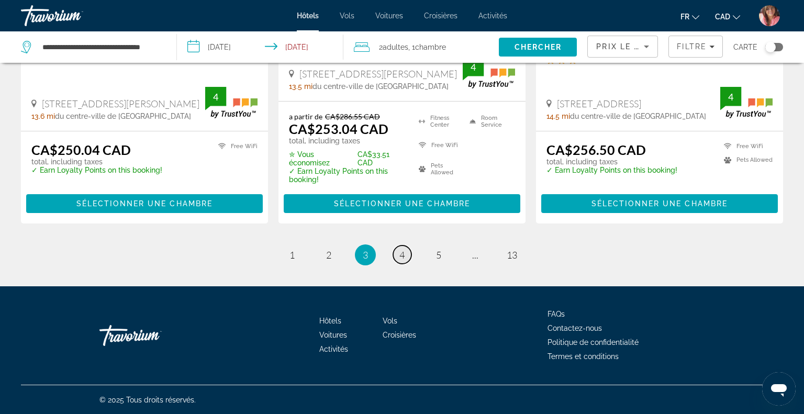
click at [400, 263] on link "page 4" at bounding box center [402, 254] width 18 height 18
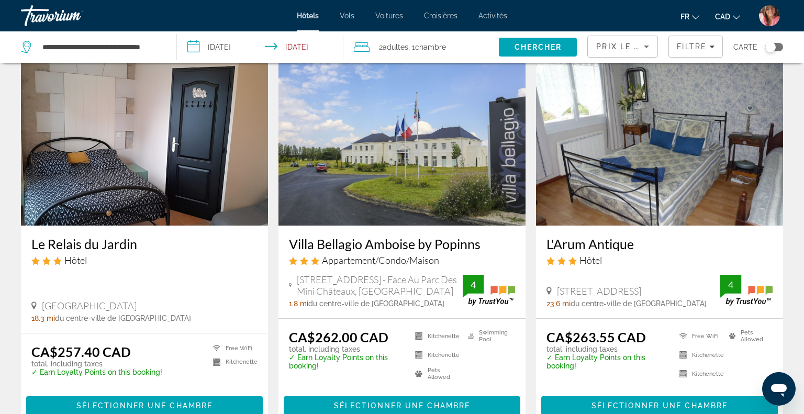
scroll to position [43, 0]
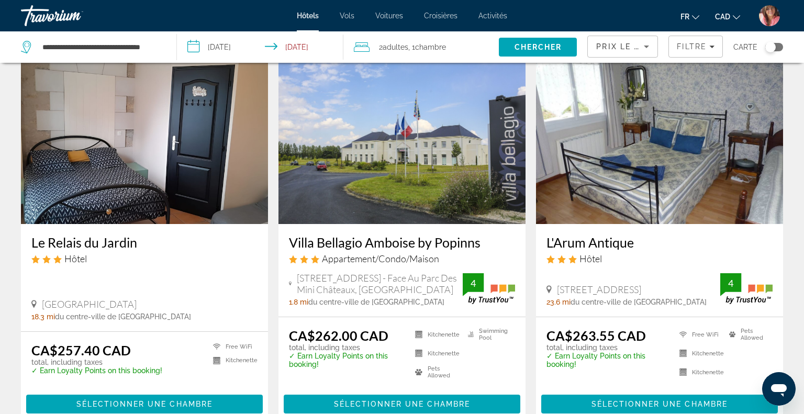
click at [408, 196] on img "Main content" at bounding box center [401, 140] width 247 height 167
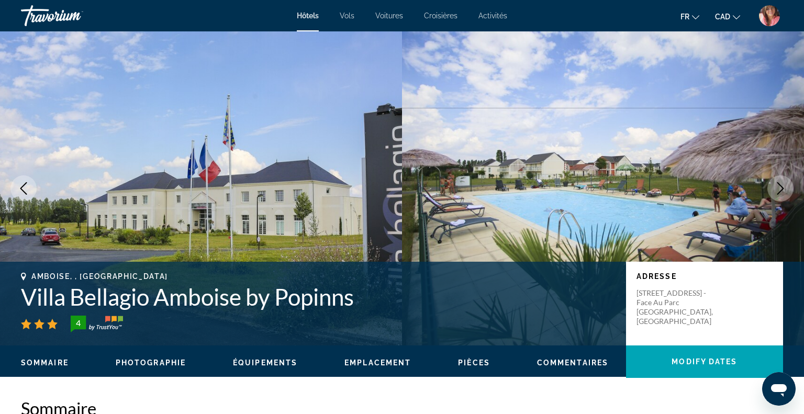
click at [779, 189] on icon "Next image" at bounding box center [780, 188] width 13 height 13
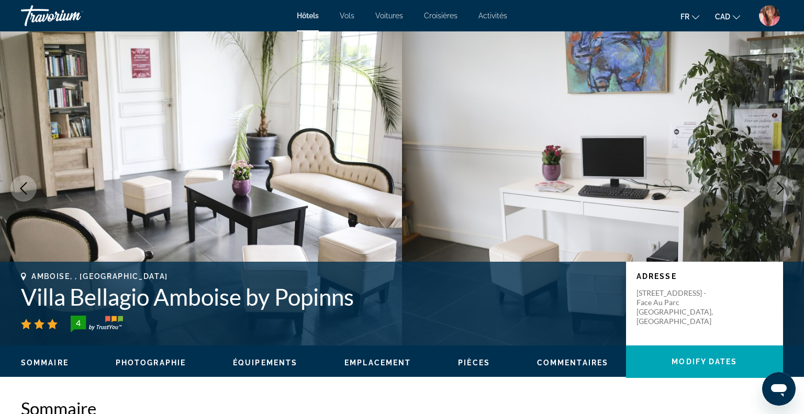
click at [779, 189] on icon "Next image" at bounding box center [780, 188] width 13 height 13
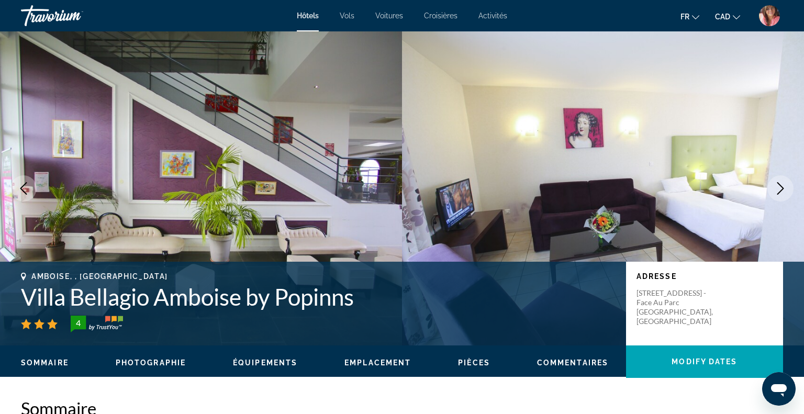
click at [779, 189] on icon "Next image" at bounding box center [780, 188] width 13 height 13
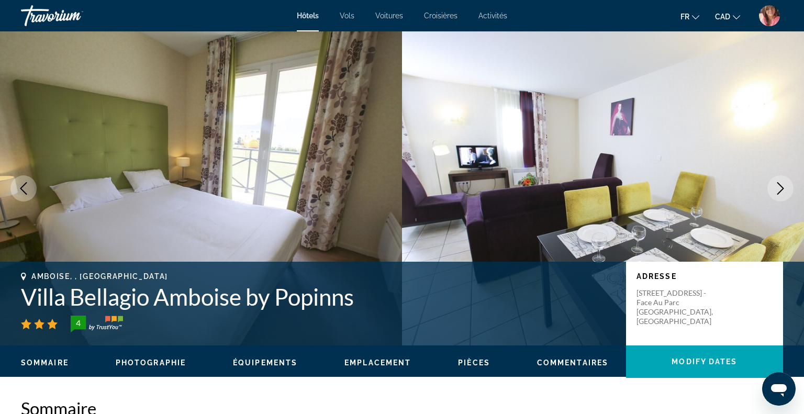
click at [779, 189] on icon "Next image" at bounding box center [780, 188] width 13 height 13
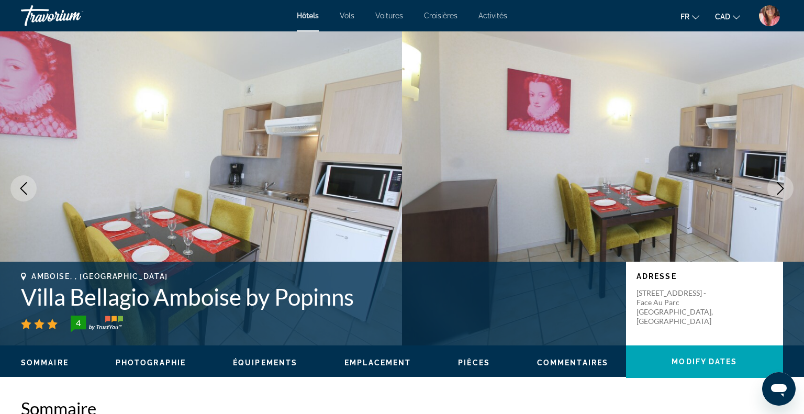
click at [779, 189] on icon "Next image" at bounding box center [780, 188] width 13 height 13
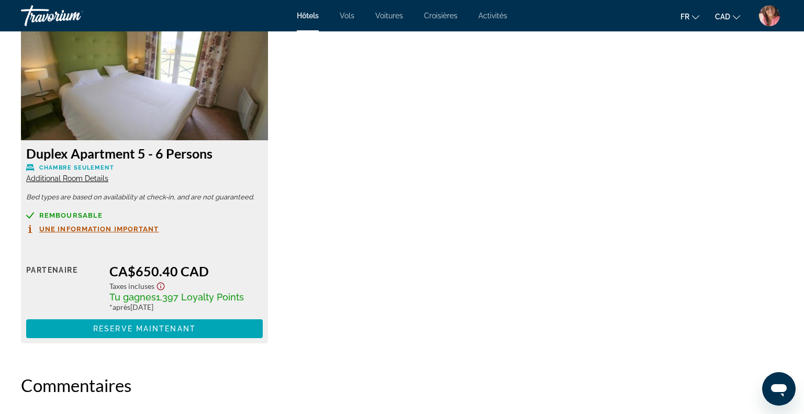
scroll to position [1823, 0]
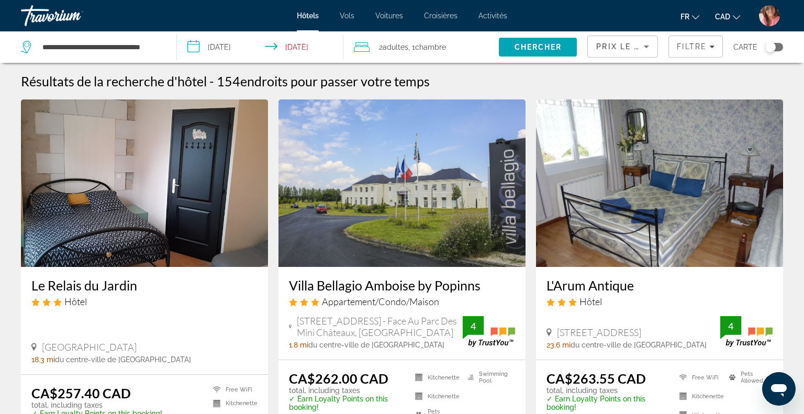
click at [352, 186] on img "Main content" at bounding box center [401, 182] width 247 height 167
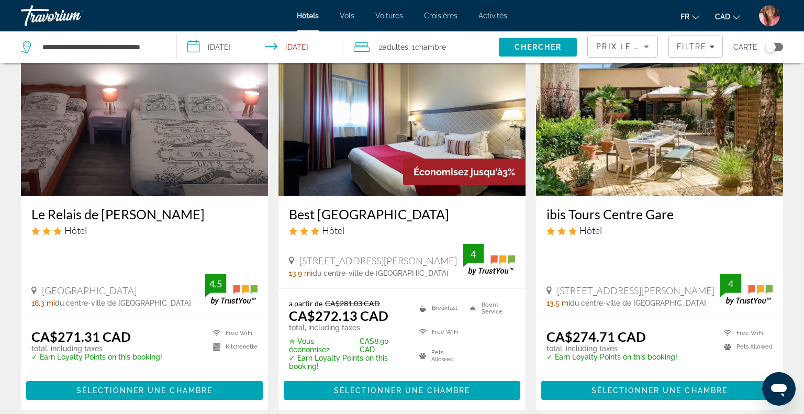
scroll to position [849, 0]
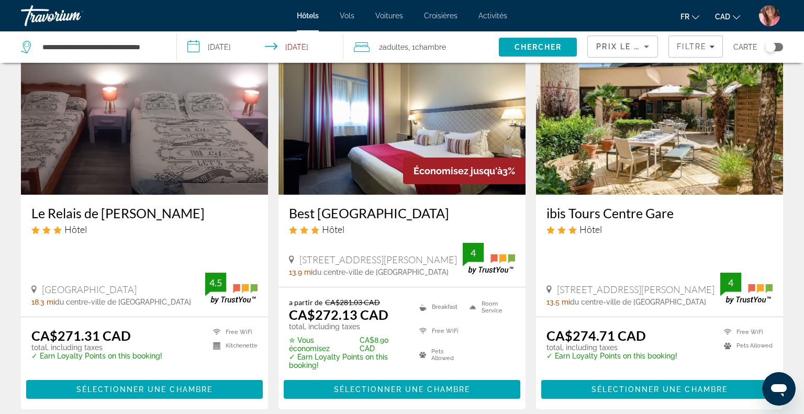
click at [689, 111] on img "Main content" at bounding box center [659, 110] width 247 height 167
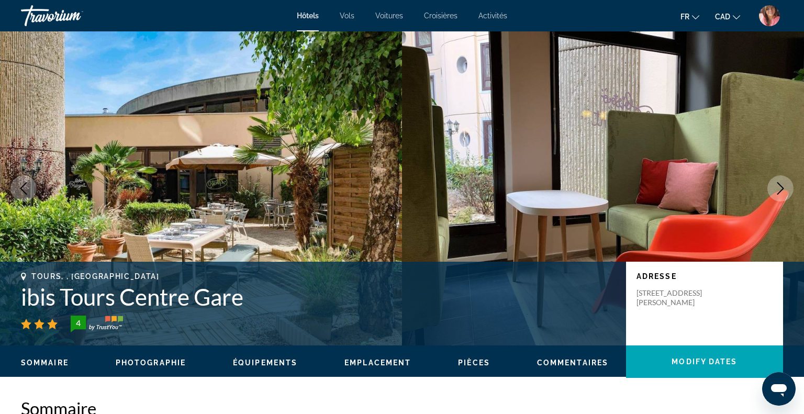
click at [774, 187] on icon "Next image" at bounding box center [780, 188] width 13 height 13
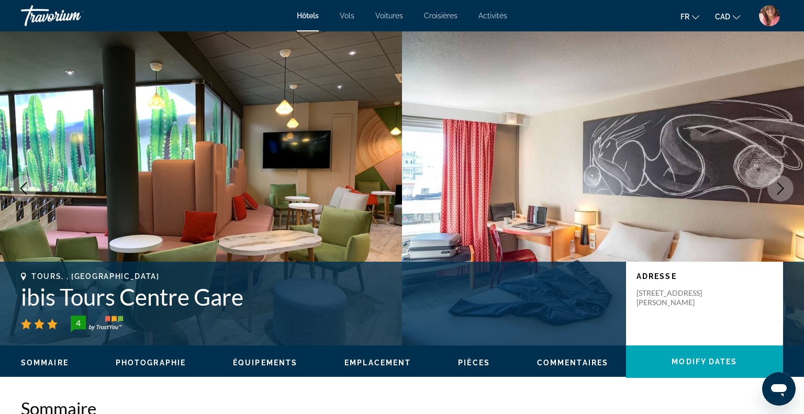
click at [774, 187] on icon "Next image" at bounding box center [780, 188] width 13 height 13
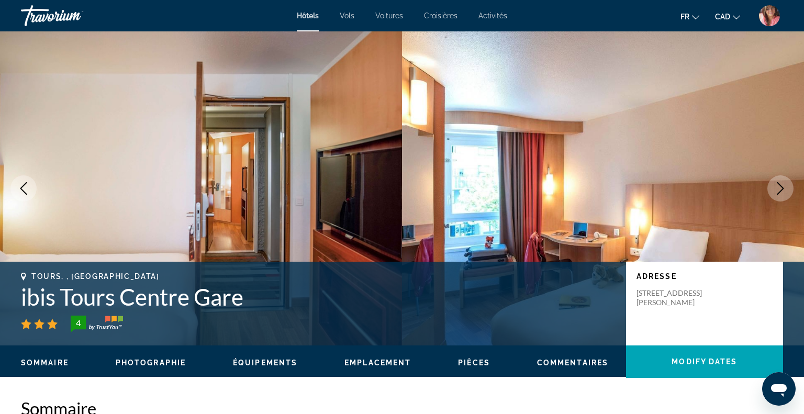
click at [774, 187] on icon "Next image" at bounding box center [780, 188] width 13 height 13
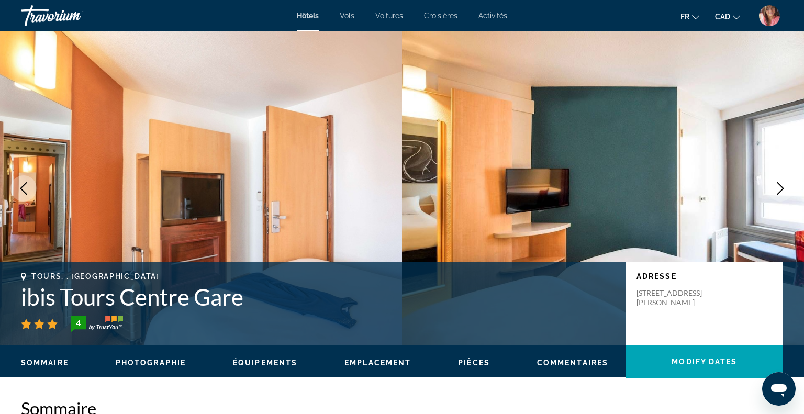
click at [774, 187] on icon "Next image" at bounding box center [780, 188] width 13 height 13
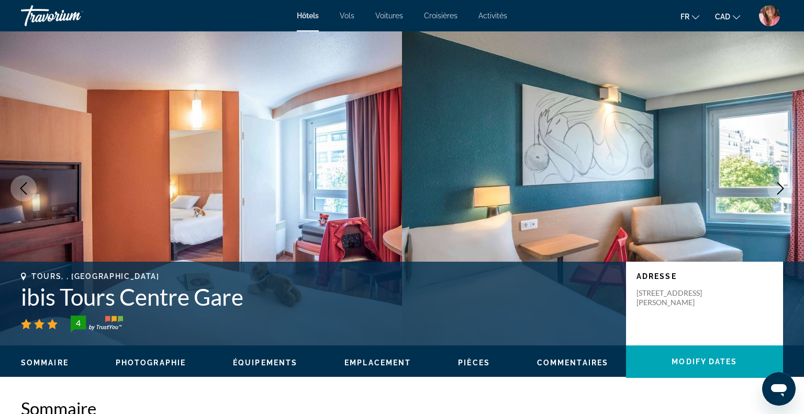
click at [774, 187] on icon "Next image" at bounding box center [780, 188] width 13 height 13
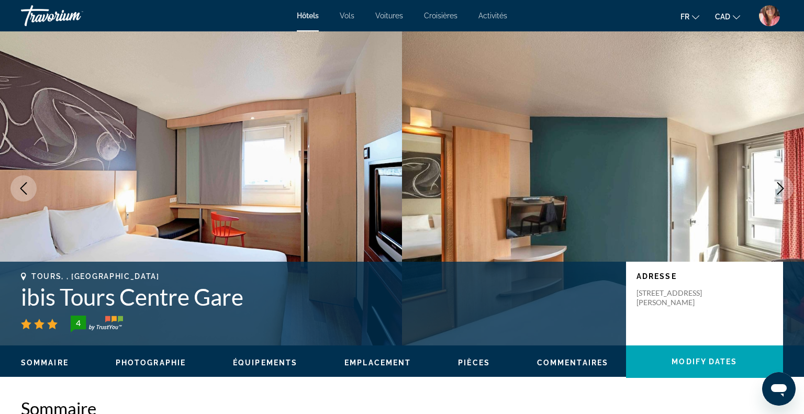
click at [774, 187] on icon "Next image" at bounding box center [780, 188] width 13 height 13
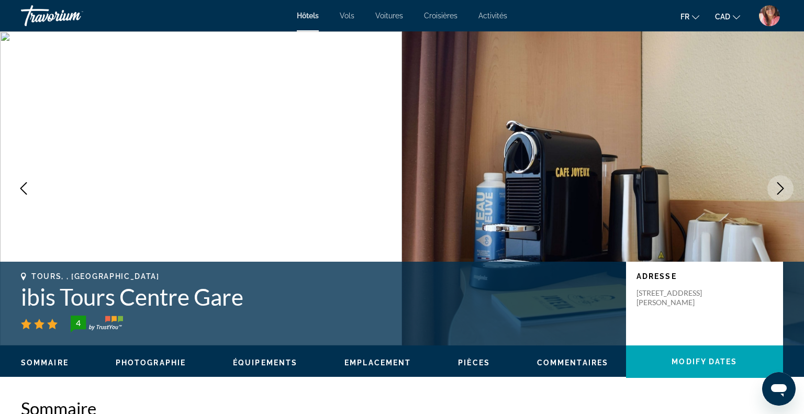
click at [774, 187] on icon "Next image" at bounding box center [780, 188] width 13 height 13
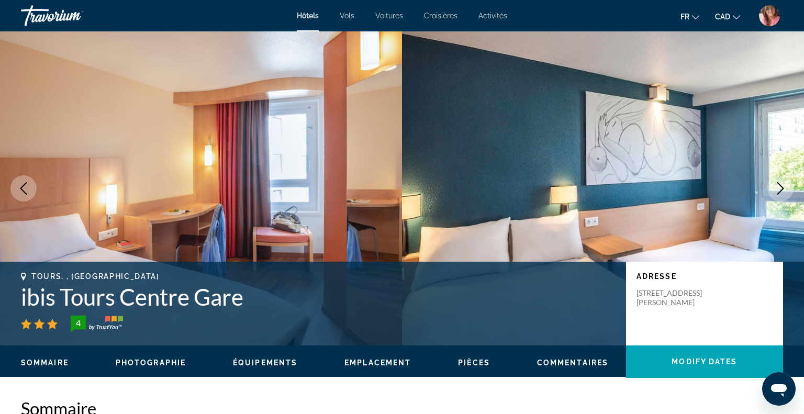
click at [774, 187] on icon "Next image" at bounding box center [780, 188] width 13 height 13
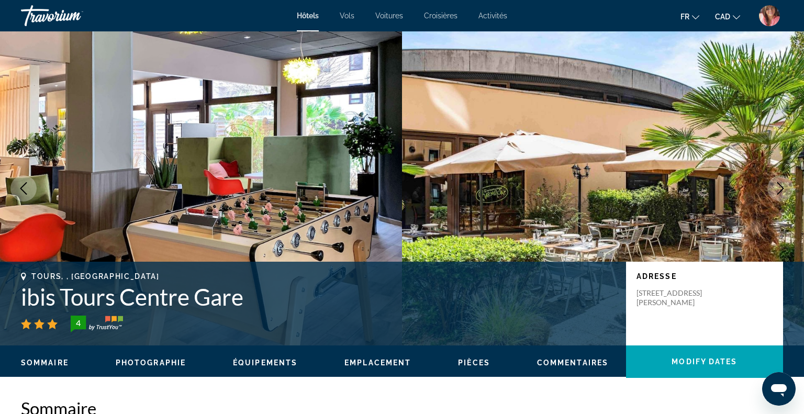
click at [774, 187] on icon "Next image" at bounding box center [780, 188] width 13 height 13
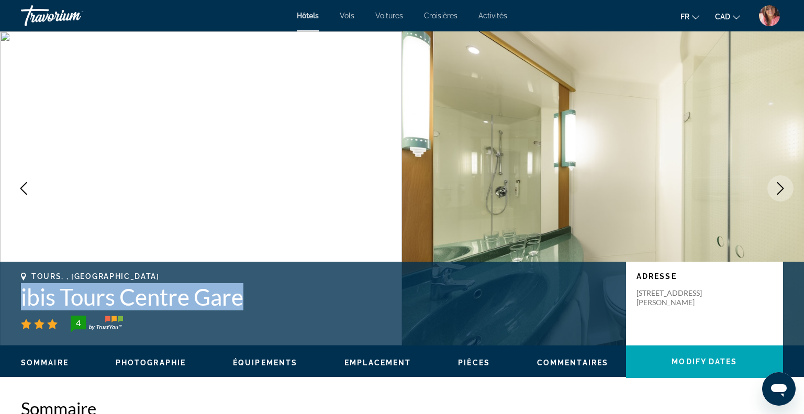
drag, startPoint x: 19, startPoint y: 296, endPoint x: 256, endPoint y: 296, distance: 237.6
click at [256, 296] on div "Tours, , [GEOGRAPHIC_DATA] ibis Tours Centre Gare 4 Adresse [STREET_ADDRESS]" at bounding box center [402, 303] width 804 height 63
copy h1 "ibis Tours Centre Gare"
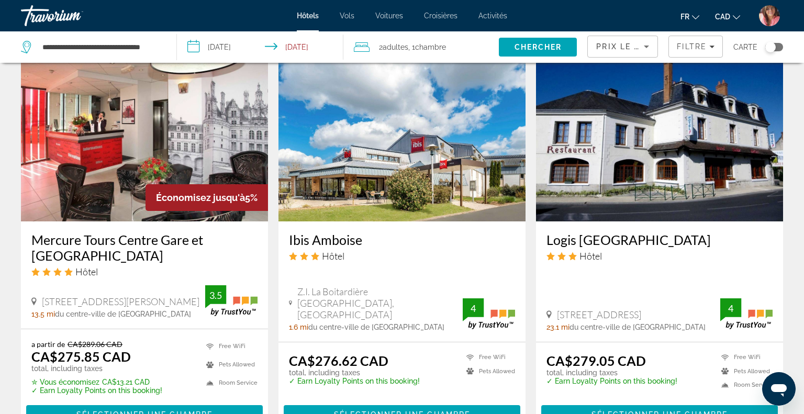
scroll to position [1227, 0]
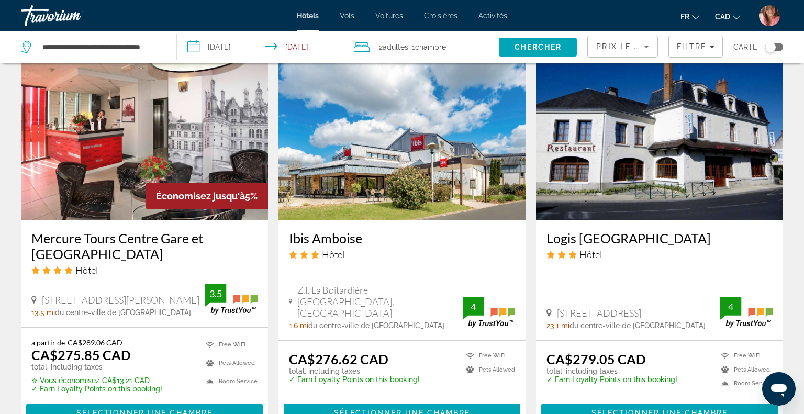
click at [440, 162] on img "Main content" at bounding box center [401, 135] width 247 height 167
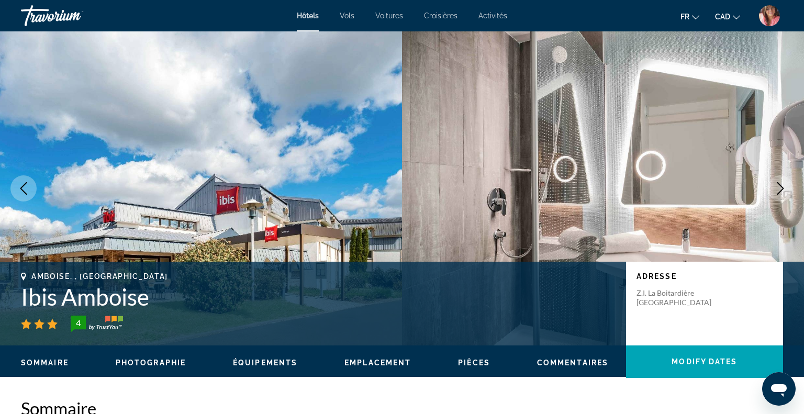
click at [780, 190] on icon "Next image" at bounding box center [780, 188] width 13 height 13
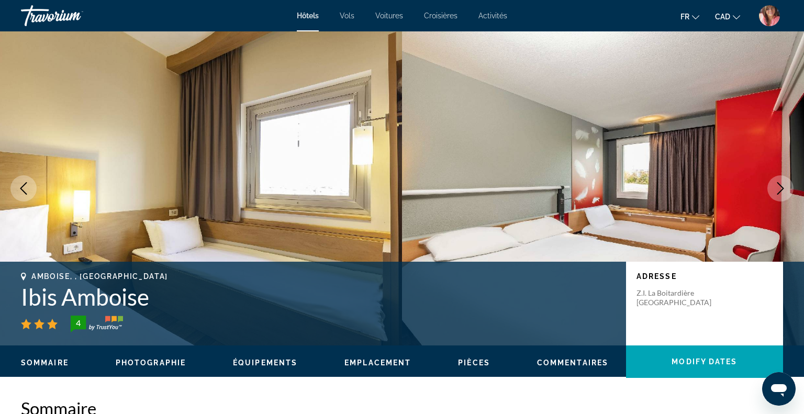
click at [780, 190] on icon "Next image" at bounding box center [780, 188] width 13 height 13
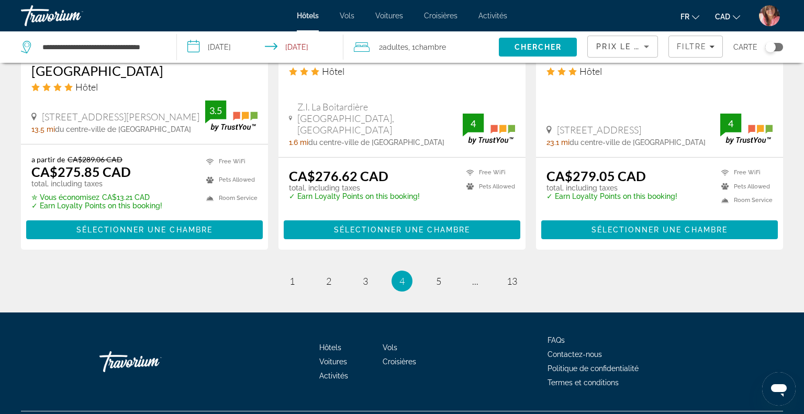
scroll to position [1409, 0]
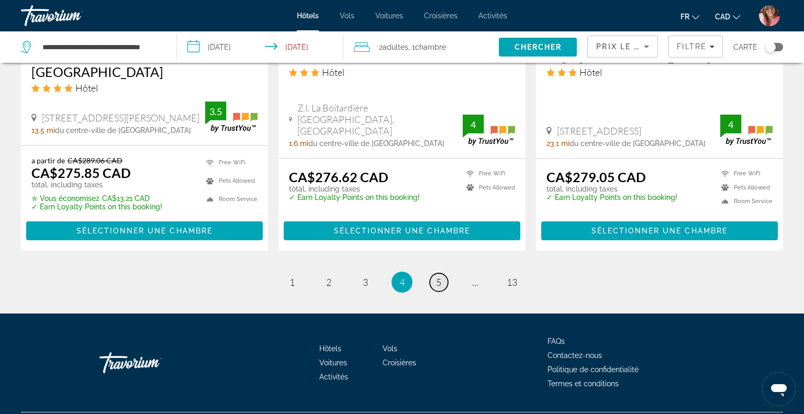
click at [436, 276] on span "5" at bounding box center [438, 282] width 5 height 12
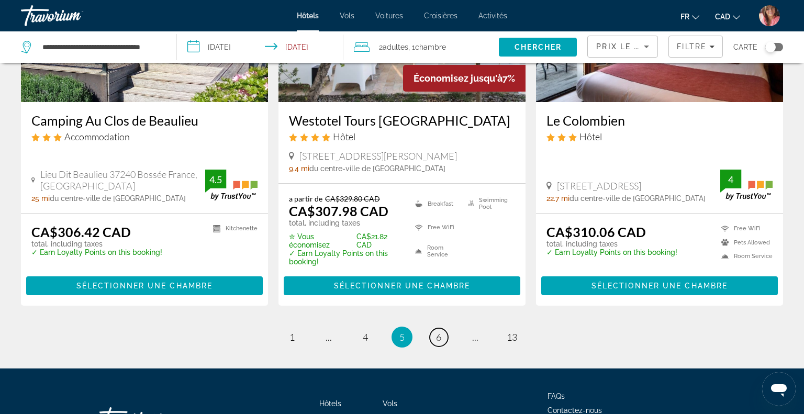
scroll to position [1342, 0]
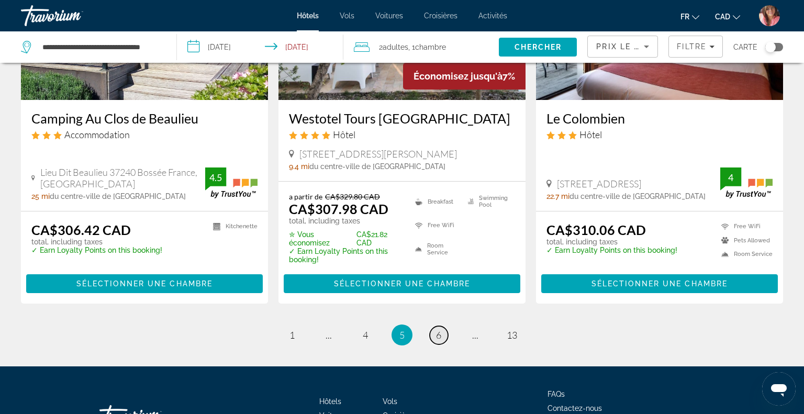
click at [437, 333] on span "6" at bounding box center [438, 335] width 5 height 12
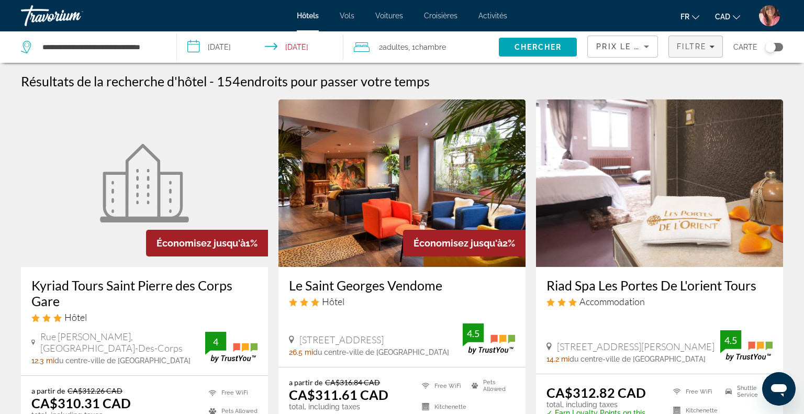
click at [694, 45] on span "Filtre" at bounding box center [692, 46] width 30 height 8
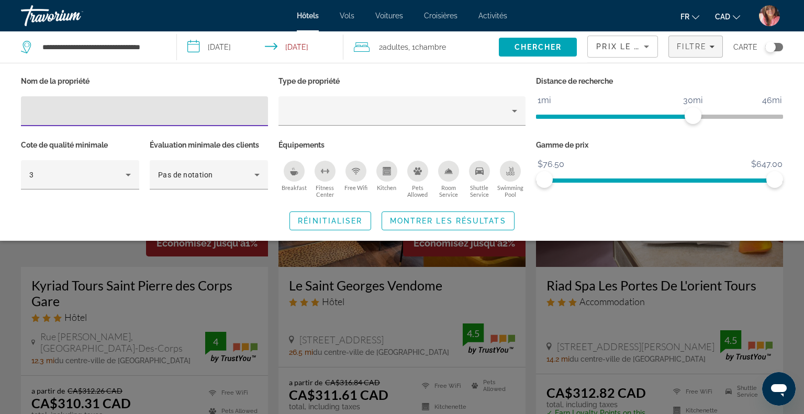
click at [235, 114] on input "Hotel Filters" at bounding box center [144, 111] width 230 height 13
type input "**********"
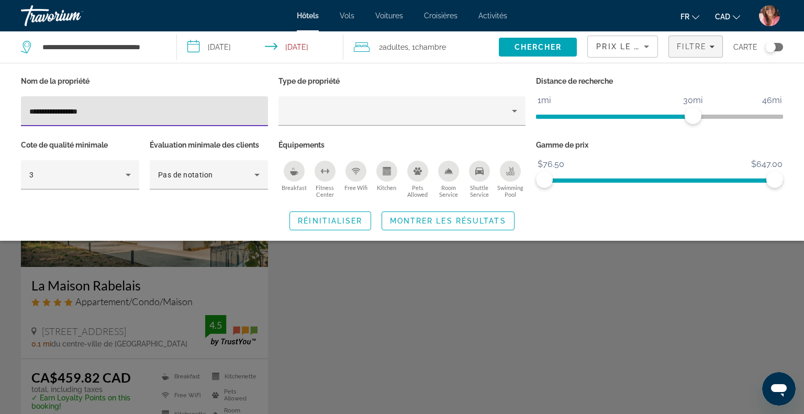
click at [199, 291] on div "Search widget" at bounding box center [402, 285] width 804 height 257
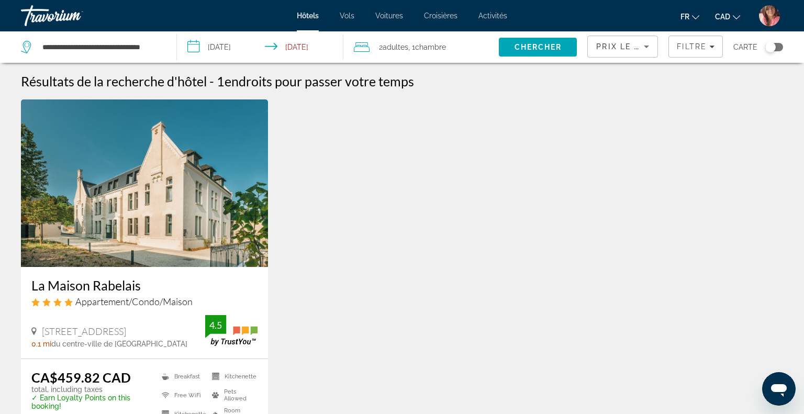
click at [199, 198] on img "Main content" at bounding box center [144, 182] width 247 height 167
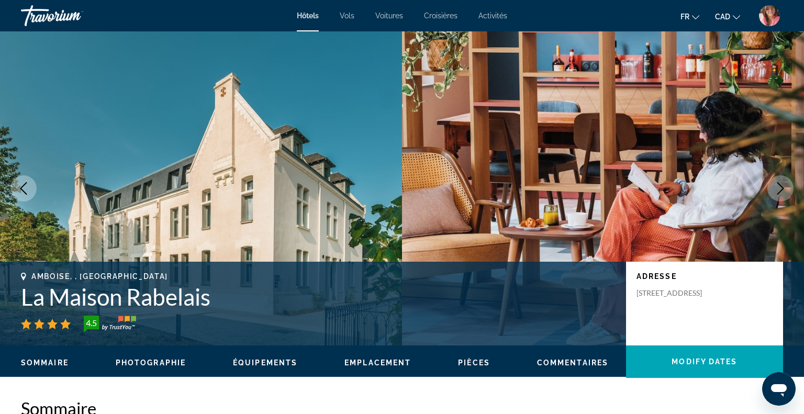
click at [780, 184] on icon "Next image" at bounding box center [780, 188] width 13 height 13
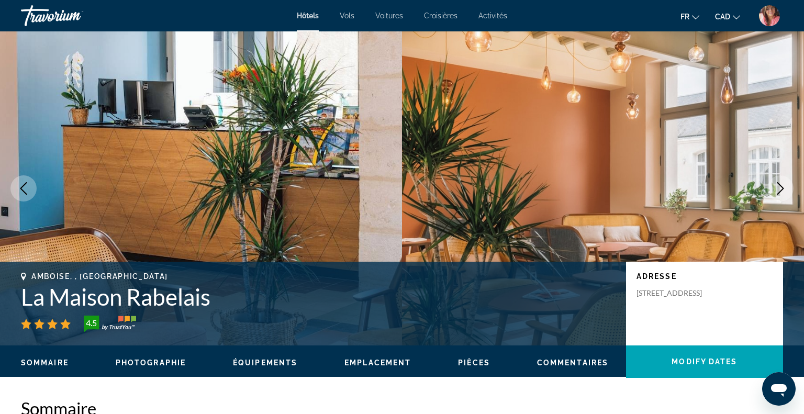
click at [780, 184] on icon "Next image" at bounding box center [780, 188] width 13 height 13
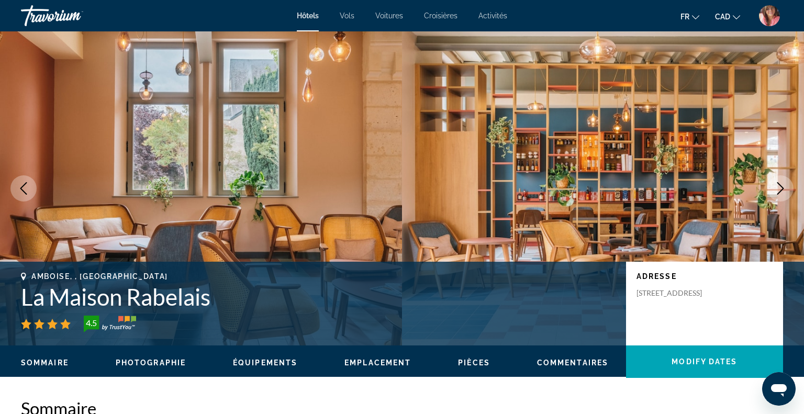
click at [780, 184] on icon "Next image" at bounding box center [780, 188] width 13 height 13
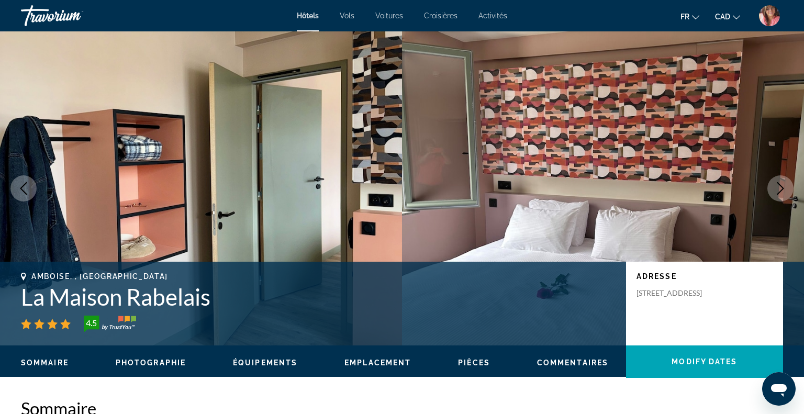
click at [780, 184] on icon "Next image" at bounding box center [780, 188] width 13 height 13
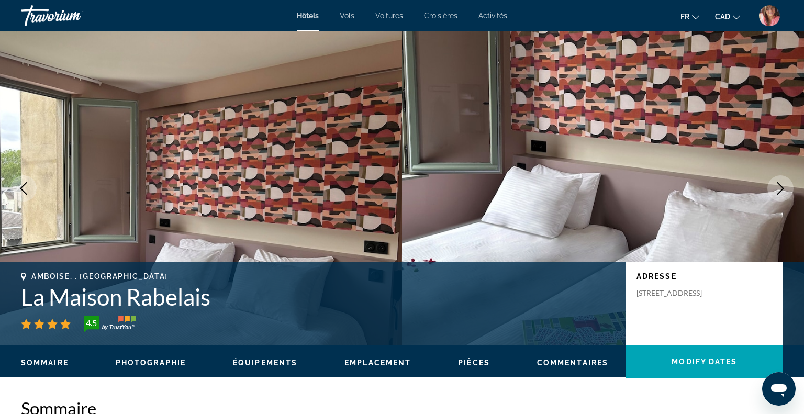
click at [780, 184] on icon "Next image" at bounding box center [780, 188] width 13 height 13
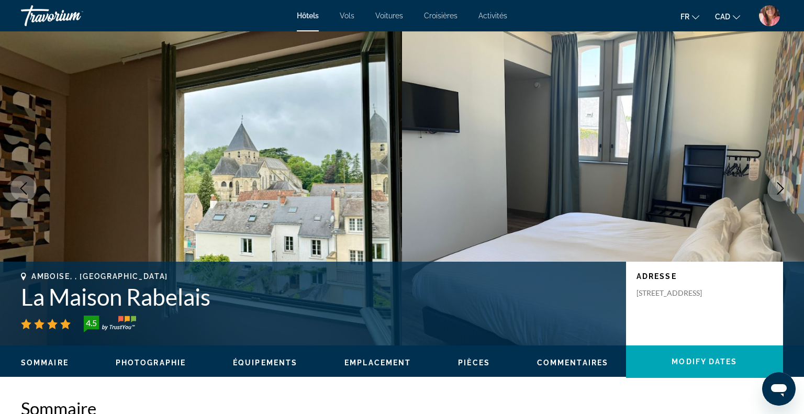
click at [780, 184] on icon "Next image" at bounding box center [780, 188] width 13 height 13
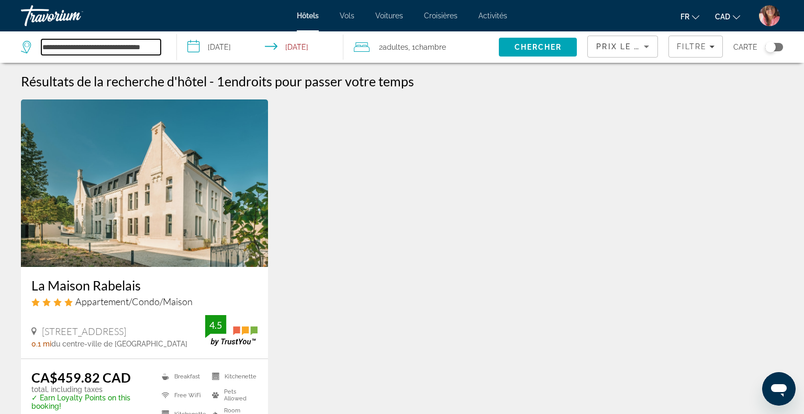
click at [89, 46] on input "**********" at bounding box center [100, 47] width 119 height 16
paste input "Search hotel destination"
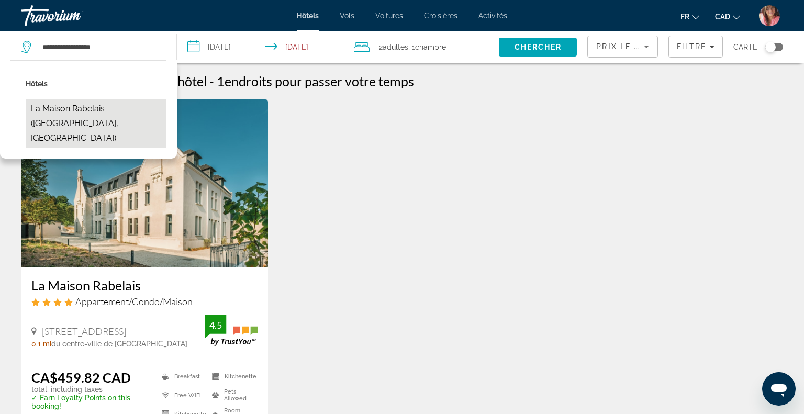
click at [102, 115] on button "La Maison Rabelais ([GEOGRAPHIC_DATA], [GEOGRAPHIC_DATA])" at bounding box center [96, 123] width 141 height 49
type input "**********"
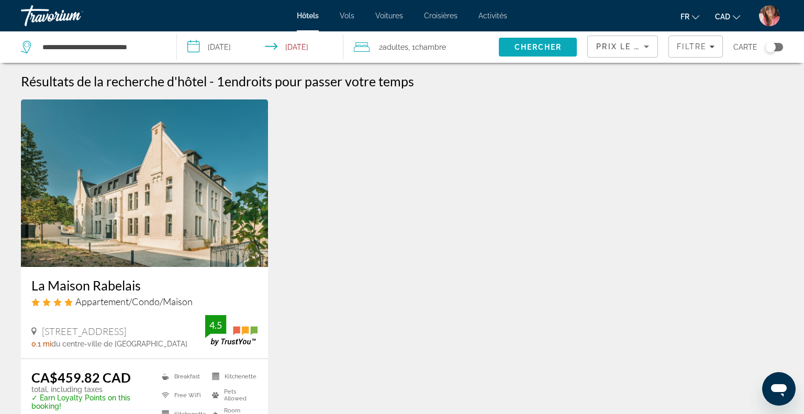
click at [536, 45] on span "Chercher" at bounding box center [538, 47] width 48 height 8
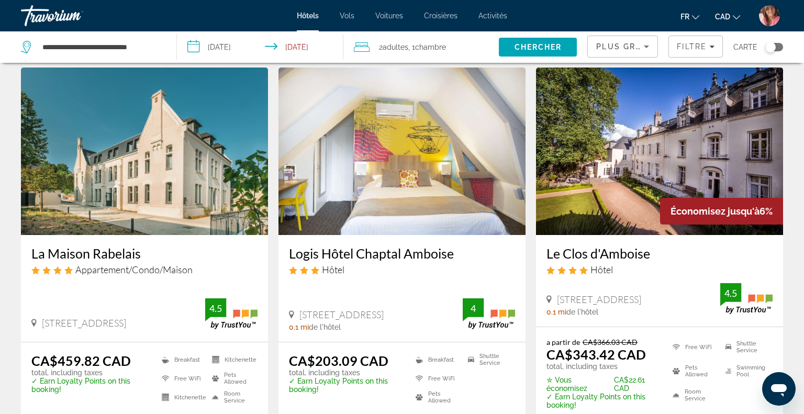
scroll to position [36, 0]
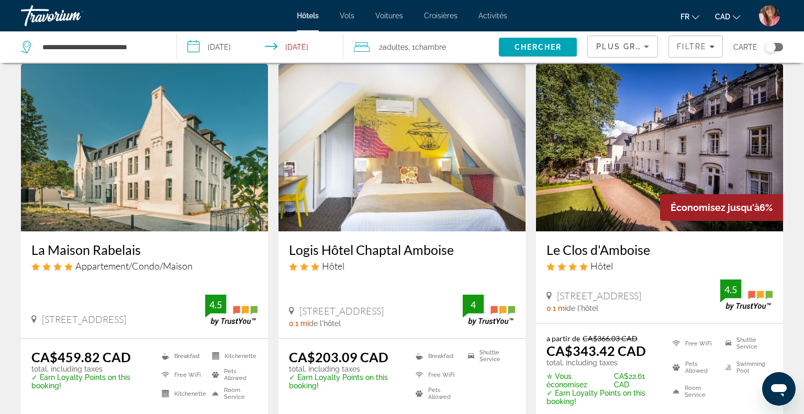
click at [423, 144] on img "Main content" at bounding box center [401, 147] width 247 height 167
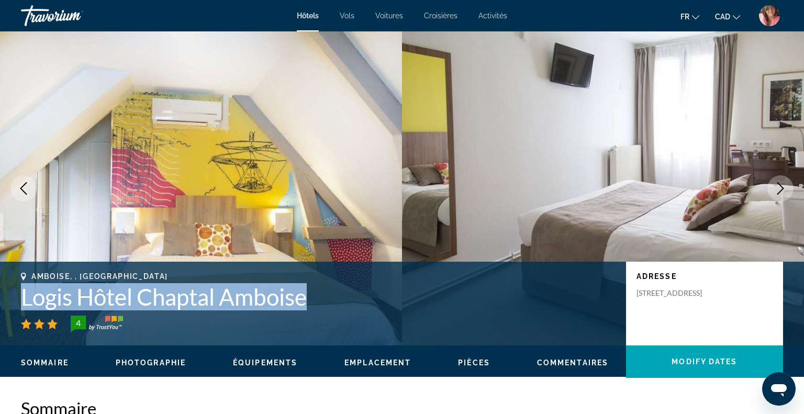
drag, startPoint x: 23, startPoint y: 293, endPoint x: 312, endPoint y: 291, distance: 289.4
click at [312, 291] on h1 "Logis Hôtel Chaptal Amboise" at bounding box center [318, 296] width 594 height 27
copy h1 "Logis Hôtel Chaptal Amboise"
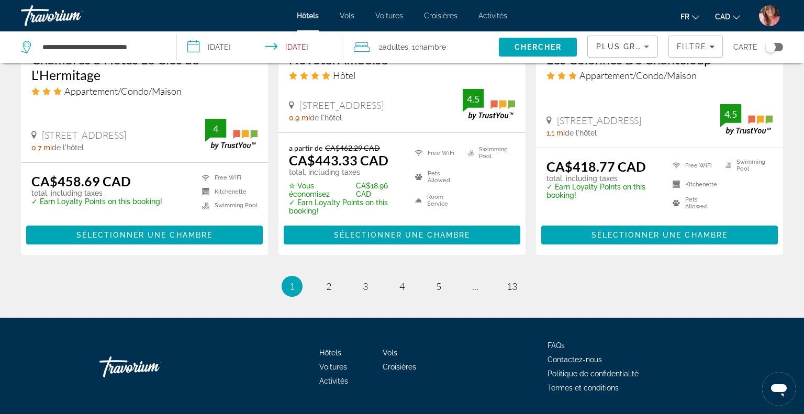
scroll to position [1423, 0]
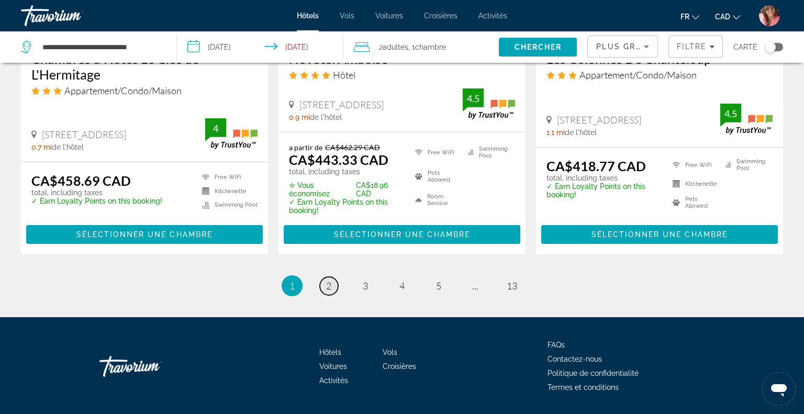
click at [322, 277] on link "page 2" at bounding box center [329, 286] width 18 height 18
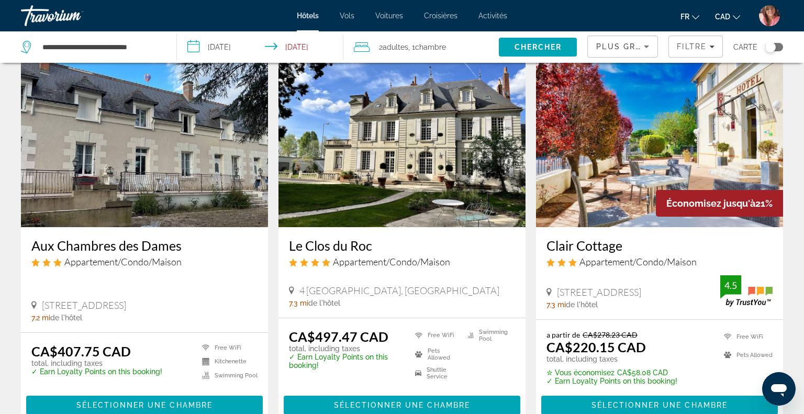
scroll to position [1245, 0]
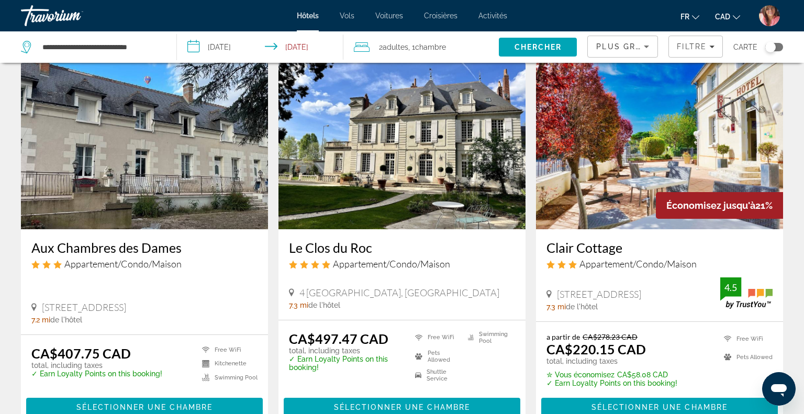
click at [703, 137] on img "Main content" at bounding box center [659, 145] width 247 height 167
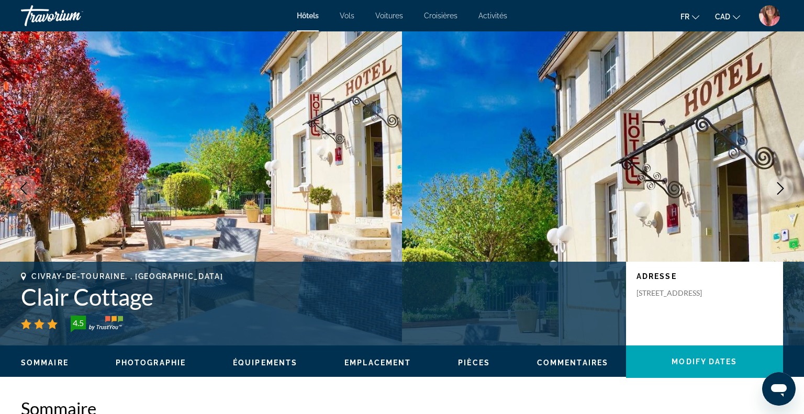
click at [778, 187] on icon "Next image" at bounding box center [780, 188] width 13 height 13
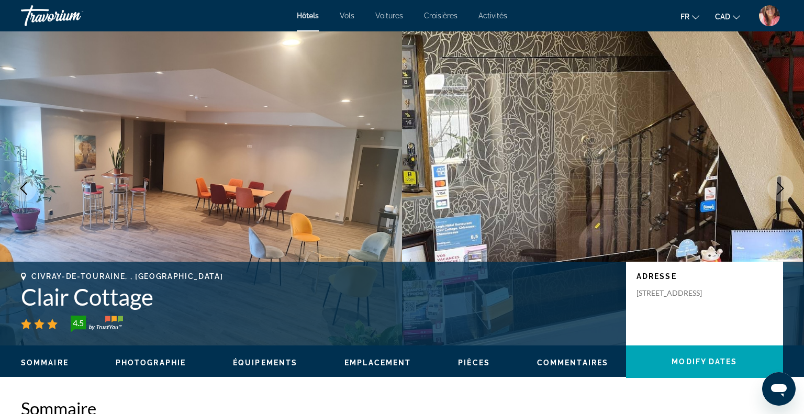
click at [772, 190] on button "Next image" at bounding box center [780, 188] width 26 height 26
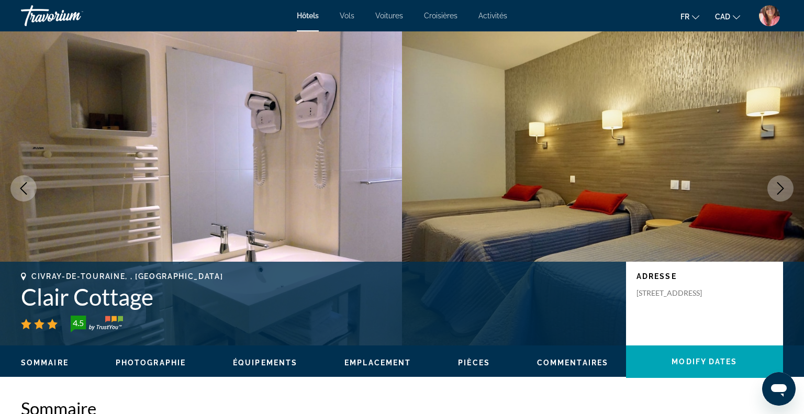
click at [772, 190] on button "Next image" at bounding box center [780, 188] width 26 height 26
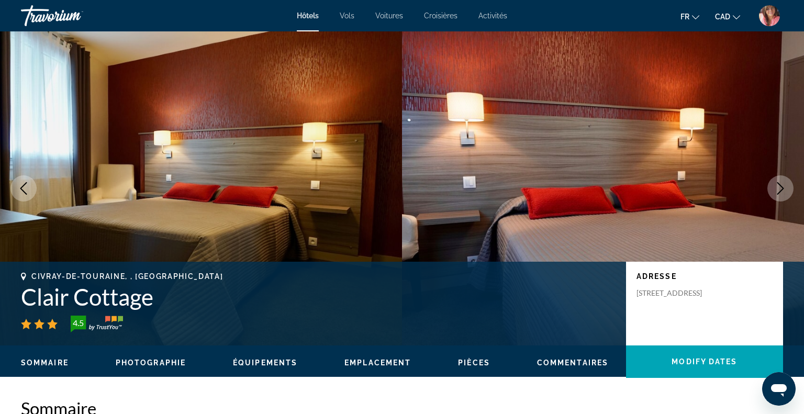
click at [772, 190] on button "Next image" at bounding box center [780, 188] width 26 height 26
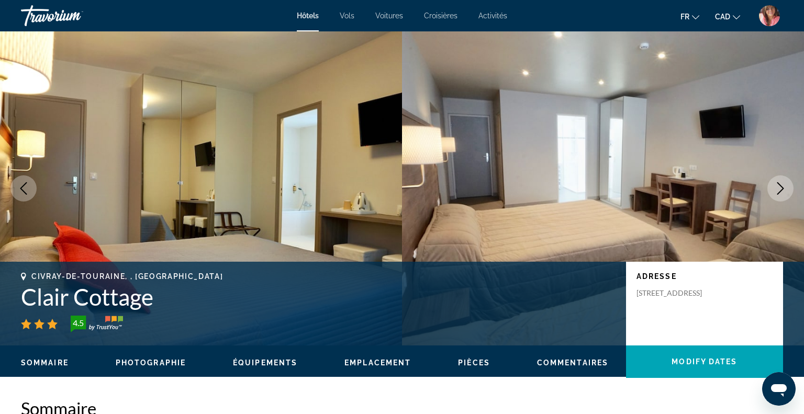
click at [772, 190] on button "Next image" at bounding box center [780, 188] width 26 height 26
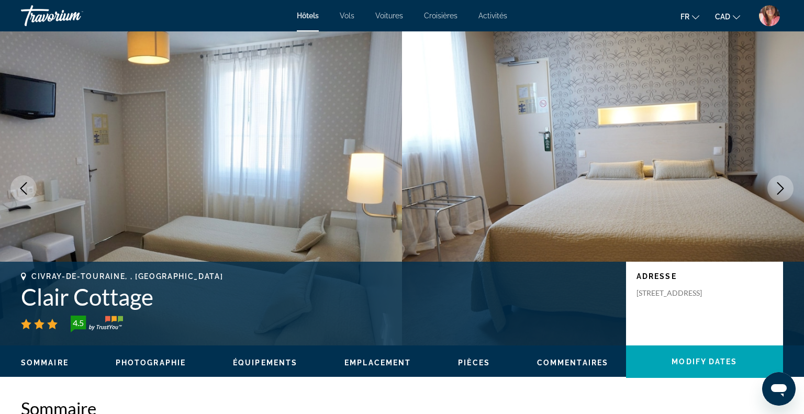
click at [772, 190] on button "Next image" at bounding box center [780, 188] width 26 height 26
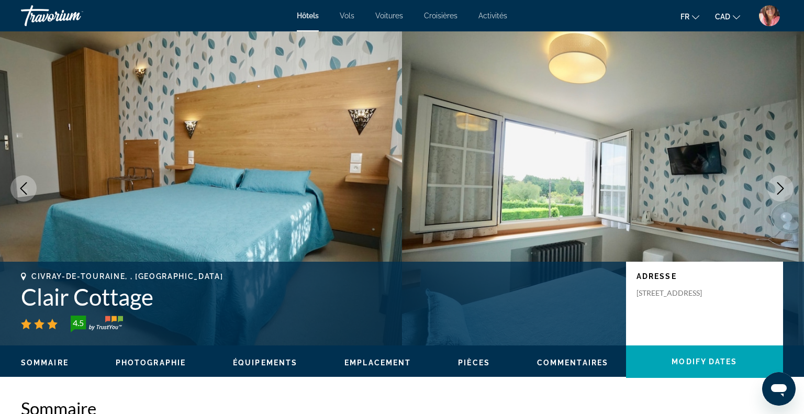
click at [772, 190] on button "Next image" at bounding box center [780, 188] width 26 height 26
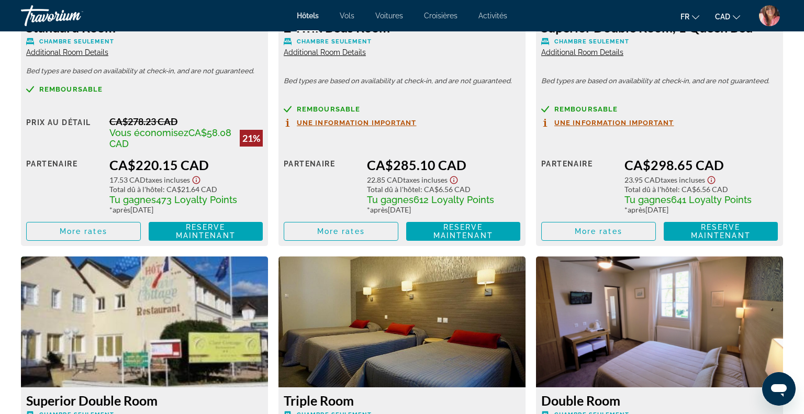
scroll to position [1645, 0]
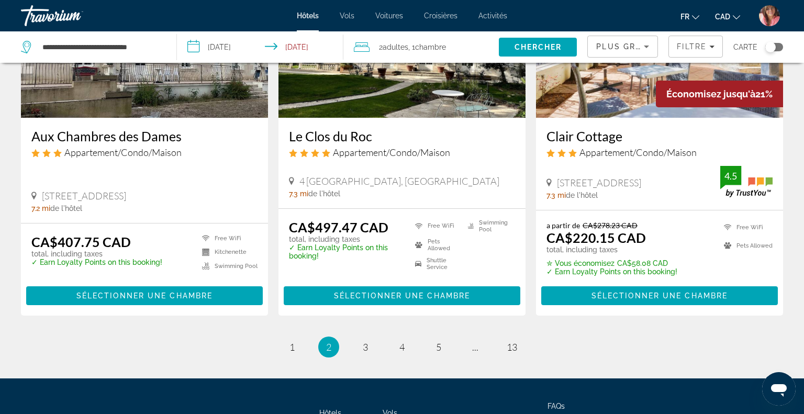
scroll to position [1359, 0]
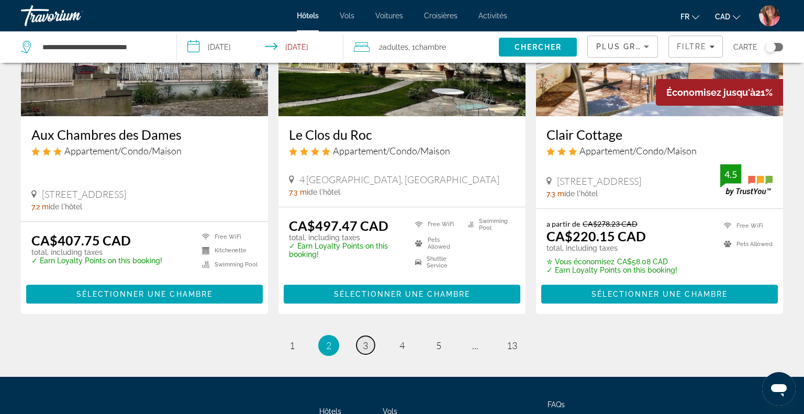
click at [363, 351] on span "3" at bounding box center [365, 346] width 5 height 12
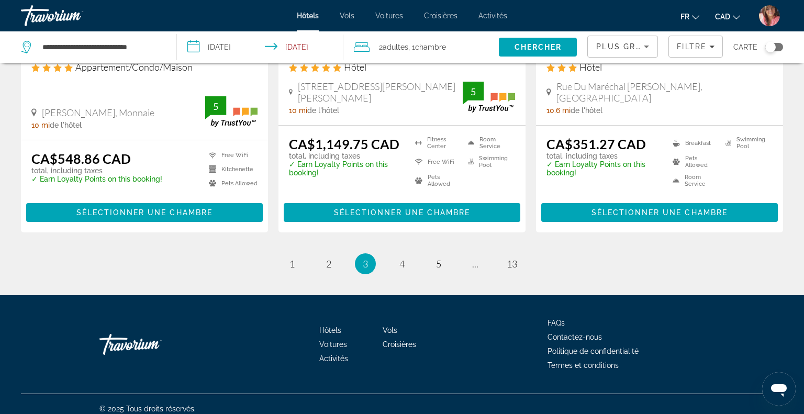
scroll to position [1426, 0]
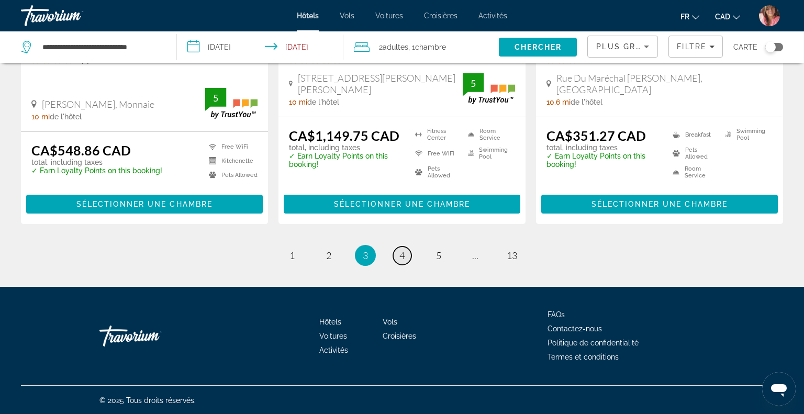
click at [400, 255] on span "4" at bounding box center [401, 256] width 5 height 12
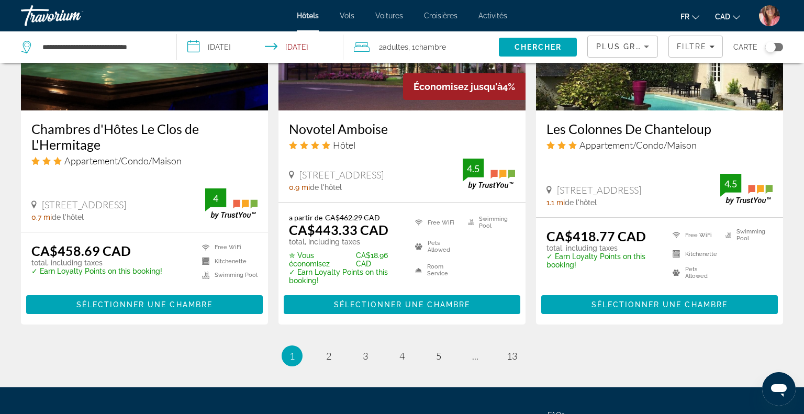
scroll to position [1354, 0]
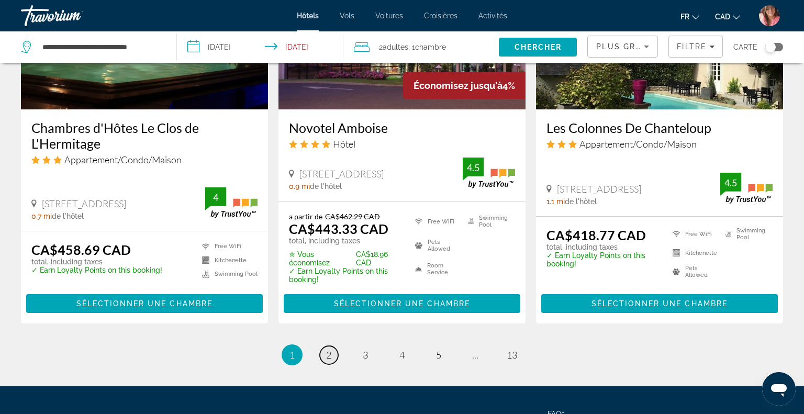
click at [332, 346] on link "page 2" at bounding box center [329, 355] width 18 height 18
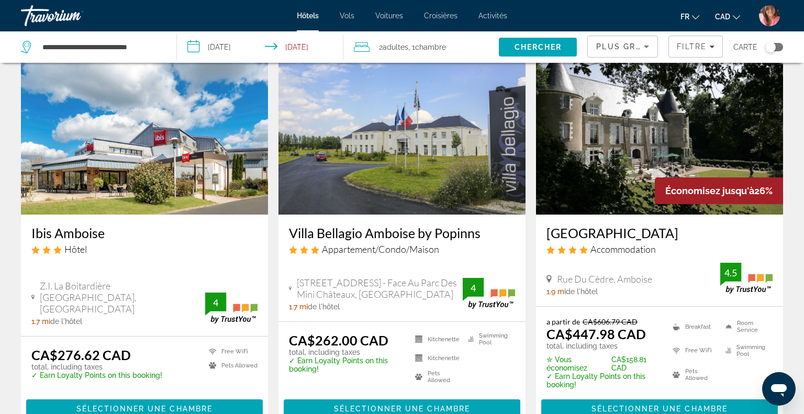
scroll to position [52, 0]
click at [189, 160] on img "Main content" at bounding box center [144, 130] width 247 height 167
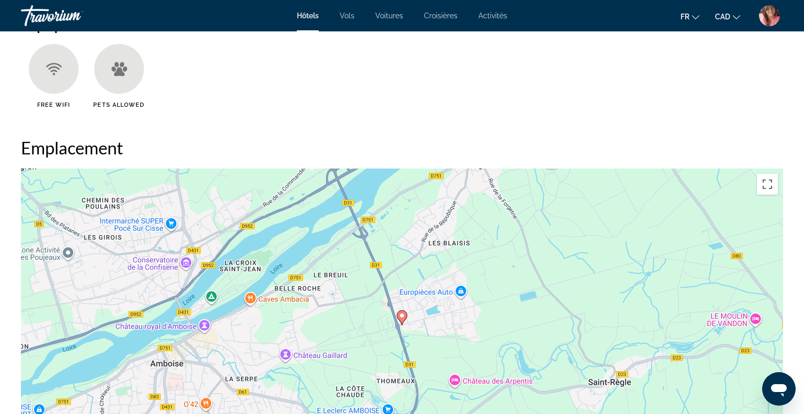
scroll to position [884, 0]
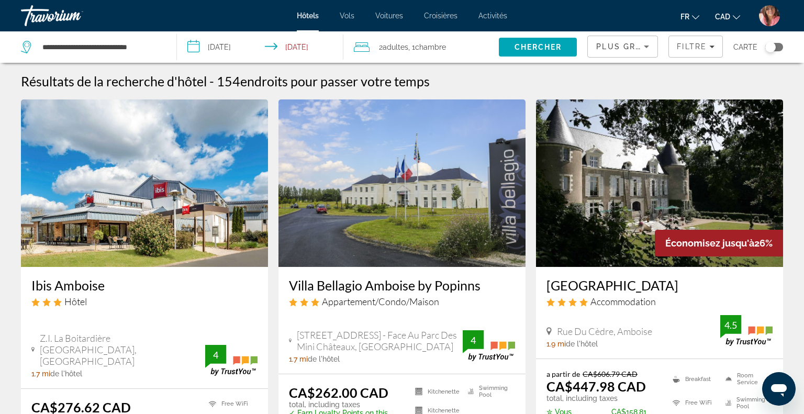
click at [235, 48] on input "**********" at bounding box center [262, 48] width 171 height 35
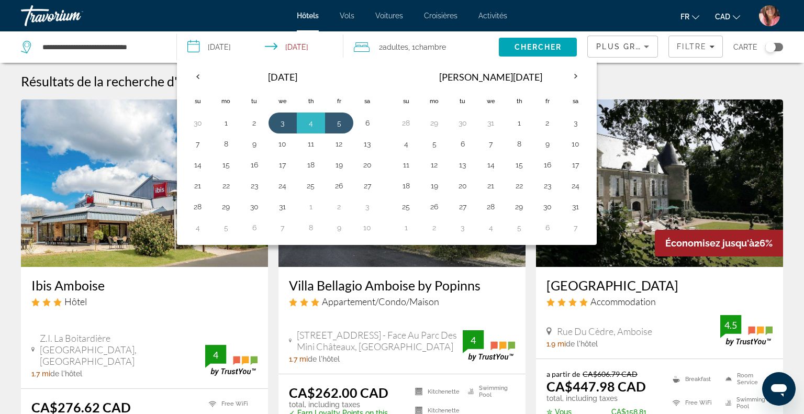
click at [235, 48] on input "**********" at bounding box center [262, 48] width 171 height 35
click at [149, 48] on input "**********" at bounding box center [100, 47] width 119 height 16
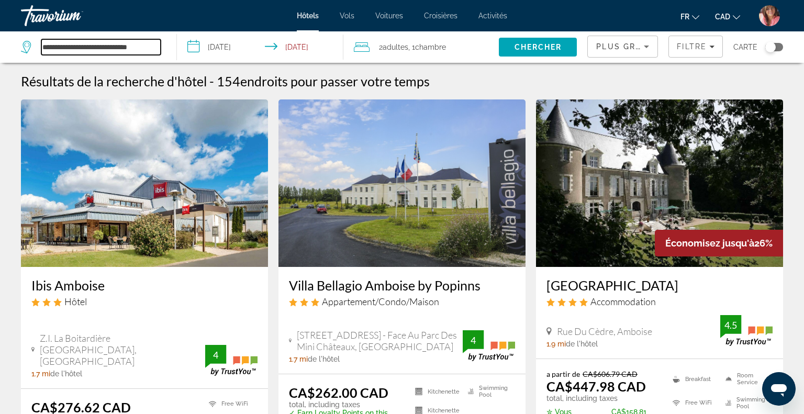
click at [149, 48] on input "**********" at bounding box center [100, 47] width 119 height 16
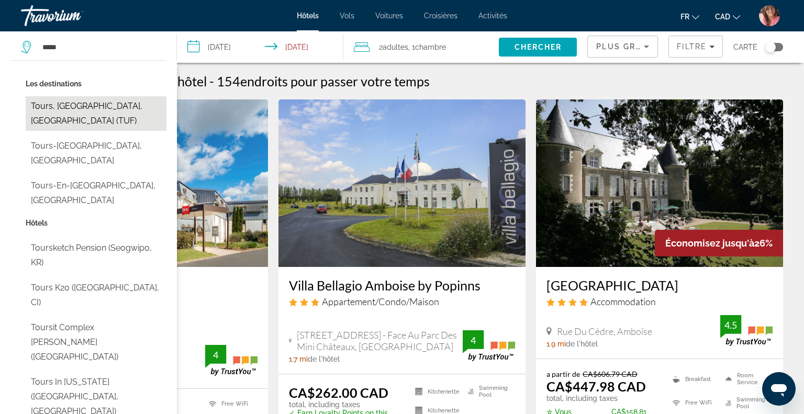
click at [125, 105] on button "Tours, [GEOGRAPHIC_DATA], [GEOGRAPHIC_DATA] (TUF)" at bounding box center [96, 113] width 141 height 35
type input "**********"
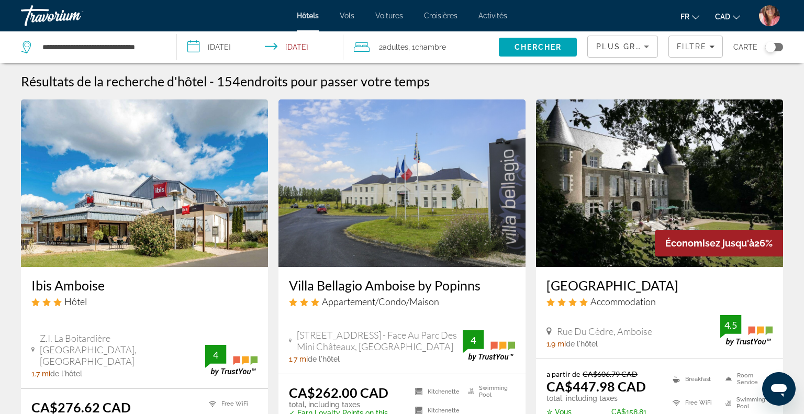
click at [216, 53] on input "**********" at bounding box center [262, 48] width 171 height 35
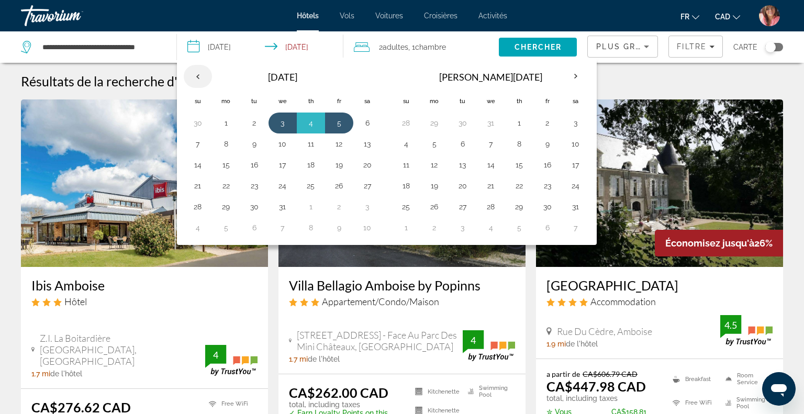
click at [198, 75] on th "Previous month" at bounding box center [198, 76] width 28 height 23
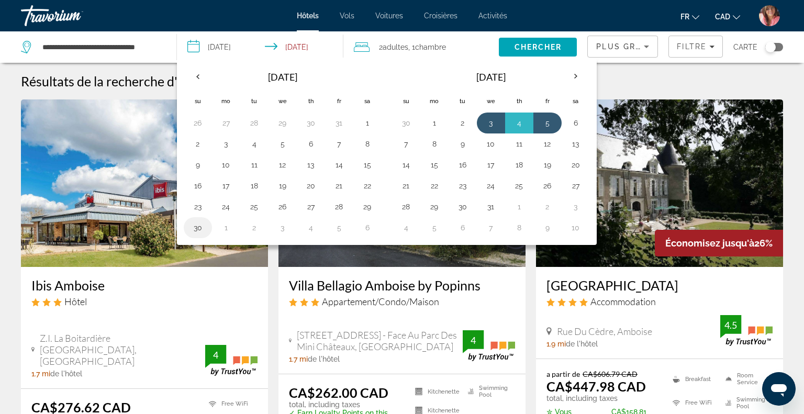
click at [194, 228] on button "30" at bounding box center [197, 227] width 17 height 15
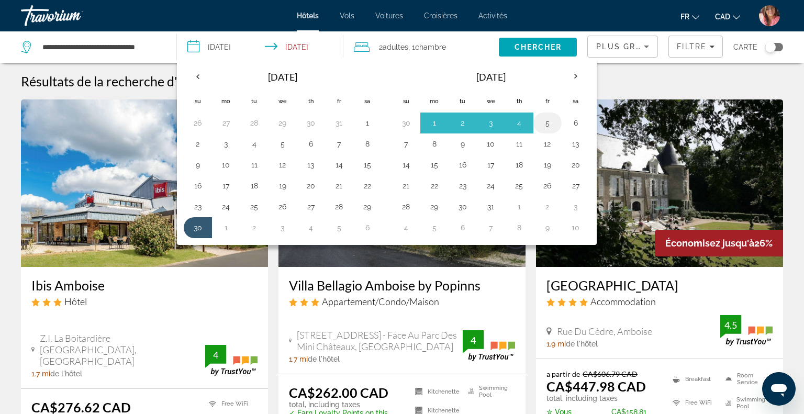
click at [540, 122] on button "5" at bounding box center [547, 123] width 17 height 15
type input "**********"
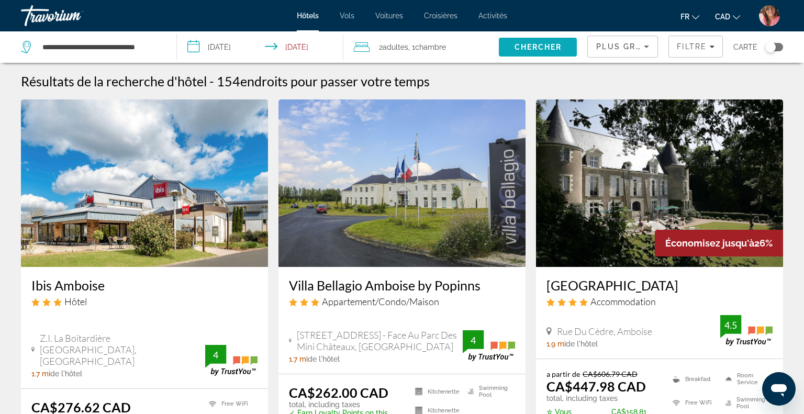
click at [546, 47] on span "Chercher" at bounding box center [538, 47] width 48 height 8
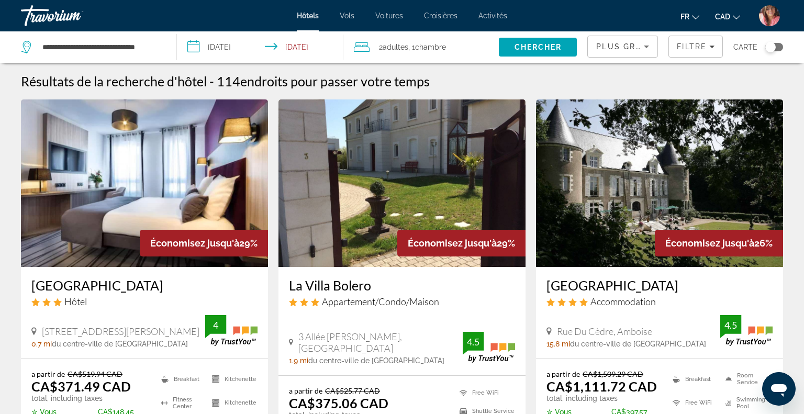
click at [638, 46] on span "Plus grandes économies" at bounding box center [658, 46] width 125 height 8
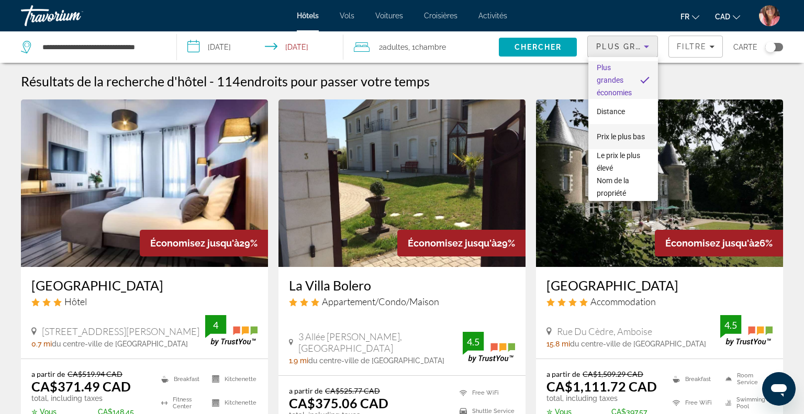
click at [600, 137] on span "Prix le plus bas" at bounding box center [621, 136] width 48 height 8
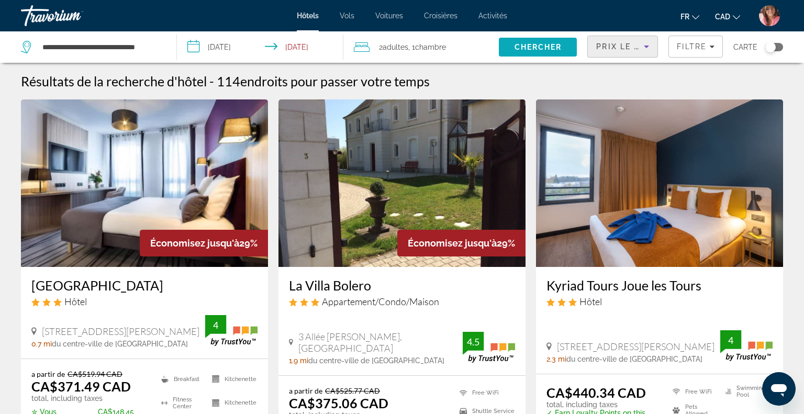
click at [512, 50] on span "Search" at bounding box center [538, 47] width 78 height 25
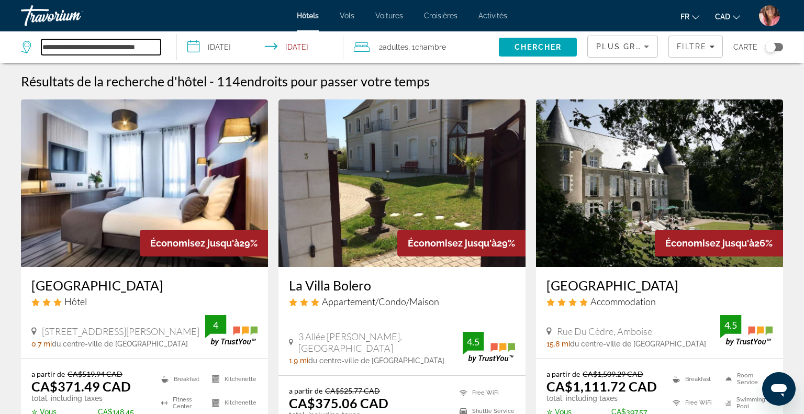
click at [131, 51] on input "**********" at bounding box center [100, 47] width 119 height 16
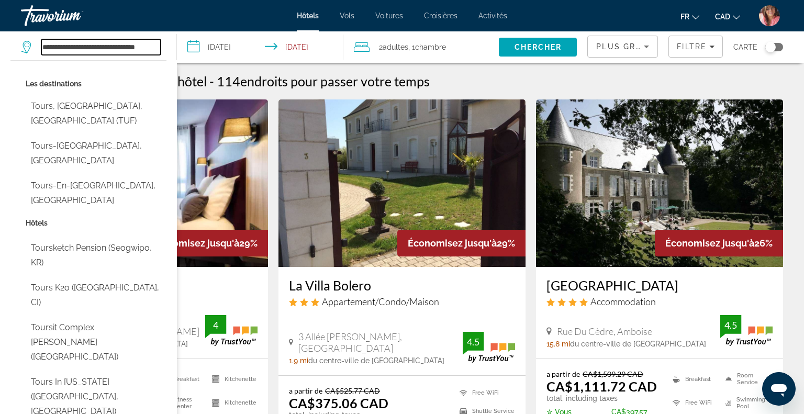
click at [131, 51] on input "**********" at bounding box center [100, 47] width 119 height 16
click at [131, 51] on input "*" at bounding box center [100, 47] width 119 height 16
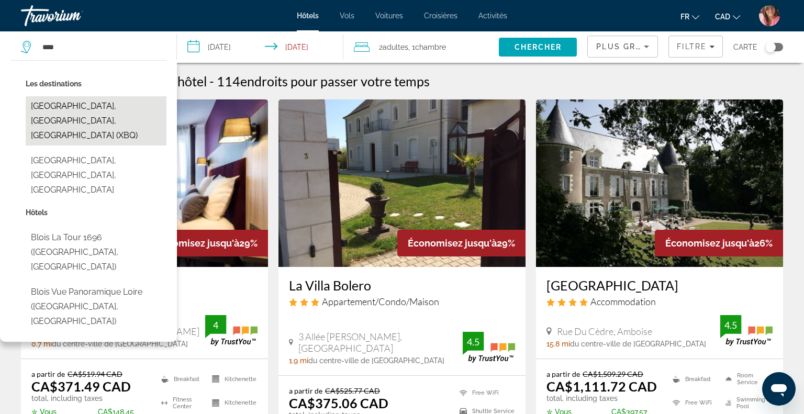
click at [124, 105] on button "[GEOGRAPHIC_DATA], [GEOGRAPHIC_DATA], [GEOGRAPHIC_DATA] (XBQ)" at bounding box center [96, 120] width 141 height 49
type input "**********"
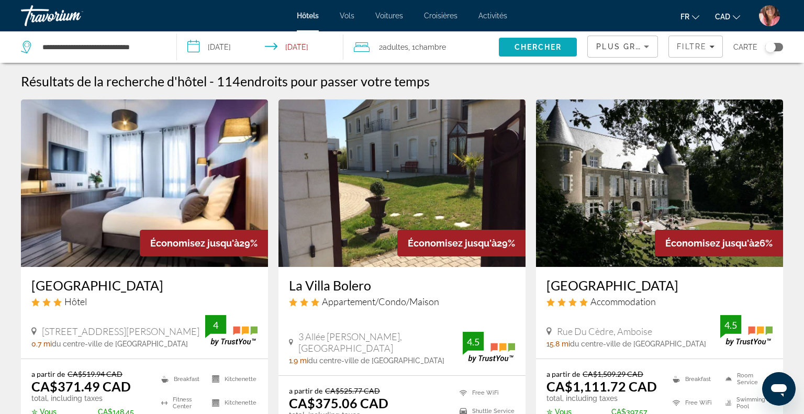
click at [532, 52] on span "Search" at bounding box center [538, 47] width 78 height 25
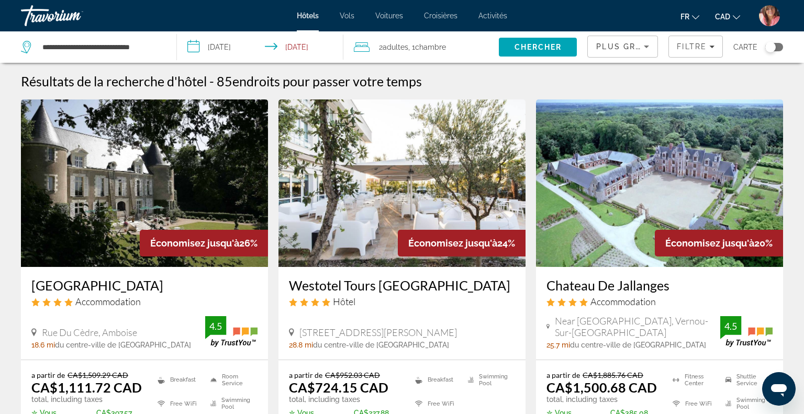
click at [629, 46] on span "Plus grandes économies" at bounding box center [658, 46] width 125 height 8
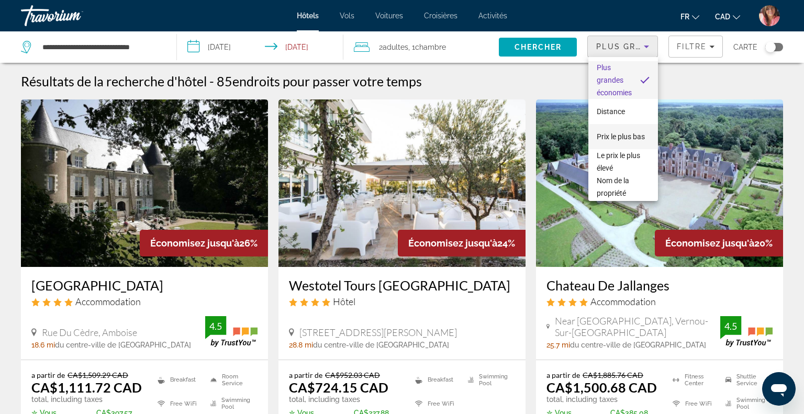
click at [607, 138] on span "Prix le plus bas" at bounding box center [621, 136] width 48 height 8
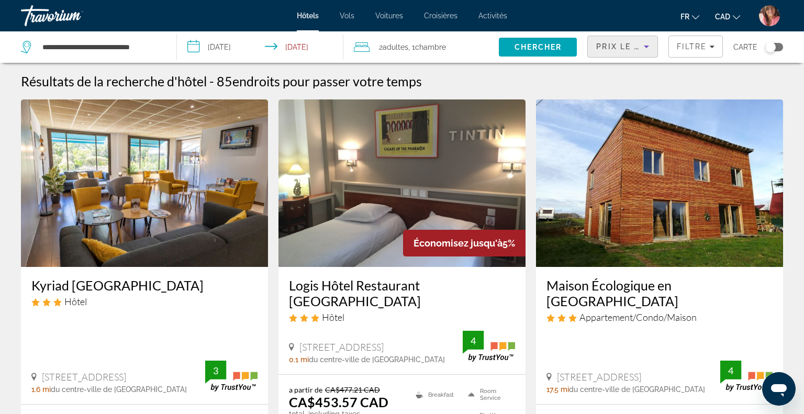
click at [239, 48] on input "**********" at bounding box center [262, 48] width 171 height 35
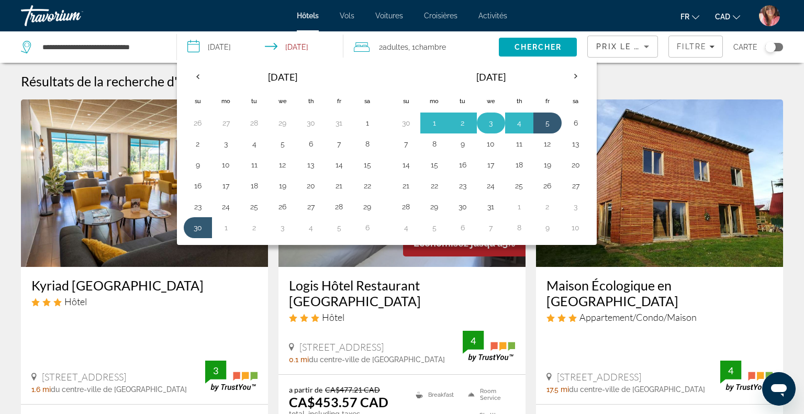
click at [491, 128] on button "3" at bounding box center [490, 123] width 17 height 15
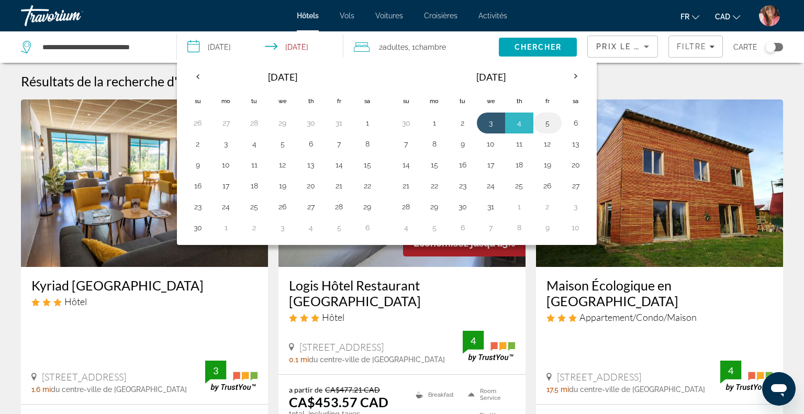
click at [545, 125] on button "5" at bounding box center [547, 123] width 17 height 15
type input "**********"
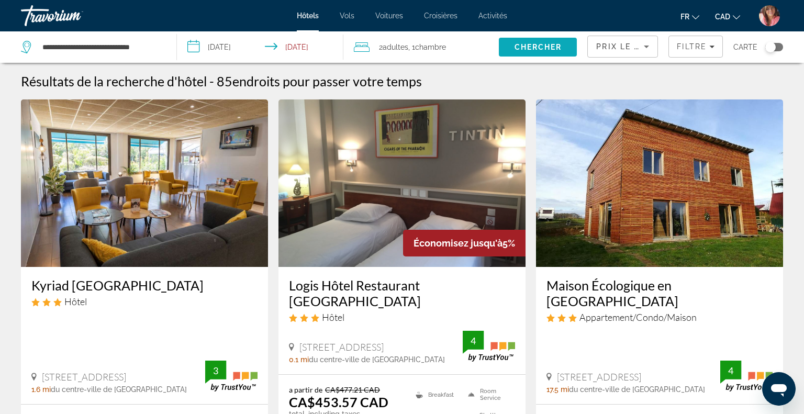
click at [549, 47] on span "Chercher" at bounding box center [538, 47] width 48 height 8
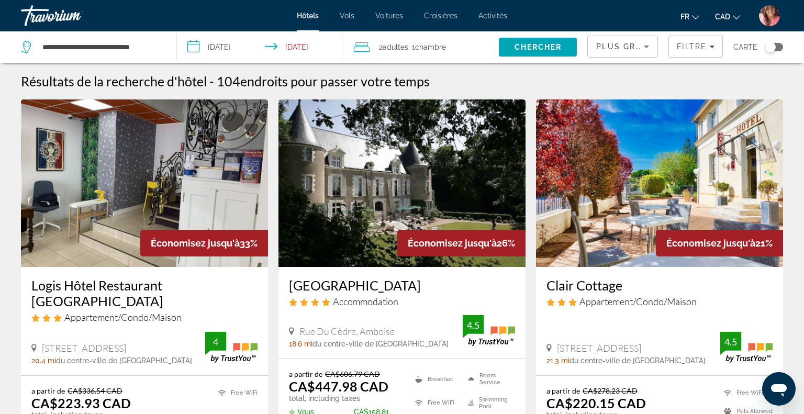
click at [637, 48] on span "Plus grandes économies" at bounding box center [658, 46] width 125 height 8
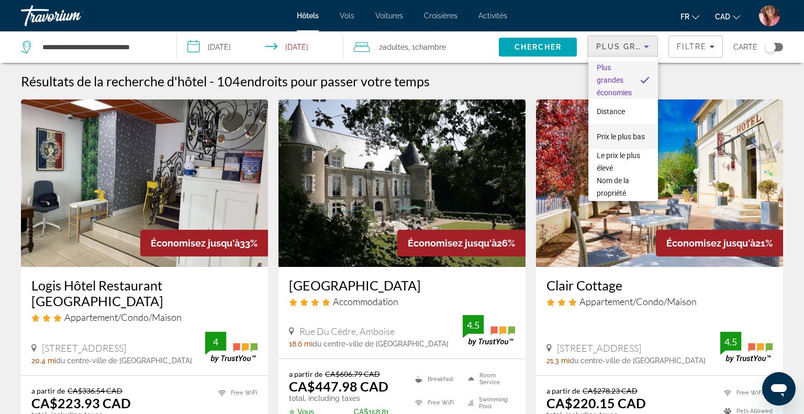
click at [622, 137] on span "Prix le plus bas" at bounding box center [621, 136] width 48 height 8
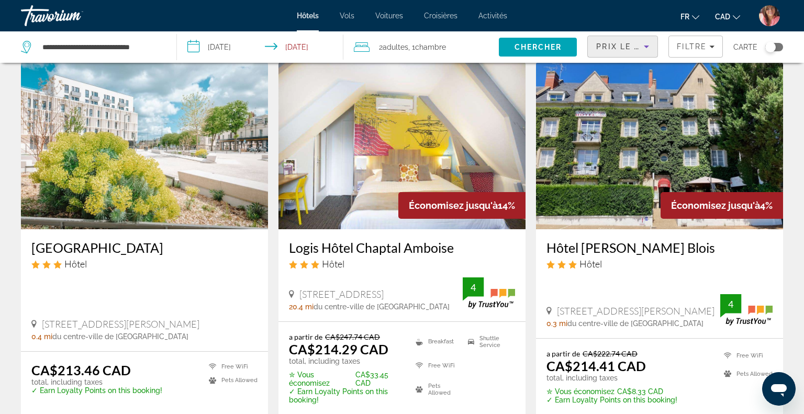
scroll to position [860, 0]
click at [170, 152] on img "Main content" at bounding box center [144, 144] width 247 height 167
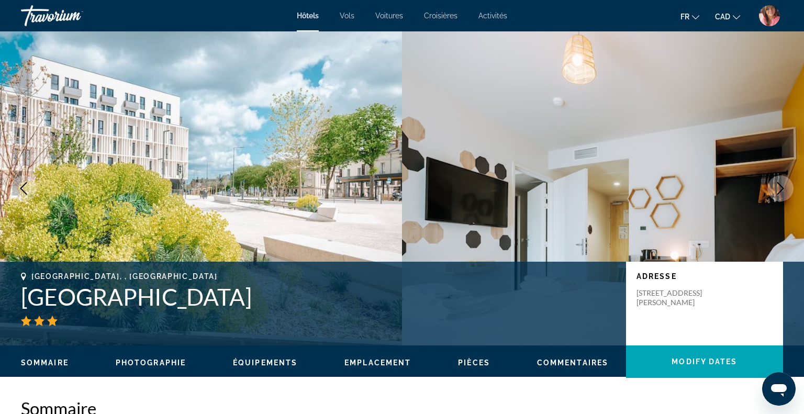
click at [779, 187] on icon "Next image" at bounding box center [780, 188] width 13 height 13
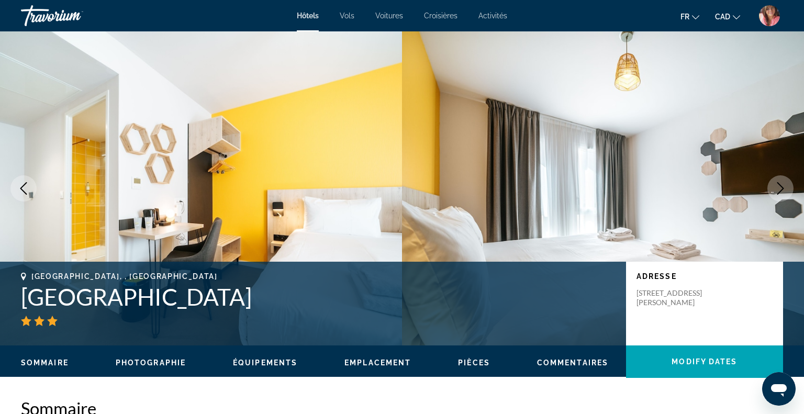
click at [779, 187] on icon "Next image" at bounding box center [780, 188] width 13 height 13
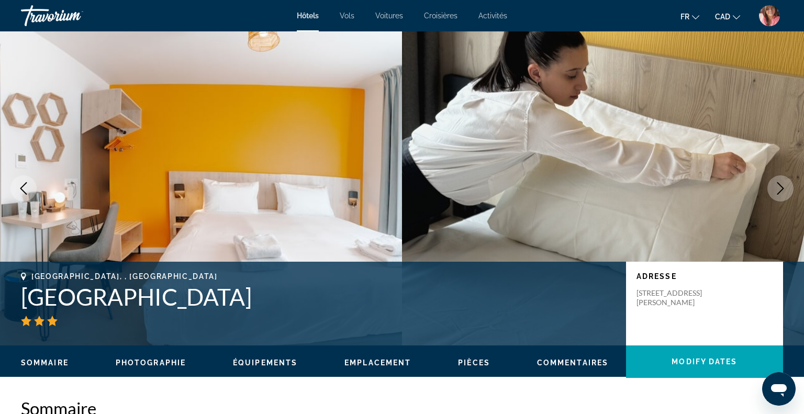
click at [779, 187] on icon "Next image" at bounding box center [780, 188] width 13 height 13
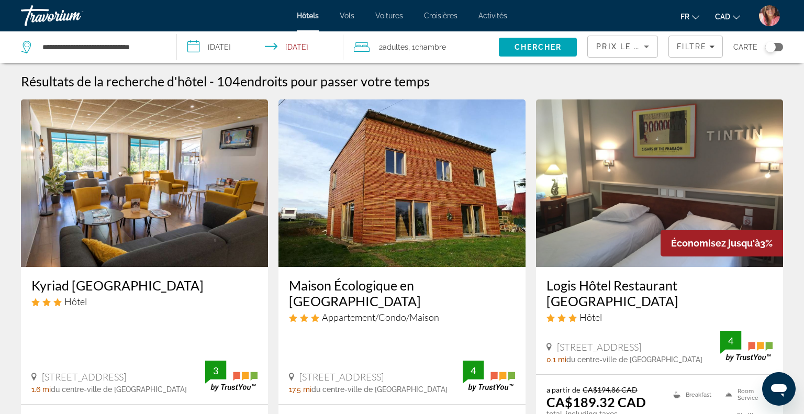
click at [227, 51] on input "**********" at bounding box center [262, 48] width 171 height 35
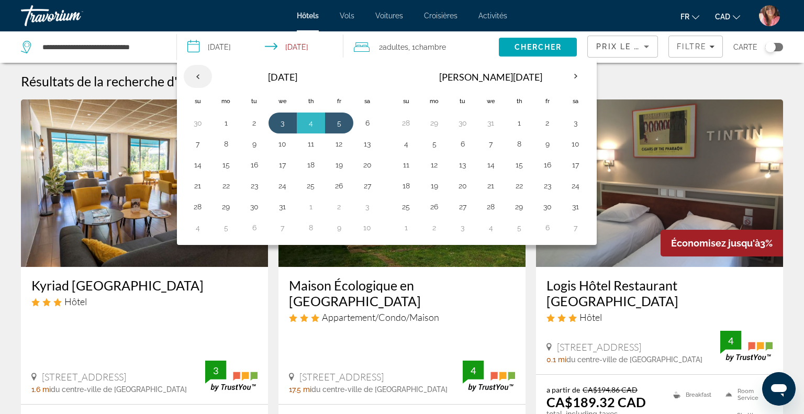
click at [199, 73] on th "Previous month" at bounding box center [198, 76] width 28 height 23
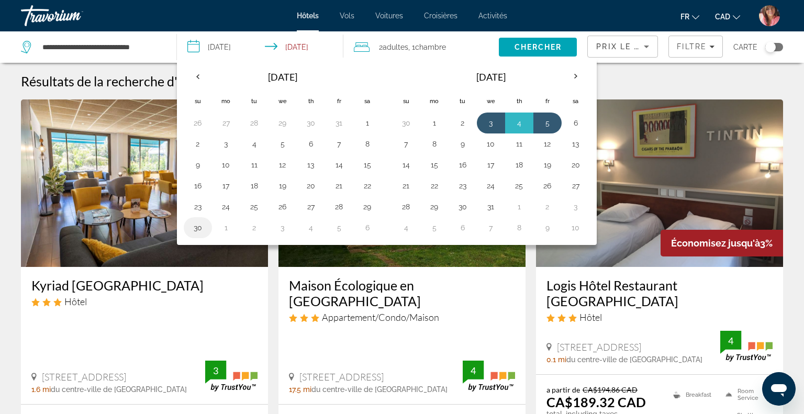
click at [198, 232] on button "30" at bounding box center [197, 227] width 17 height 15
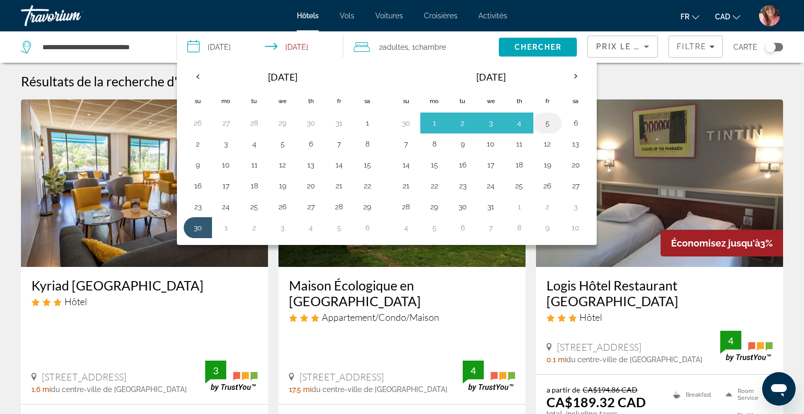
click at [542, 124] on button "5" at bounding box center [547, 123] width 17 height 15
type input "**********"
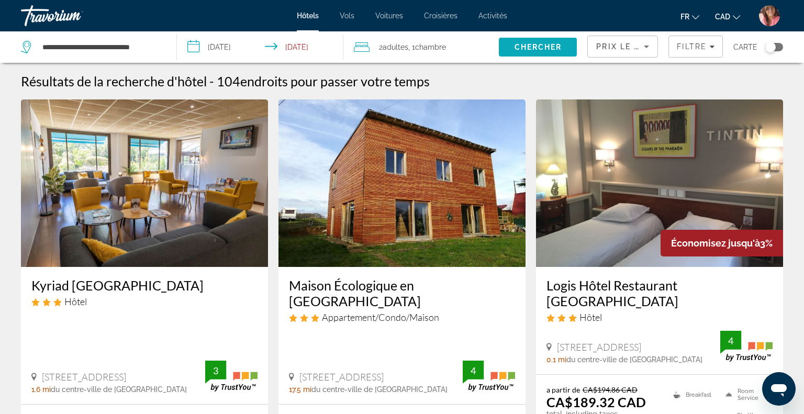
click at [515, 50] on span "Chercher" at bounding box center [538, 47] width 48 height 8
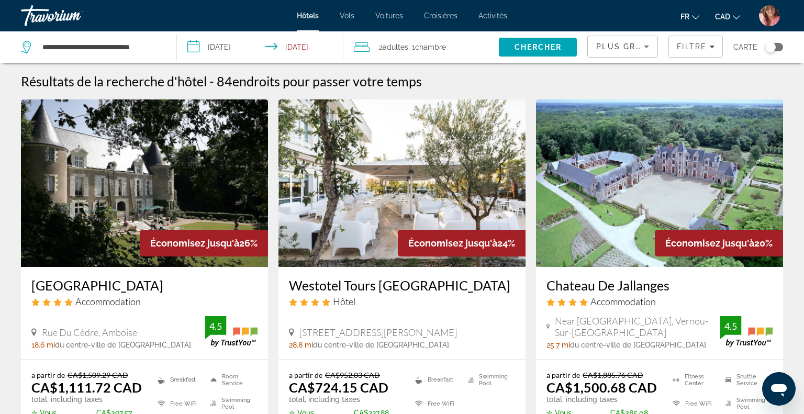
click at [618, 56] on div "Plus grandes économies" at bounding box center [622, 50] width 53 height 29
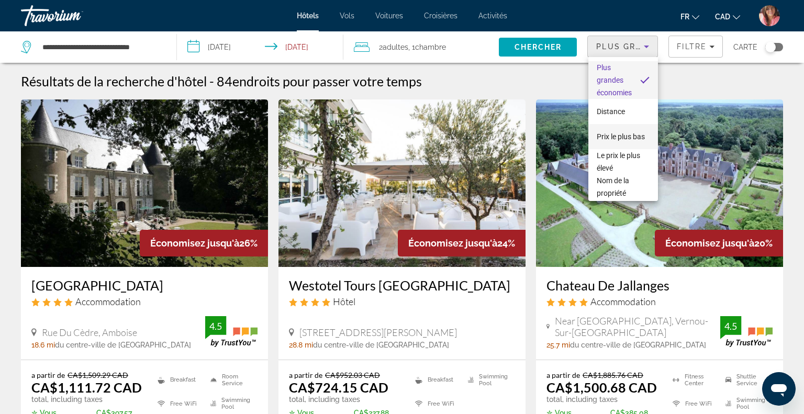
click at [607, 137] on span "Prix le plus bas" at bounding box center [621, 136] width 48 height 8
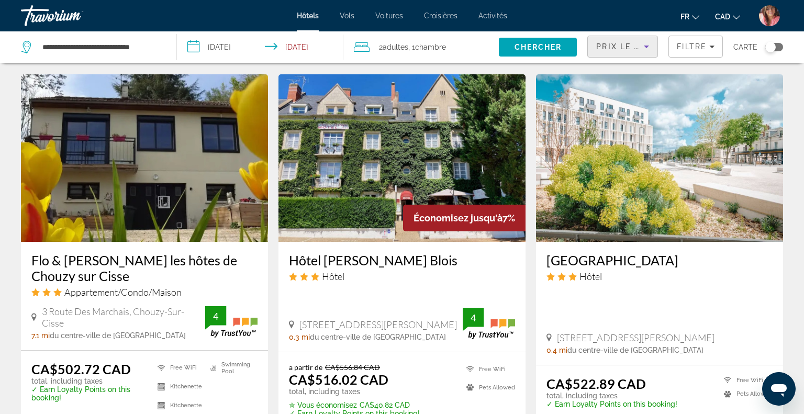
scroll to position [833, 0]
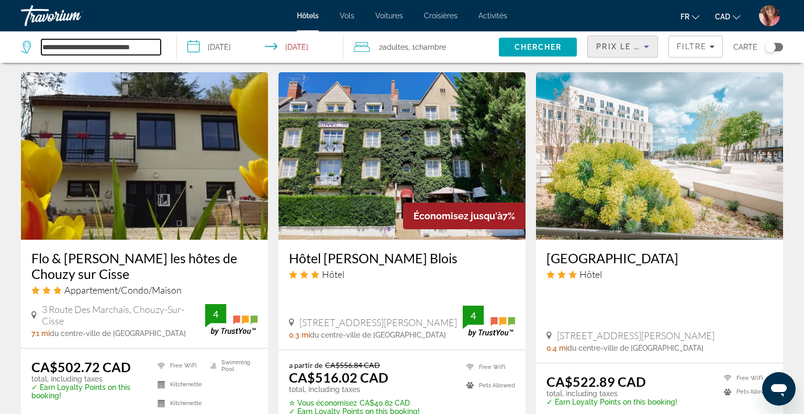
click at [127, 46] on input "**********" at bounding box center [100, 47] width 119 height 16
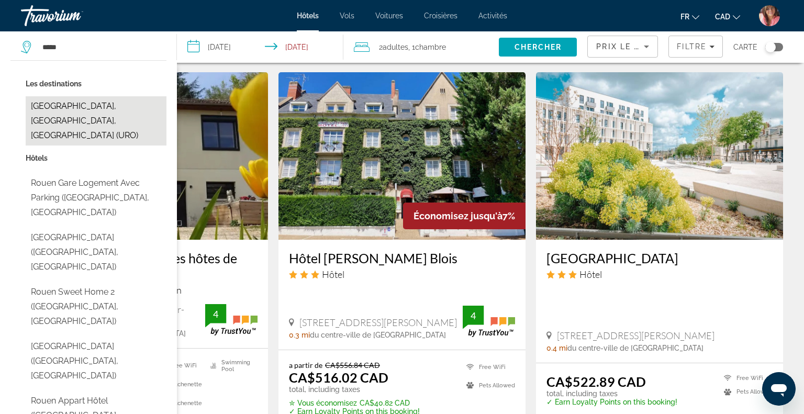
click at [86, 108] on button "[GEOGRAPHIC_DATA], [GEOGRAPHIC_DATA], [GEOGRAPHIC_DATA] (URO)" at bounding box center [96, 120] width 141 height 49
type input "**********"
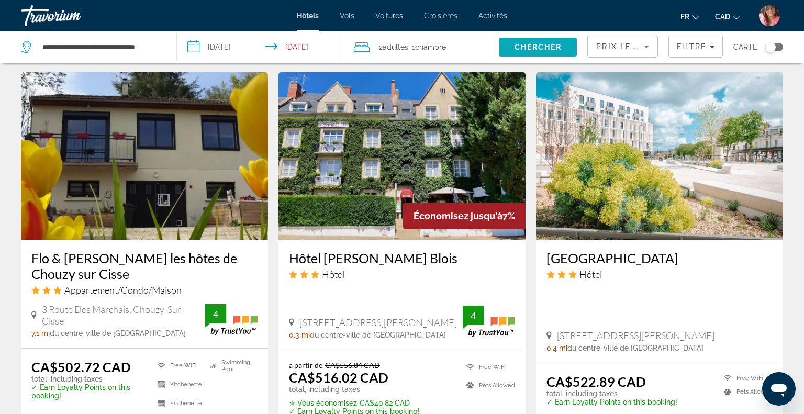
click at [562, 49] on span "Chercher" at bounding box center [538, 47] width 48 height 8
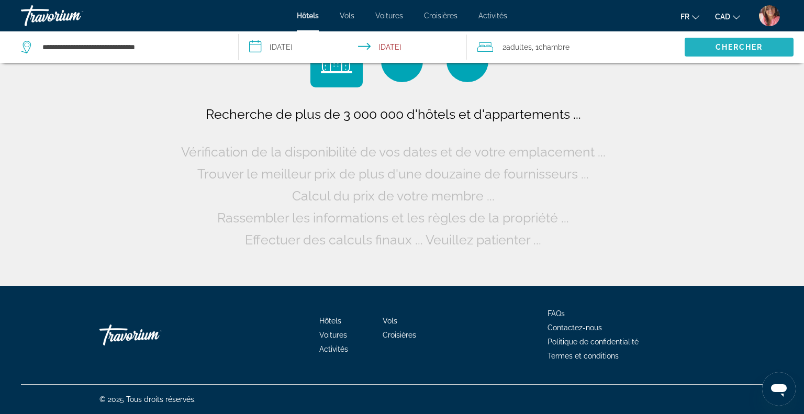
scroll to position [0, 0]
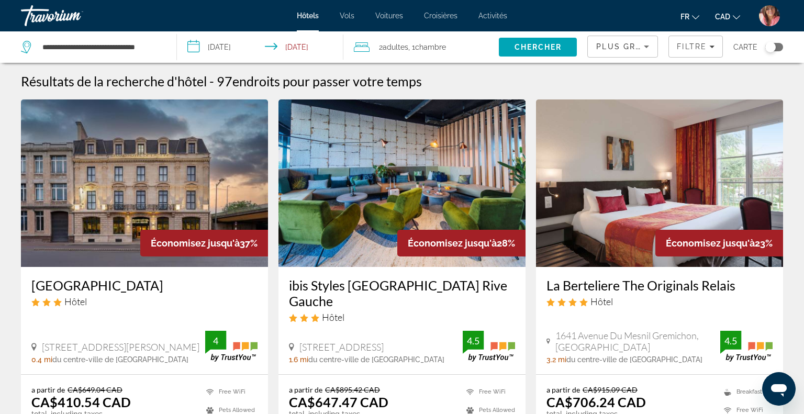
click at [184, 142] on img "Main content" at bounding box center [144, 182] width 247 height 167
click at [635, 53] on div "Plus grandes économies" at bounding box center [622, 50] width 53 height 29
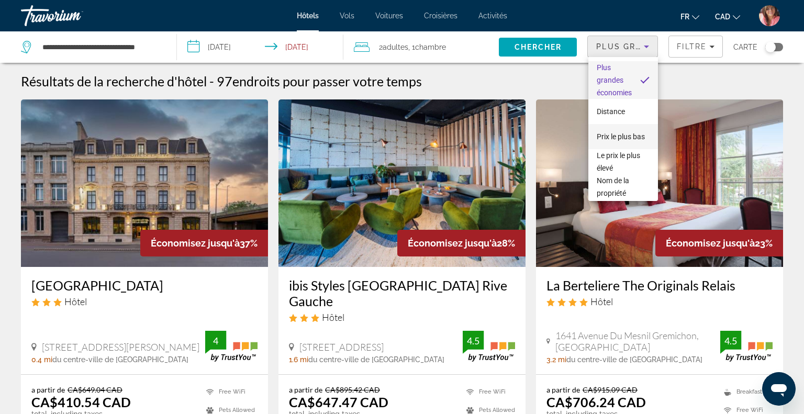
click at [616, 138] on span "Prix le plus bas" at bounding box center [621, 136] width 48 height 8
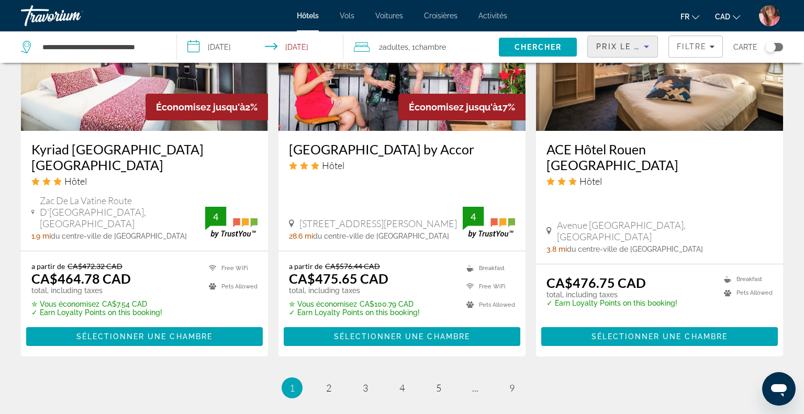
scroll to position [1426, 0]
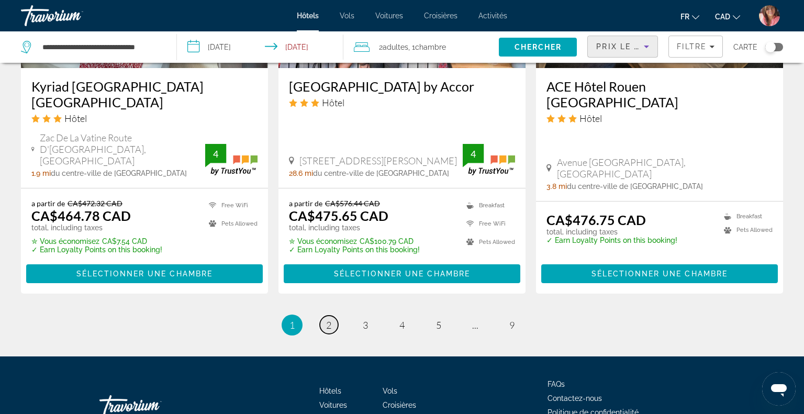
click at [332, 316] on link "page 2" at bounding box center [329, 325] width 18 height 18
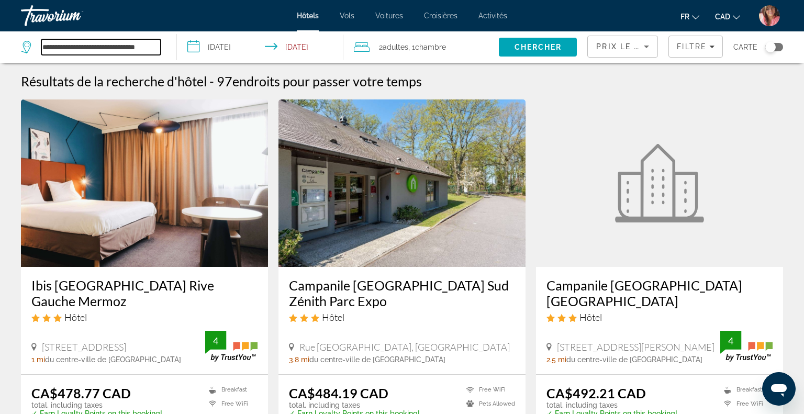
click at [113, 44] on input "**********" at bounding box center [100, 47] width 119 height 16
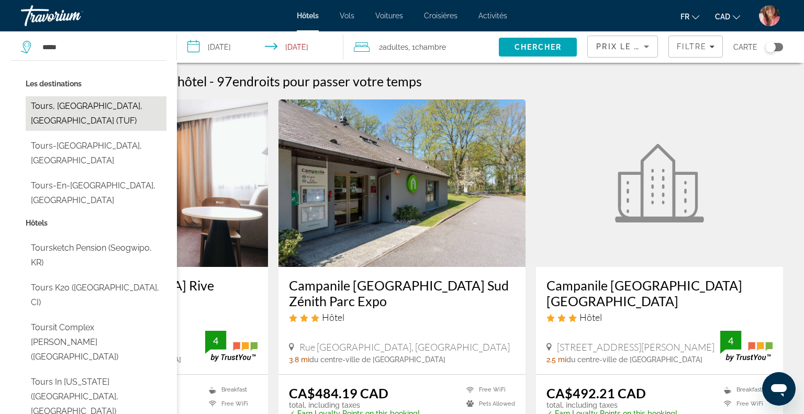
click at [93, 107] on button "Tours, [GEOGRAPHIC_DATA], [GEOGRAPHIC_DATA] (TUF)" at bounding box center [96, 113] width 141 height 35
type input "**********"
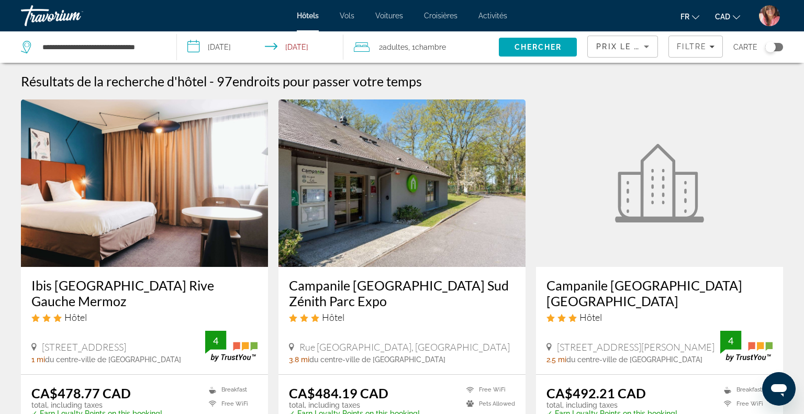
click at [298, 44] on input "**********" at bounding box center [262, 48] width 171 height 35
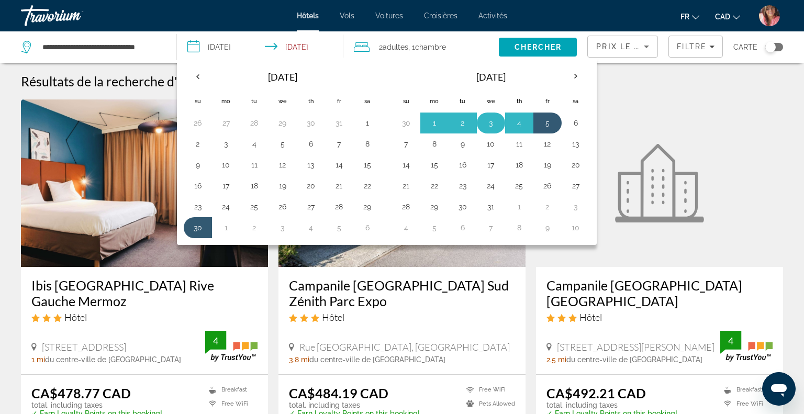
click at [488, 124] on button "3" at bounding box center [490, 123] width 17 height 15
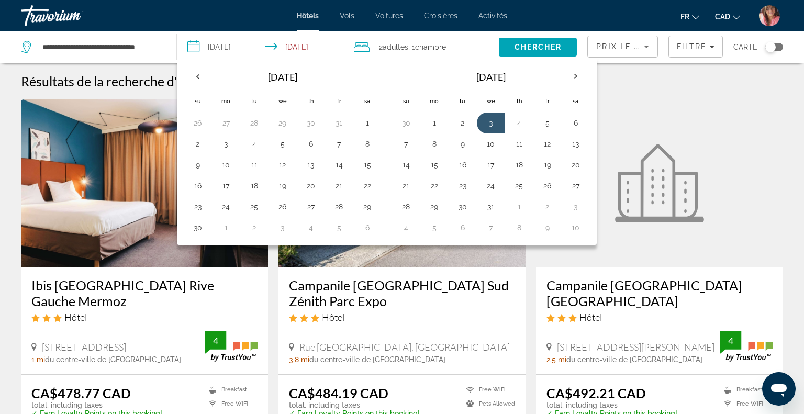
click at [239, 41] on input "**********" at bounding box center [262, 48] width 171 height 35
click at [196, 226] on button "30" at bounding box center [197, 227] width 17 height 15
type input "**********"
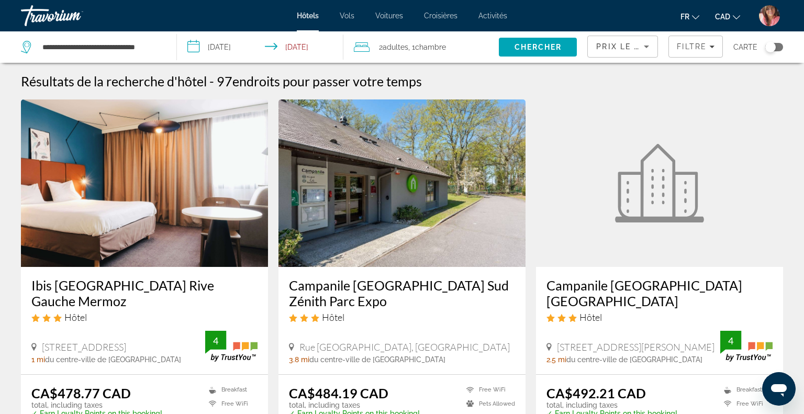
click at [301, 42] on input "**********" at bounding box center [262, 48] width 171 height 35
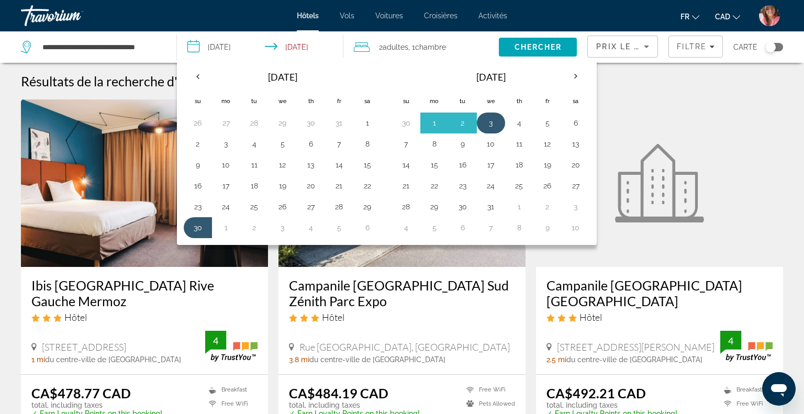
click at [484, 126] on button "3" at bounding box center [490, 123] width 17 height 15
click at [527, 43] on span "Chercher" at bounding box center [538, 47] width 48 height 8
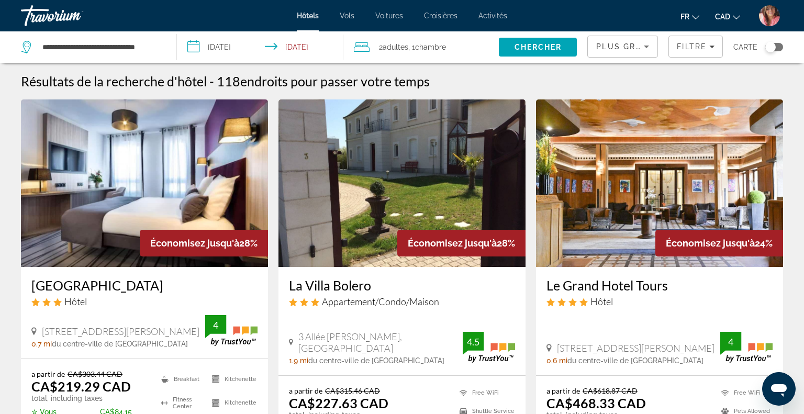
click at [621, 47] on span "Plus grandes économies" at bounding box center [658, 46] width 125 height 8
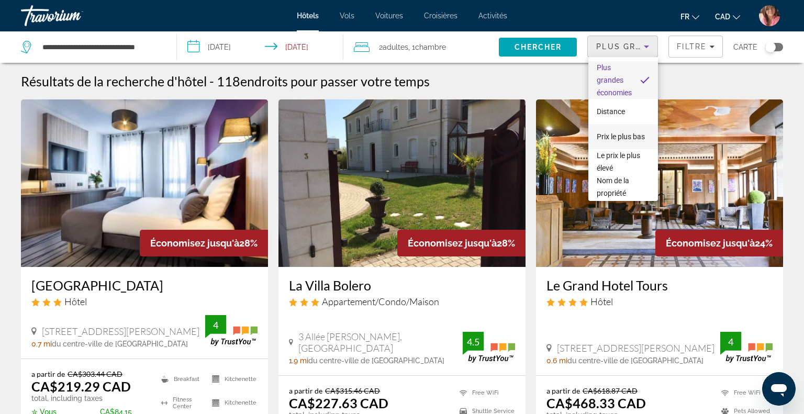
click at [609, 141] on span "Prix le plus bas" at bounding box center [621, 136] width 48 height 13
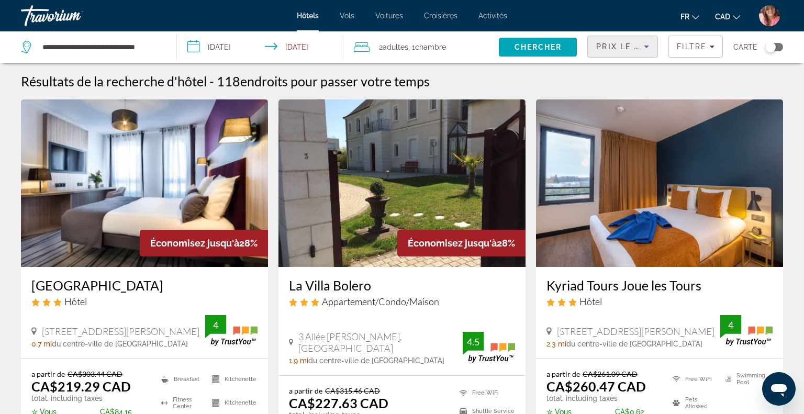
click at [626, 48] on span "Prix le plus bas" at bounding box center [637, 46] width 82 height 8
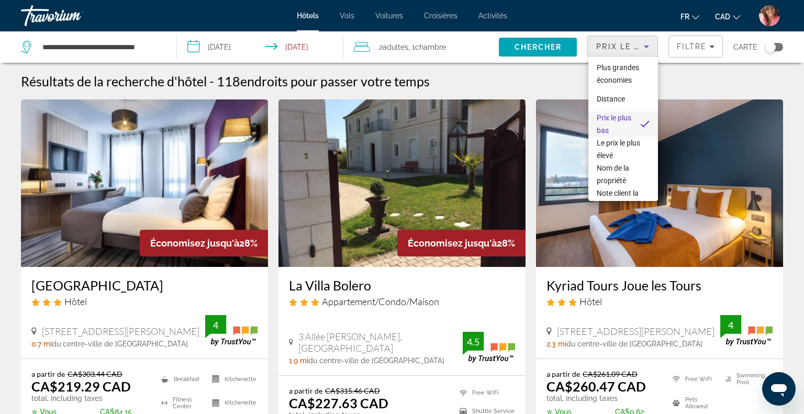
click at [626, 48] on div at bounding box center [402, 207] width 804 height 414
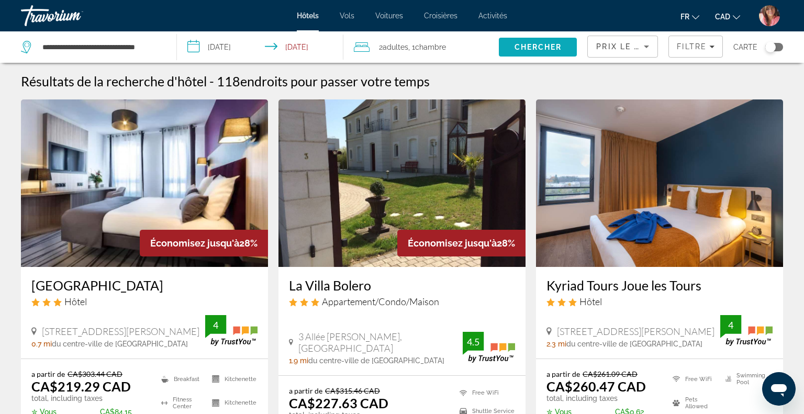
click at [548, 46] on span "Chercher" at bounding box center [538, 47] width 48 height 8
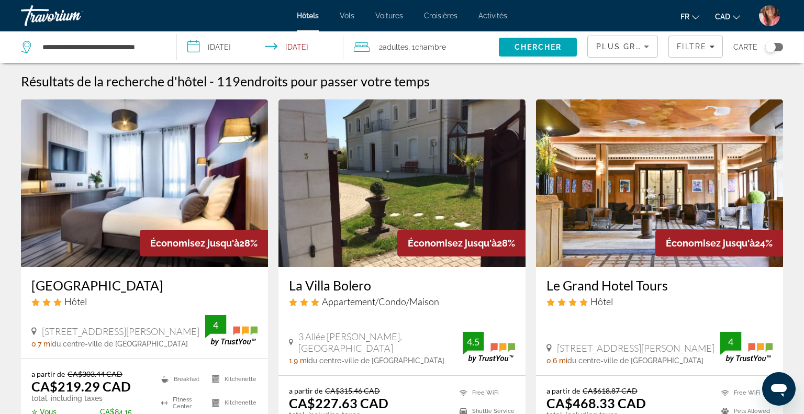
click at [611, 47] on span "Plus grandes économies" at bounding box center [658, 46] width 125 height 8
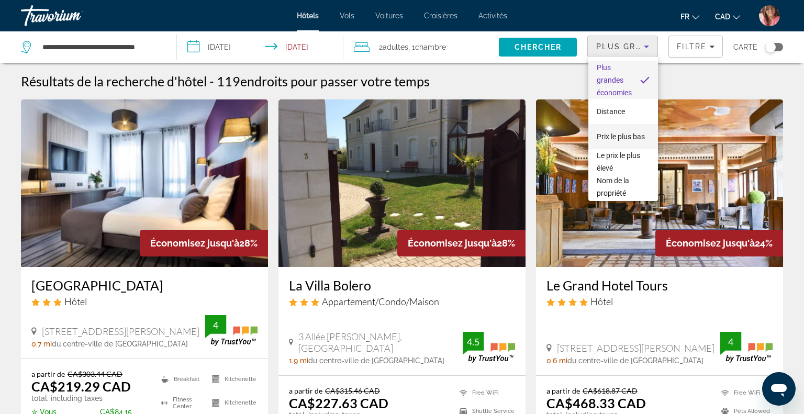
click at [600, 133] on span "Prix le plus bas" at bounding box center [621, 136] width 48 height 8
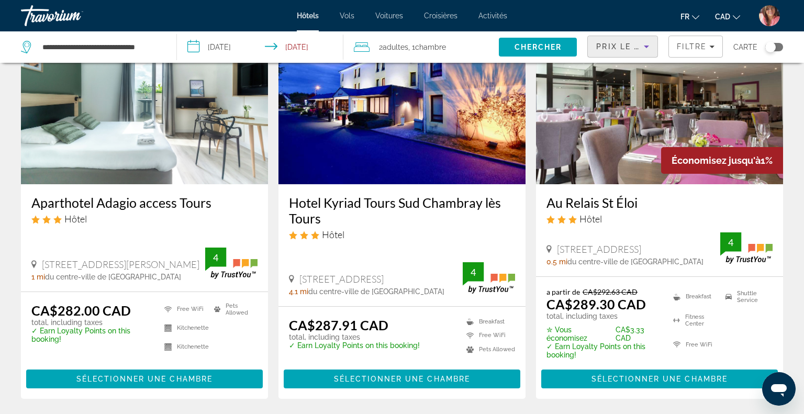
scroll to position [485, 0]
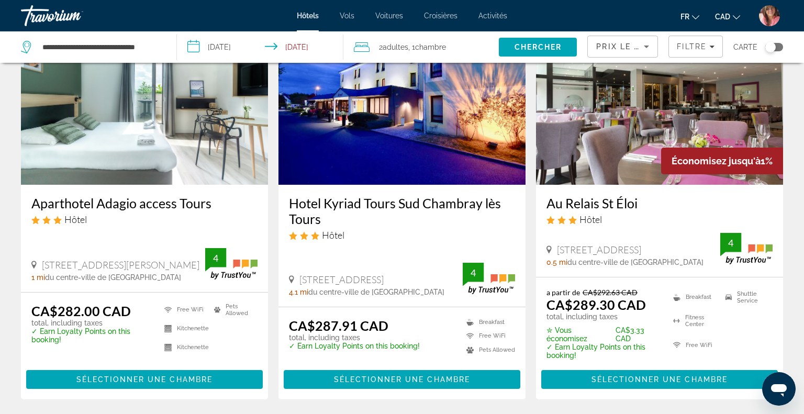
drag, startPoint x: 544, startPoint y: 215, endPoint x: 648, endPoint y: 224, distance: 104.0
click at [648, 224] on div "Au Relais St Éloi Hôtel [STREET_ADDRESS] 0.5 mi du centre-ville de [GEOGRAPHIC_…" at bounding box center [659, 231] width 247 height 92
copy h3 "Au Relais St Éloi"
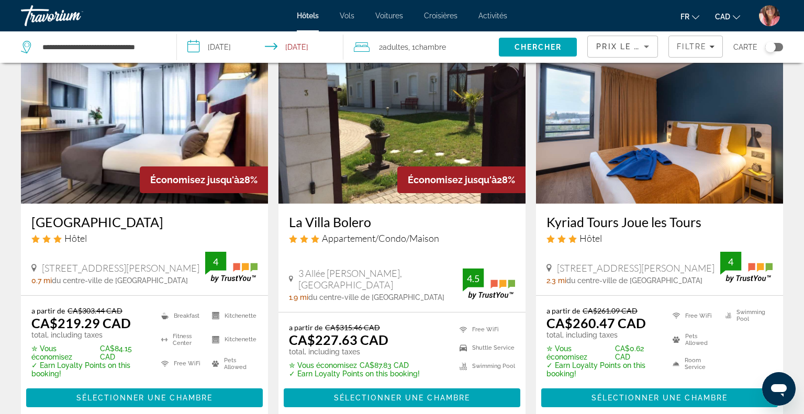
scroll to position [0, 0]
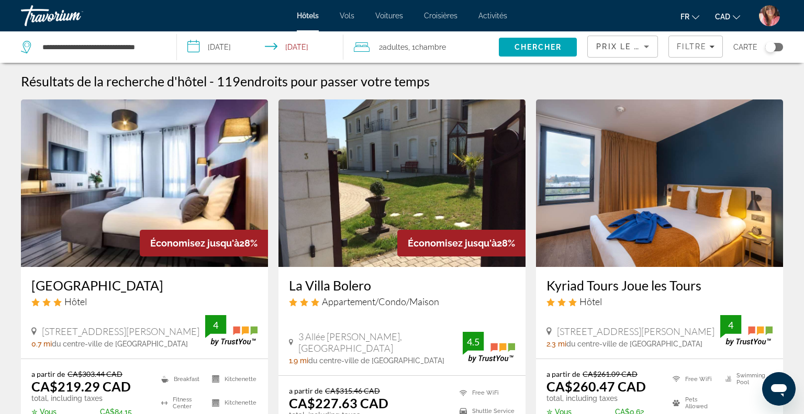
drag, startPoint x: 31, startPoint y: 286, endPoint x: 19, endPoint y: 283, distance: 12.3
click at [19, 283] on app-hotels-search-item "Économisez jusqu'à 28% Nemea Appart Hotel [GEOGRAPHIC_DATA] Hôtel [STREET_ADDRE…" at bounding box center [144, 289] width 257 height 381
drag, startPoint x: 23, startPoint y: 285, endPoint x: 97, endPoint y: 305, distance: 76.8
click at [97, 305] on div "[GEOGRAPHIC_DATA] Hôtel [STREET_ADDRESS][PERSON_NAME] 0.7 mi du centre-ville de…" at bounding box center [144, 313] width 247 height 92
copy h3 "[GEOGRAPHIC_DATA]"
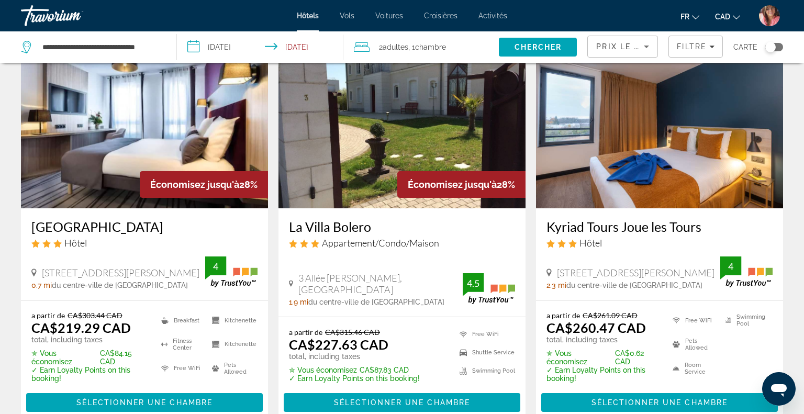
scroll to position [58, 0]
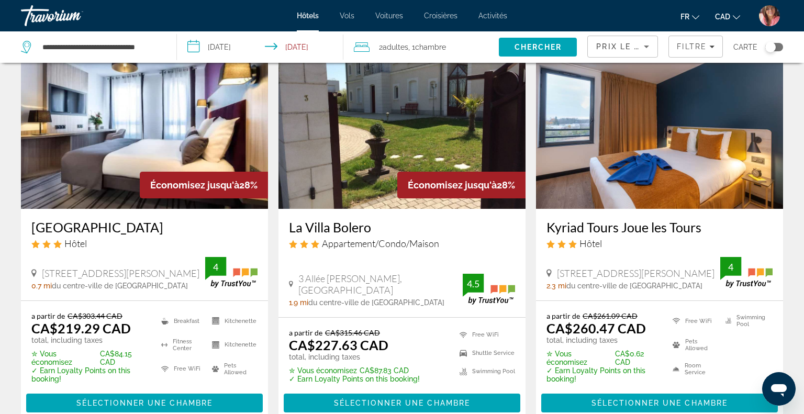
drag, startPoint x: 537, startPoint y: 219, endPoint x: 708, endPoint y: 230, distance: 170.9
click at [708, 230] on div "Kyriad Tours Joue les Tours Hôtel [STREET_ADDRESS][PERSON_NAME]-[GEOGRAPHIC_DAT…" at bounding box center [659, 255] width 247 height 92
copy h3 "Kyriad Tours Joue les Tours"
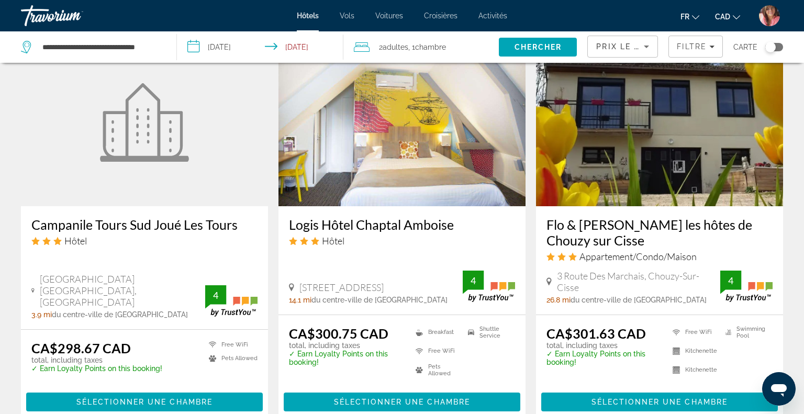
scroll to position [867, 0]
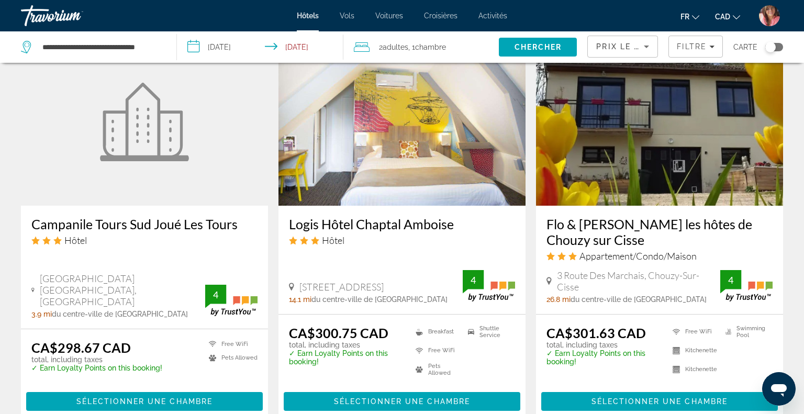
drag, startPoint x: 28, startPoint y: 239, endPoint x: 238, endPoint y: 241, distance: 209.9
click at [238, 241] on div "Campanile Tours Sud Joué Les Tours Hôtel [GEOGRAPHIC_DATA], [GEOGRAPHIC_DATA] 3…" at bounding box center [144, 267] width 247 height 123
click at [238, 232] on h3 "Campanile Tours Sud Joué Les Tours" at bounding box center [144, 224] width 226 height 16
copy h3 "Campanile Tours Sud Joué Les Tours"
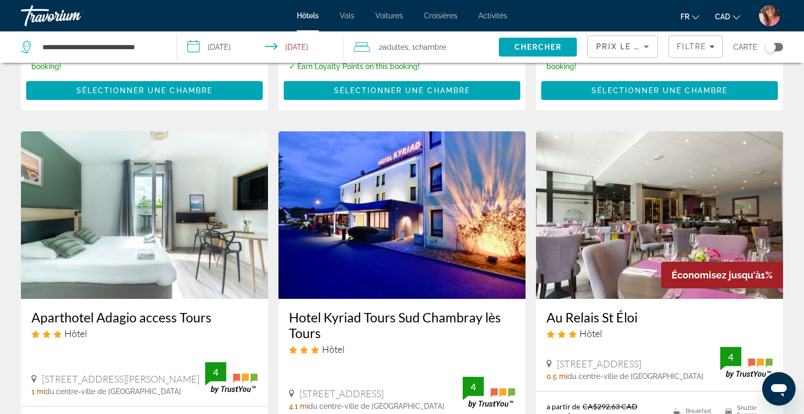
scroll to position [368, 0]
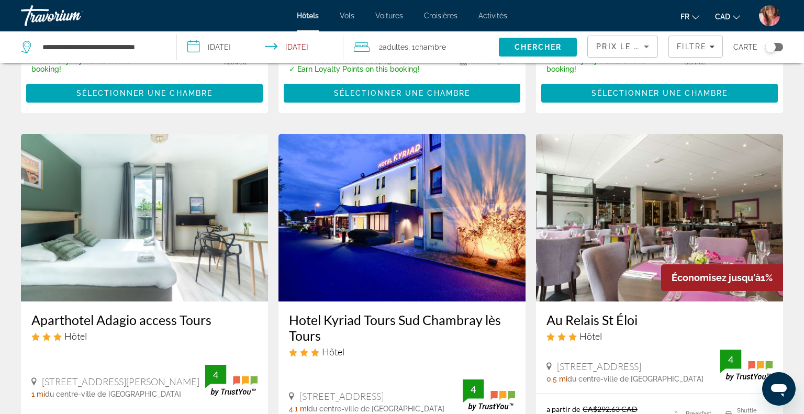
drag, startPoint x: 26, startPoint y: 336, endPoint x: 216, endPoint y: 339, distance: 189.5
click at [216, 339] on div "Aparthotel Adagio access Tours Hôtel [STREET_ADDRESS][PERSON_NAME], Tours 1 mi …" at bounding box center [144, 354] width 247 height 107
copy h3 "Aparthotel Adagio access Tours"
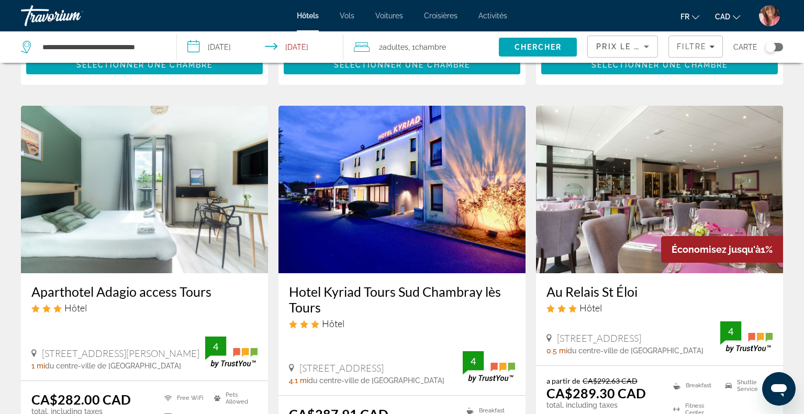
scroll to position [403, 0]
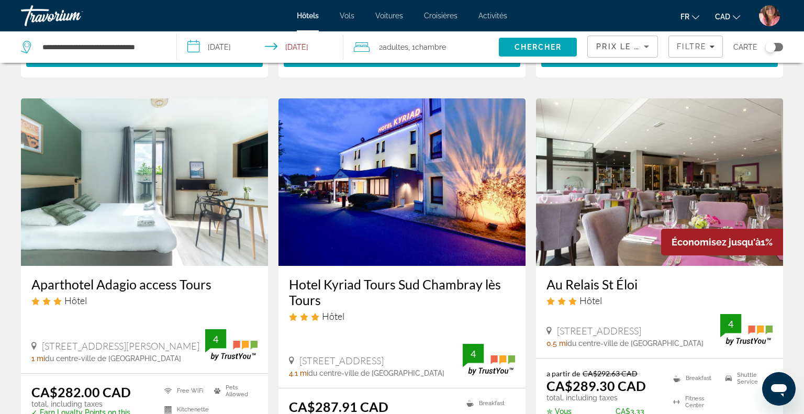
click at [159, 220] on img "Main content" at bounding box center [144, 181] width 247 height 167
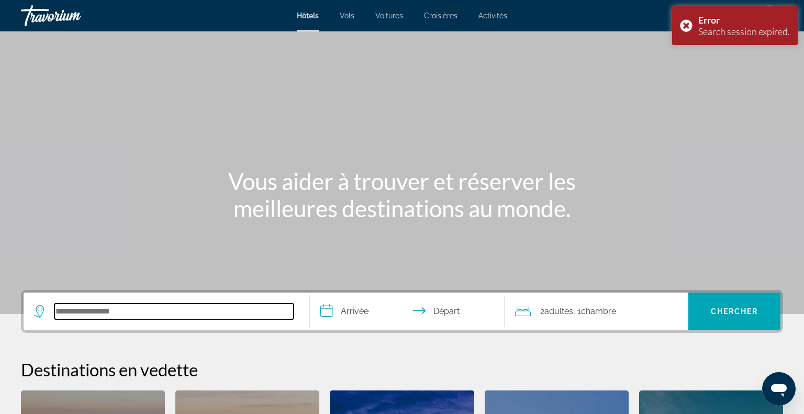
click at [163, 307] on input "Search hotel destination" at bounding box center [173, 312] width 239 height 16
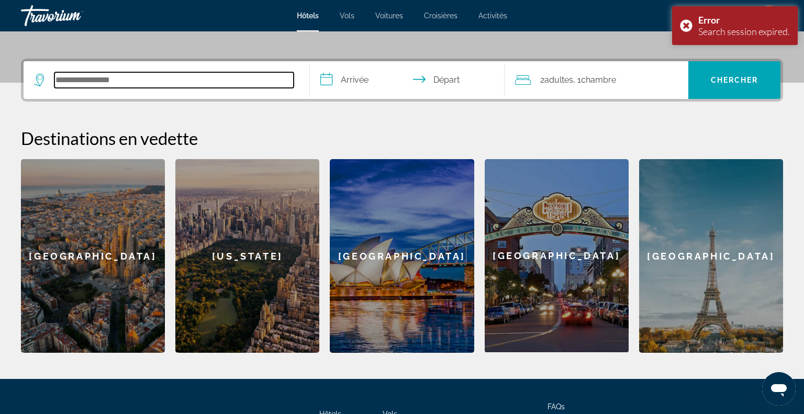
scroll to position [255, 0]
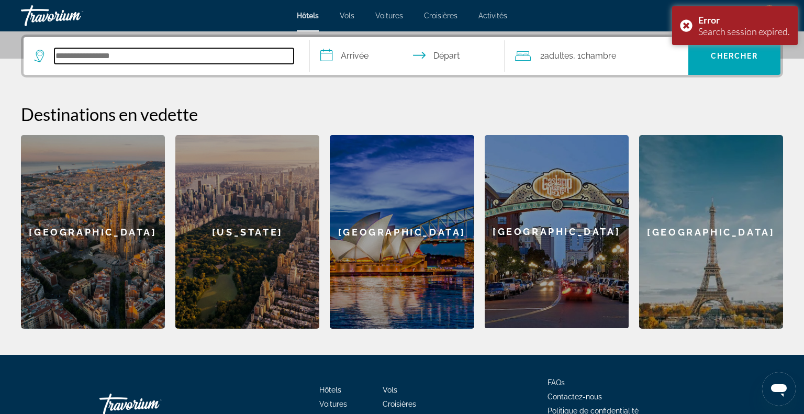
paste input "**********"
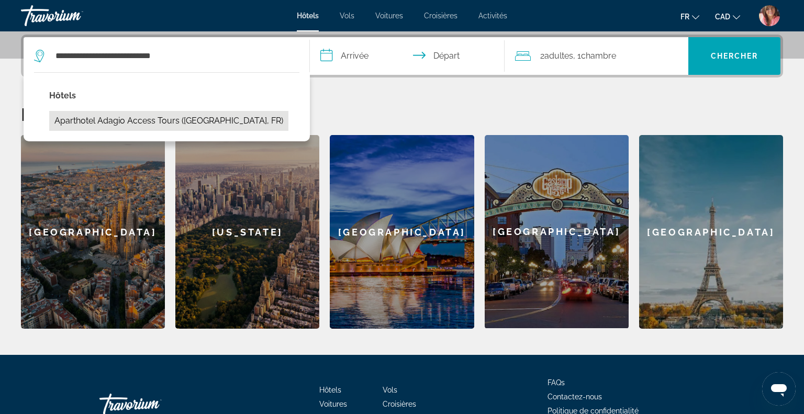
click at [218, 119] on button "Aparthotel Adagio access Tours ([GEOGRAPHIC_DATA], FR)" at bounding box center [168, 121] width 239 height 20
type input "**********"
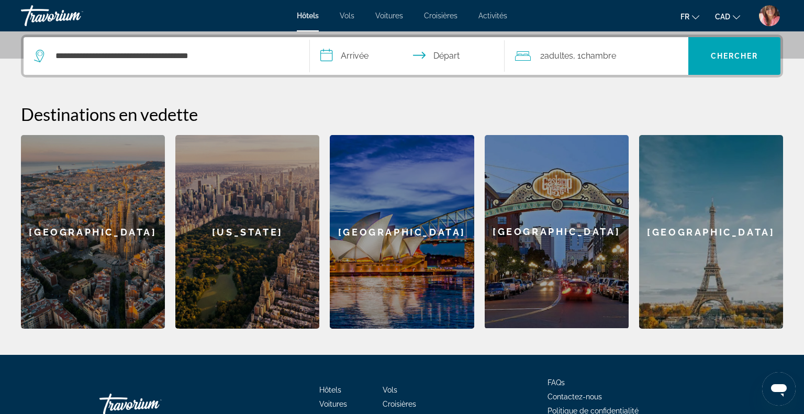
click at [360, 55] on input "**********" at bounding box center [409, 57] width 199 height 41
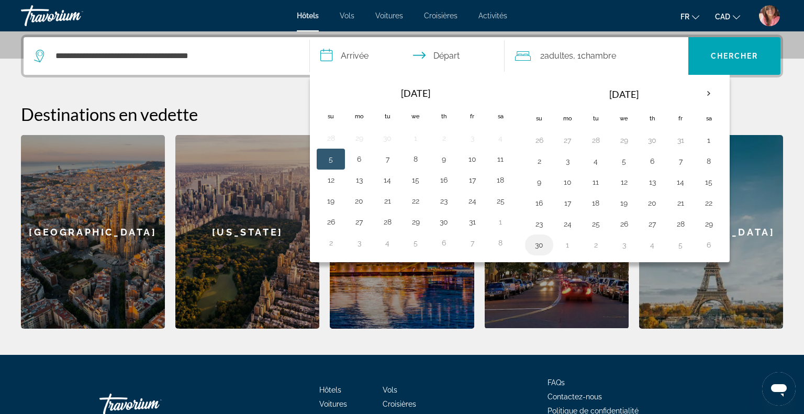
click at [534, 240] on button "30" at bounding box center [539, 245] width 17 height 15
click at [711, 96] on th "Next month" at bounding box center [708, 93] width 28 height 23
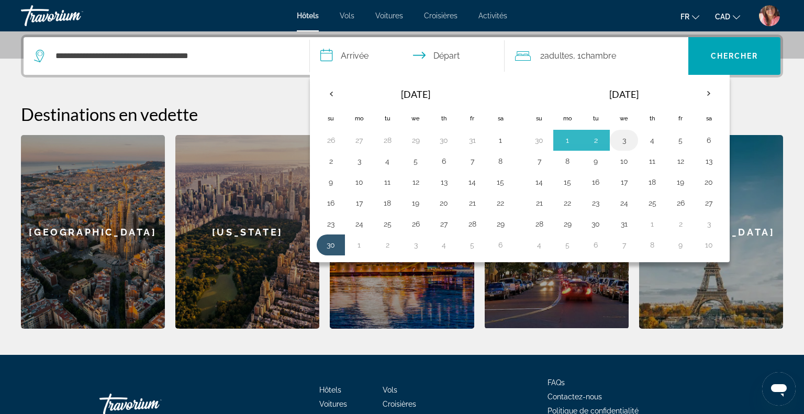
click at [623, 137] on button "3" at bounding box center [623, 140] width 17 height 15
type input "**********"
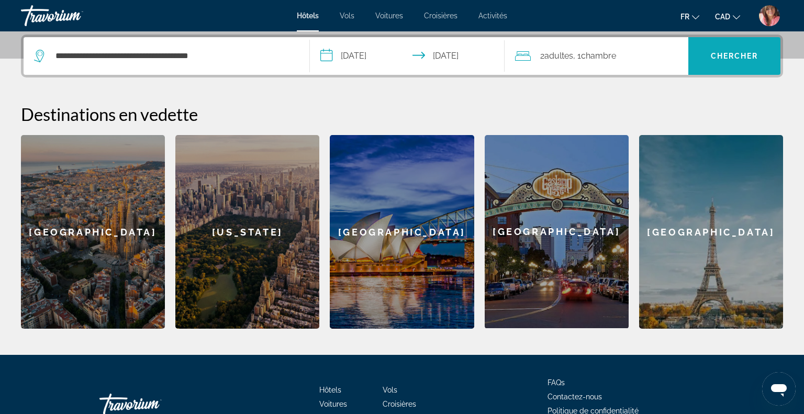
click at [750, 62] on span "Search" at bounding box center [734, 55] width 92 height 25
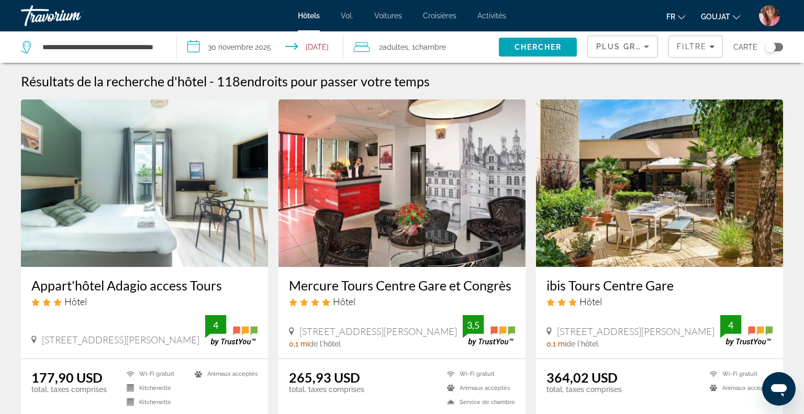
click at [729, 16] on font "GOUJAT" at bounding box center [715, 17] width 29 height 8
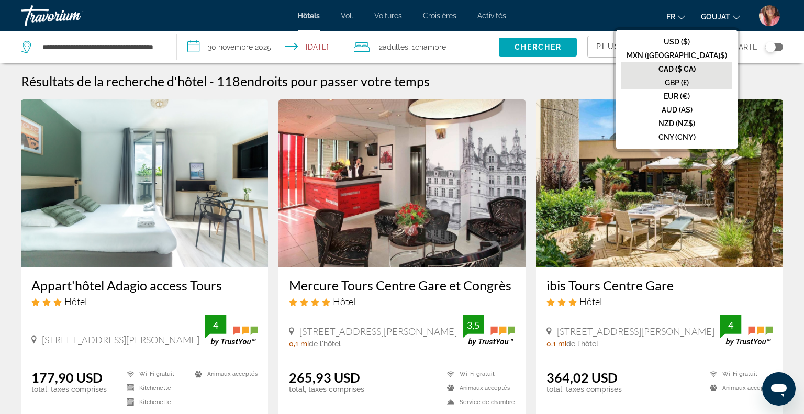
click at [689, 82] on font "GBP (£)" at bounding box center [677, 82] width 24 height 8
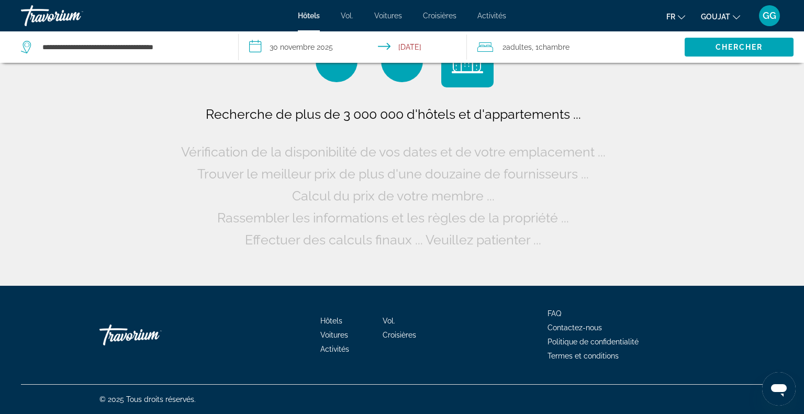
click at [721, 15] on font "GOUJAT" at bounding box center [715, 17] width 29 height 8
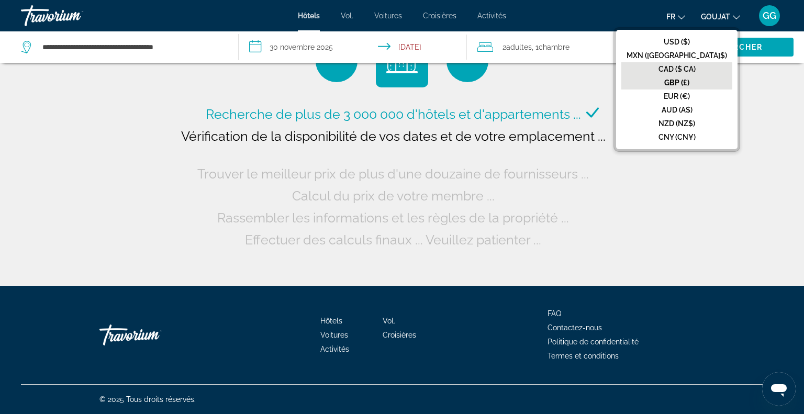
click at [687, 71] on font "CAD ($ CA)" at bounding box center [676, 69] width 37 height 8
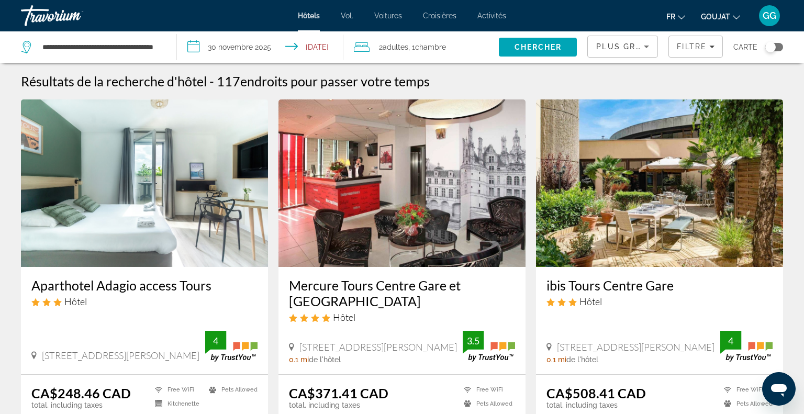
click at [204, 186] on img "Contenu principal" at bounding box center [144, 182] width 247 height 167
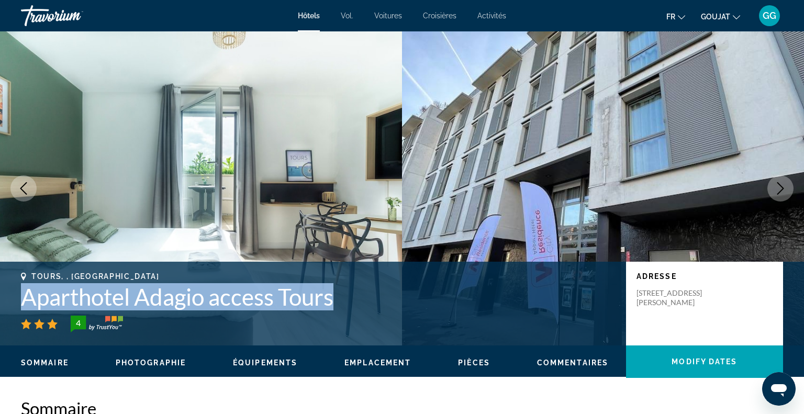
drag, startPoint x: 25, startPoint y: 296, endPoint x: 345, endPoint y: 295, distance: 320.3
click at [345, 295] on h1 "Aparthotel Adagio access Tours" at bounding box center [318, 296] width 594 height 27
copy h1 "Aparthotel Adagio access Tours"
click at [785, 189] on icon "Next image" at bounding box center [780, 188] width 13 height 13
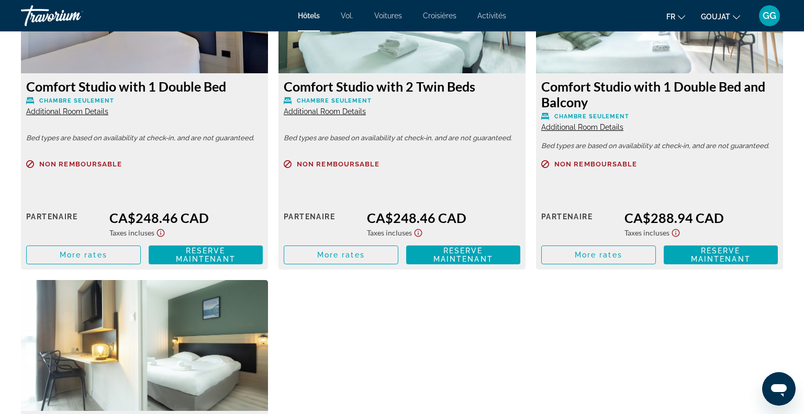
scroll to position [1545, 0]
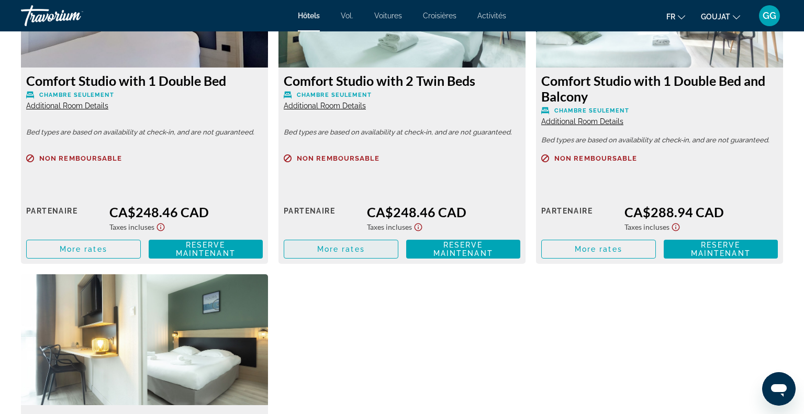
click at [358, 251] on span "More rates" at bounding box center [341, 249] width 48 height 8
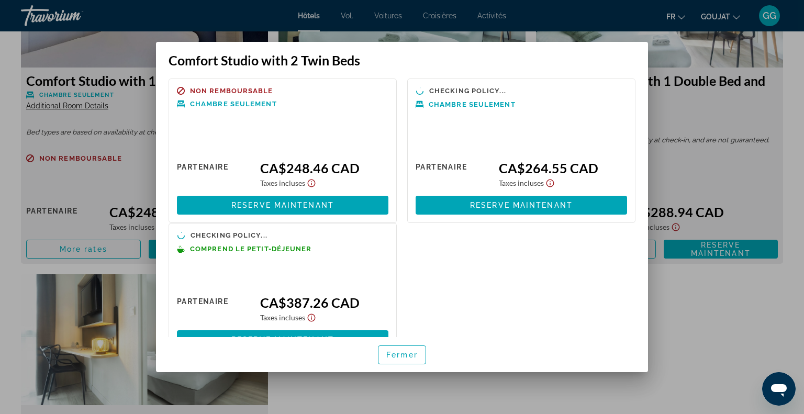
scroll to position [0, 0]
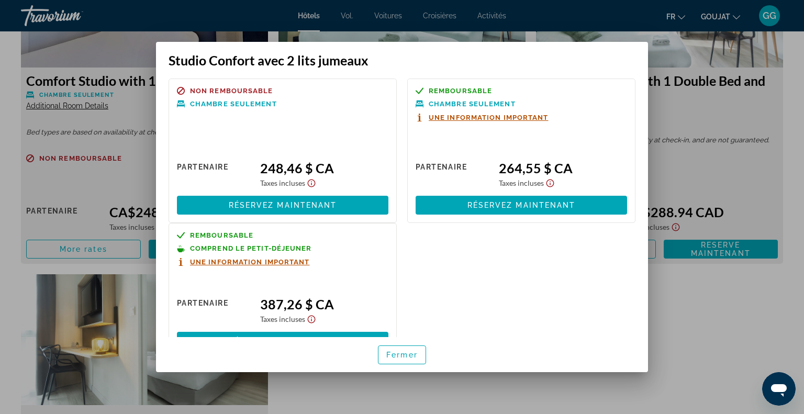
click at [358, 251] on p "Comprend le petit-déjeuner" at bounding box center [282, 248] width 211 height 8
click at [693, 177] on div at bounding box center [402, 207] width 804 height 414
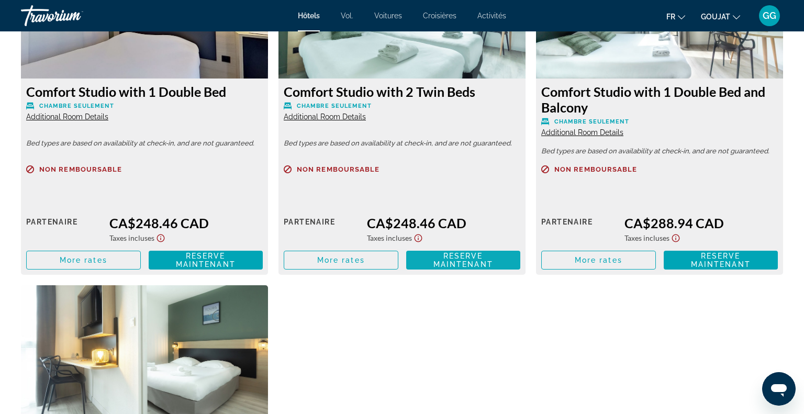
scroll to position [1534, 0]
click at [476, 259] on span "Reserve maintenant" at bounding box center [463, 259] width 60 height 17
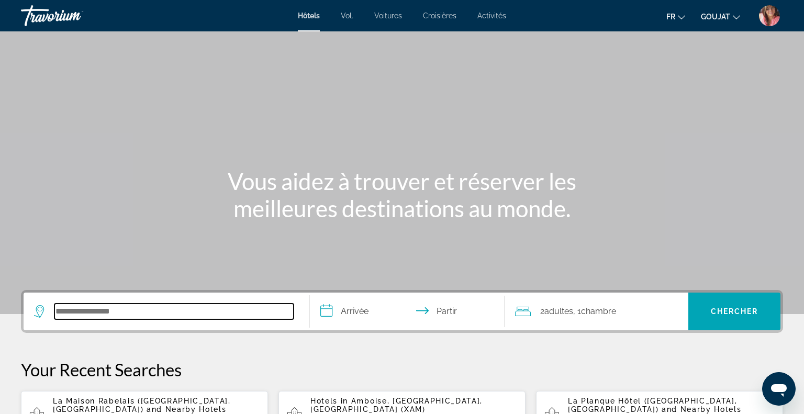
click at [128, 314] on input "Rechercher une destination hôtelière" at bounding box center [173, 312] width 239 height 16
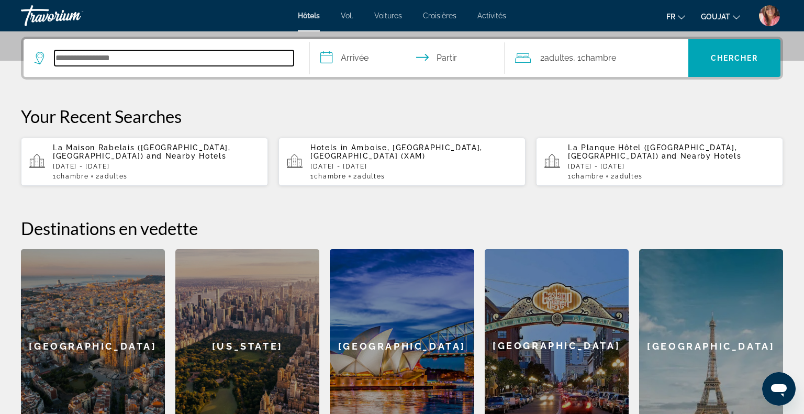
scroll to position [255, 0]
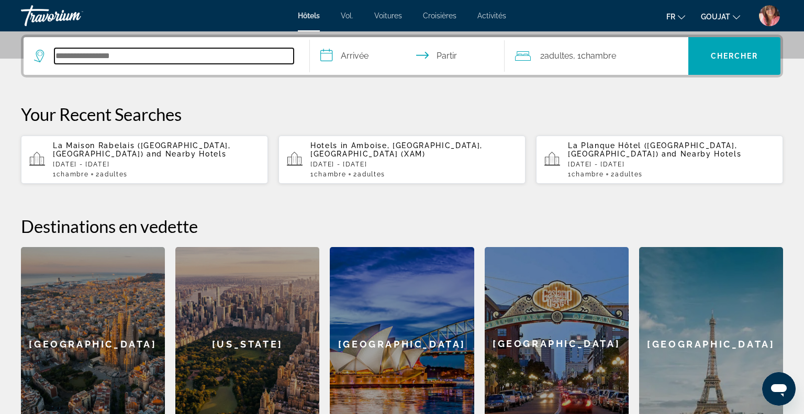
paste input "**********"
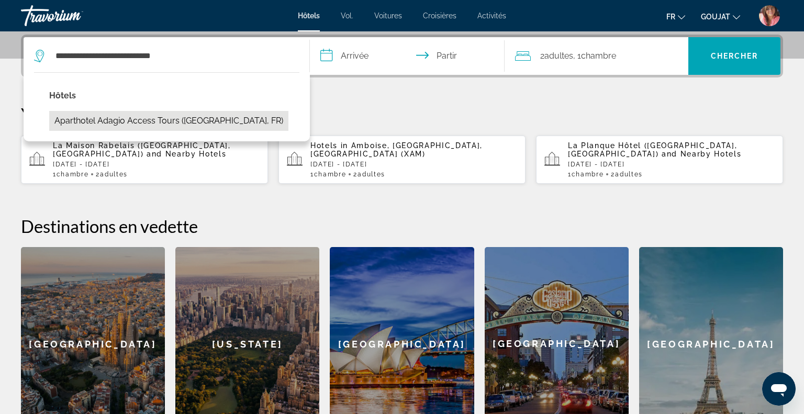
click at [206, 122] on button "Aparthotel Adagio access Tours ([GEOGRAPHIC_DATA], FR)" at bounding box center [168, 121] width 239 height 20
type input "**********"
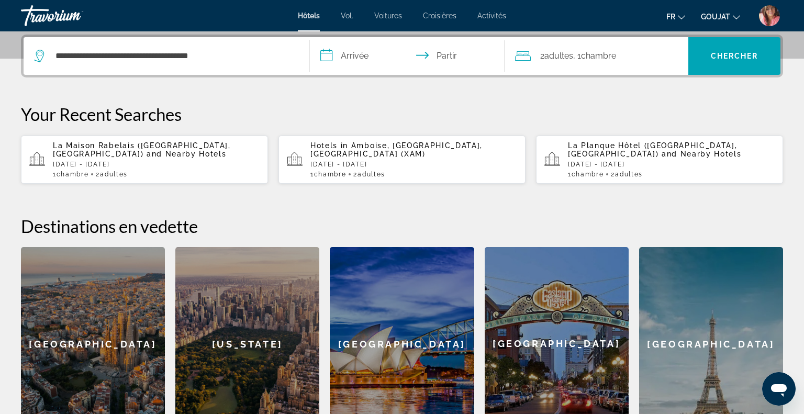
click at [359, 54] on input "**********" at bounding box center [409, 57] width 199 height 41
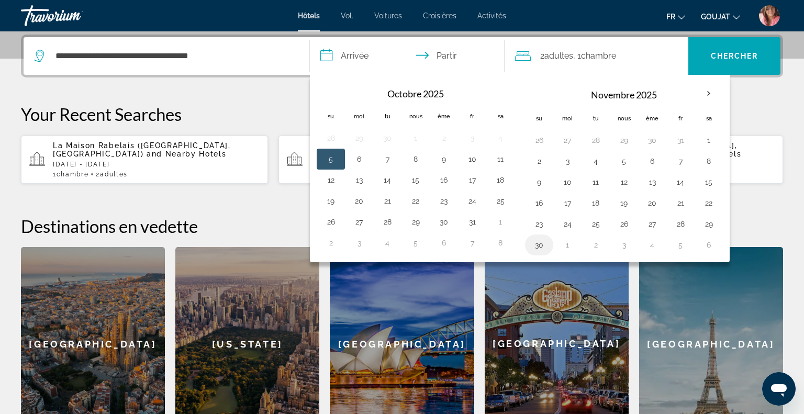
click at [532, 247] on button "30" at bounding box center [539, 245] width 17 height 15
click at [705, 88] on th "Mois prochain" at bounding box center [708, 93] width 28 height 23
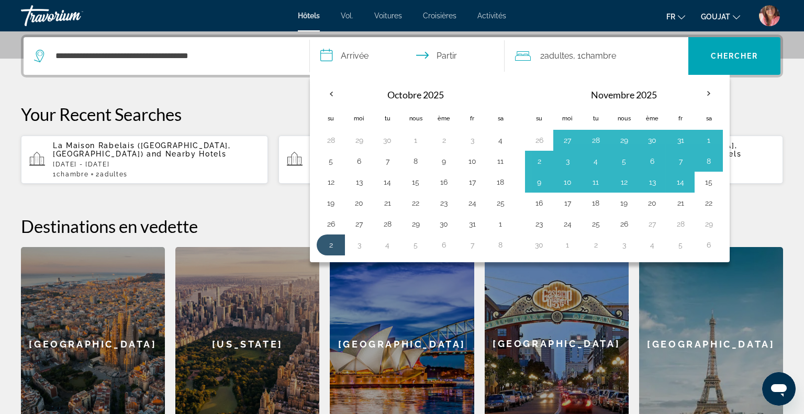
click at [767, 96] on div "**********" at bounding box center [402, 238] width 804 height 406
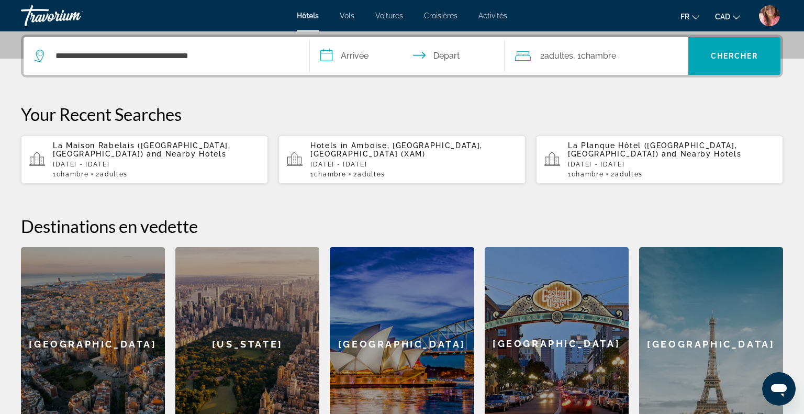
click at [365, 52] on input "**********" at bounding box center [409, 57] width 199 height 41
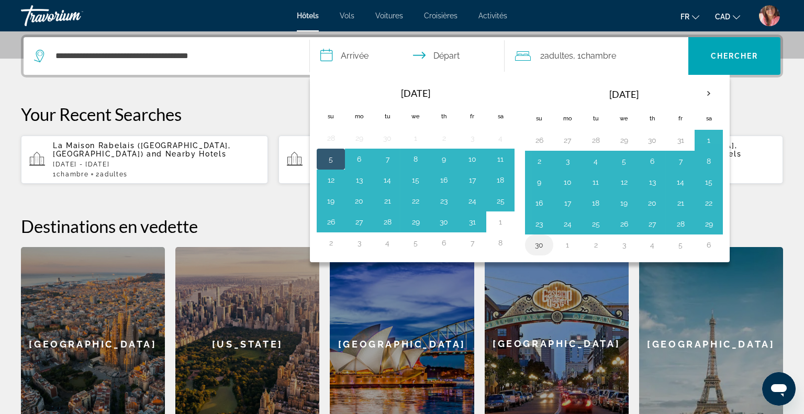
click at [538, 243] on button "30" at bounding box center [539, 245] width 17 height 15
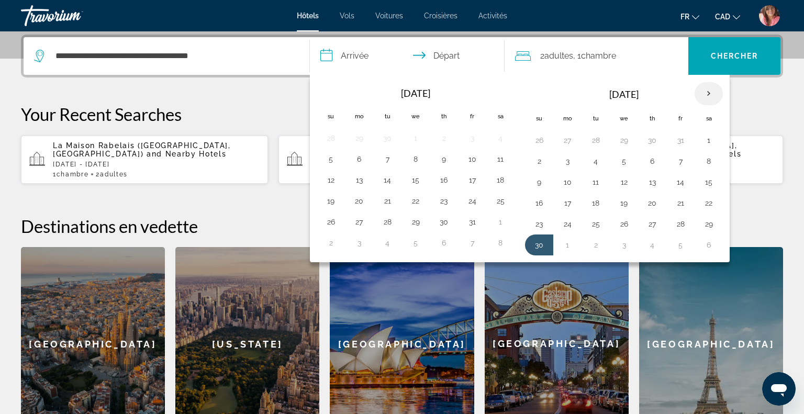
click at [702, 90] on th "Next month" at bounding box center [708, 93] width 28 height 23
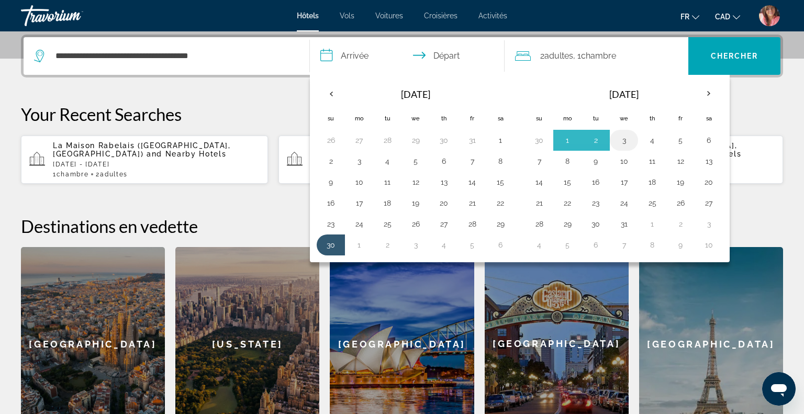
click at [623, 144] on button "3" at bounding box center [623, 140] width 17 height 15
type input "**********"
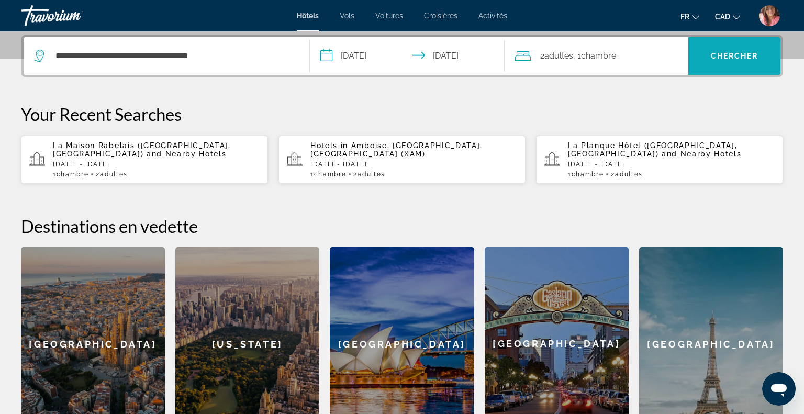
click at [704, 64] on span "Search" at bounding box center [734, 55] width 92 height 25
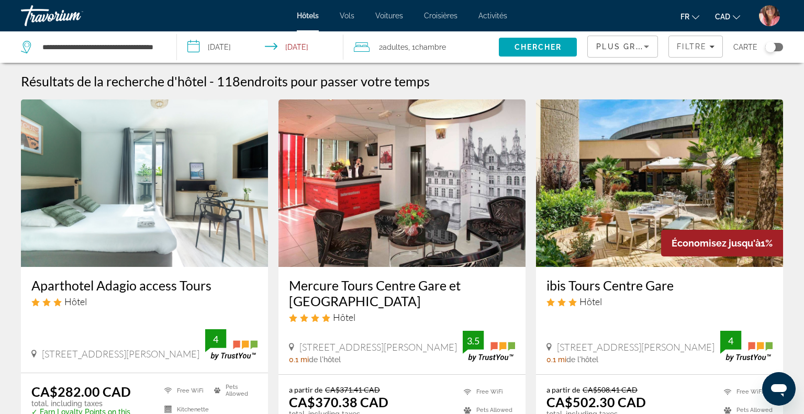
click at [199, 148] on img "Main content" at bounding box center [144, 182] width 247 height 167
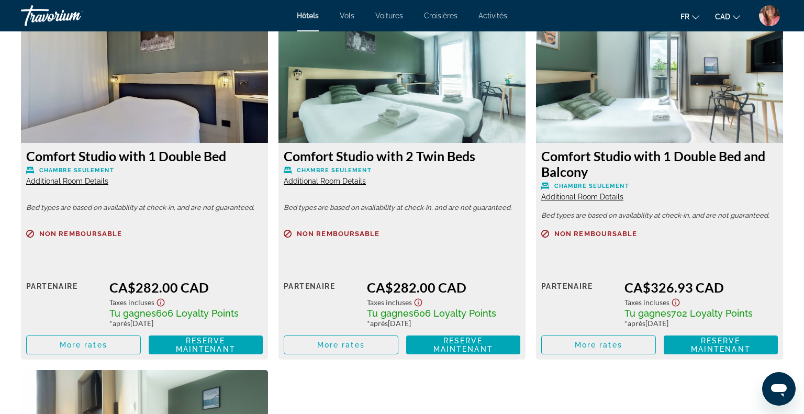
scroll to position [1467, 0]
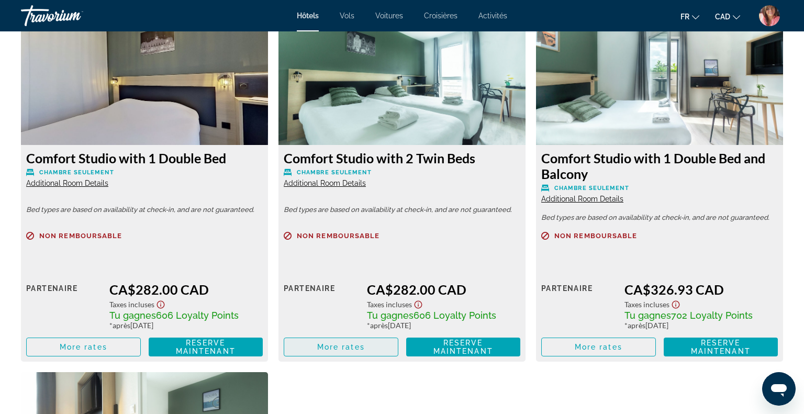
click at [349, 348] on span "More rates" at bounding box center [341, 347] width 48 height 8
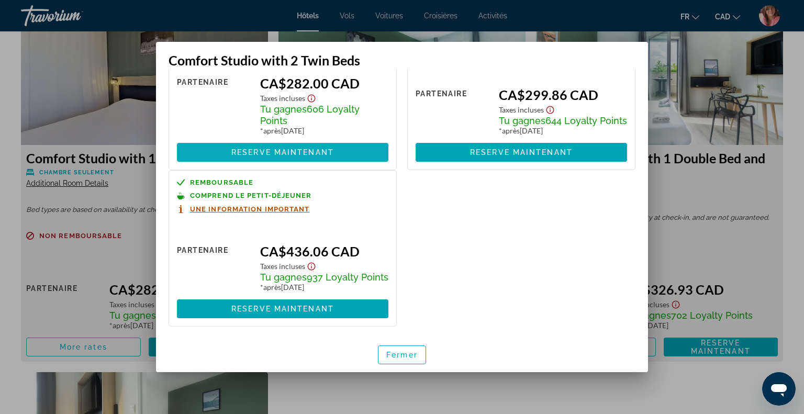
scroll to position [0, 0]
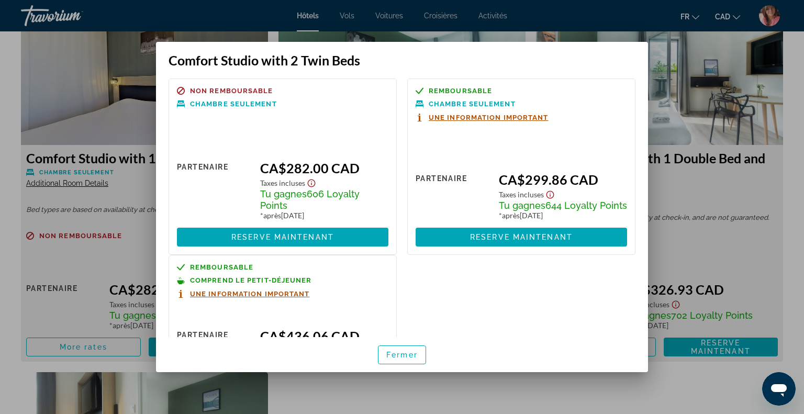
click at [692, 199] on div at bounding box center [402, 207] width 804 height 414
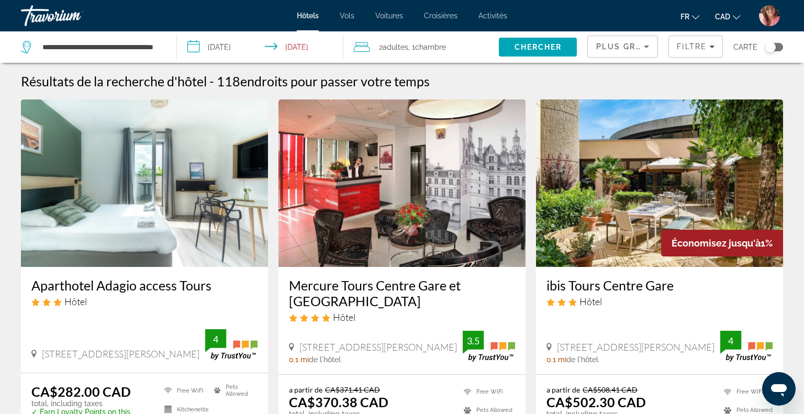
click at [647, 49] on icon "Sort by" at bounding box center [646, 46] width 13 height 13
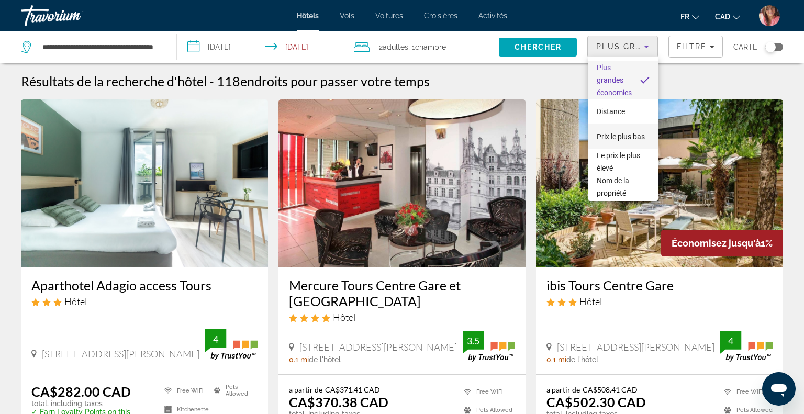
click at [609, 140] on span "Prix le plus bas" at bounding box center [621, 136] width 48 height 8
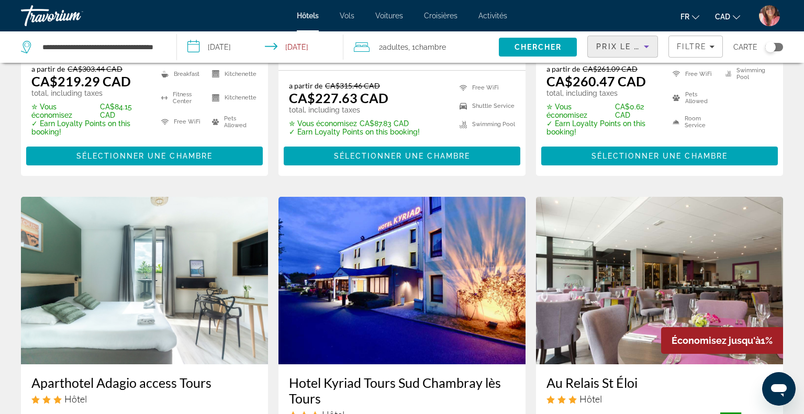
scroll to position [310, 0]
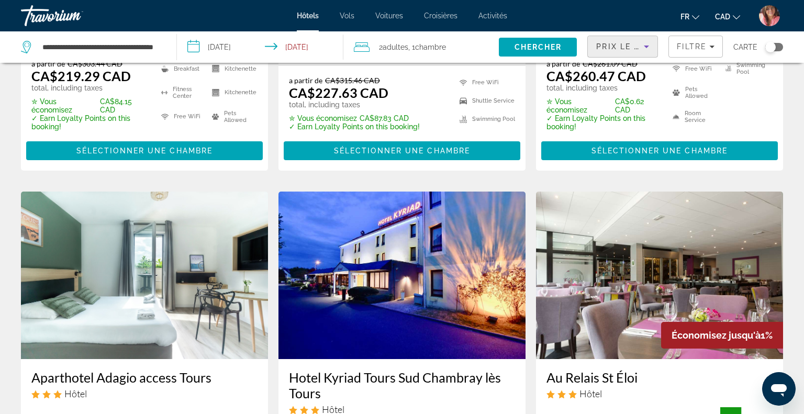
click at [766, 17] on img "User Menu" at bounding box center [769, 15] width 21 height 21
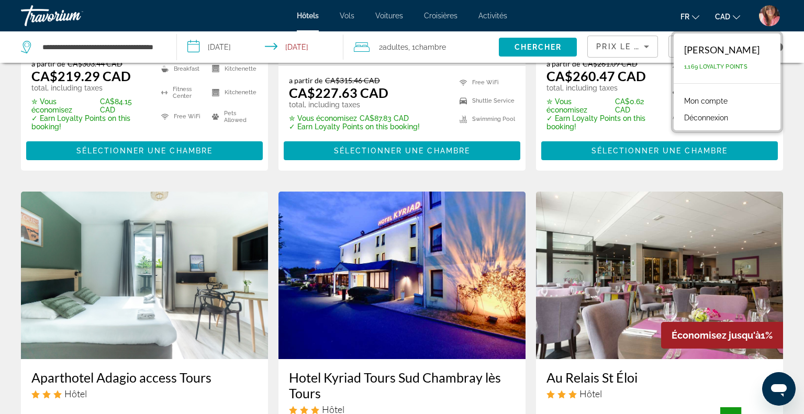
scroll to position [0, 0]
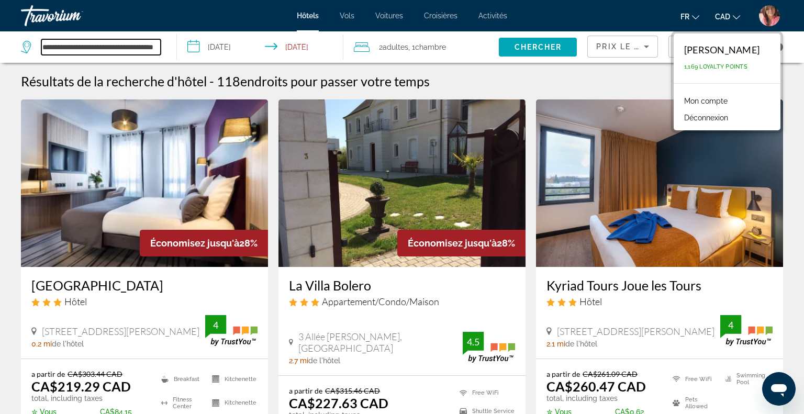
click at [118, 50] on input "**********" at bounding box center [100, 47] width 119 height 16
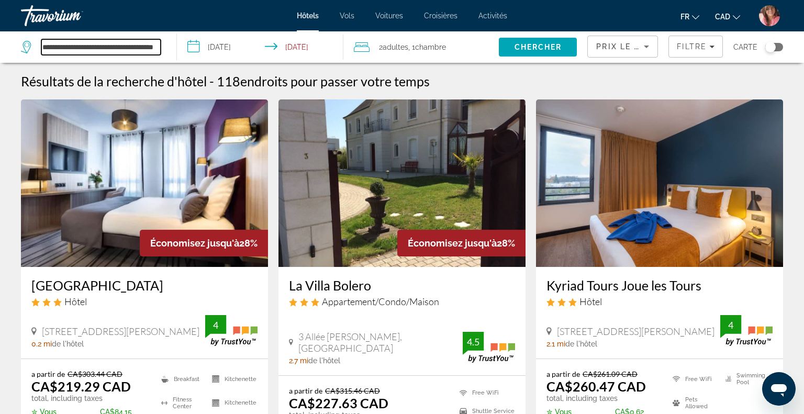
click at [118, 50] on input "**********" at bounding box center [100, 47] width 119 height 16
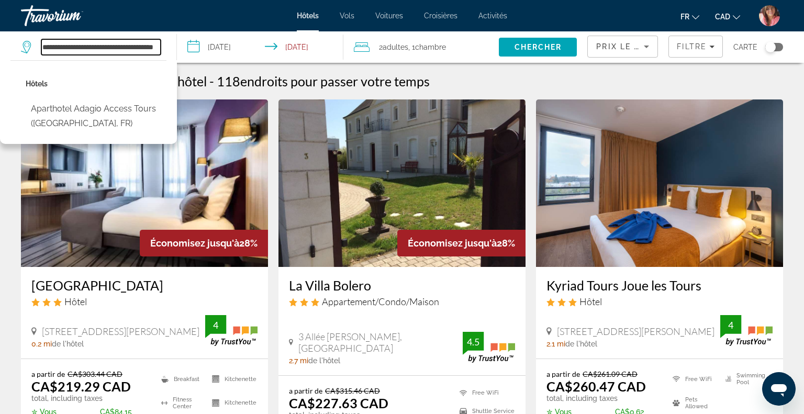
click at [94, 49] on input "**********" at bounding box center [100, 47] width 119 height 16
click at [124, 48] on input "**********" at bounding box center [100, 47] width 119 height 16
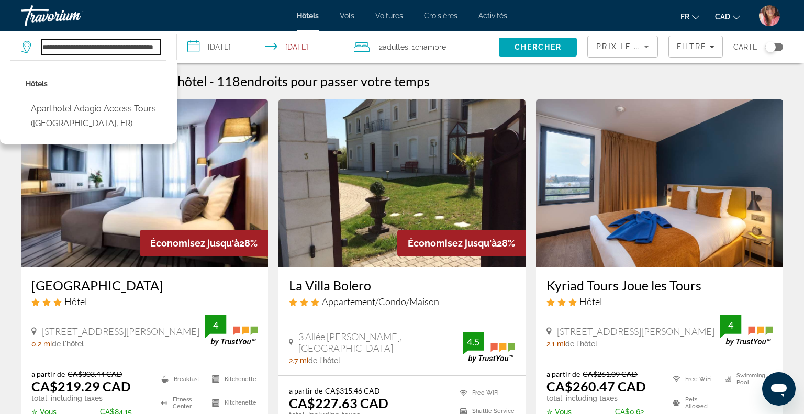
click at [124, 48] on input "**********" at bounding box center [100, 47] width 119 height 16
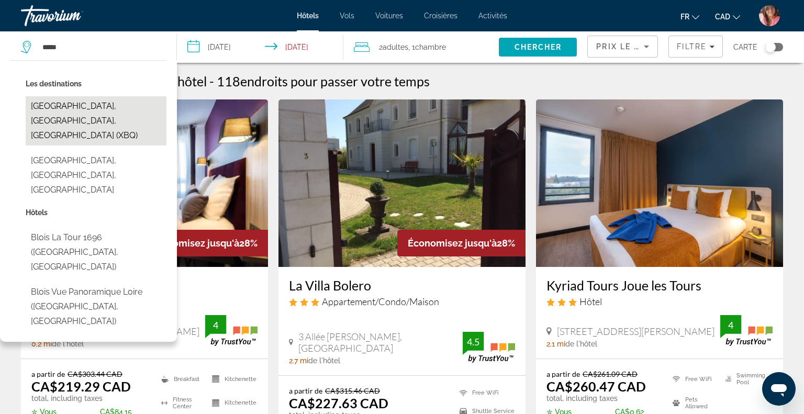
click at [128, 110] on button "[GEOGRAPHIC_DATA], [GEOGRAPHIC_DATA], [GEOGRAPHIC_DATA] (XBQ)" at bounding box center [96, 120] width 141 height 49
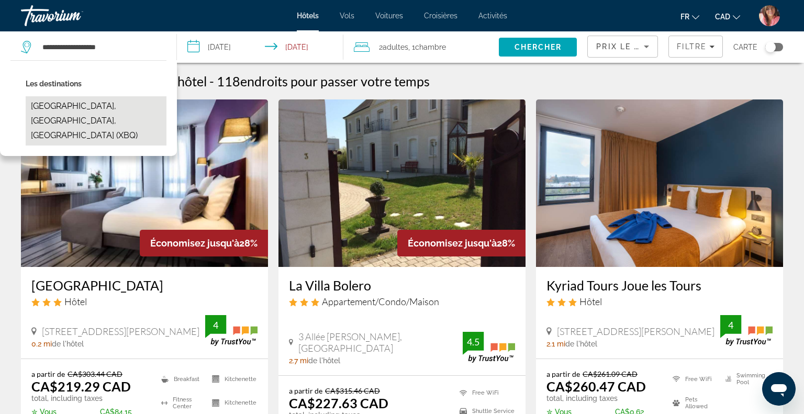
click at [131, 106] on button "[GEOGRAPHIC_DATA], [GEOGRAPHIC_DATA], [GEOGRAPHIC_DATA] (XBQ)" at bounding box center [96, 120] width 141 height 49
type input "**********"
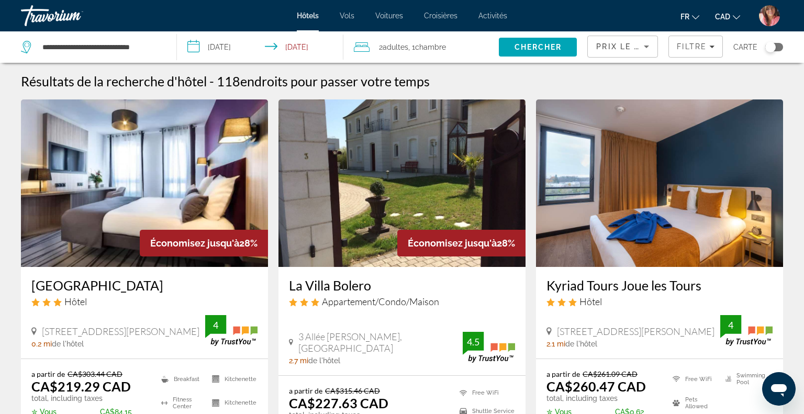
click at [233, 44] on input "**********" at bounding box center [262, 48] width 171 height 35
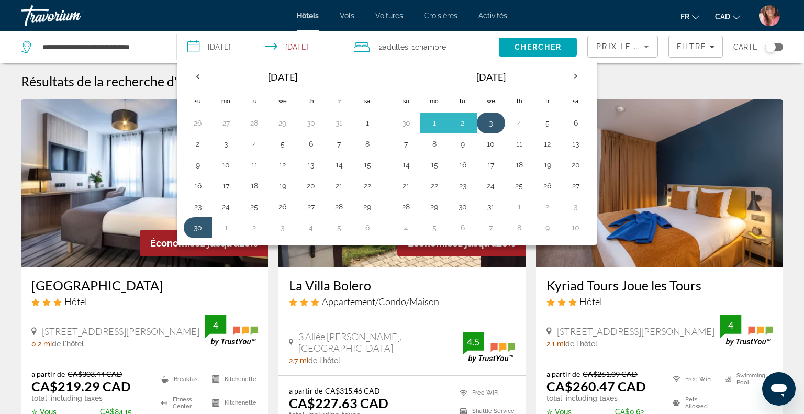
click at [492, 118] on button "3" at bounding box center [490, 123] width 17 height 15
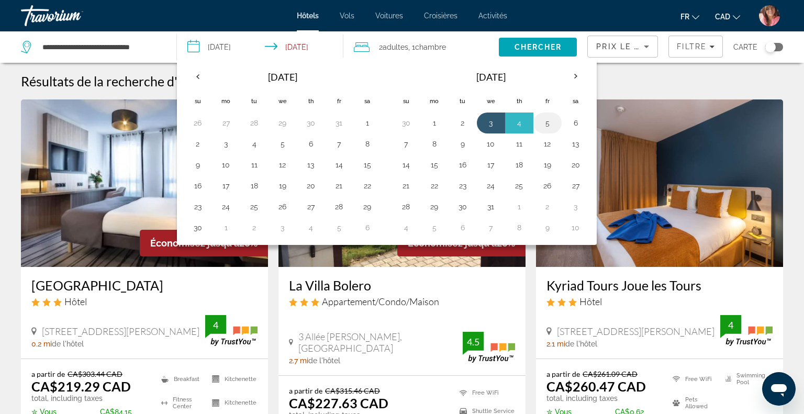
click at [546, 121] on button "5" at bounding box center [547, 123] width 17 height 15
type input "**********"
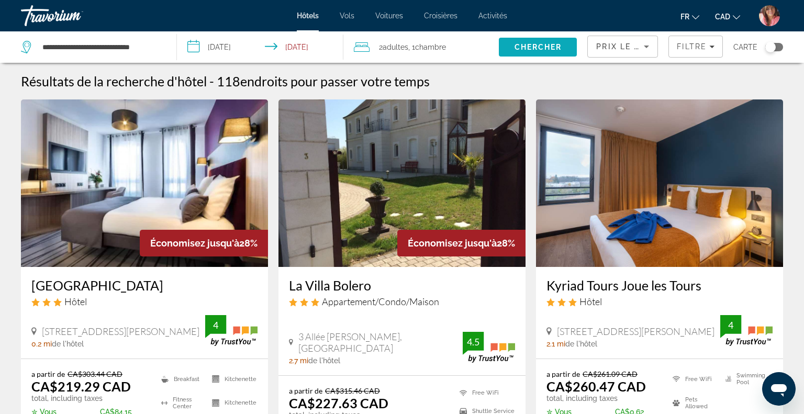
click at [553, 46] on span "Chercher" at bounding box center [538, 47] width 48 height 8
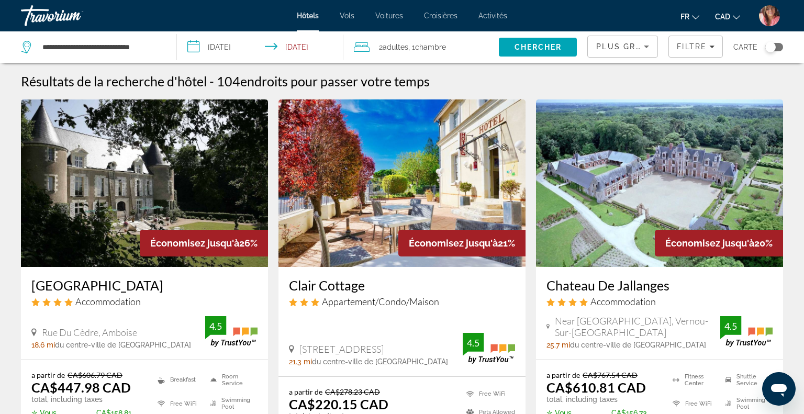
click at [631, 49] on span "Plus grandes économies" at bounding box center [658, 46] width 125 height 8
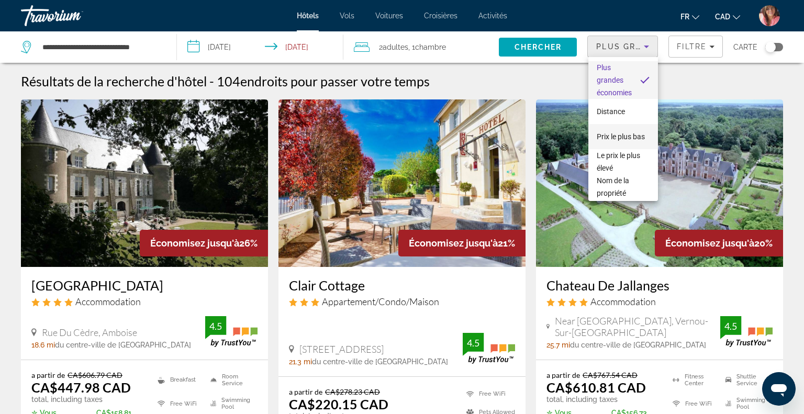
click at [619, 141] on span "Prix le plus bas" at bounding box center [621, 136] width 48 height 13
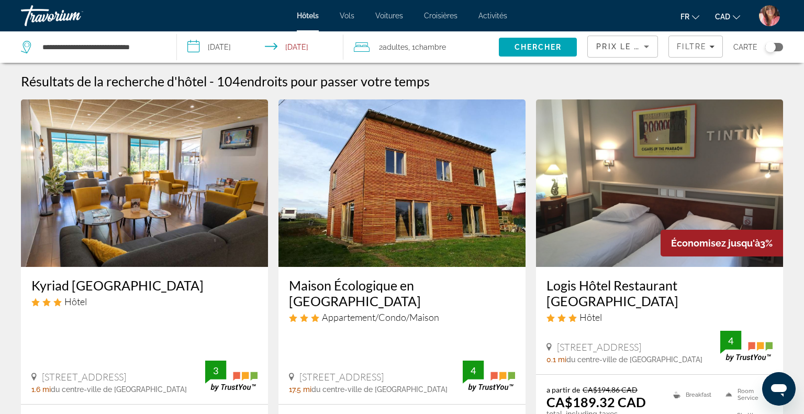
drag, startPoint x: 27, startPoint y: 280, endPoint x: 177, endPoint y: 289, distance: 150.4
click at [177, 289] on div "Kyriad Blois Sud Vineuil Hôtel 48 Rue Des Quatres Vents, Vineuil 1.6 mi du cent…" at bounding box center [144, 335] width 247 height 137
copy h3 "Kyriad [GEOGRAPHIC_DATA]"
click at [204, 290] on h3 "Kyriad [GEOGRAPHIC_DATA]" at bounding box center [144, 285] width 226 height 16
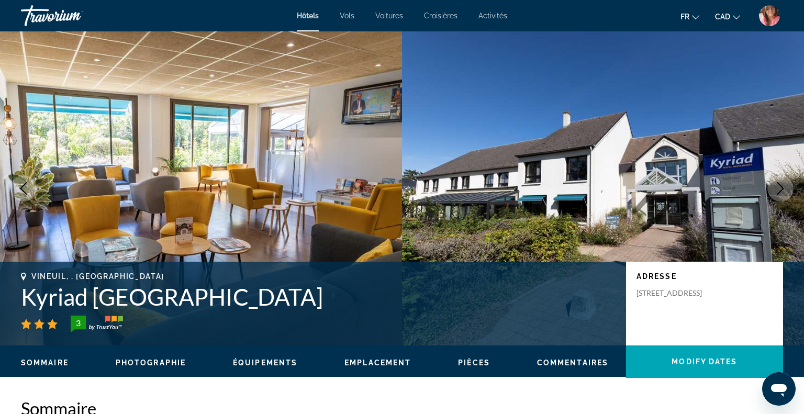
click at [55, 291] on h1 "Kyriad [GEOGRAPHIC_DATA]" at bounding box center [318, 296] width 594 height 27
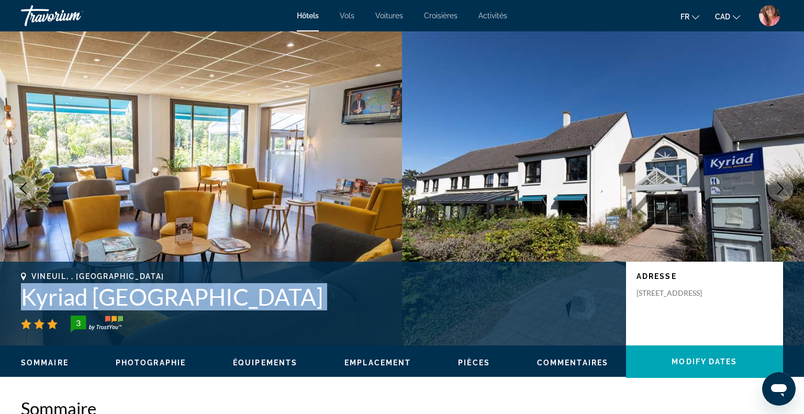
copy div "Kyriad [GEOGRAPHIC_DATA]"
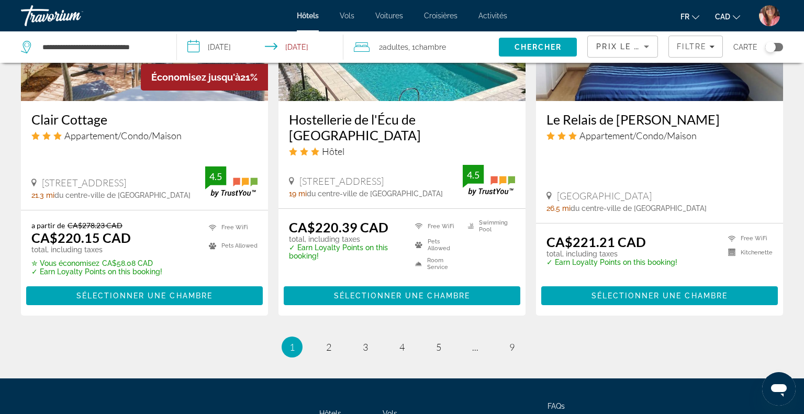
scroll to position [1428, 0]
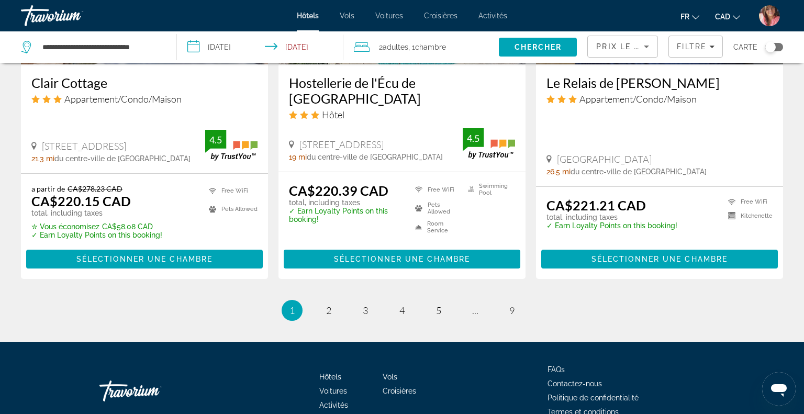
click at [329, 300] on li "page 2" at bounding box center [328, 310] width 21 height 21
click at [328, 305] on span "2" at bounding box center [328, 311] width 5 height 12
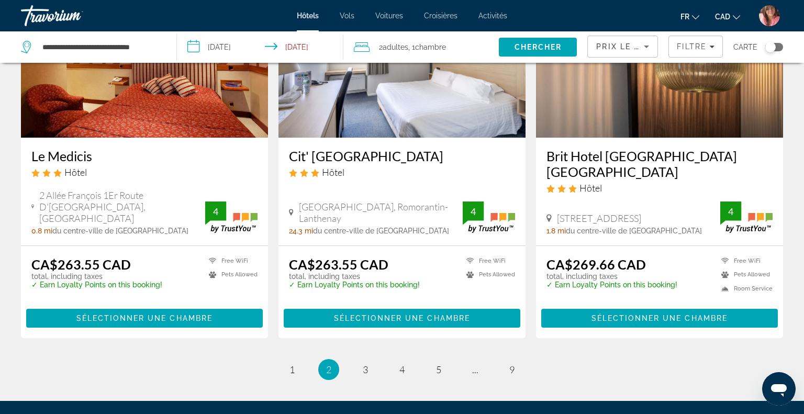
scroll to position [1316, 0]
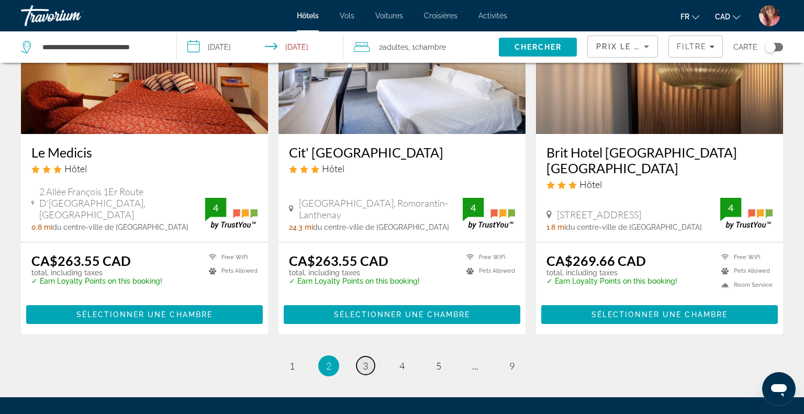
click at [371, 356] on link "page 3" at bounding box center [365, 365] width 18 height 18
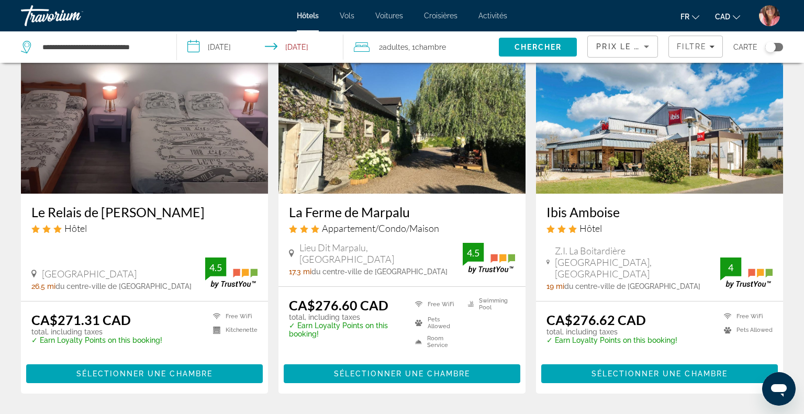
scroll to position [73, 0]
